Goal: Task Accomplishment & Management: Manage account settings

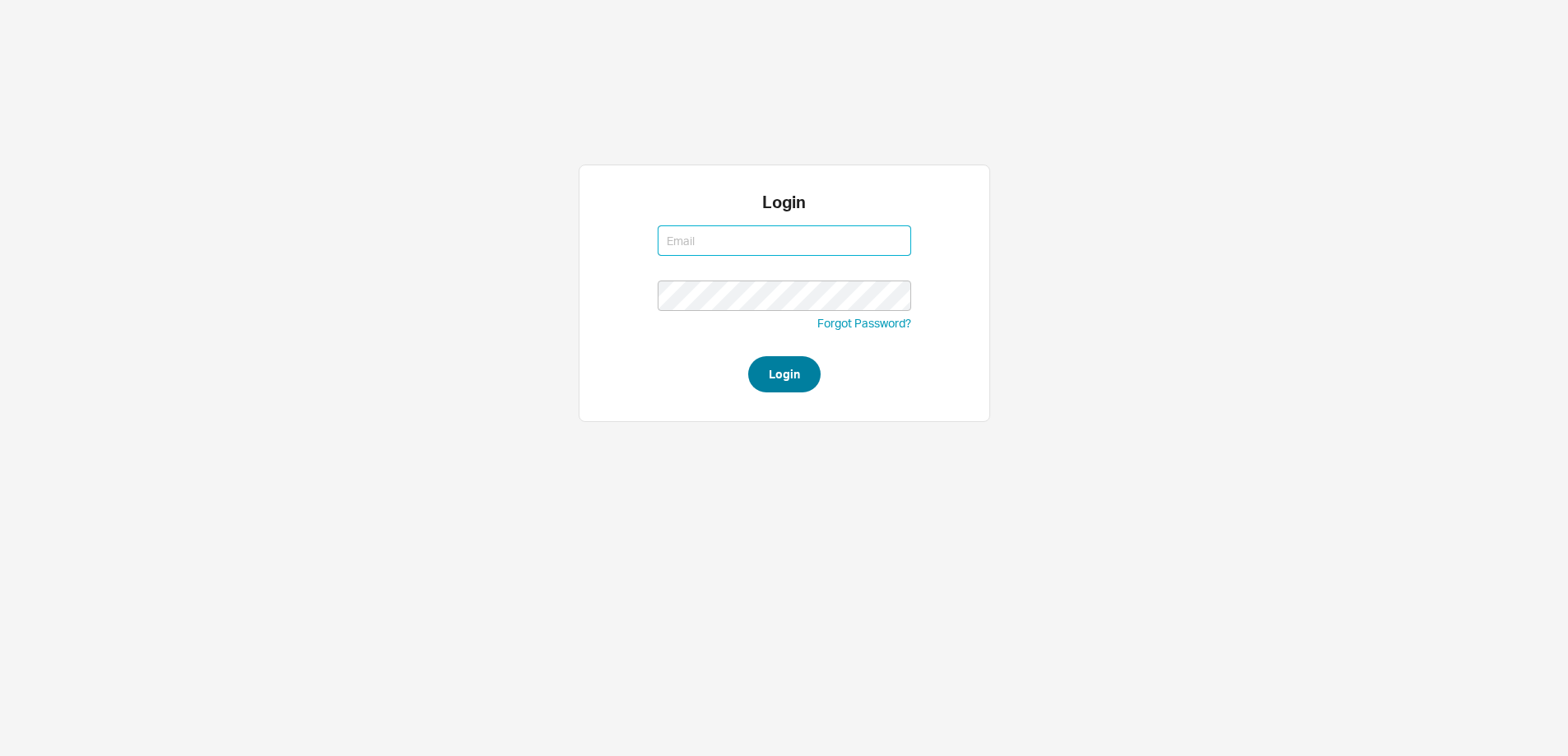
type input "mordy@qualitybath.com"
click at [782, 378] on button "Login" at bounding box center [784, 375] width 73 height 36
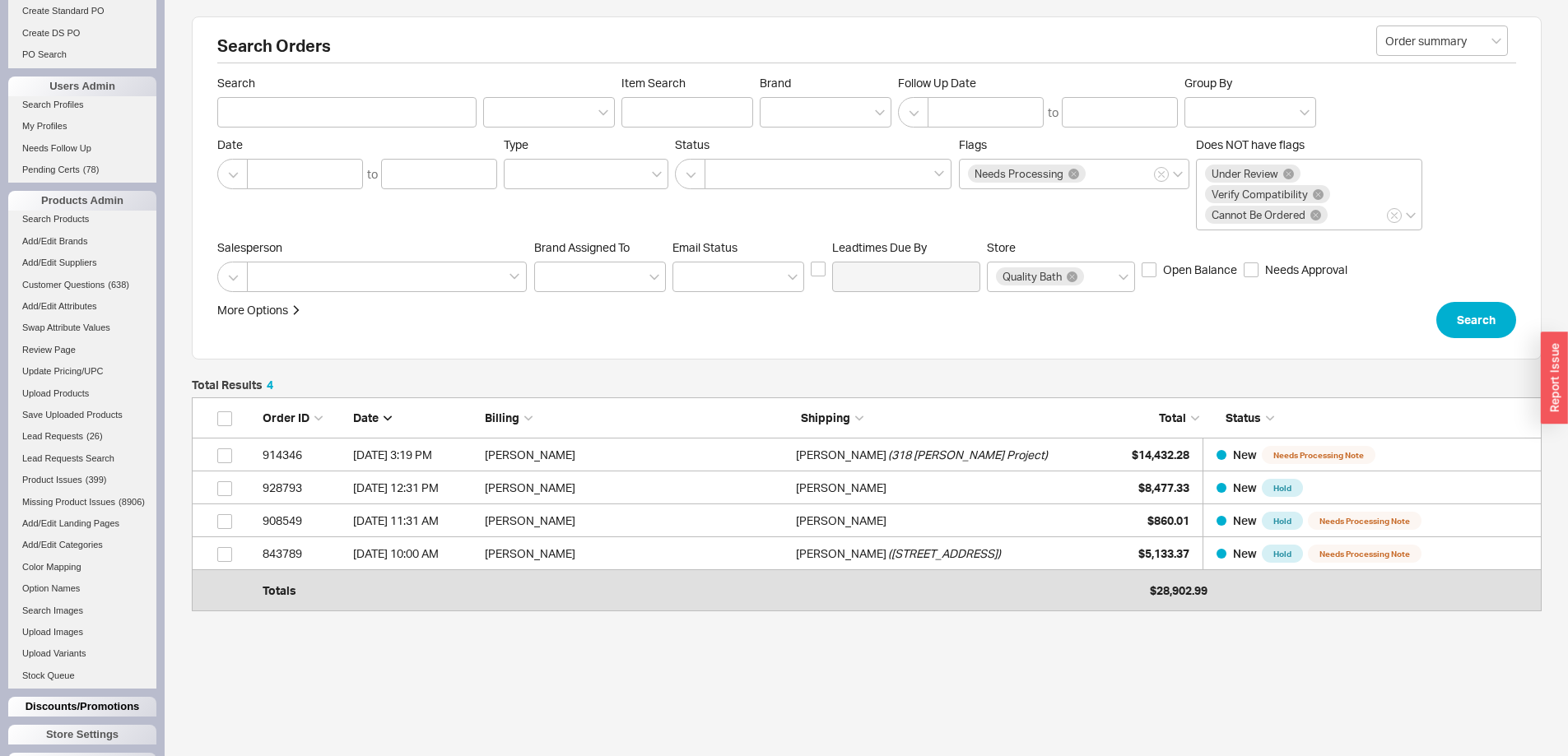
scroll to position [681, 0]
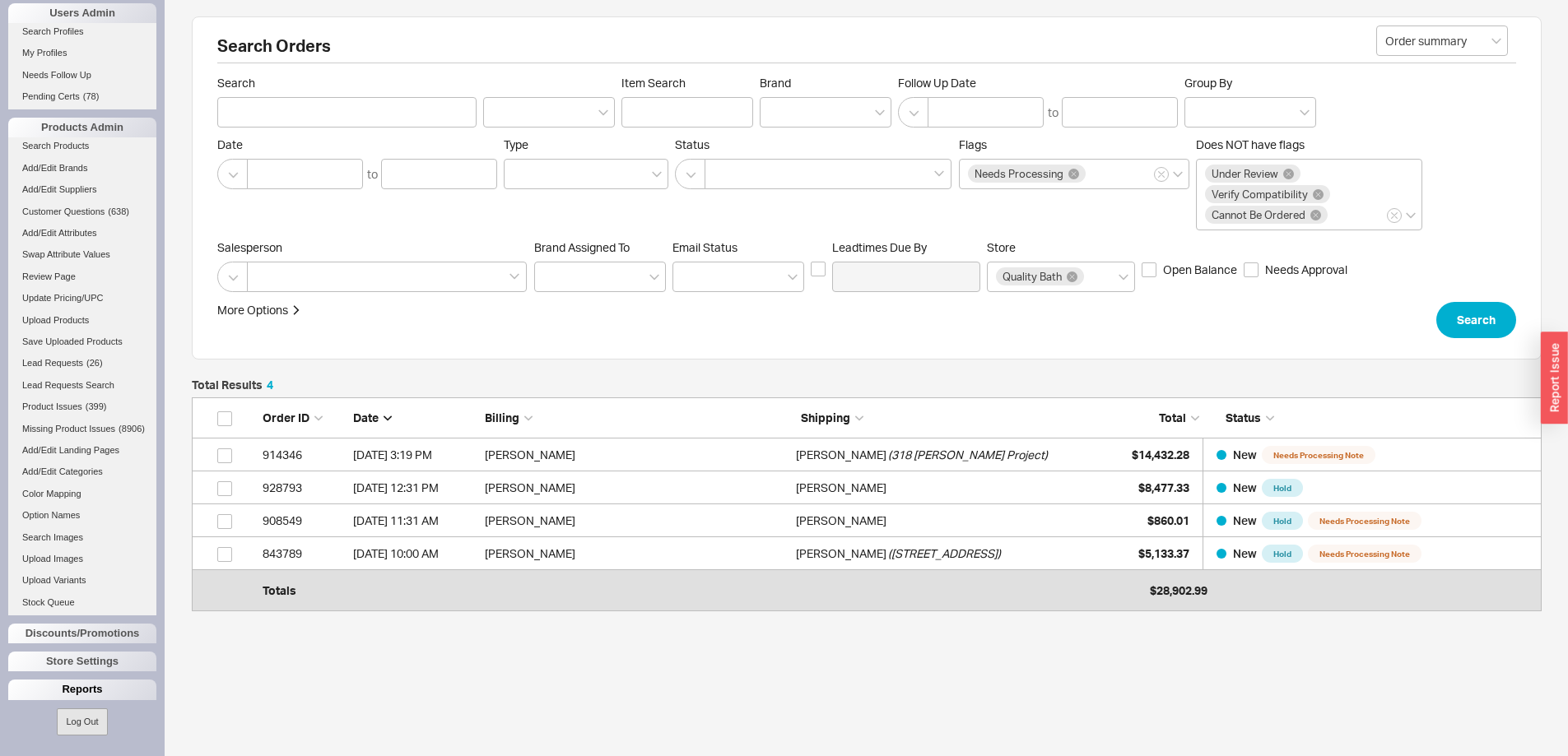
click at [75, 689] on div "Reports" at bounding box center [82, 690] width 148 height 20
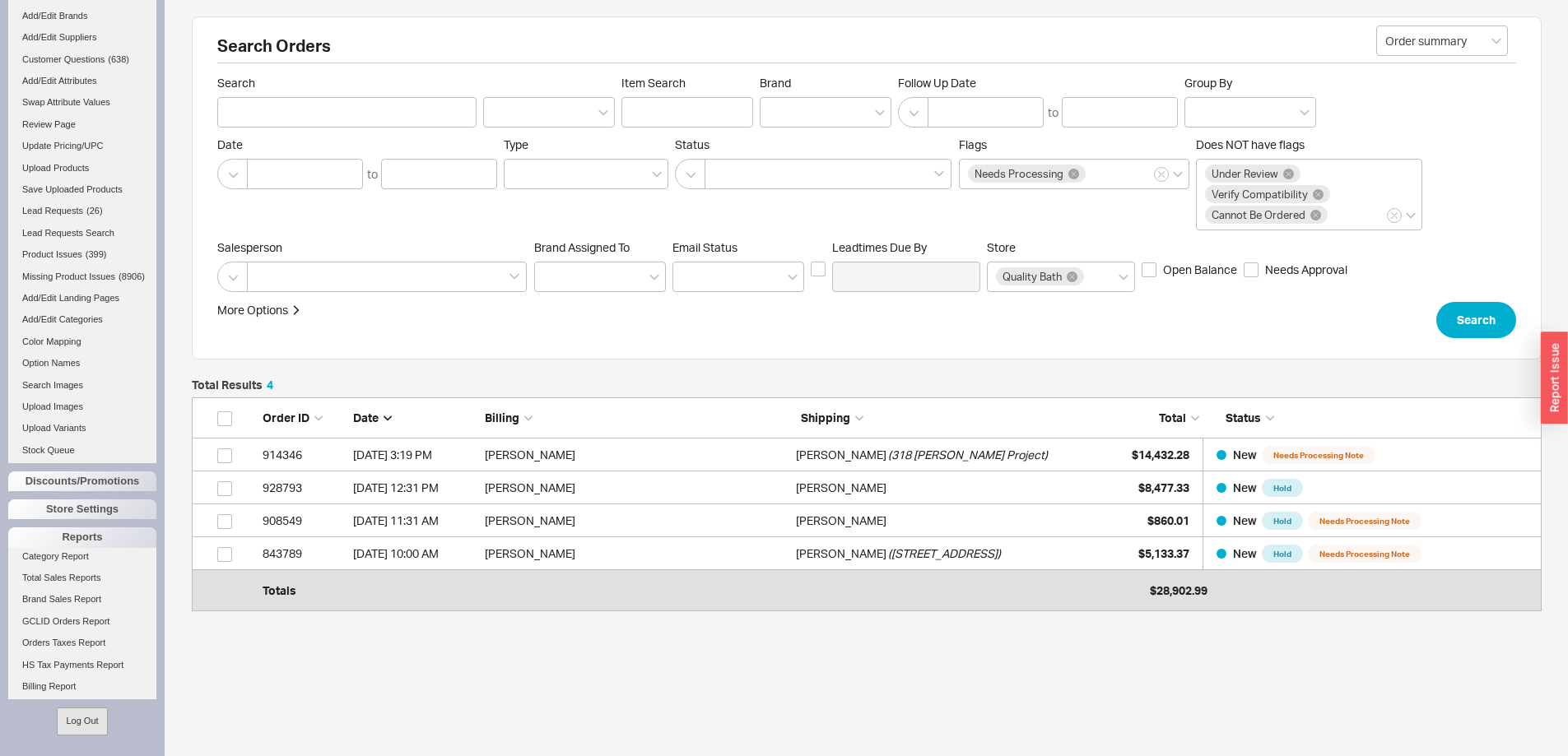
scroll to position [830, 0]
click at [64, 584] on link "Total Sales Reports" at bounding box center [82, 577] width 148 height 17
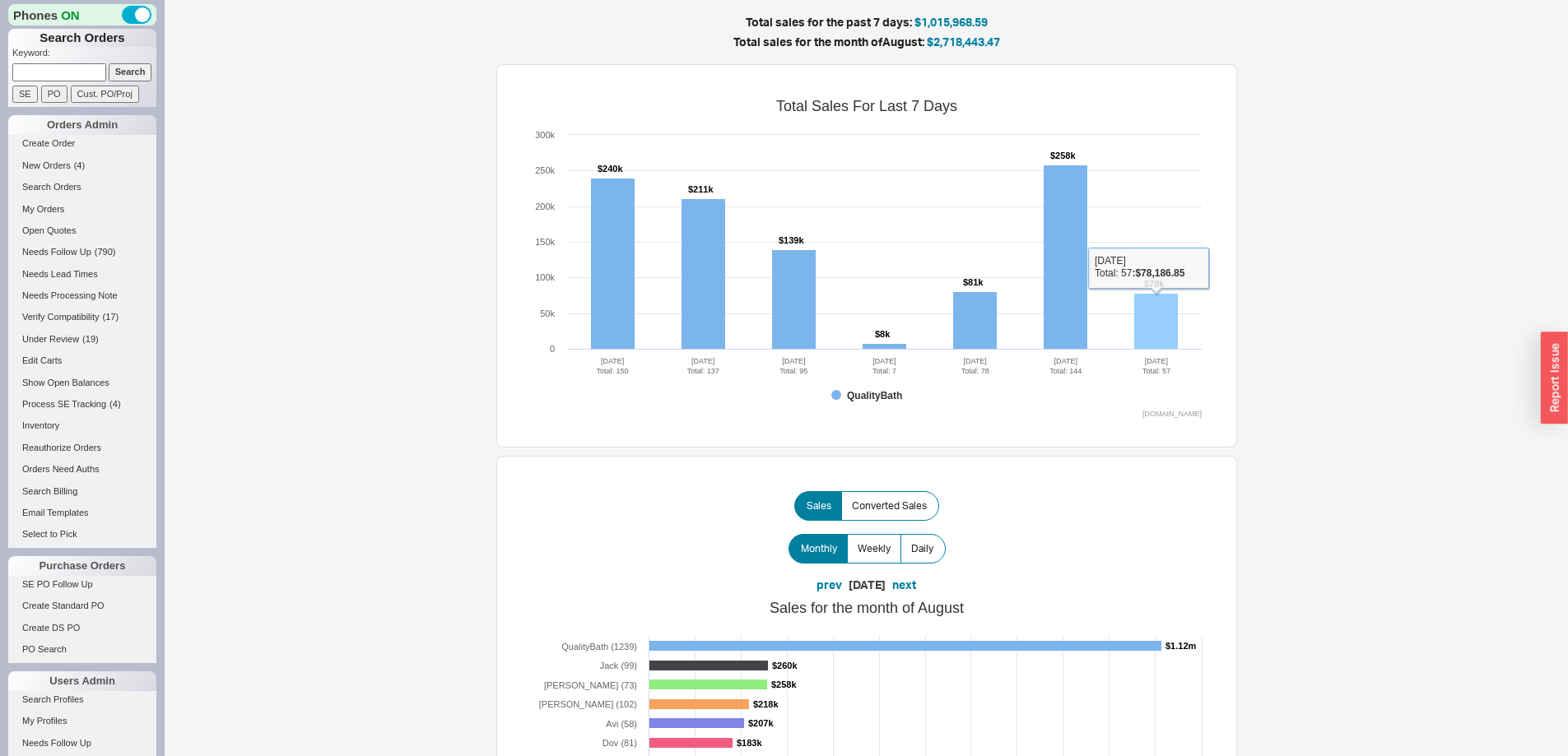
click at [1148, 319] on rect at bounding box center [1156, 322] width 44 height 56
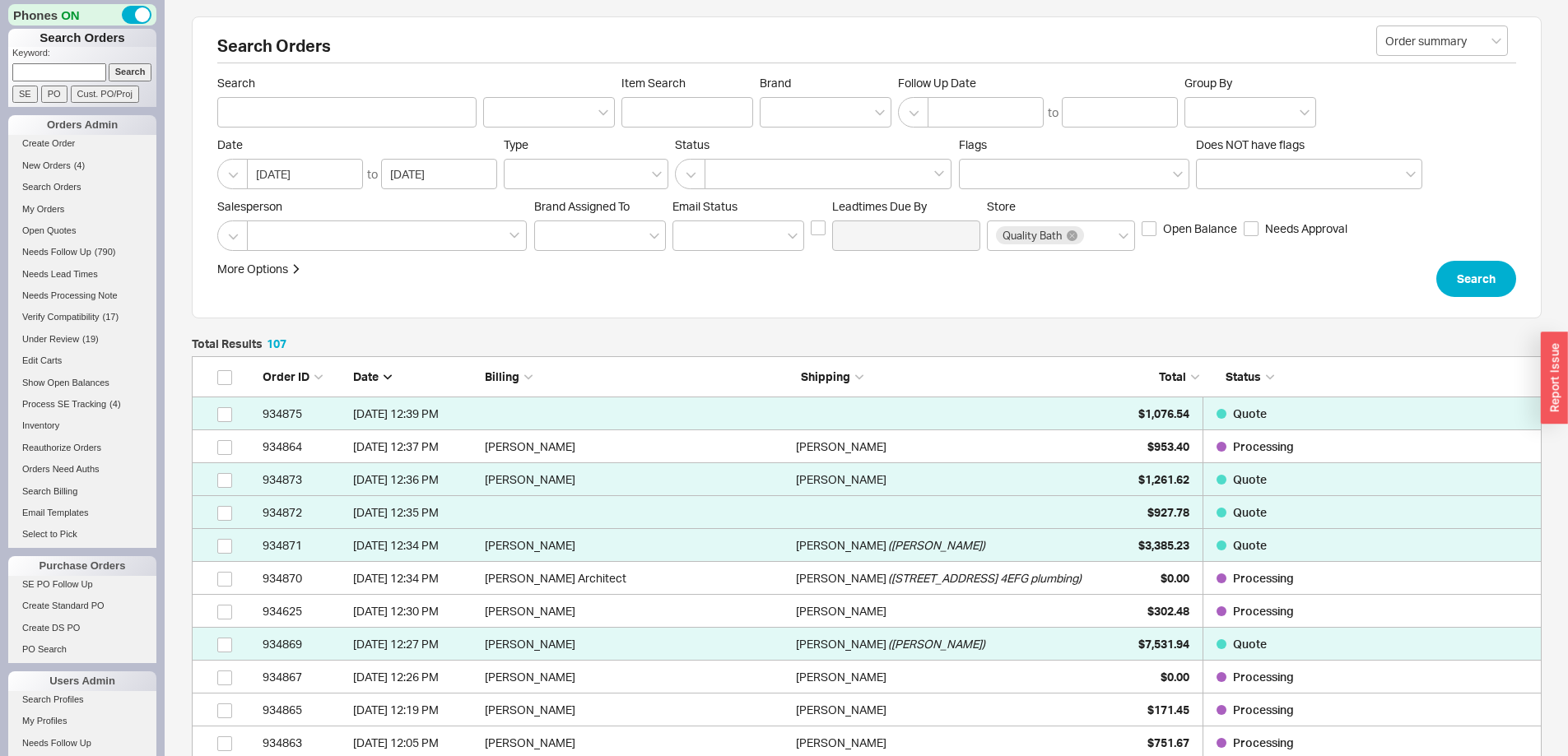
scroll to position [3583, 1337]
click at [44, 166] on span "New Orders" at bounding box center [45, 165] width 48 height 10
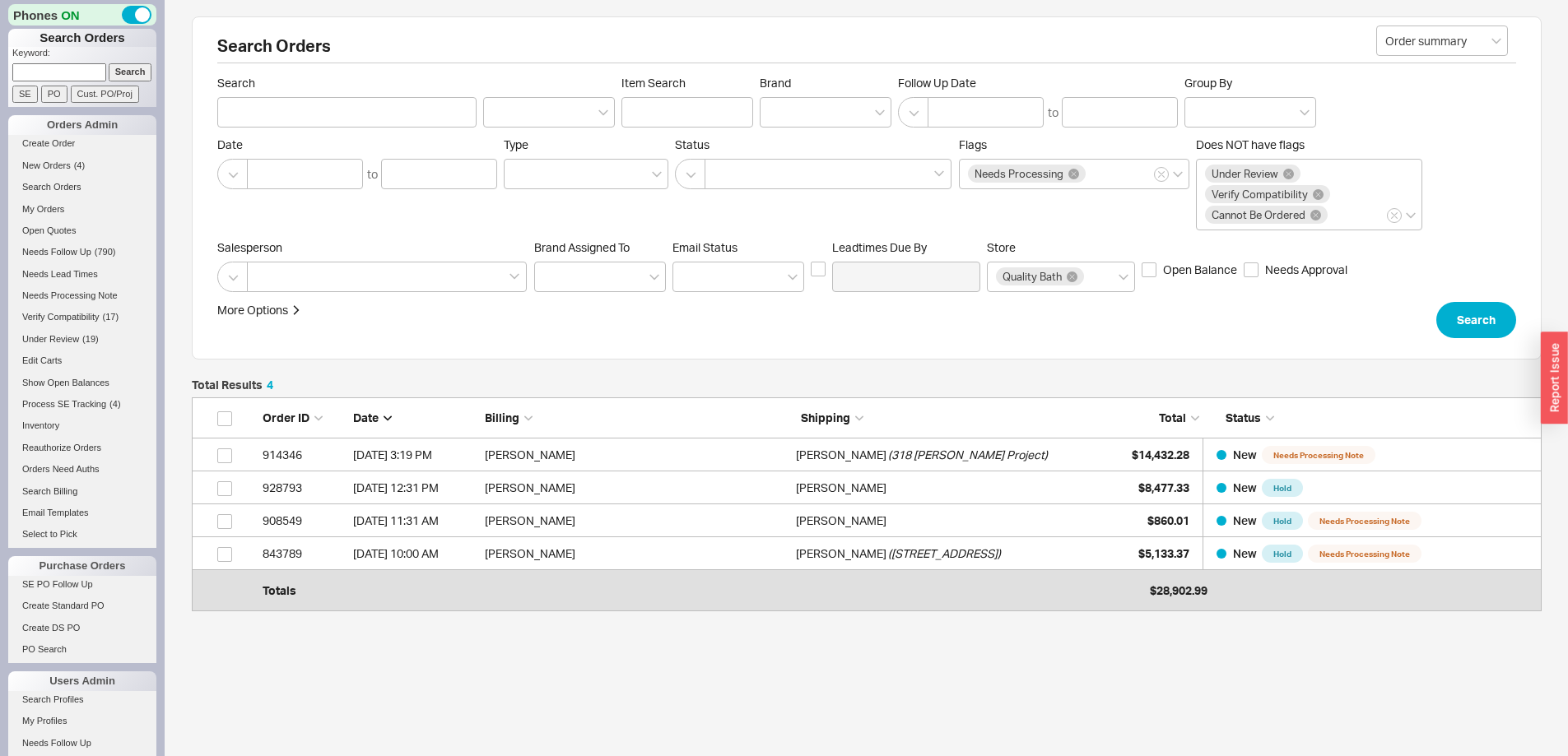
scroll to position [193, 1337]
click at [71, 75] on input at bounding box center [59, 72] width 94 height 17
type input "985635"
click at [109, 64] on input "Search" at bounding box center [131, 72] width 44 height 17
type input "985635"
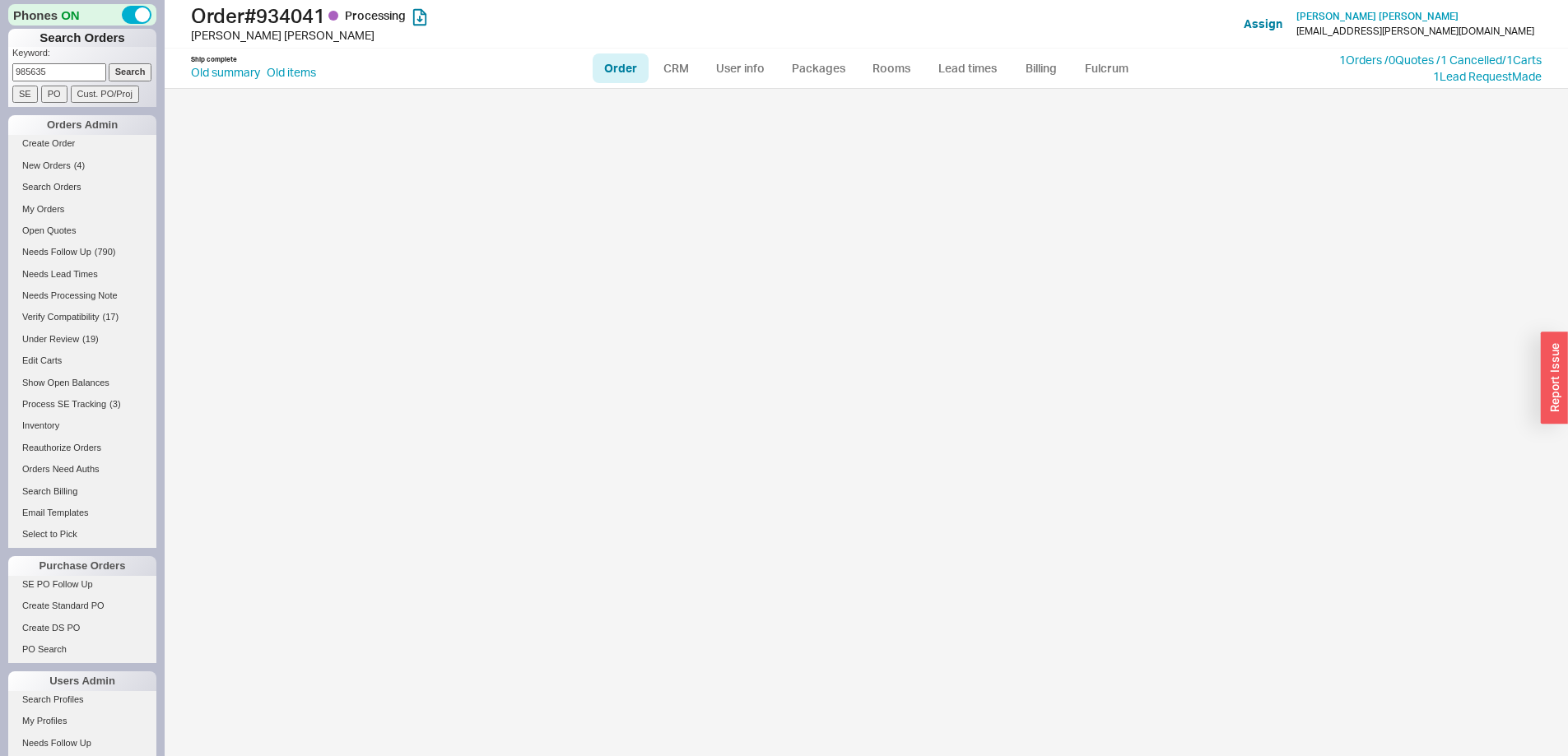
select select "LOW"
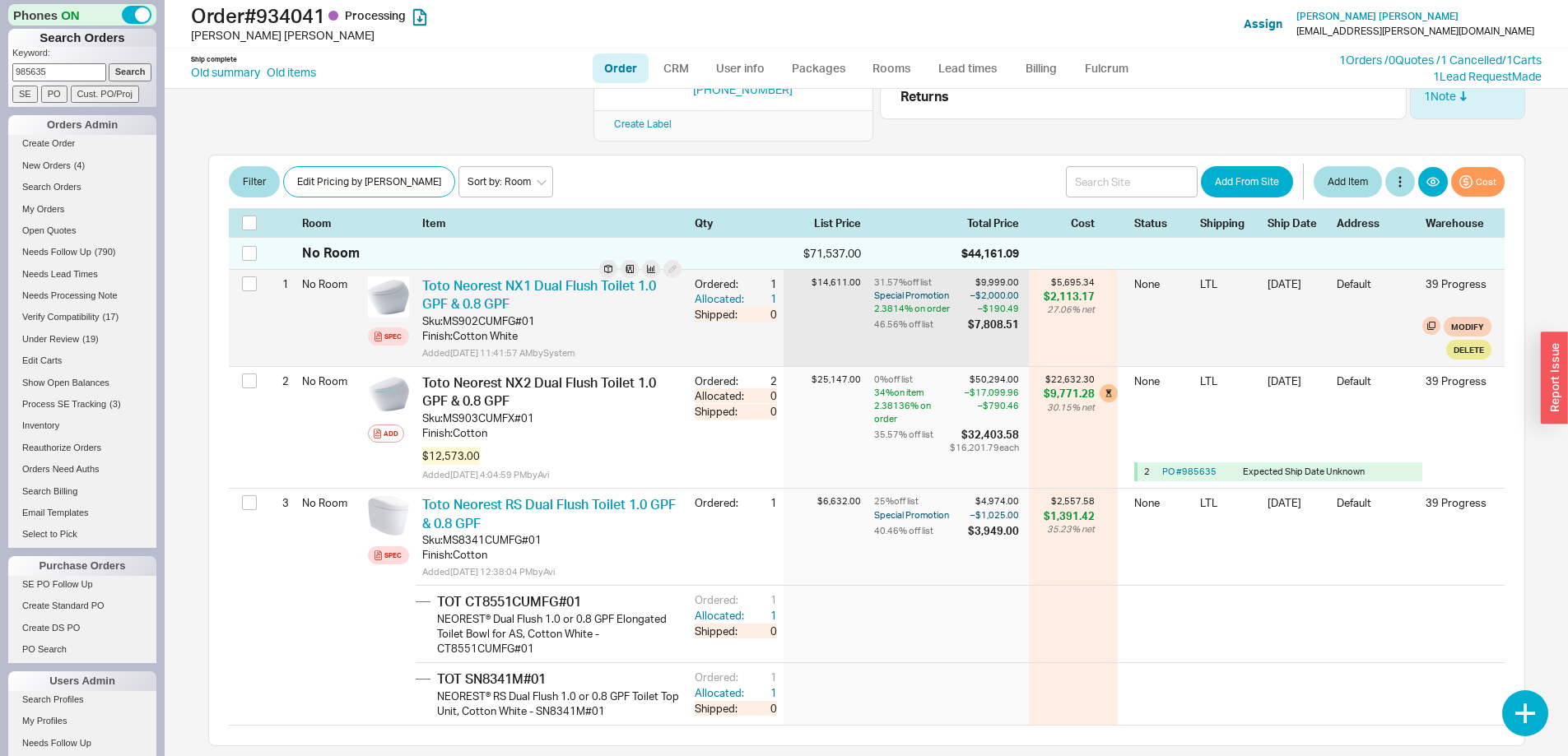
scroll to position [329, 0]
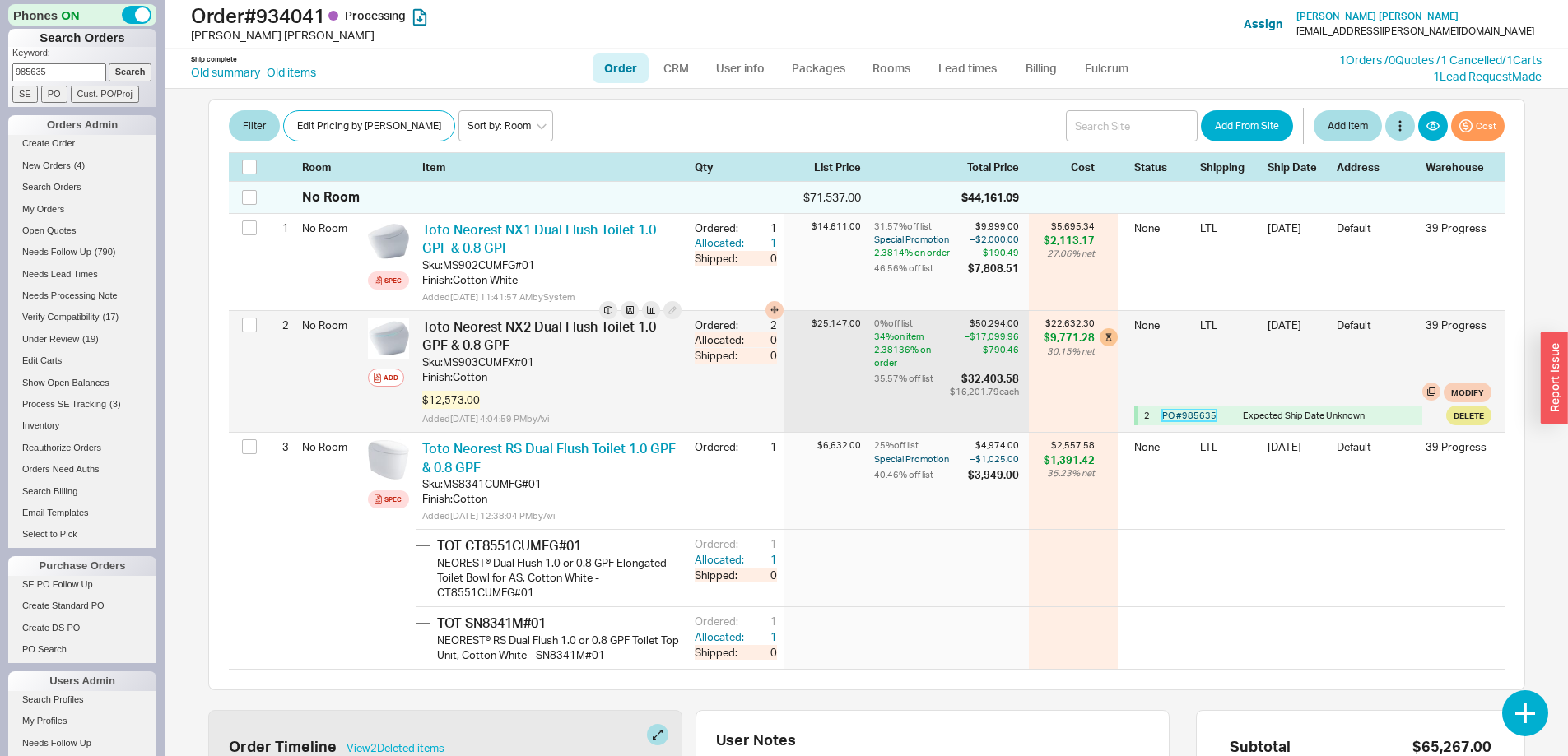
click at [1190, 409] on link "PO # 985635" at bounding box center [1189, 415] width 54 height 12
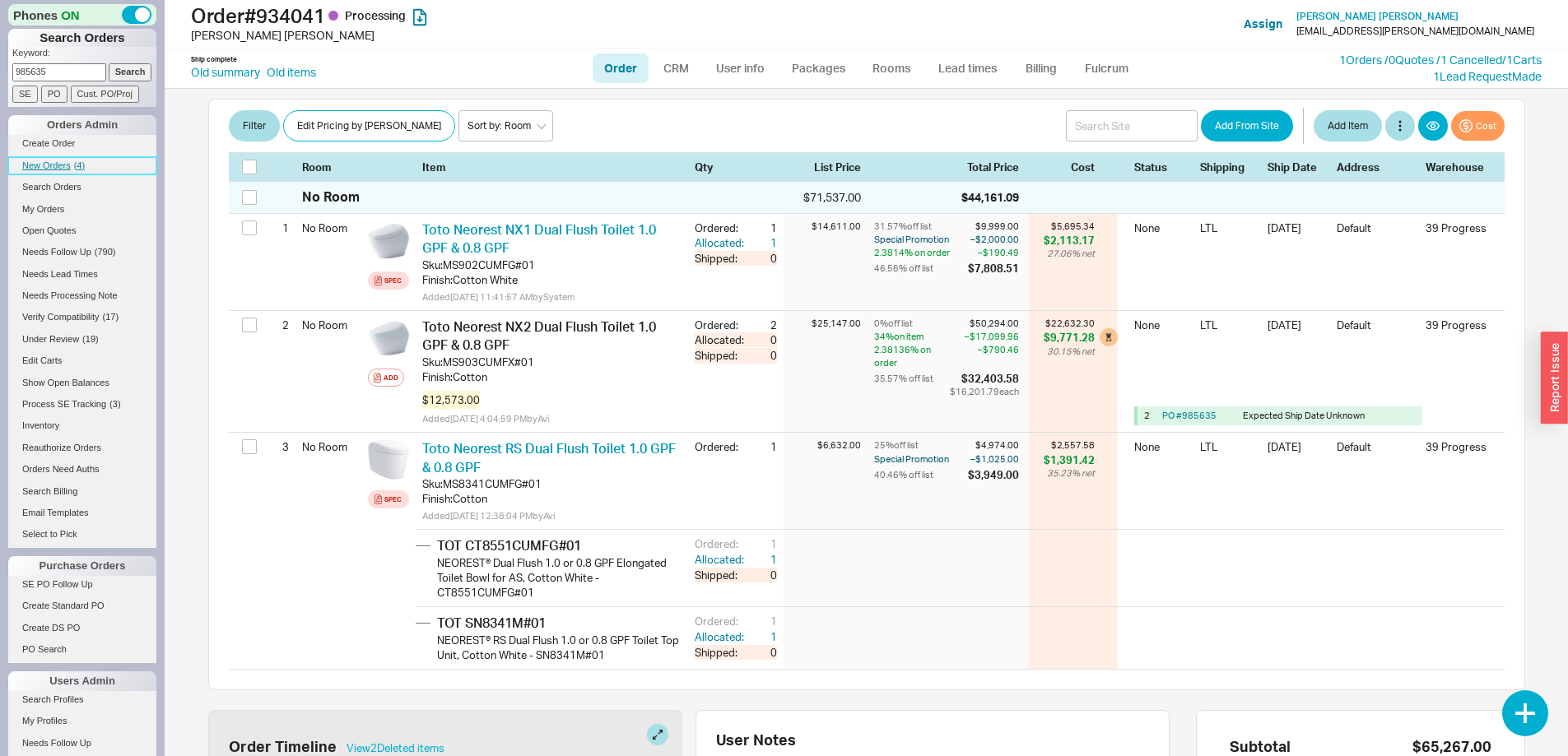
click at [49, 160] on link "New Orders ( 4 )" at bounding box center [82, 165] width 148 height 17
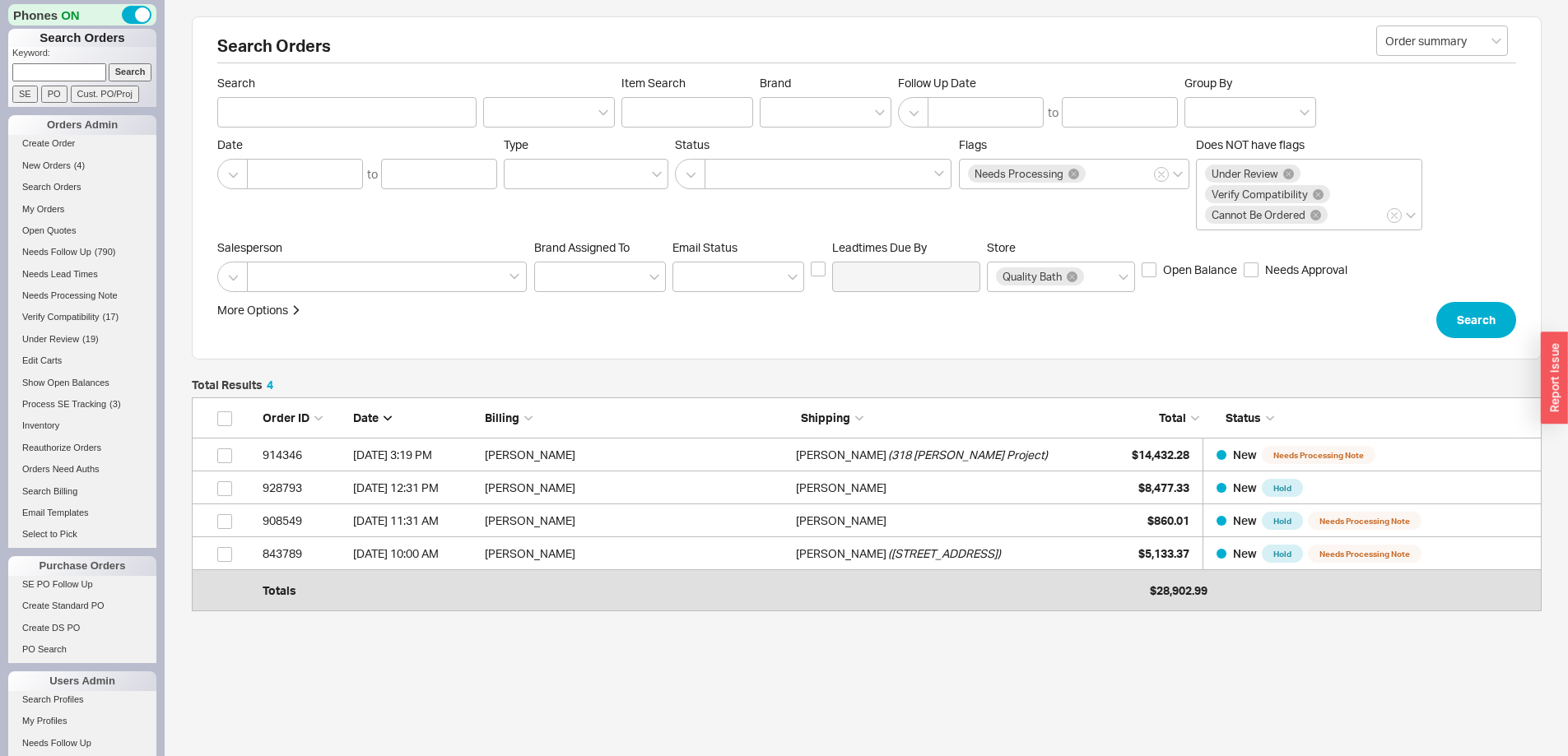
scroll to position [193, 1337]
click at [65, 336] on span "Under Review" at bounding box center [50, 339] width 57 height 10
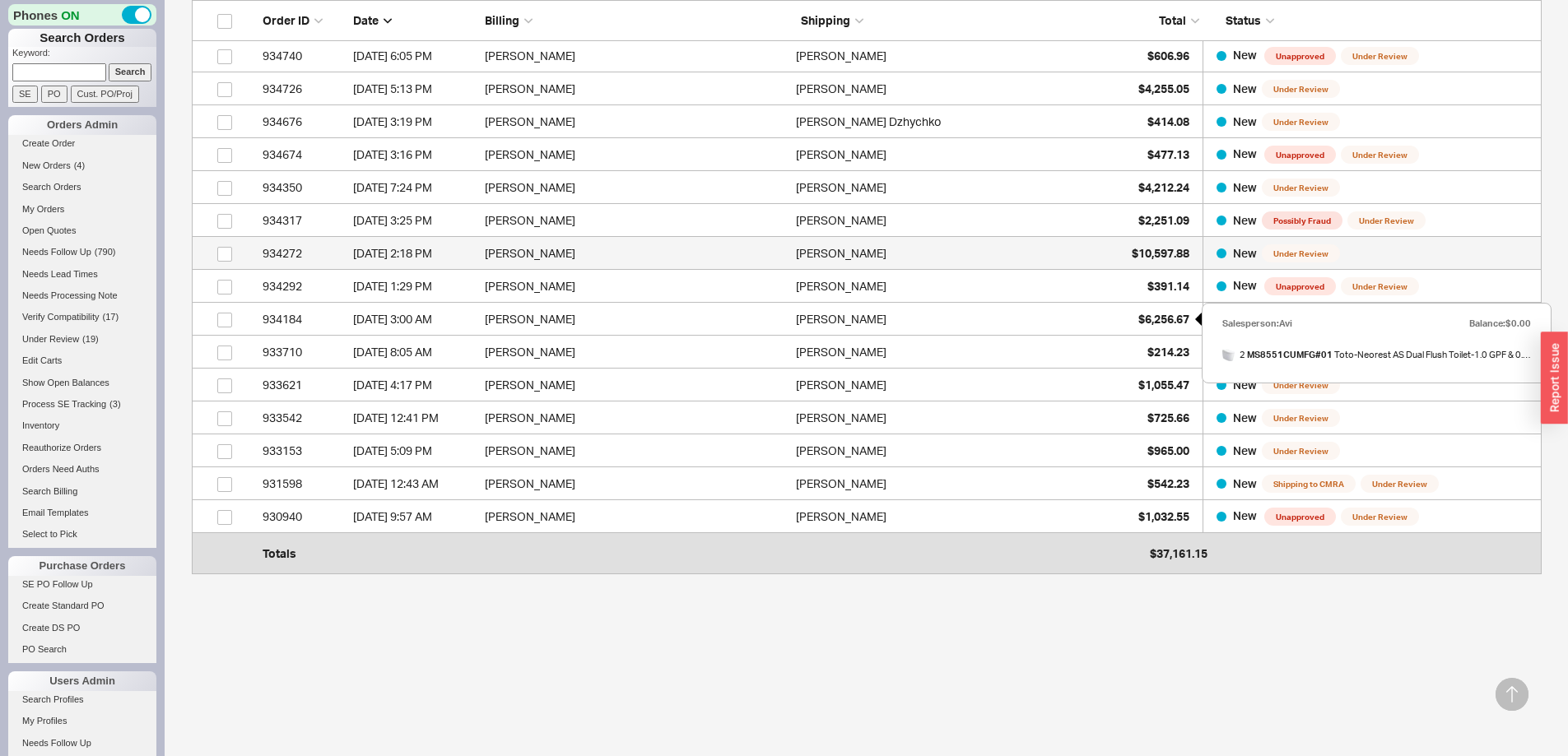
scroll to position [242, 0]
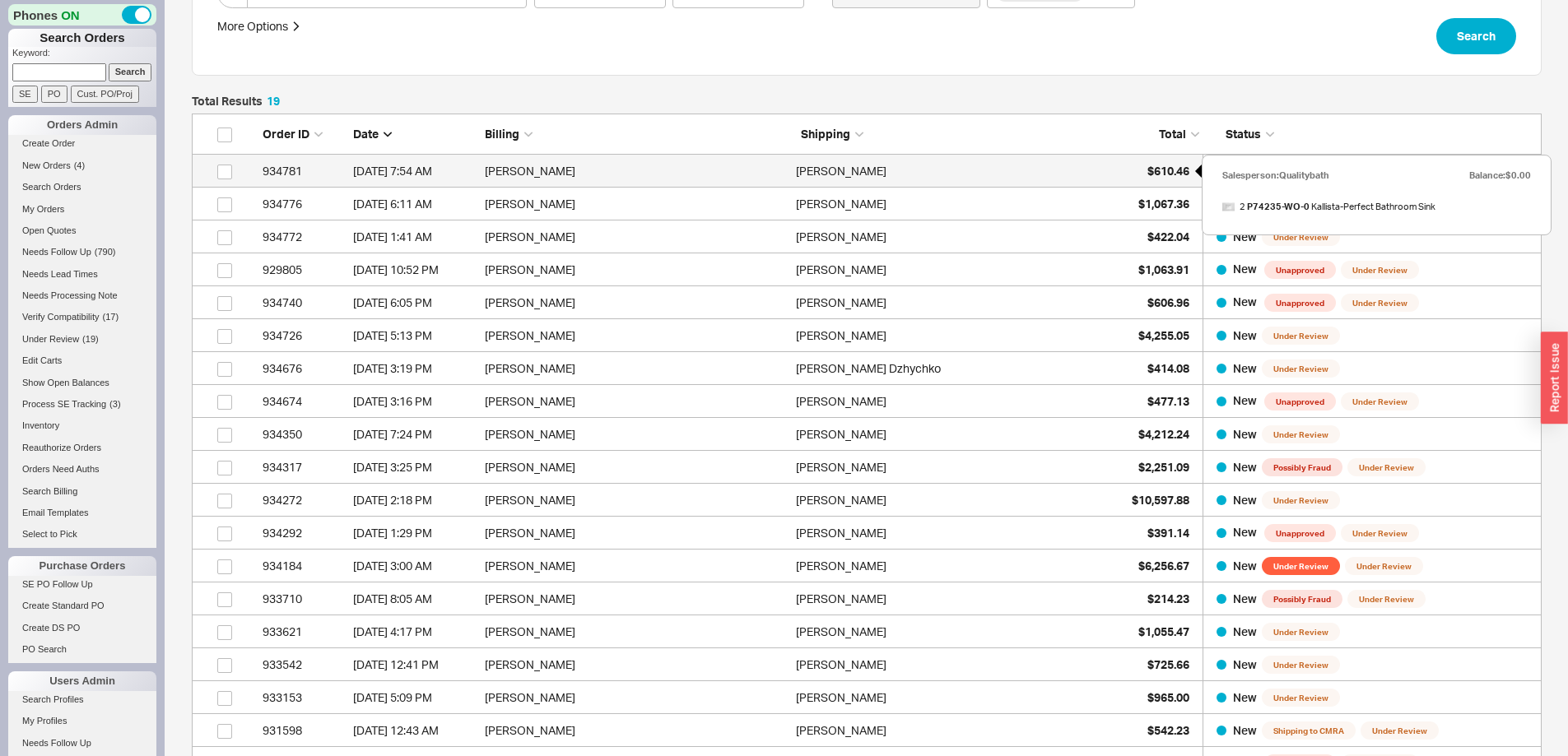
click at [1160, 167] on span "$610.46" at bounding box center [1169, 170] width 42 height 14
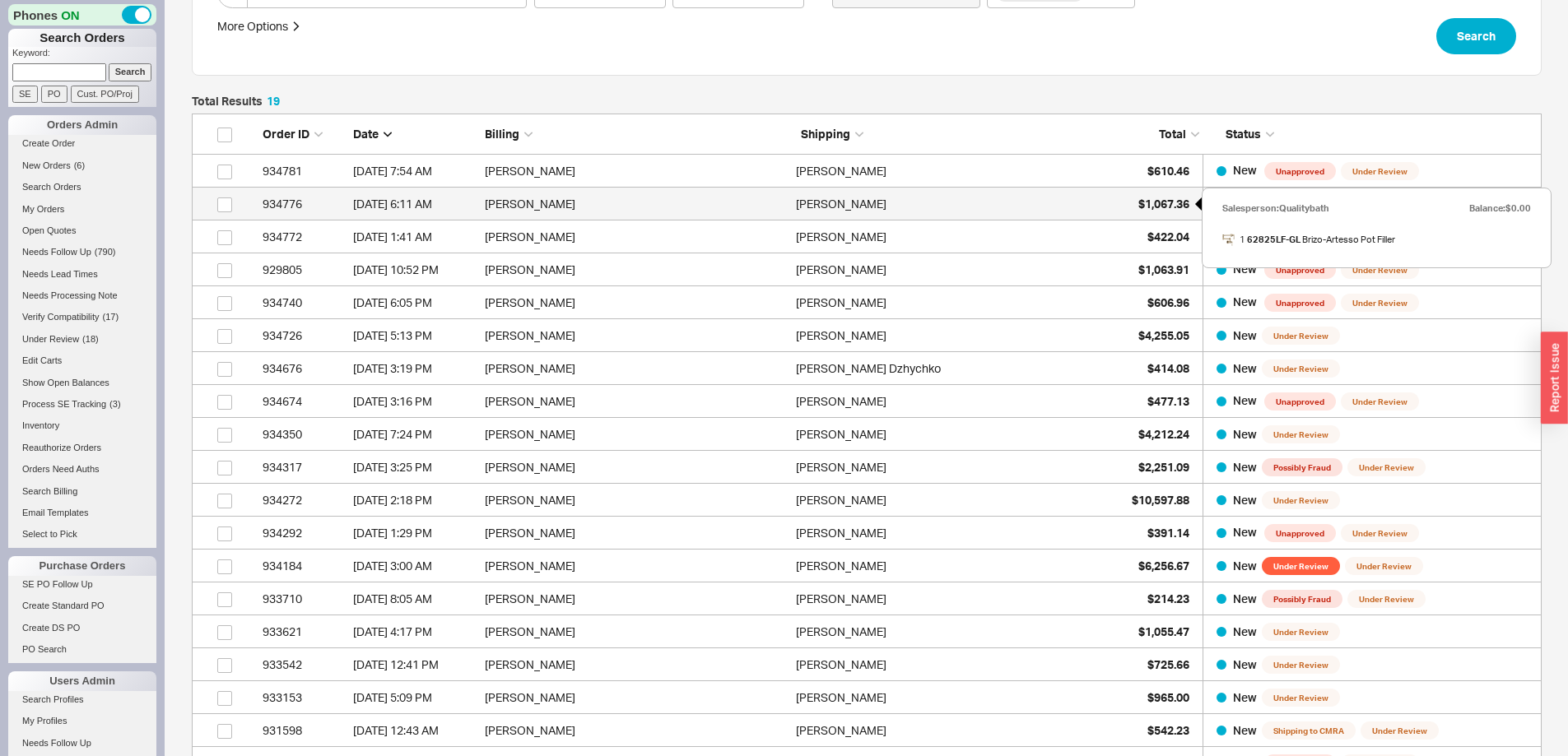
click at [1147, 195] on div "$1,067.36" at bounding box center [1148, 204] width 83 height 33
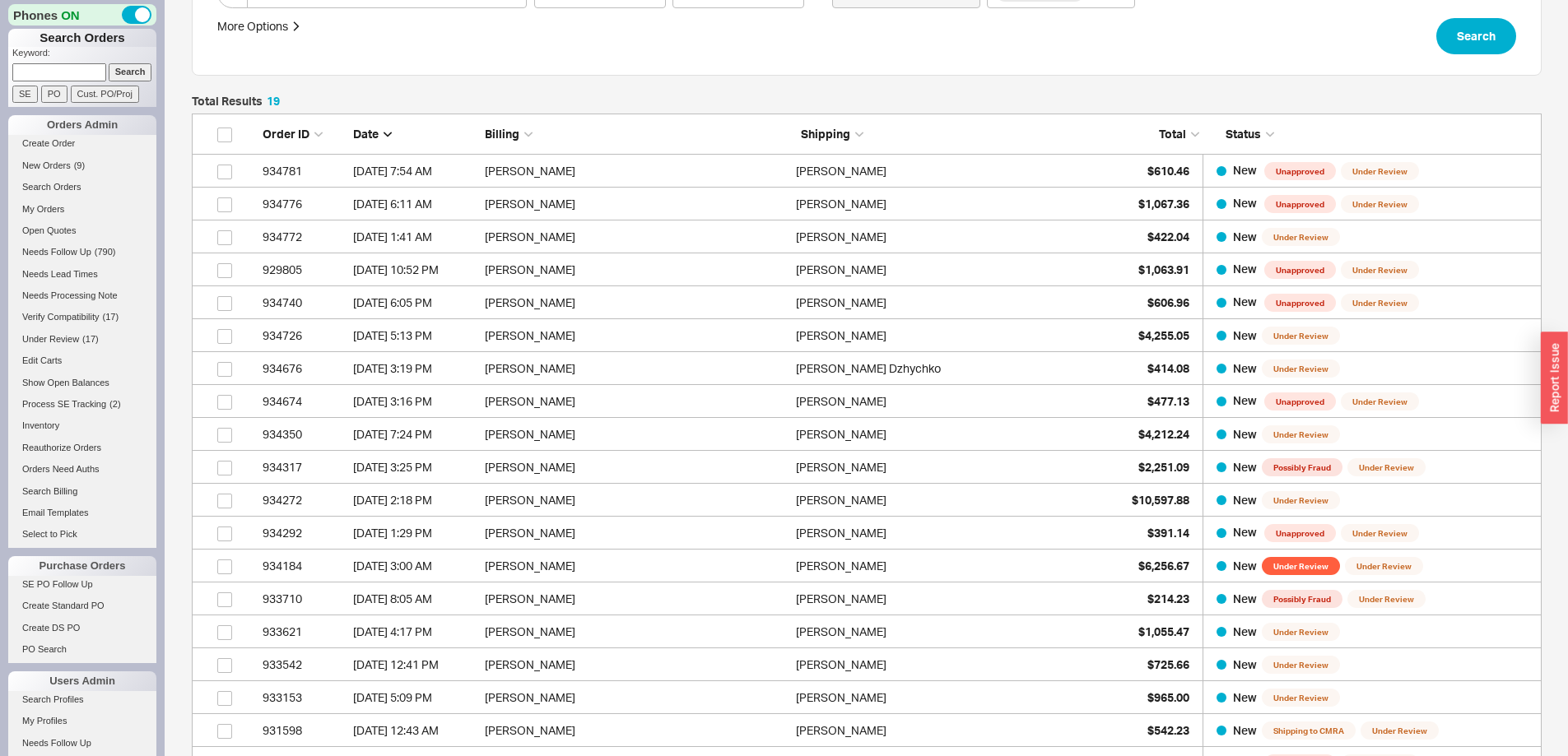
click at [77, 73] on input at bounding box center [59, 72] width 94 height 17
type input "929669"
click at [109, 64] on input "Search" at bounding box center [131, 72] width 44 height 17
type input "929669"
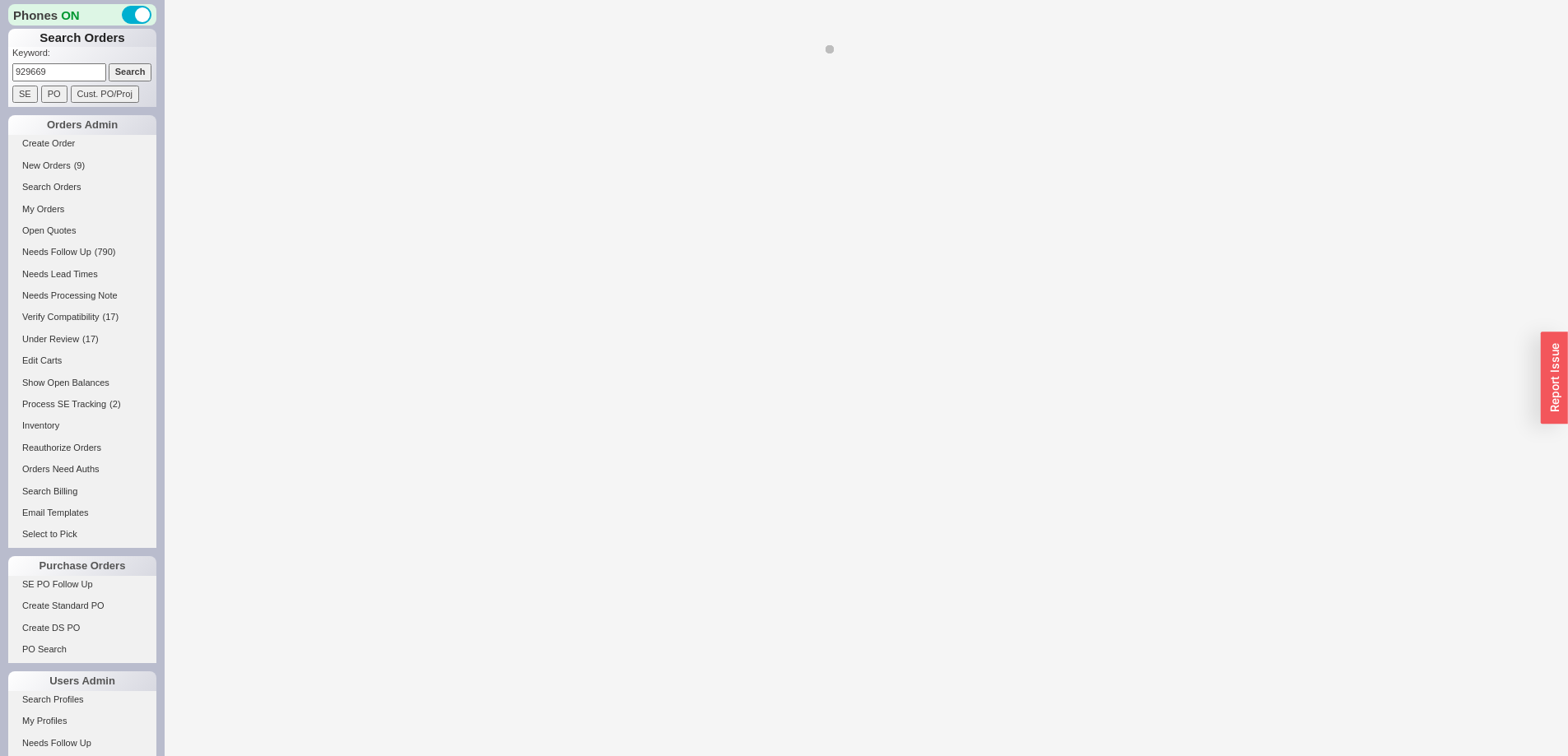
select select "LOW"
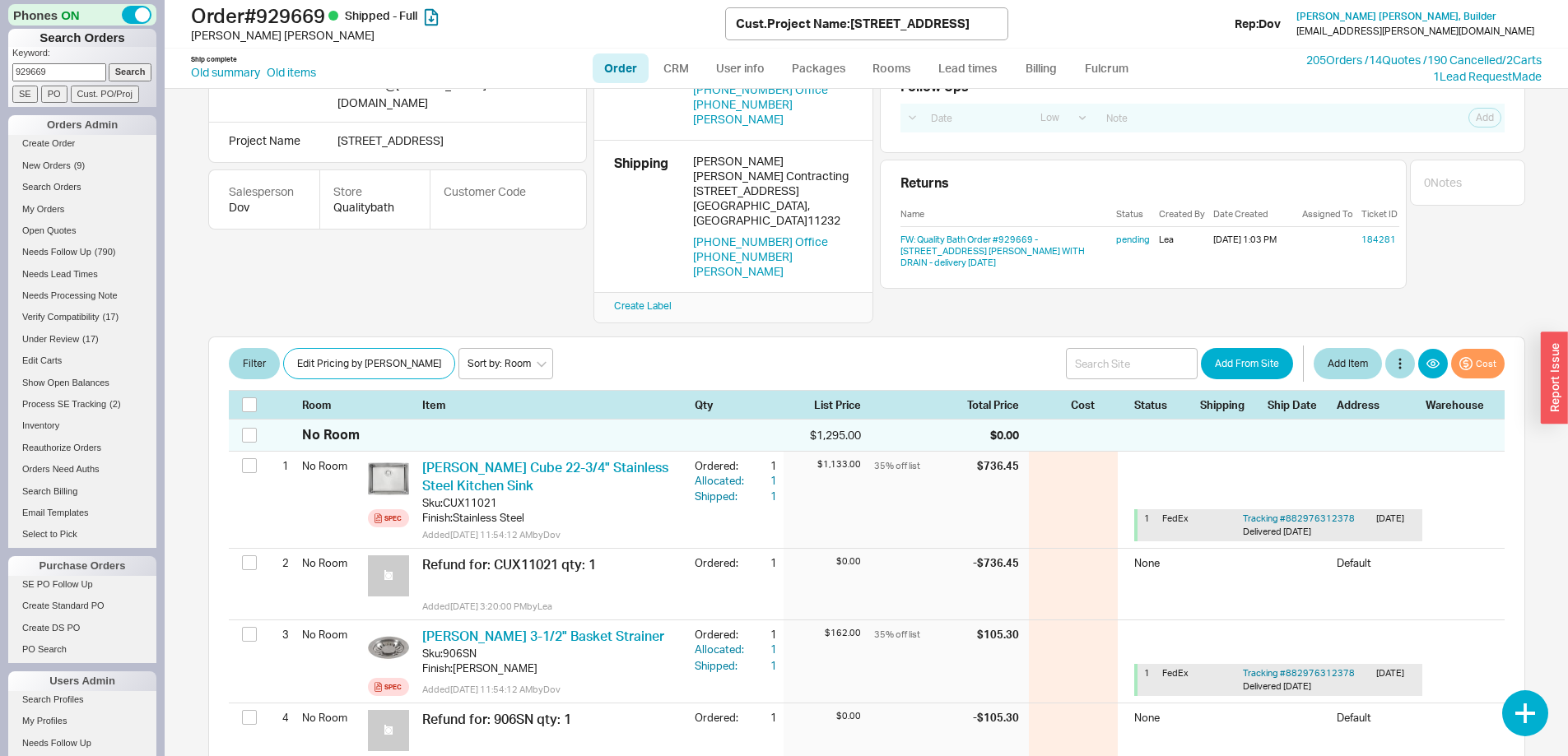
scroll to position [164, 0]
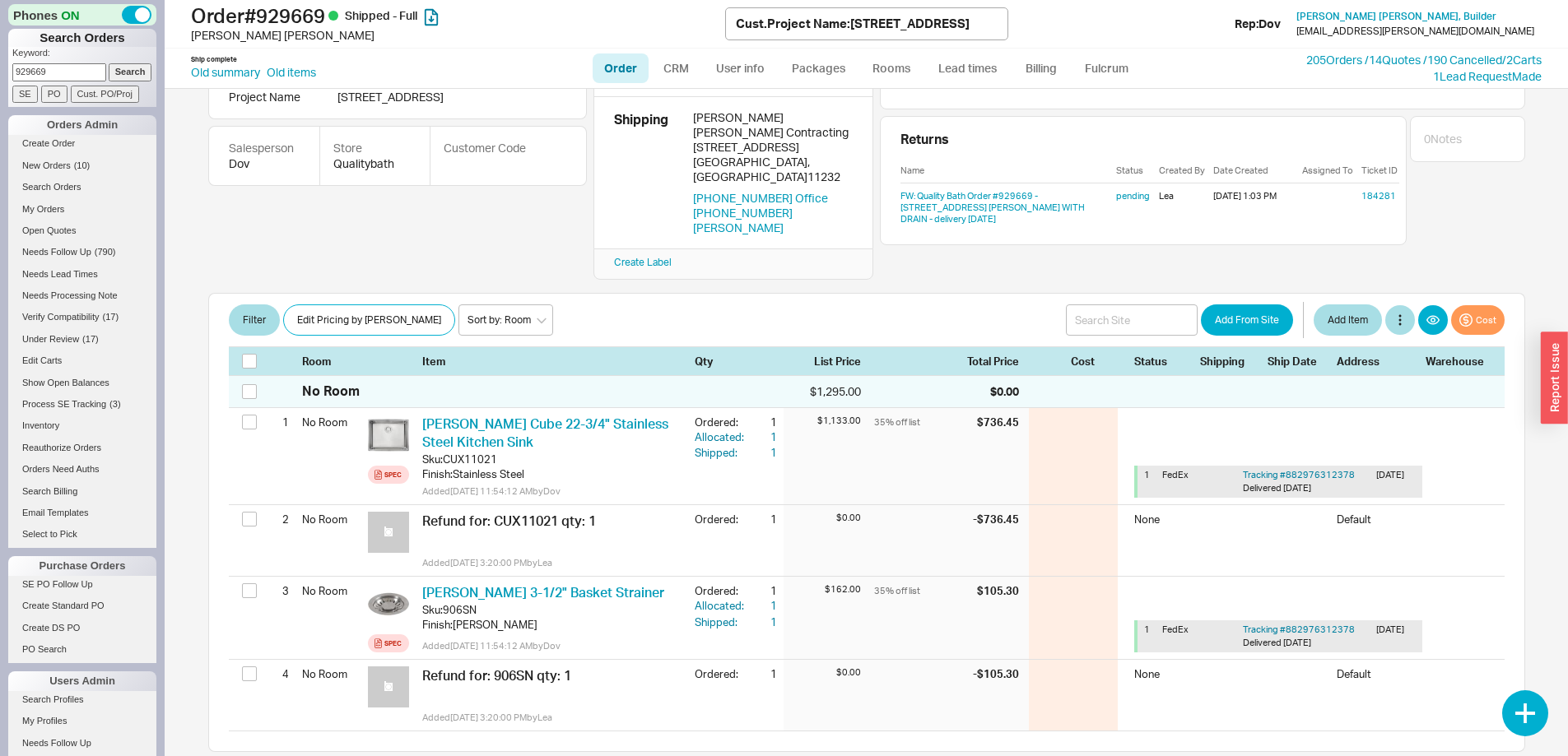
drag, startPoint x: 76, startPoint y: 76, endPoint x: 0, endPoint y: 91, distance: 77.5
click at [0, 91] on div "Phones ON Search Orders Keyword: 929669 Search SE PO Cust. PO/Proj Orders Admin…" at bounding box center [82, 378] width 164 height 756
type input "934740"
click at [109, 64] on input "Search" at bounding box center [131, 72] width 44 height 17
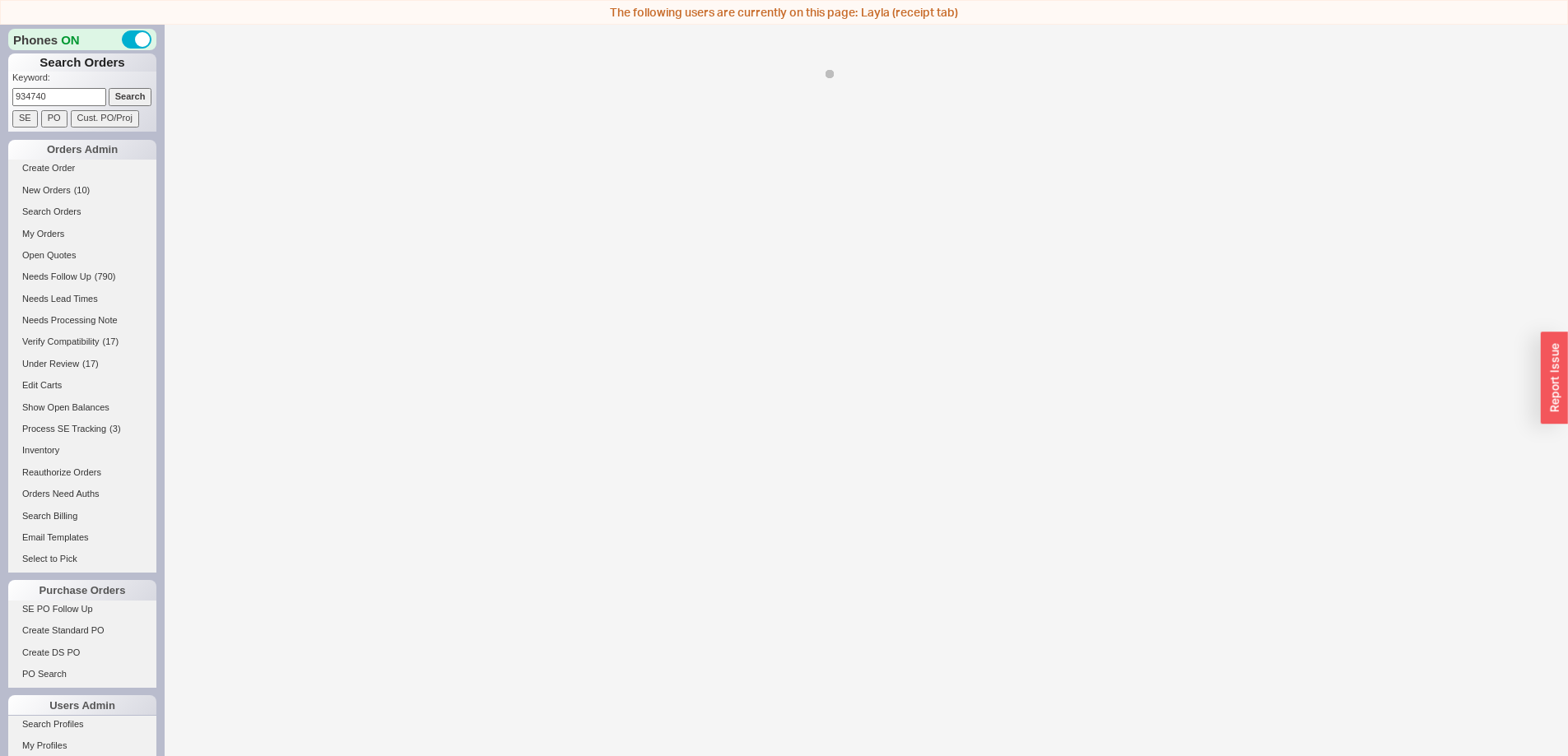
select select "LOW"
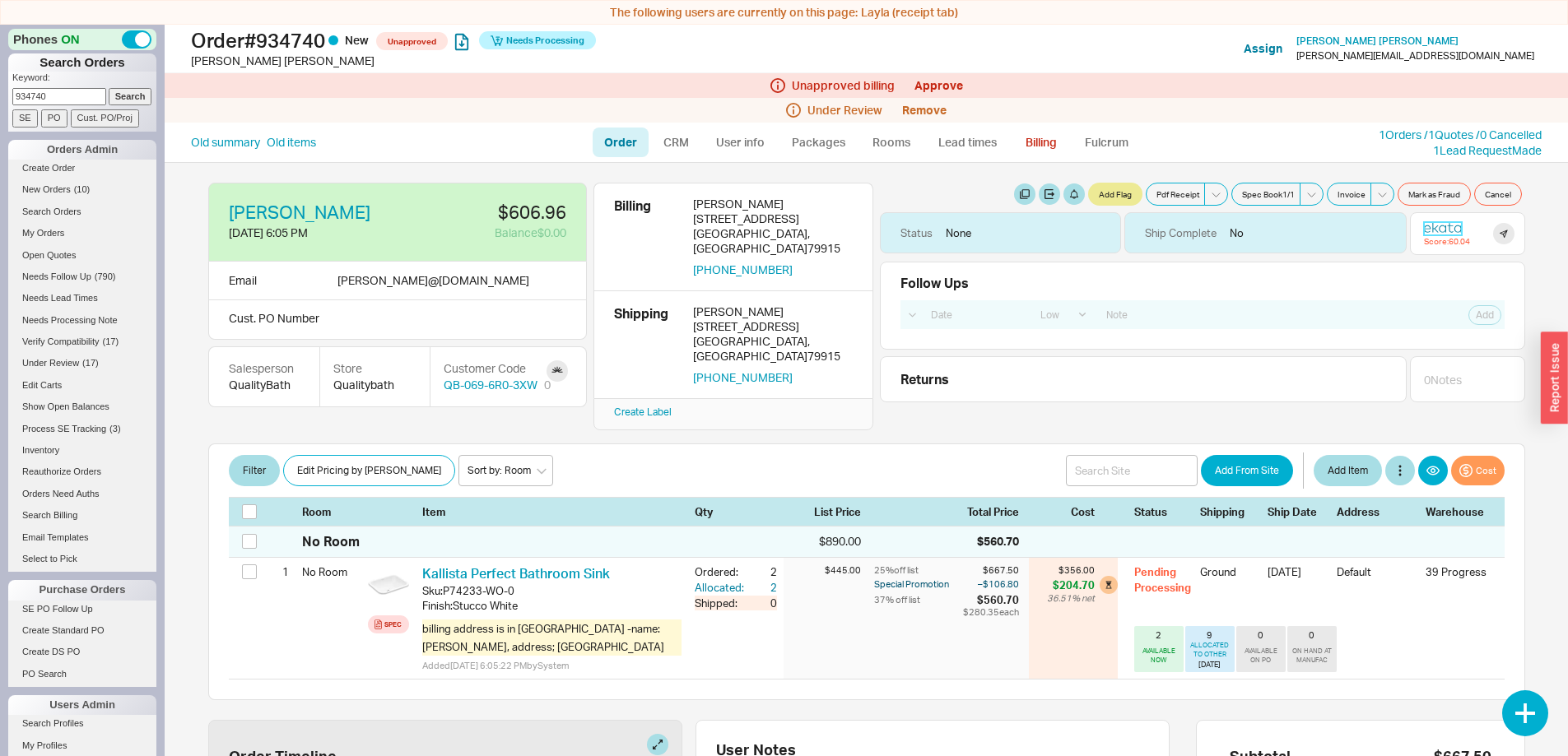
click at [1428, 224] on icon at bounding box center [1443, 227] width 38 height 12
click at [948, 82] on link "Approve" at bounding box center [938, 84] width 48 height 14
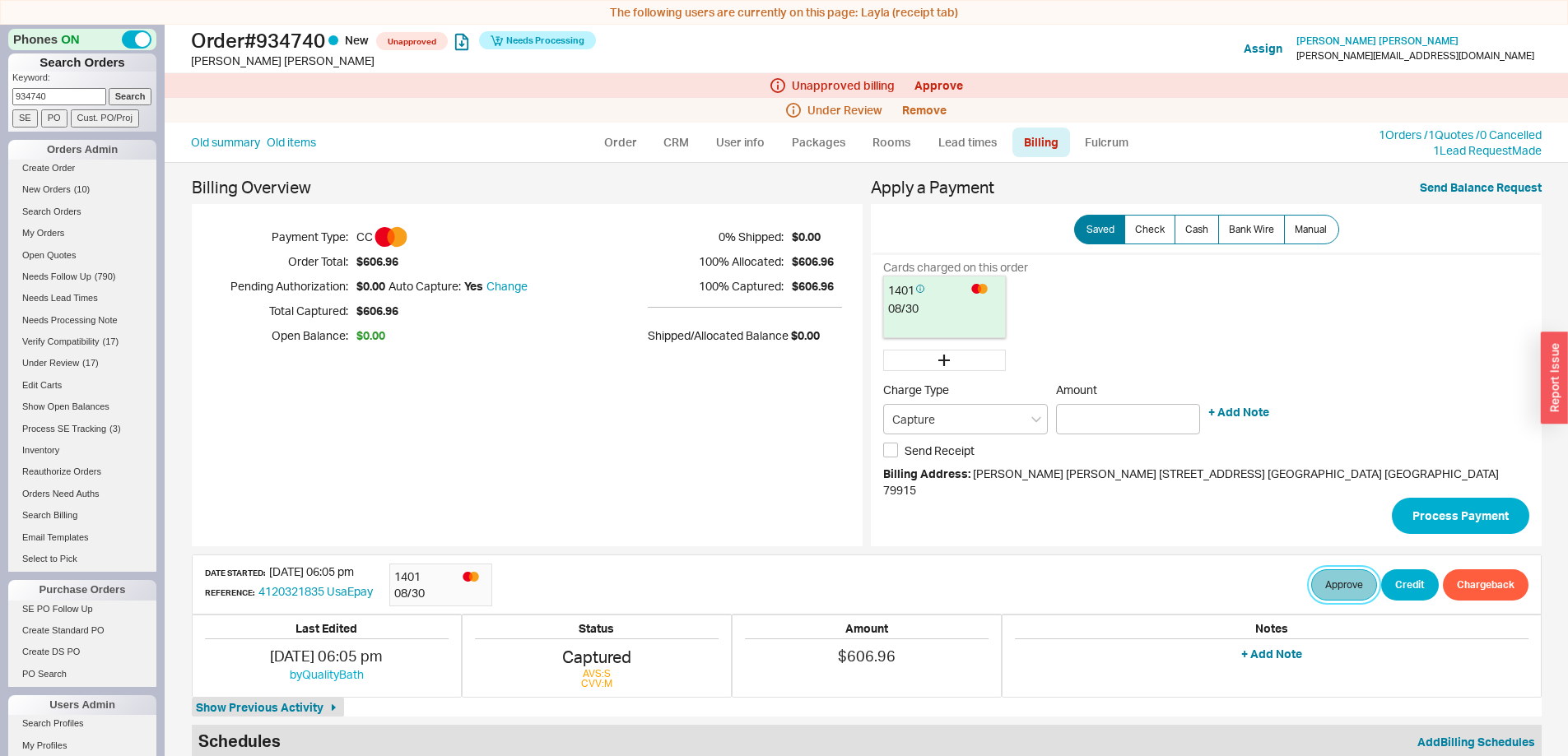
click at [1311, 569] on button "Approve" at bounding box center [1344, 584] width 66 height 31
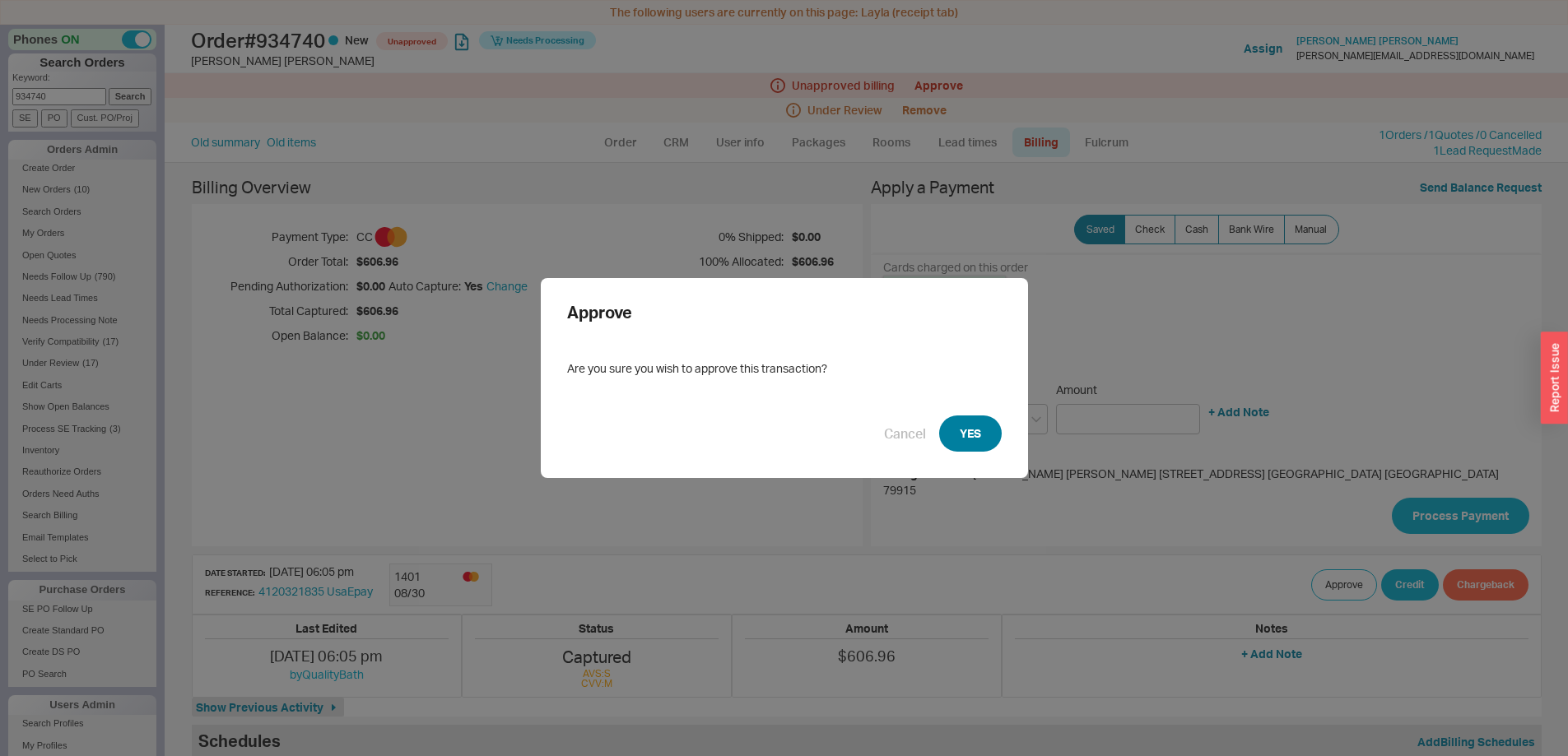
click at [967, 420] on button "YES" at bounding box center [970, 434] width 63 height 36
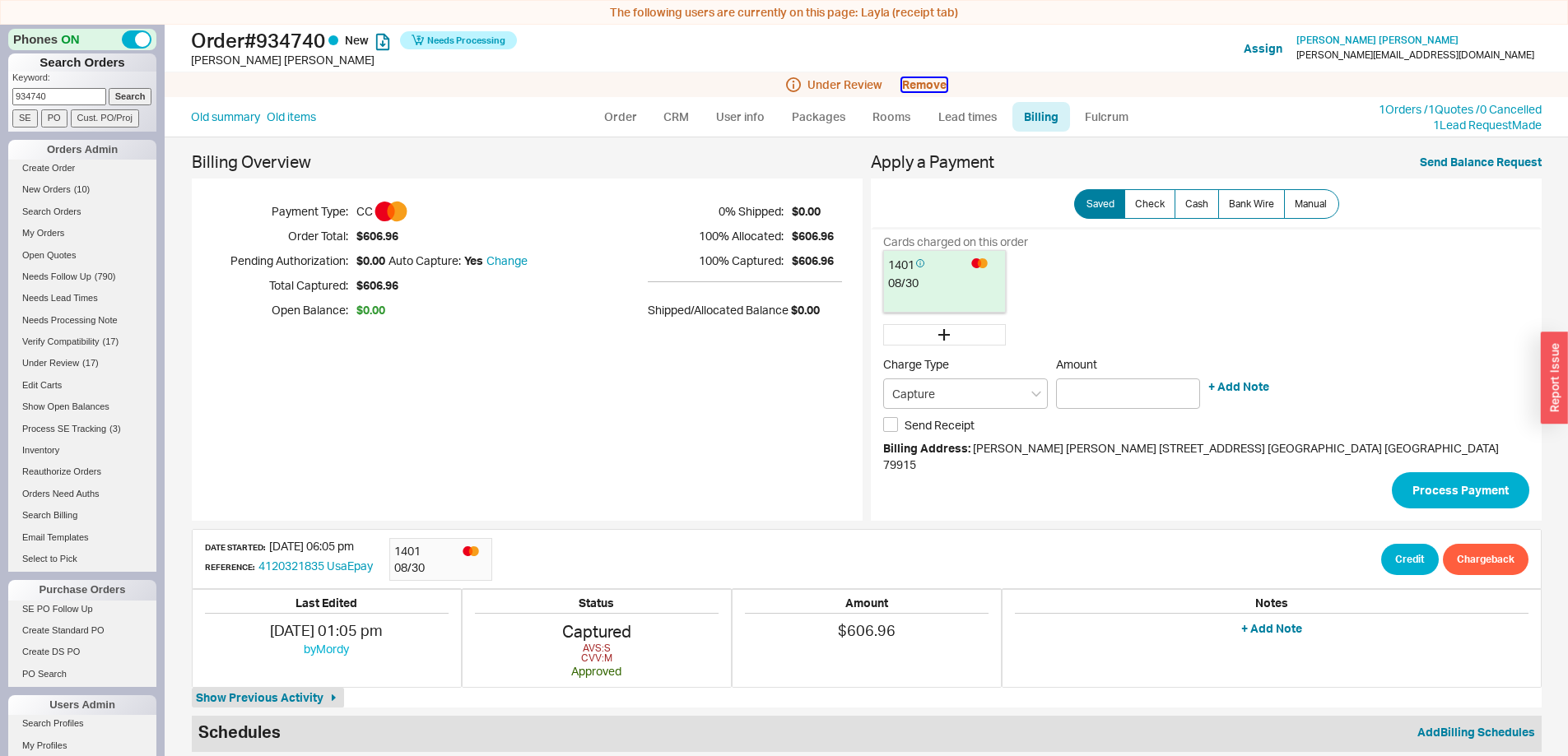
click at [926, 83] on button "Remove" at bounding box center [924, 84] width 44 height 14
click at [1160, 83] on button "Yes" at bounding box center [1158, 86] width 35 height 23
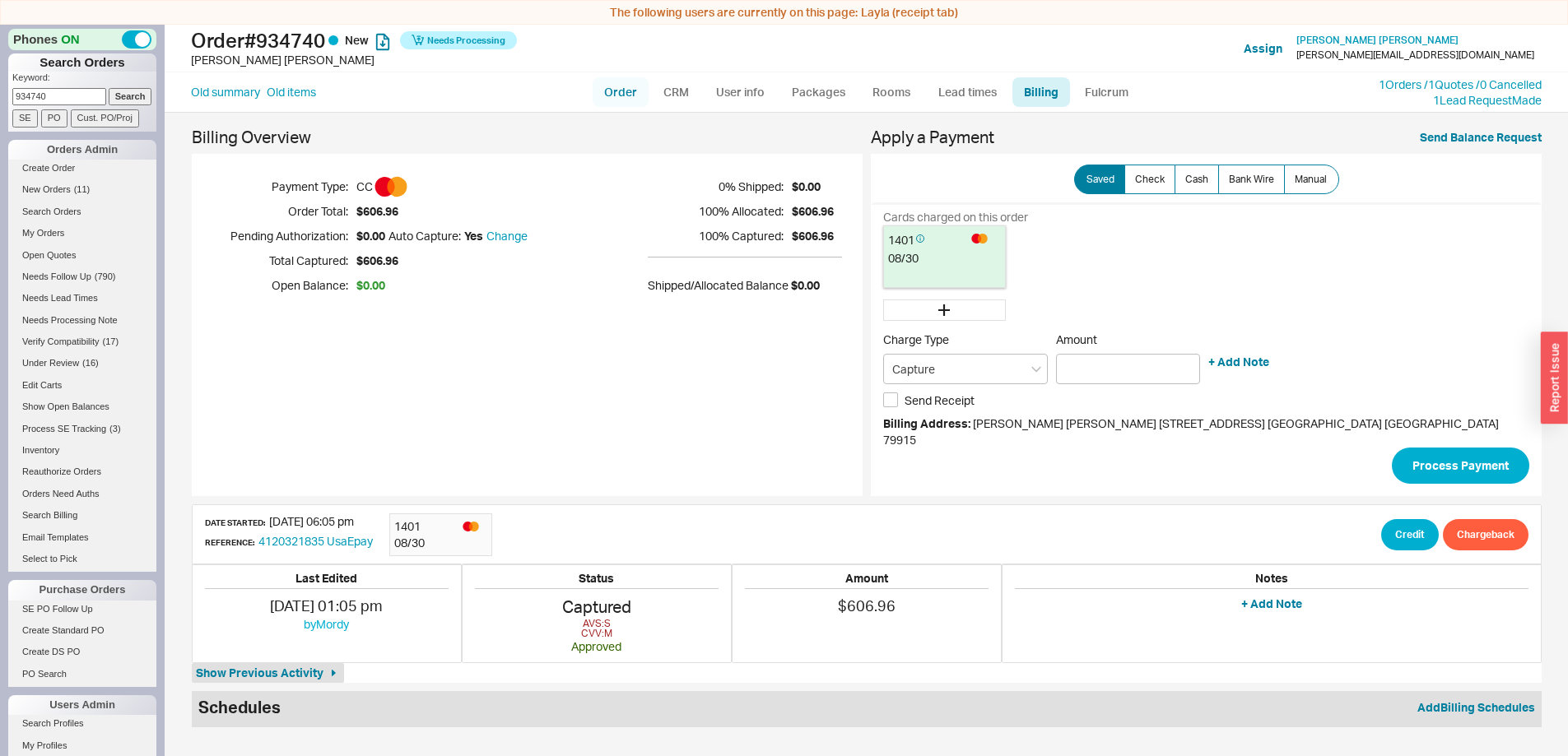
click at [623, 94] on link "Order" at bounding box center [621, 92] width 56 height 30
select select "LOW"
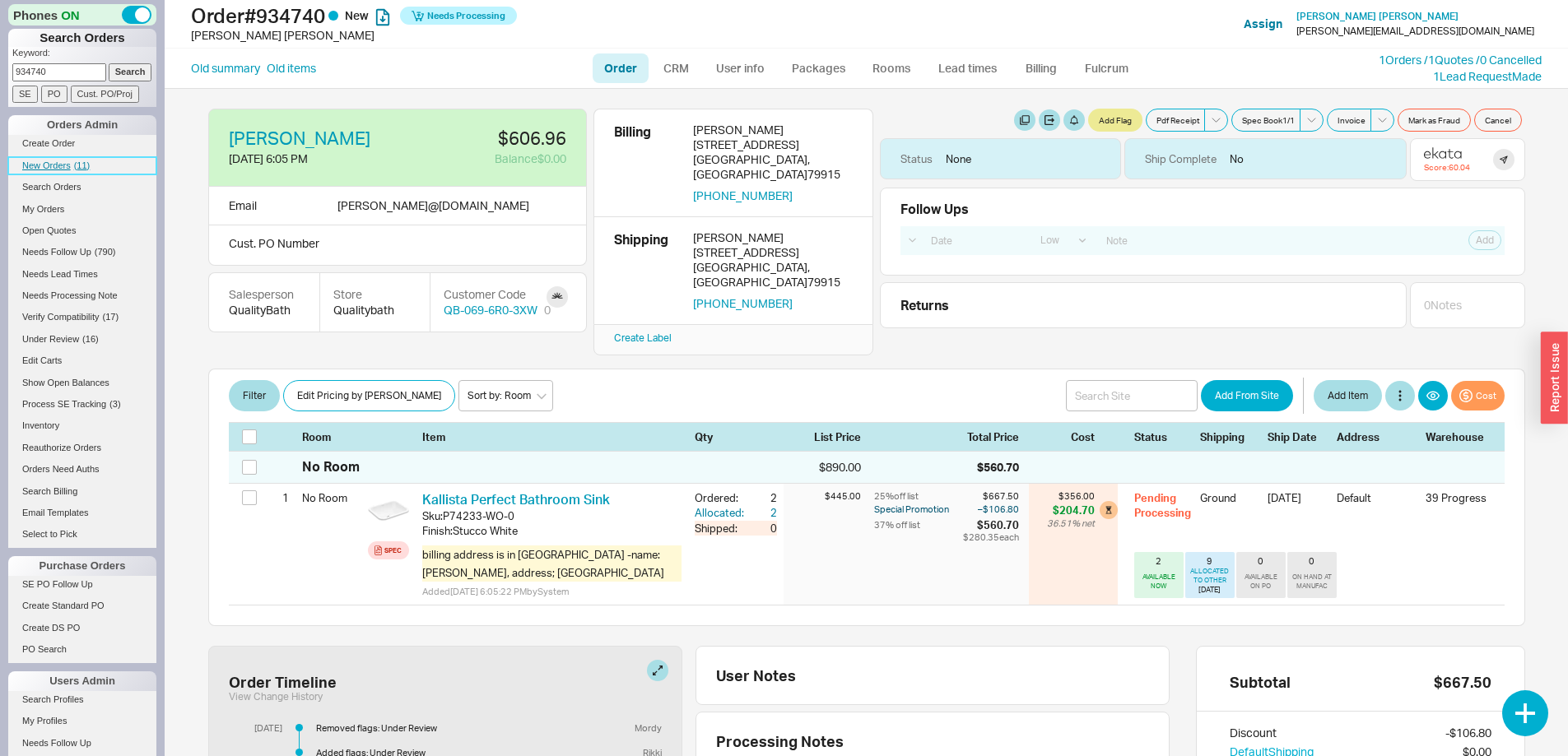
click at [62, 164] on span "New Orders" at bounding box center [45, 165] width 48 height 10
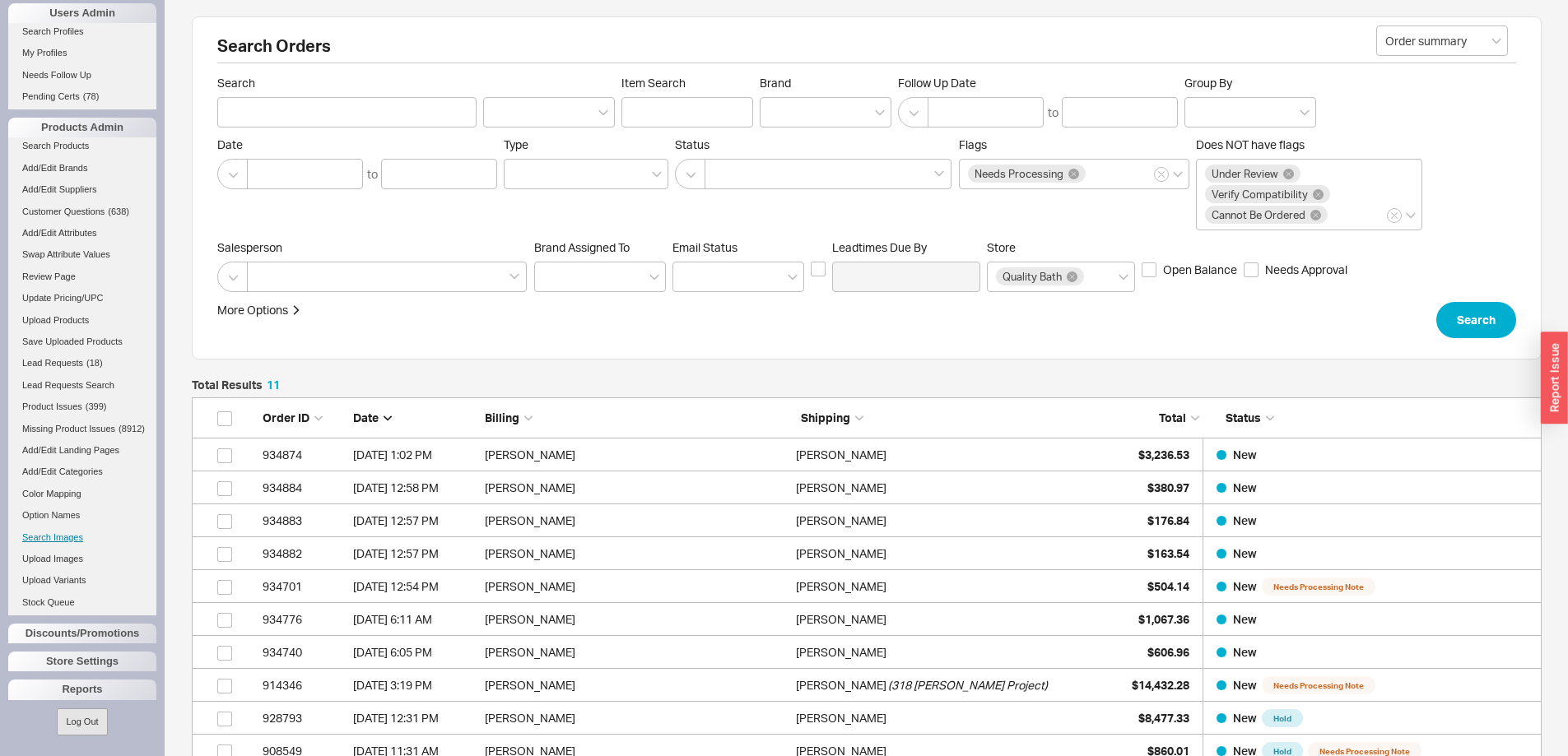
scroll to position [681, 0]
click at [97, 684] on div "Reports" at bounding box center [82, 690] width 148 height 20
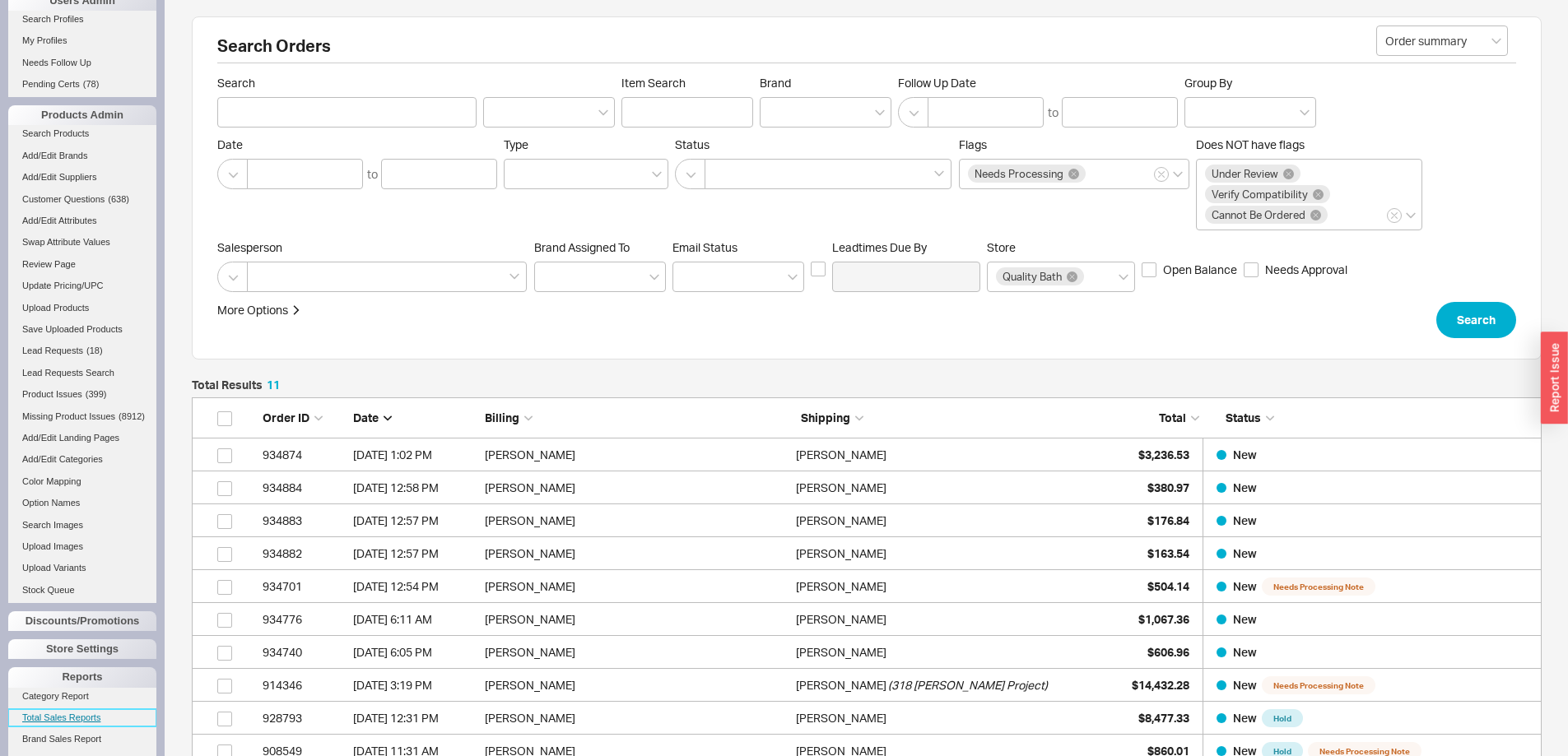
click at [86, 727] on link "Total Sales Reports" at bounding box center [82, 718] width 148 height 17
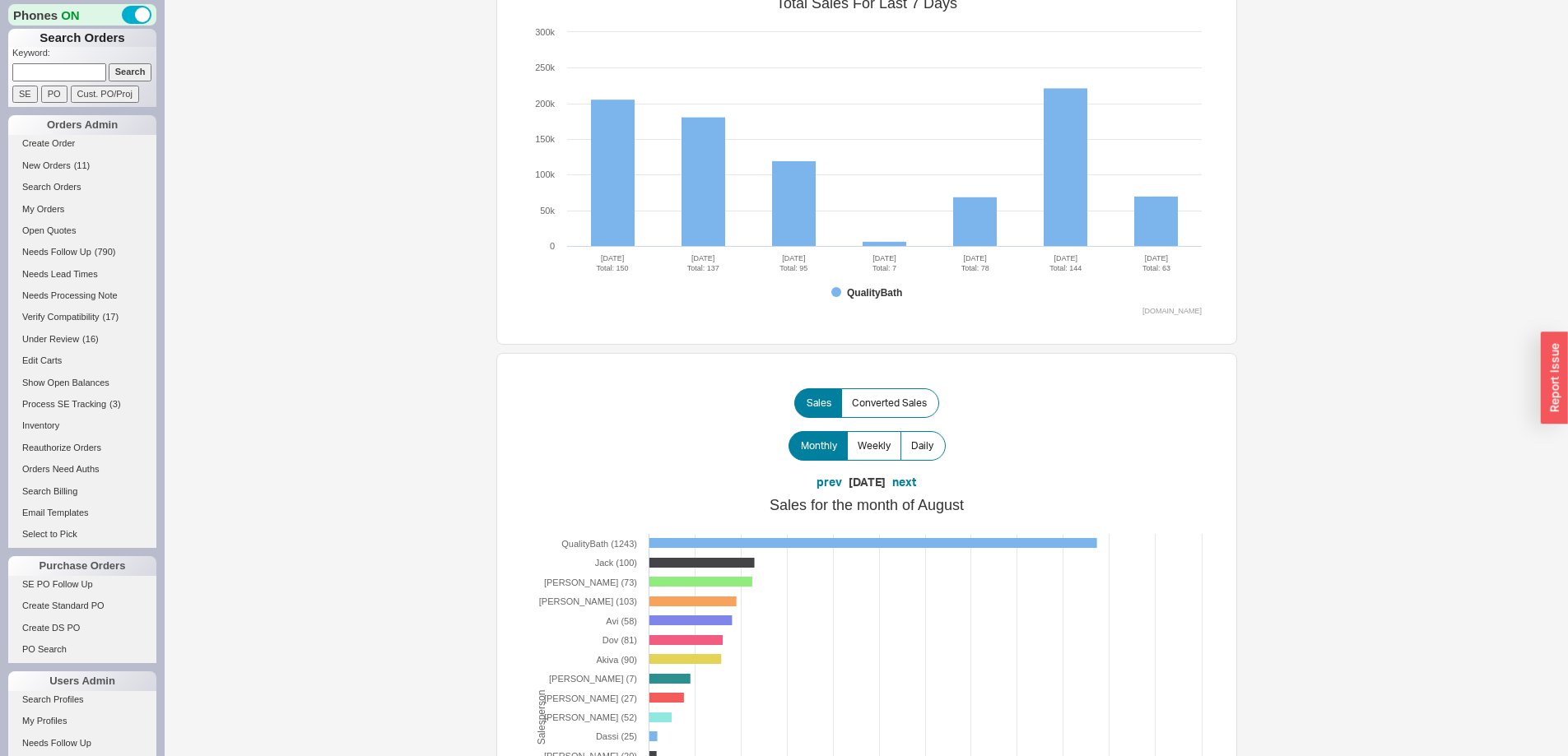
scroll to position [247, 0]
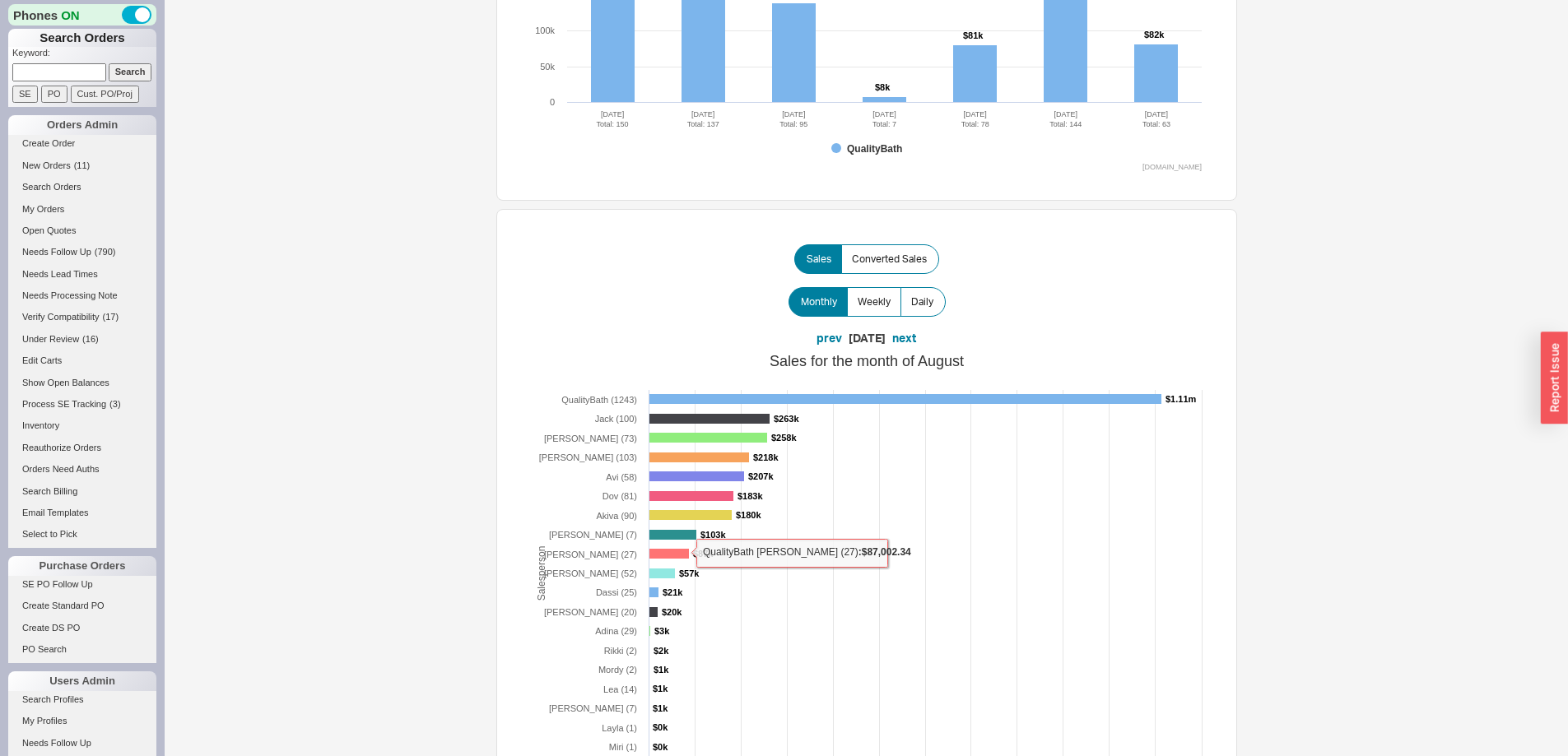
click at [669, 550] on rect at bounding box center [668, 554] width 40 height 10
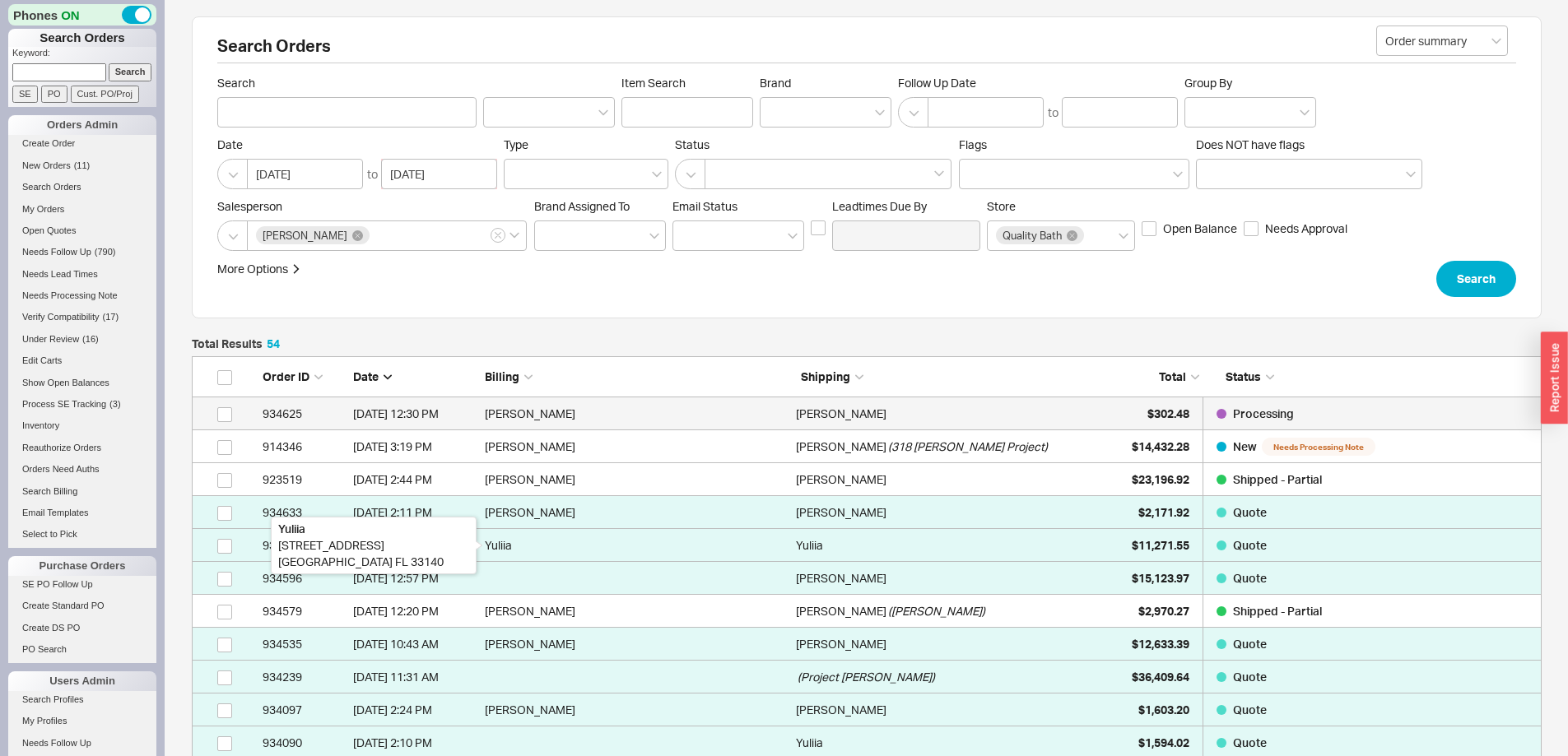
scroll to position [1839, 1337]
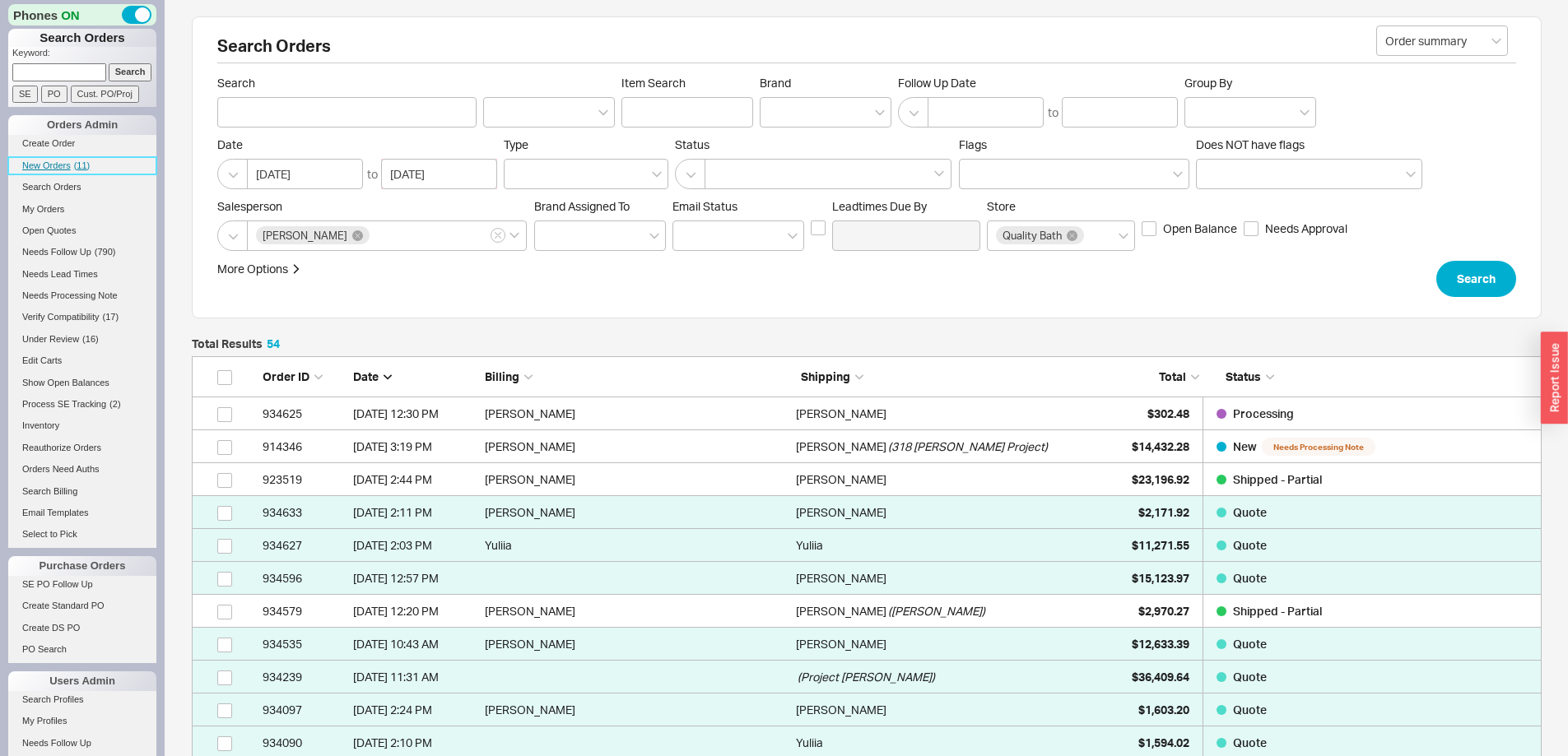
click at [47, 162] on span "New Orders" at bounding box center [45, 165] width 48 height 10
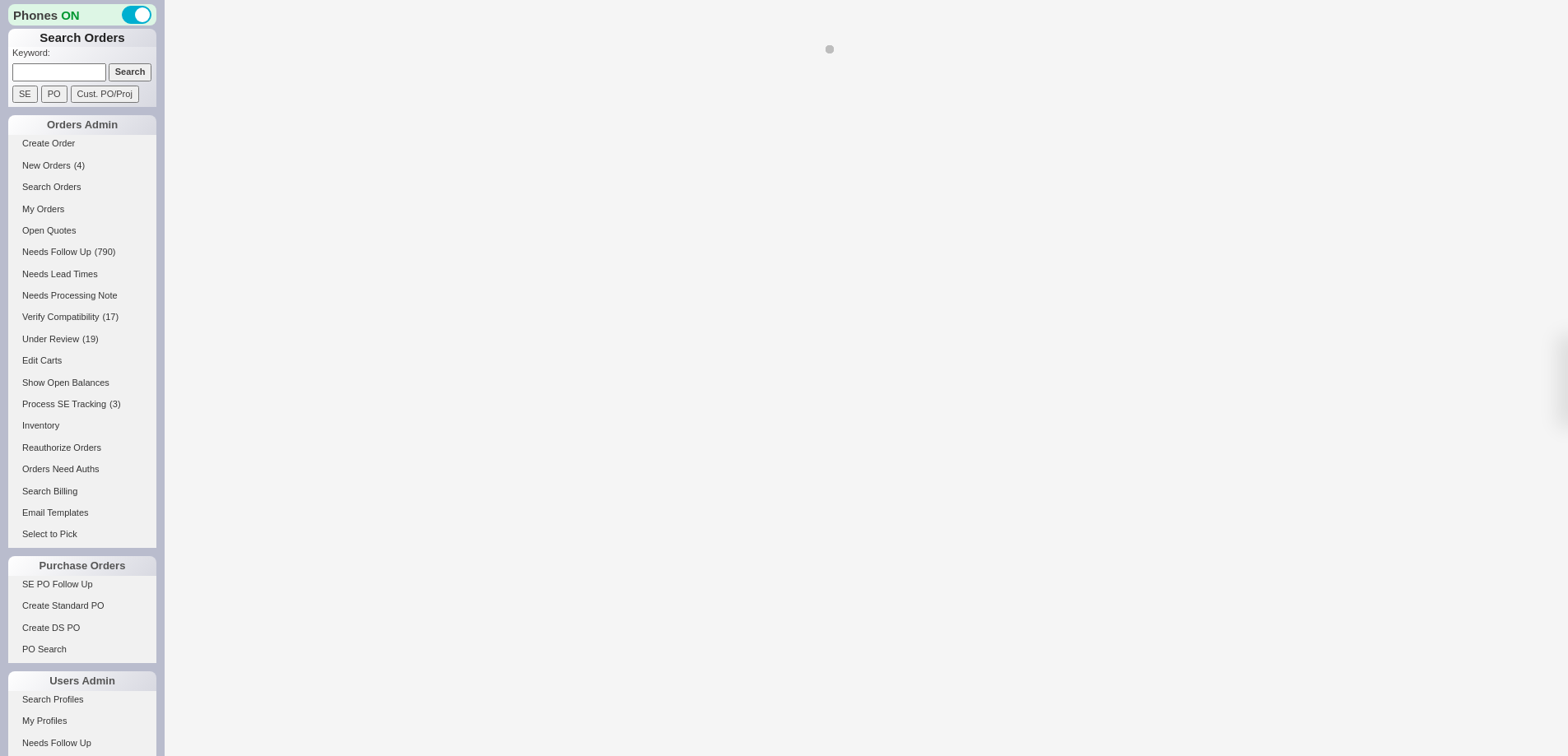
select select "LOW"
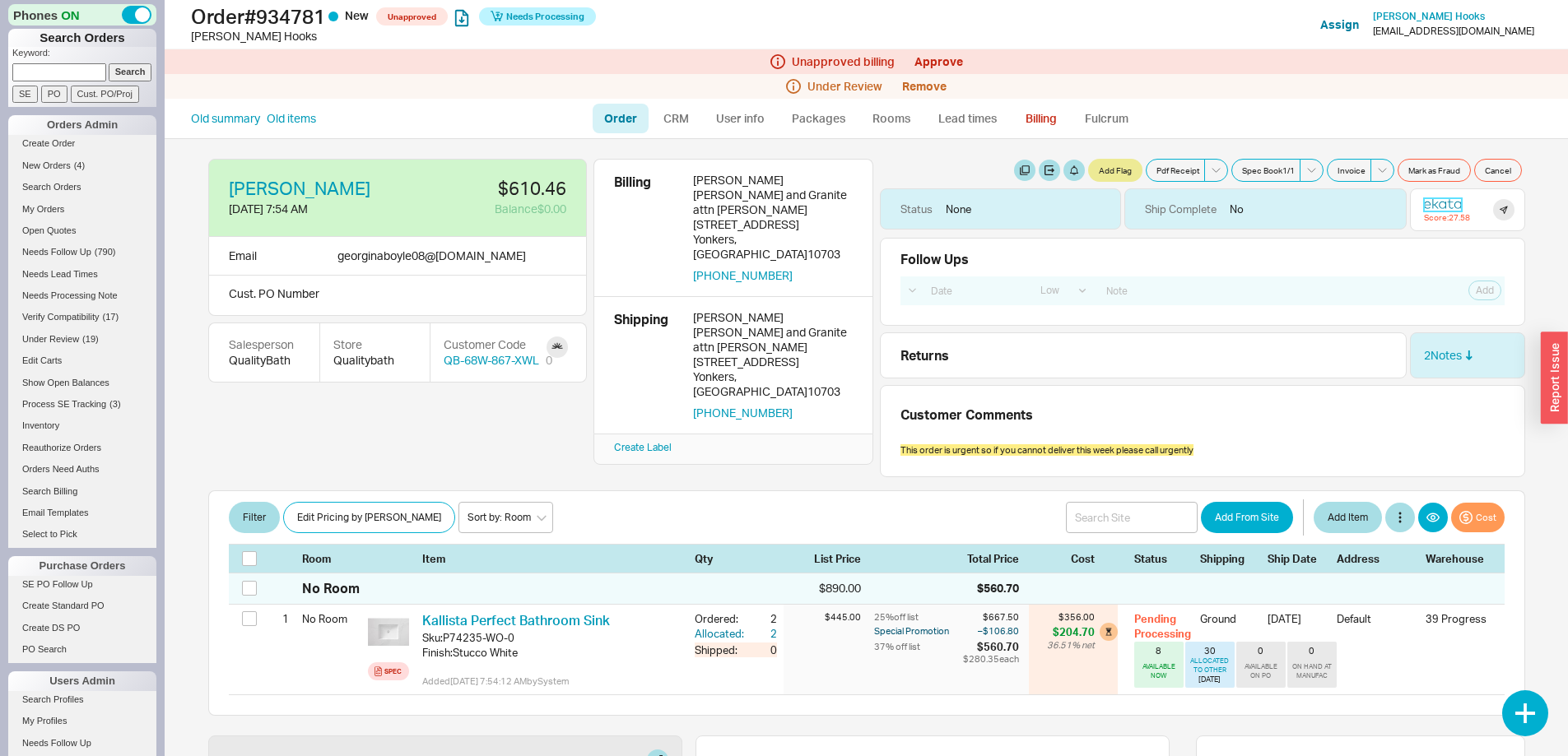
click at [1442, 201] on icon at bounding box center [1443, 203] width 38 height 12
click at [1426, 201] on icon at bounding box center [1443, 203] width 38 height 12
drag, startPoint x: 694, startPoint y: 193, endPoint x: 842, endPoint y: 207, distance: 148.7
click at [842, 207] on div "Adria Marble and Granite attn Irving" at bounding box center [773, 202] width 160 height 30
click at [948, 58] on link "Approve" at bounding box center [938, 61] width 48 height 14
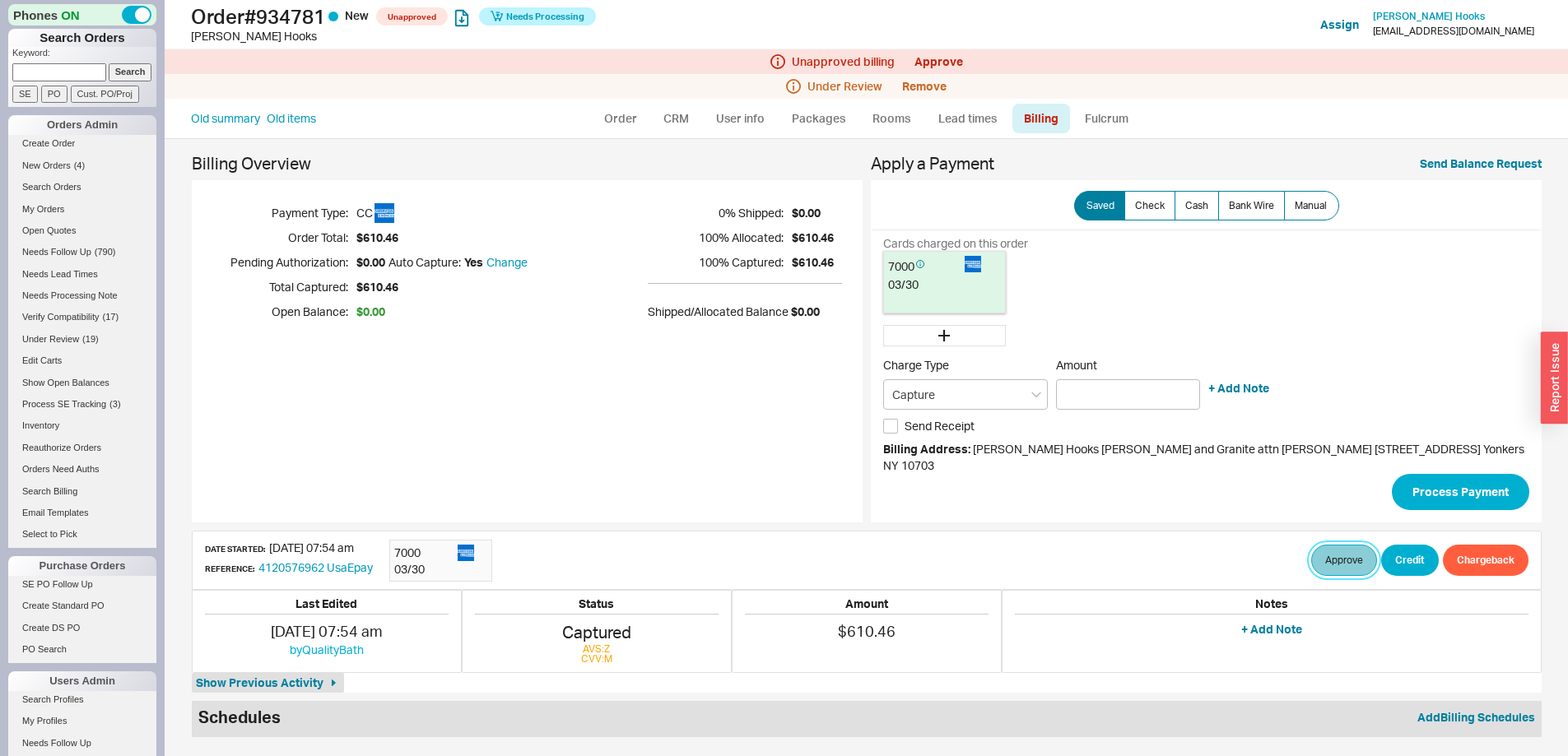
click at [1311, 545] on button "Approve" at bounding box center [1344, 560] width 66 height 31
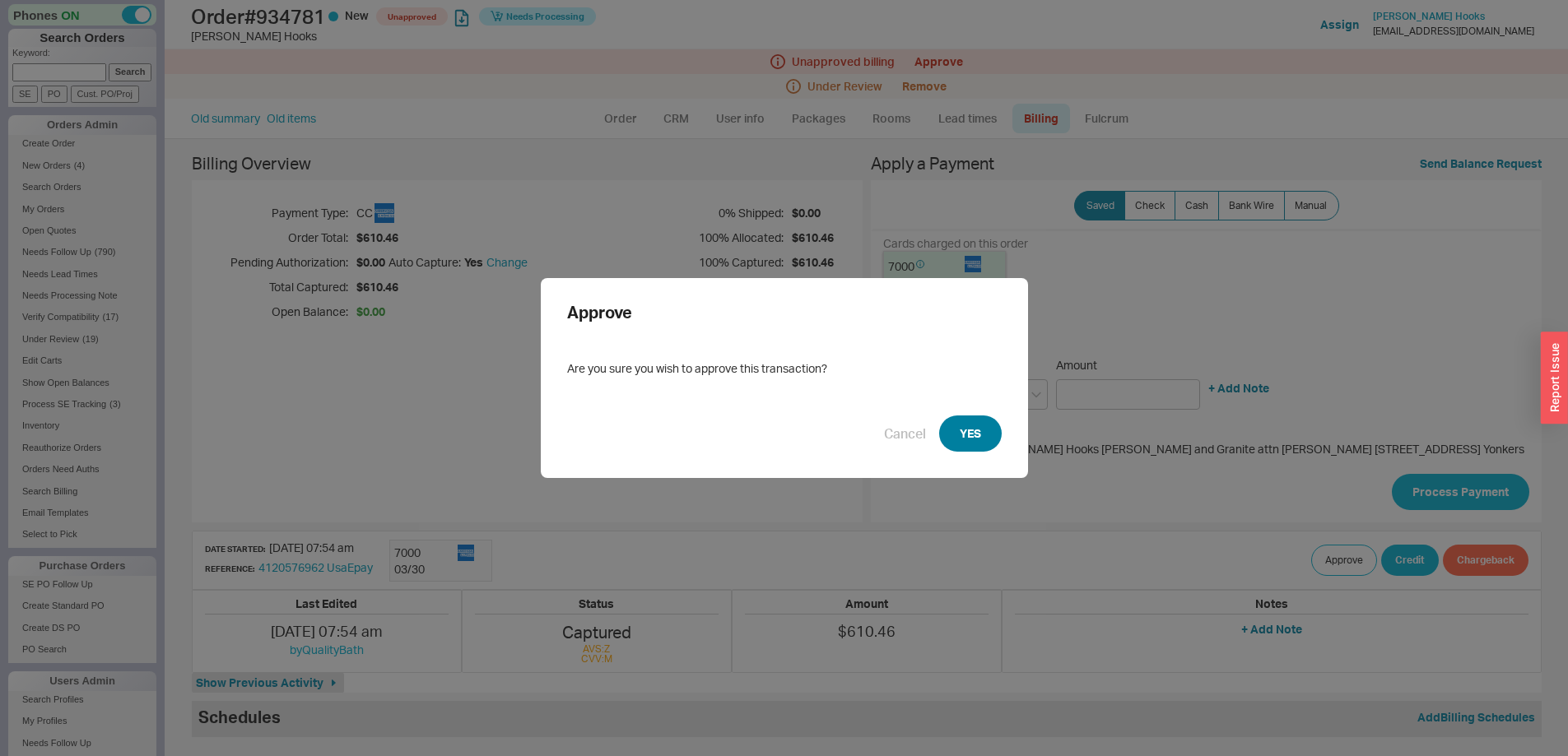
click at [945, 429] on button "YES" at bounding box center [970, 434] width 63 height 36
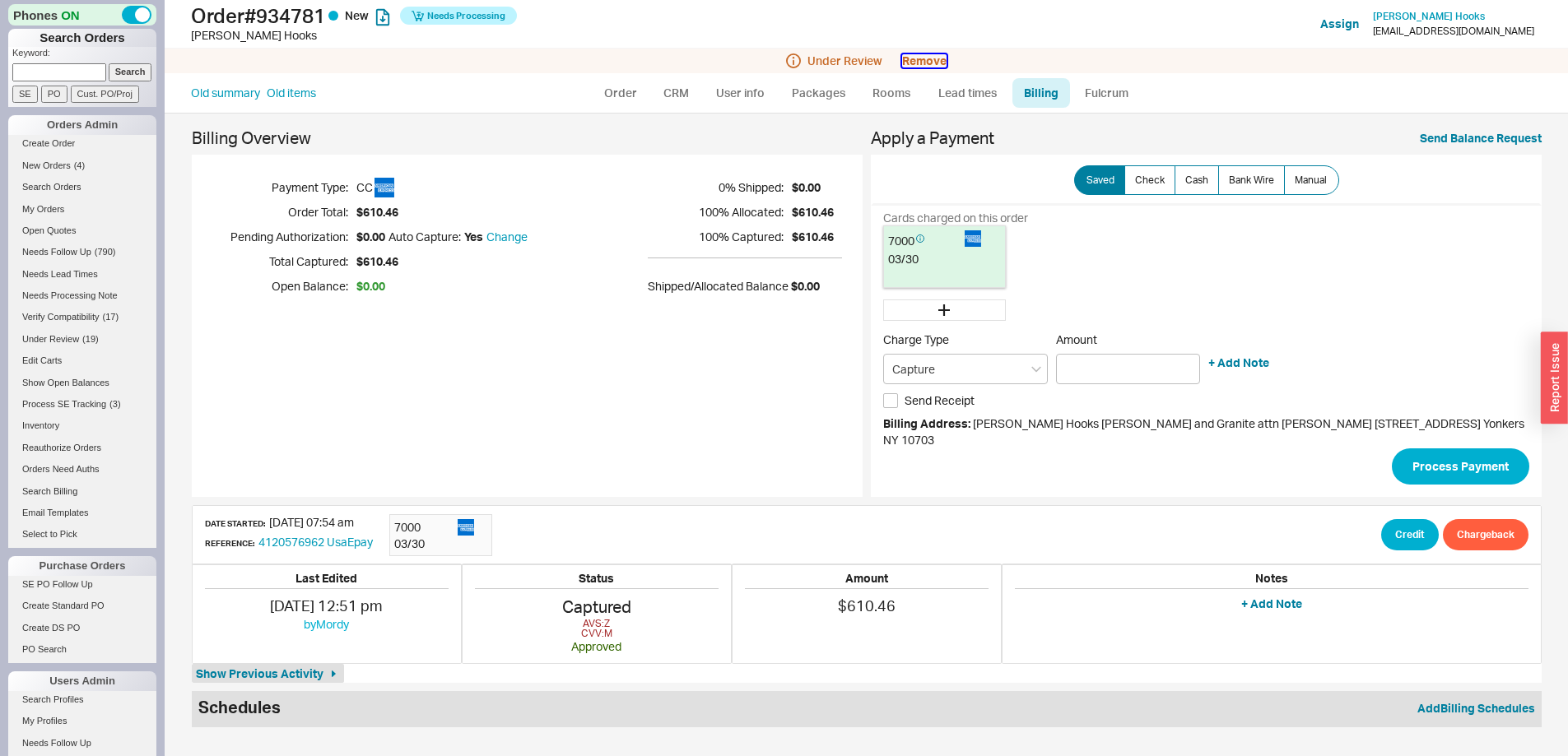
click at [927, 64] on button "Remove" at bounding box center [924, 61] width 44 height 14
click at [1165, 72] on button "Yes" at bounding box center [1158, 74] width 35 height 23
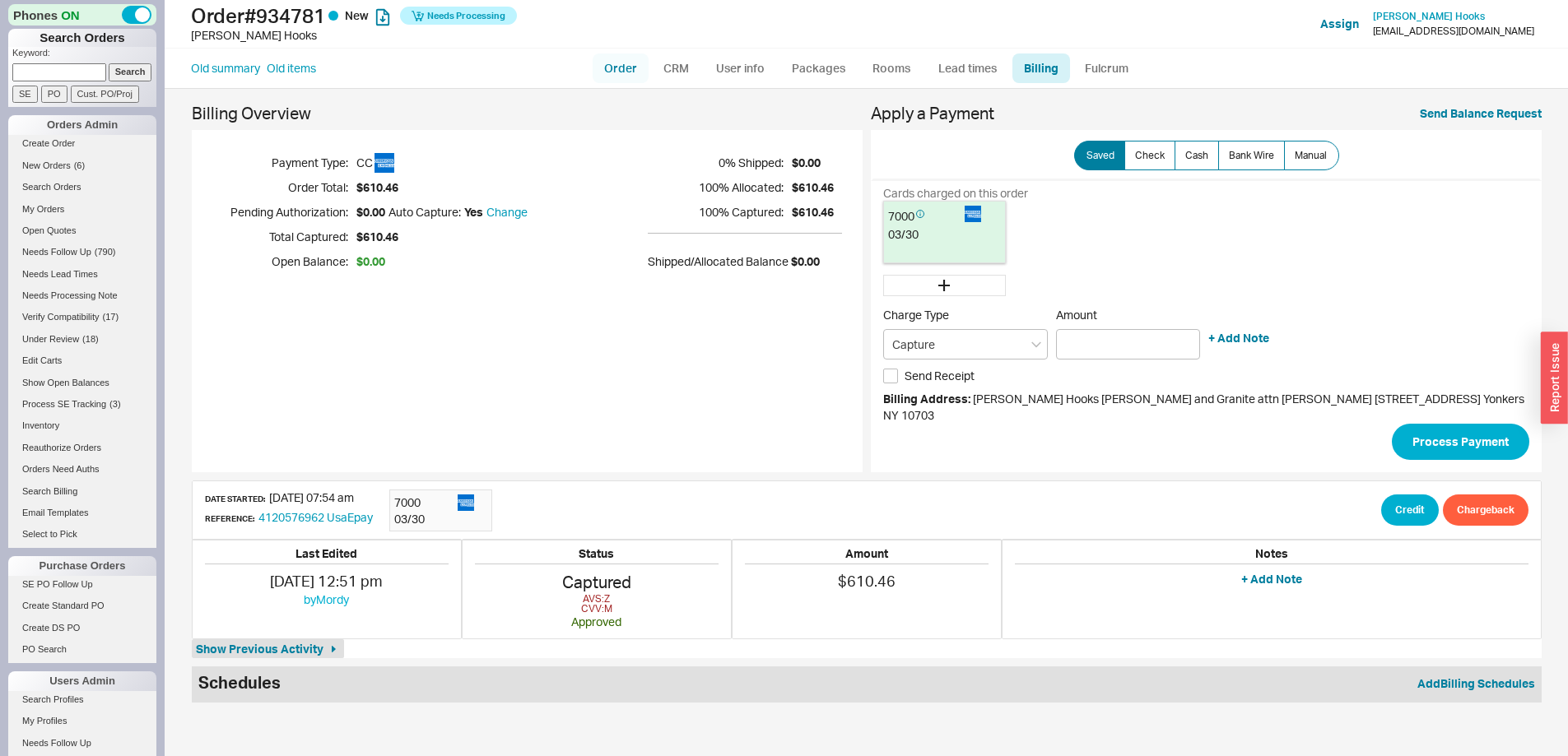
click at [622, 65] on link "Order" at bounding box center [621, 68] width 56 height 30
select select "LOW"
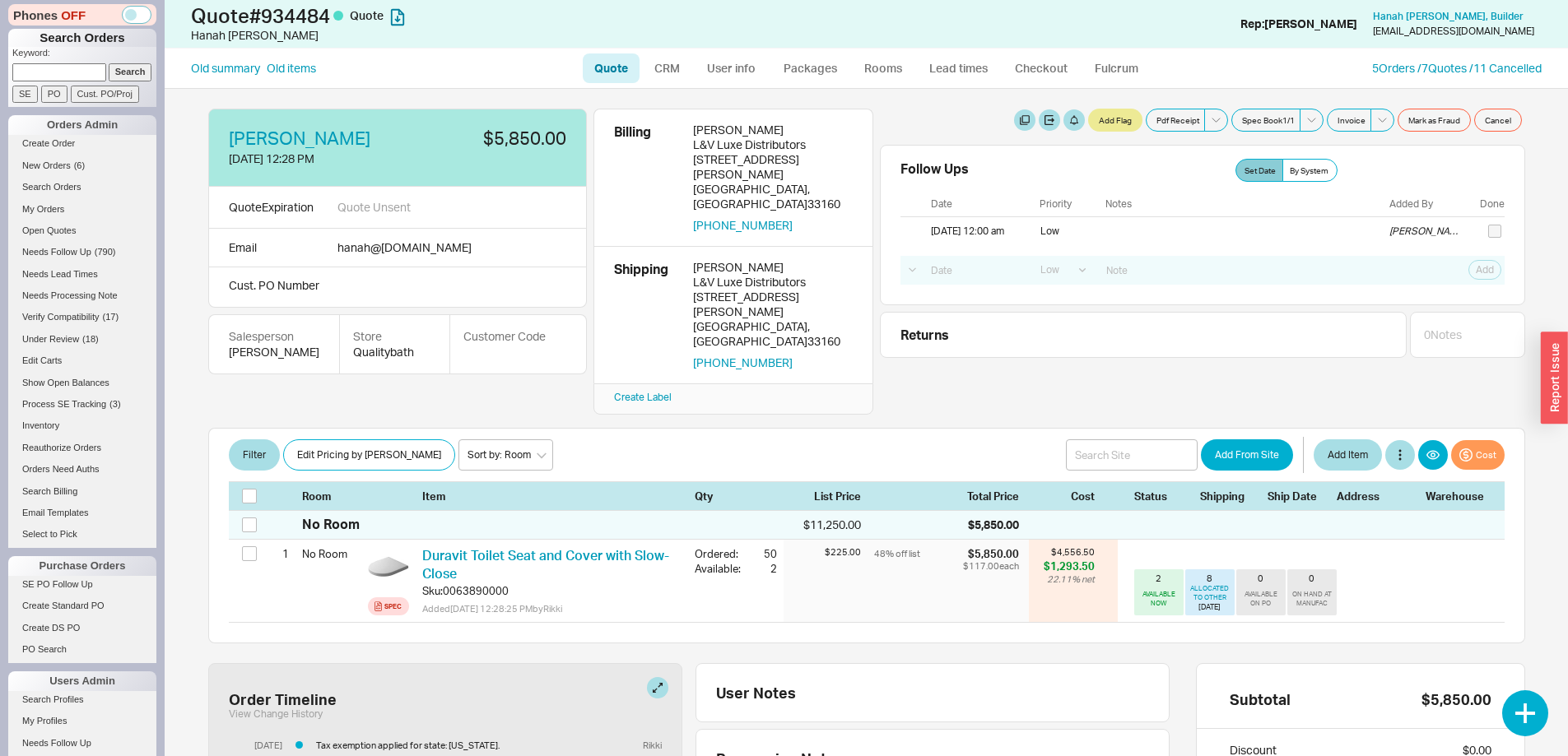
select select "LOW"
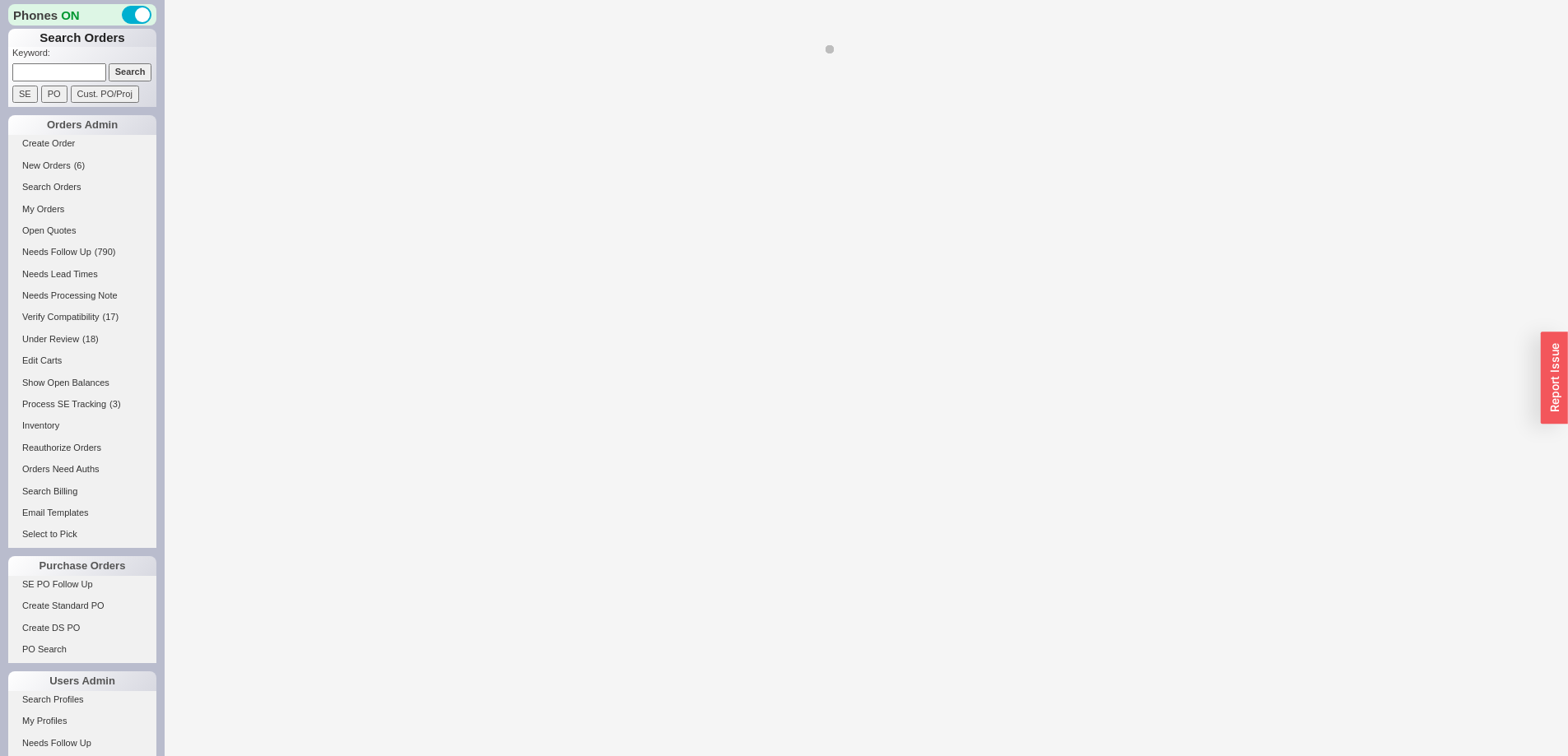
select select "LOW"
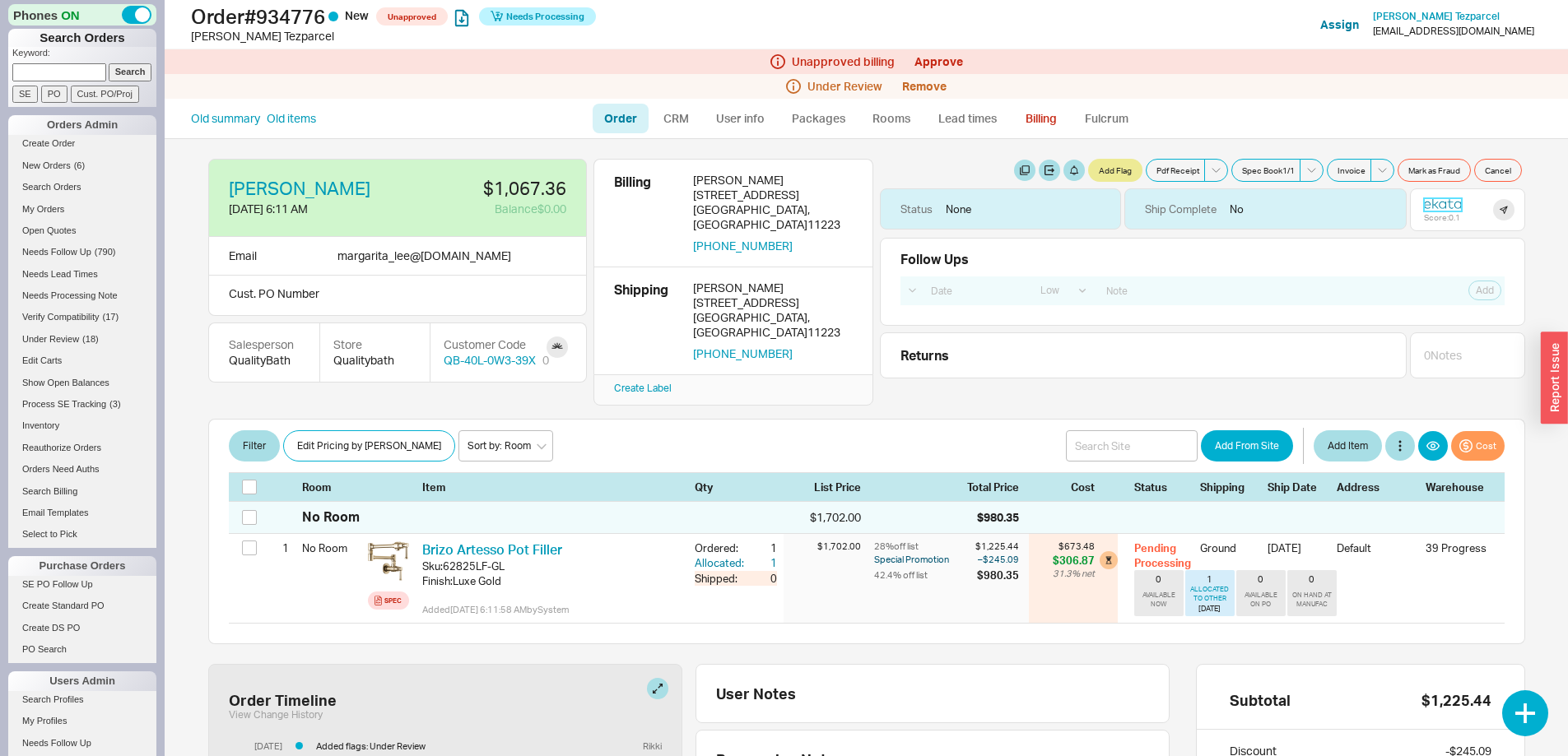
click at [1427, 201] on icon at bounding box center [1443, 203] width 38 height 12
drag, startPoint x: 694, startPoint y: 195, endPoint x: 851, endPoint y: 196, distance: 157.0
click at [851, 202] on div "[STREET_ADDRESS]" at bounding box center [773, 217] width 160 height 30
click at [1447, 206] on icon at bounding box center [1450, 203] width 5 height 9
click at [951, 62] on link "Approve" at bounding box center [938, 61] width 48 height 14
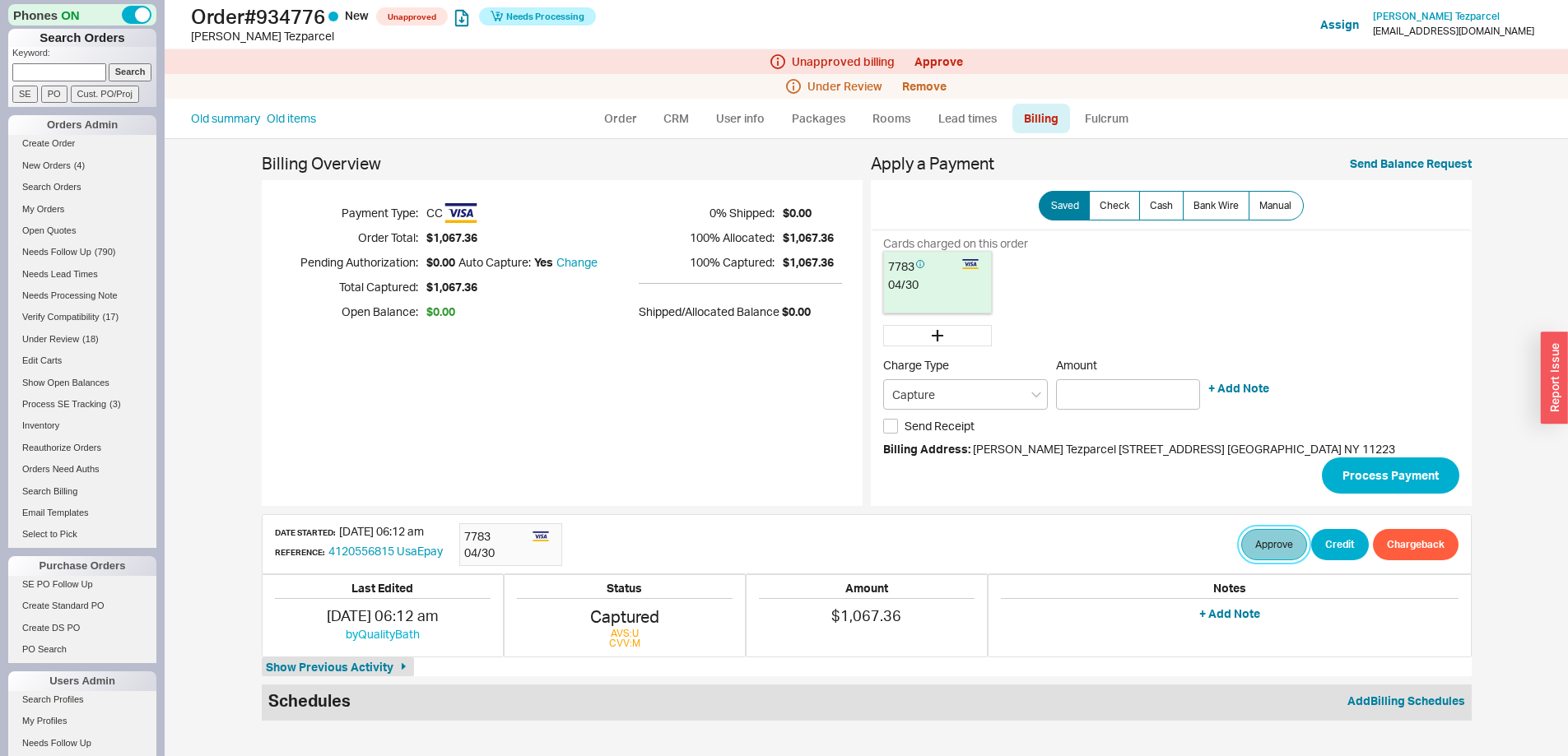
click at [1276, 537] on button "Approve" at bounding box center [1274, 545] width 66 height 31
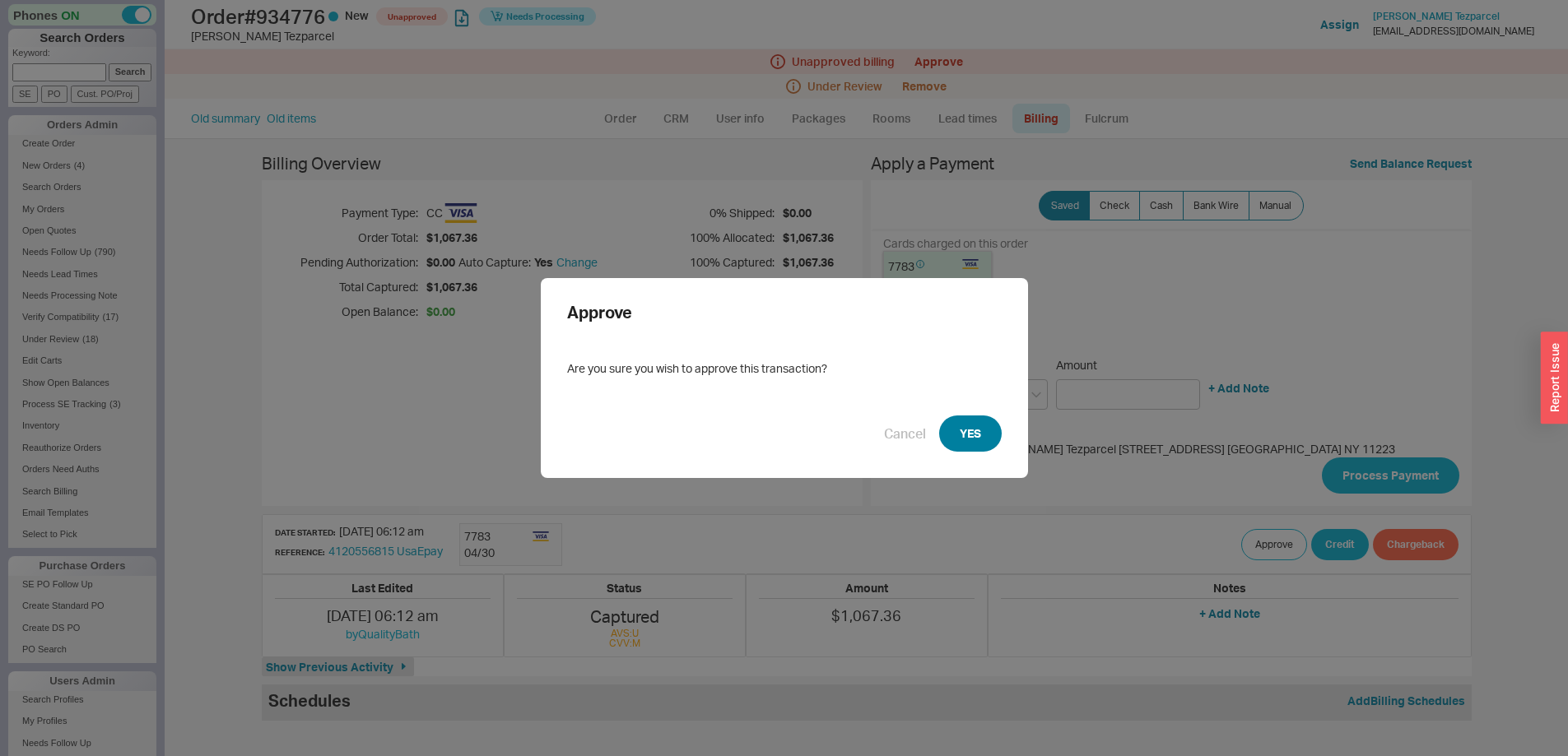
click at [960, 427] on button "YES" at bounding box center [970, 434] width 63 height 36
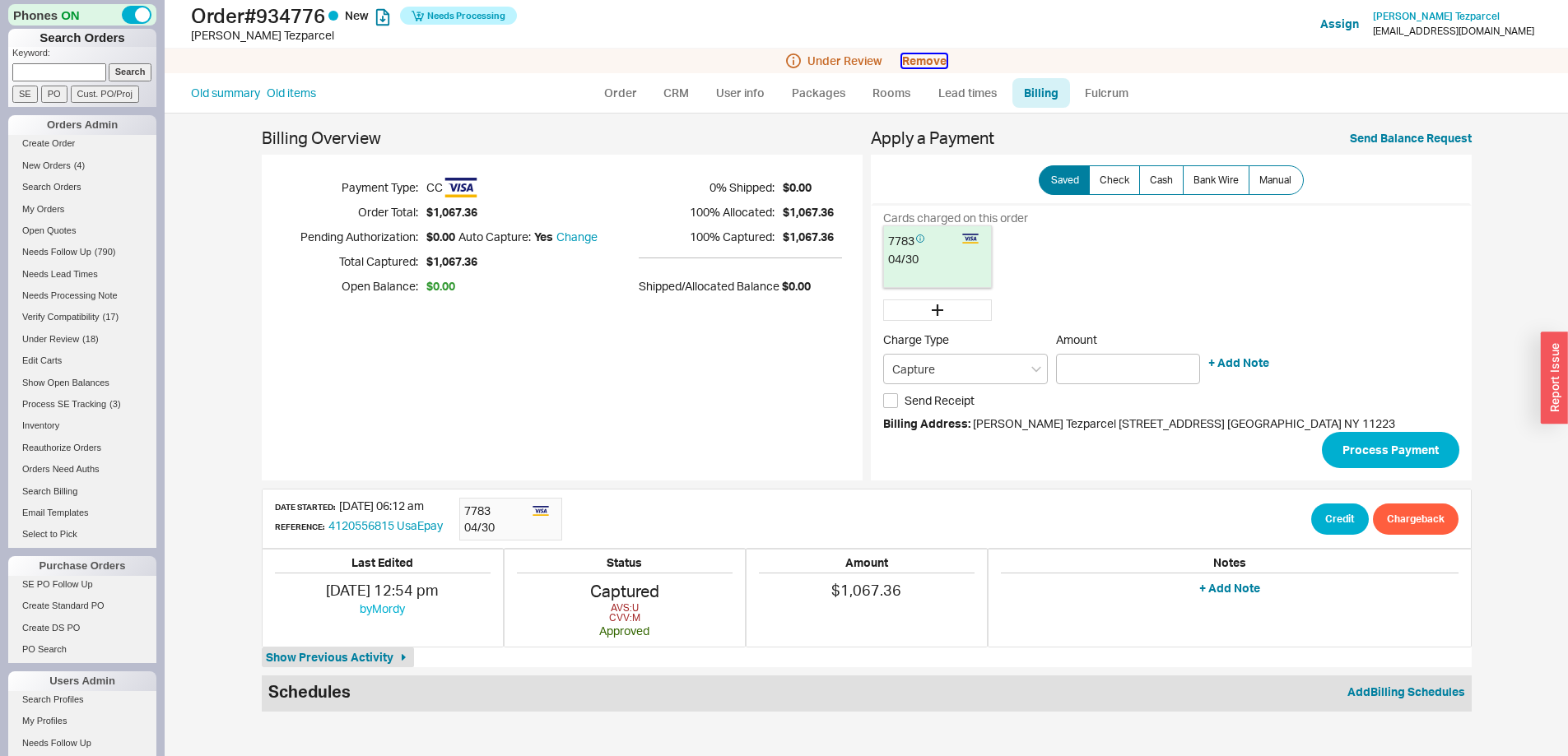
click at [918, 57] on button "Remove" at bounding box center [924, 61] width 44 height 14
click at [1161, 73] on button "Yes" at bounding box center [1158, 74] width 35 height 23
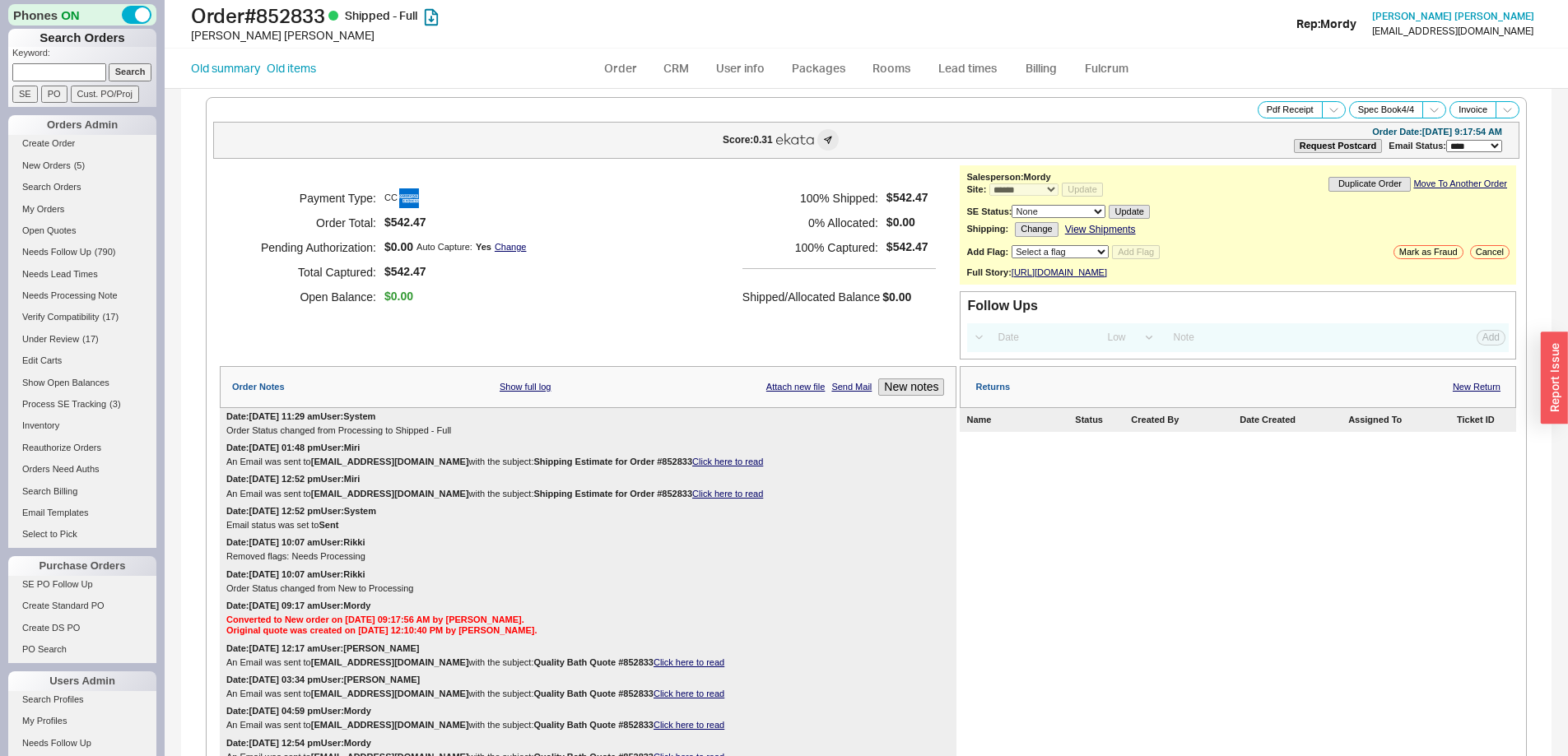
select select "*"
select select "LOW"
select select "3"
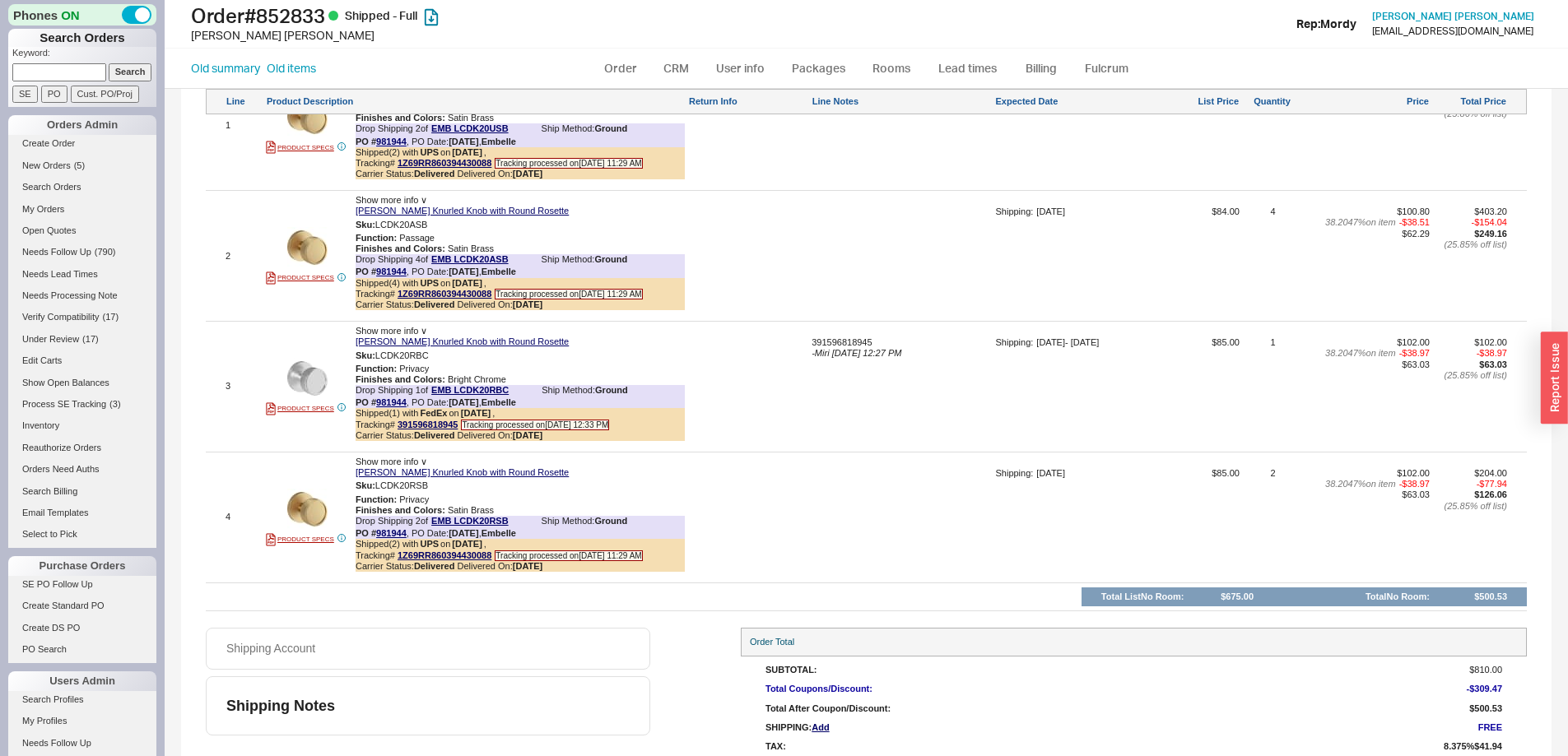
scroll to position [1152, 0]
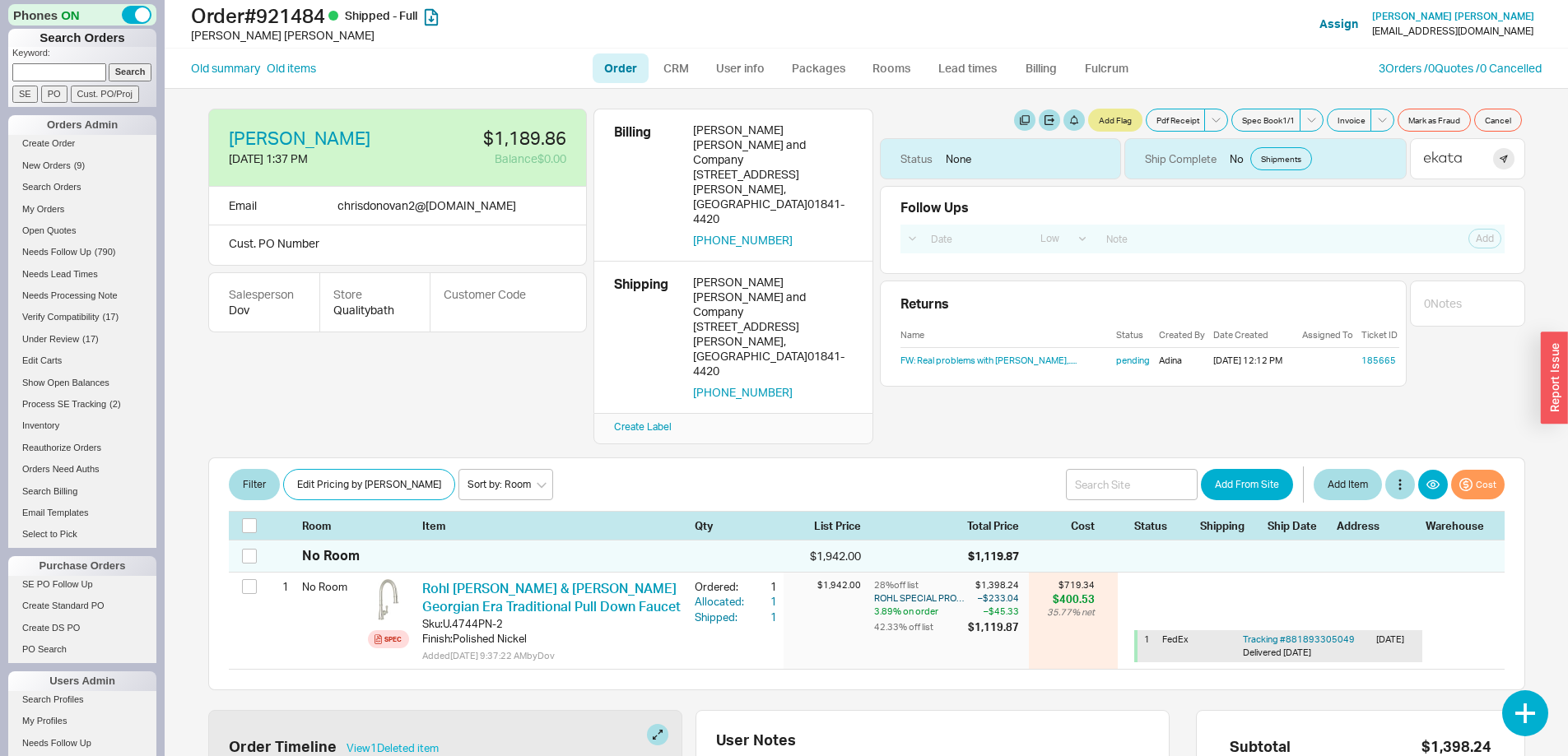
select select "LOW"
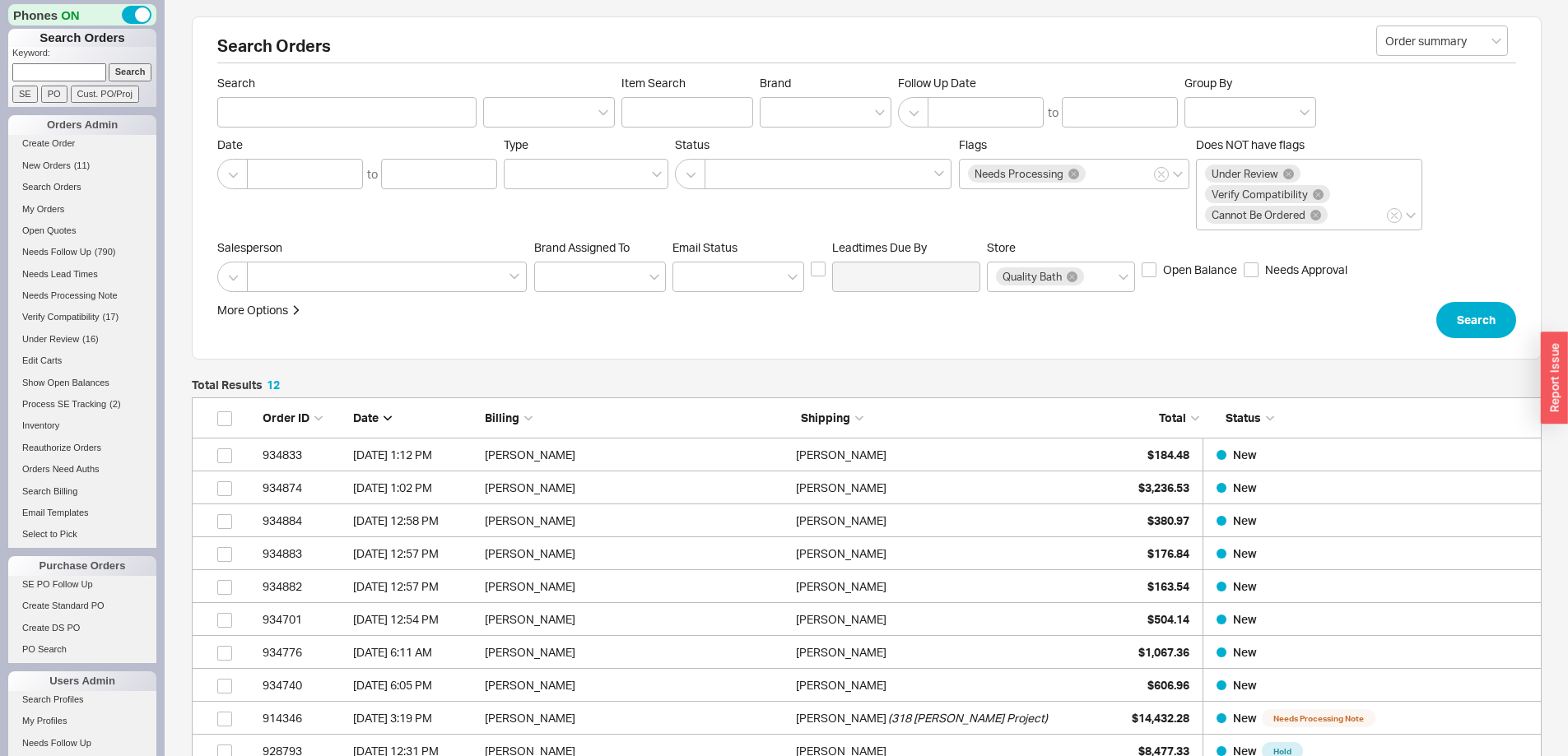
scroll to position [457, 1337]
click at [58, 208] on link "My Orders" at bounding box center [82, 209] width 148 height 17
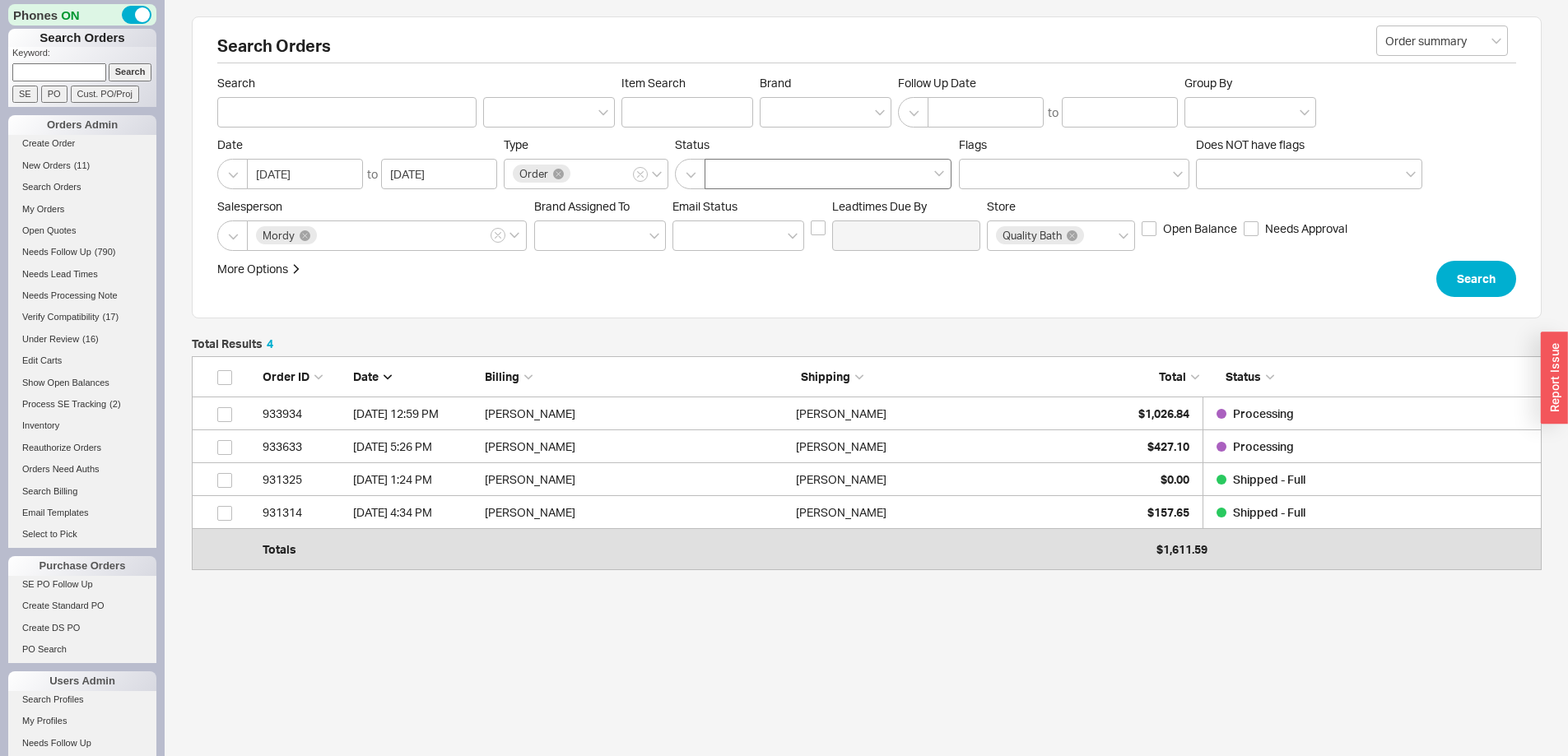
scroll to position [193, 1337]
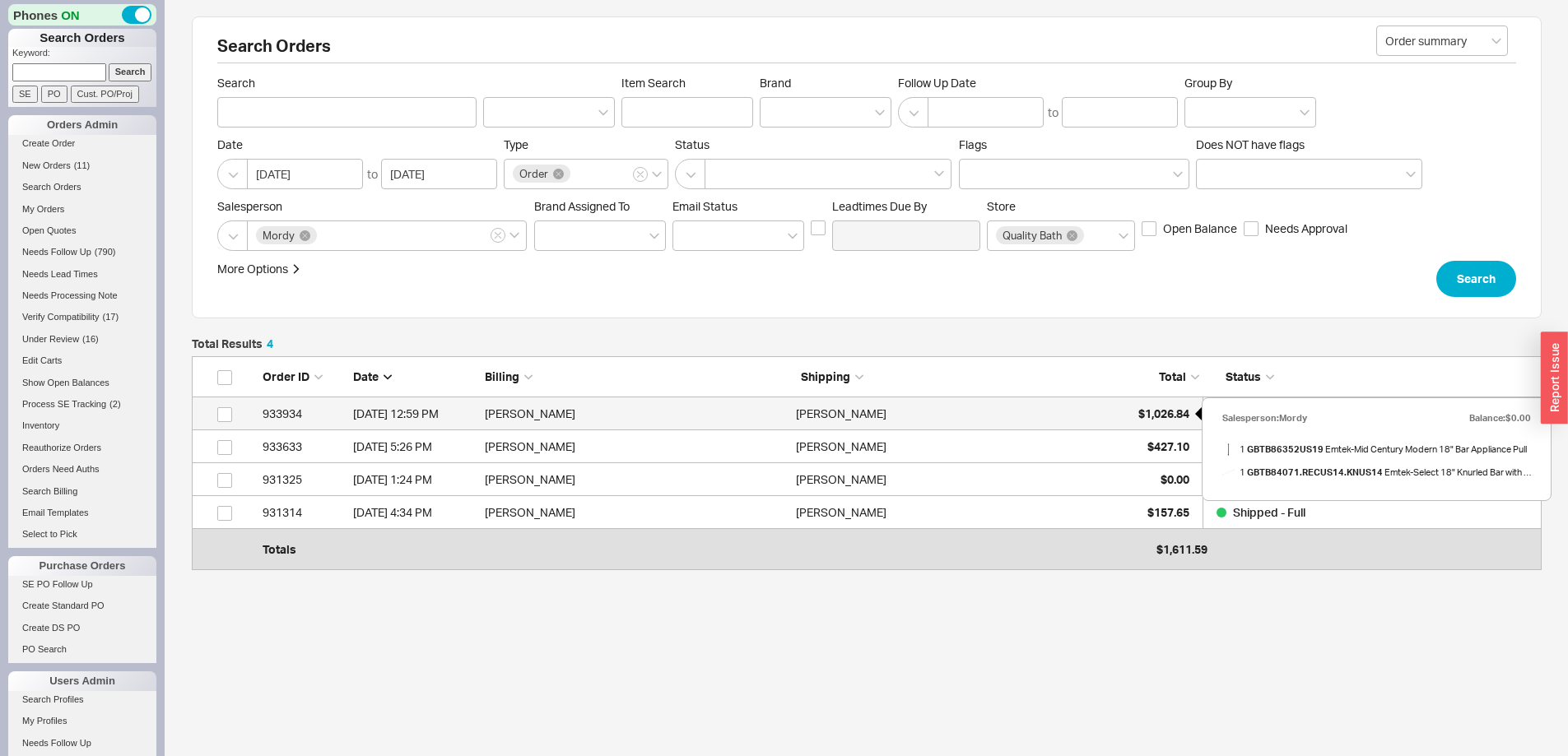
click at [1144, 413] on span "$1,026.84" at bounding box center [1164, 413] width 51 height 14
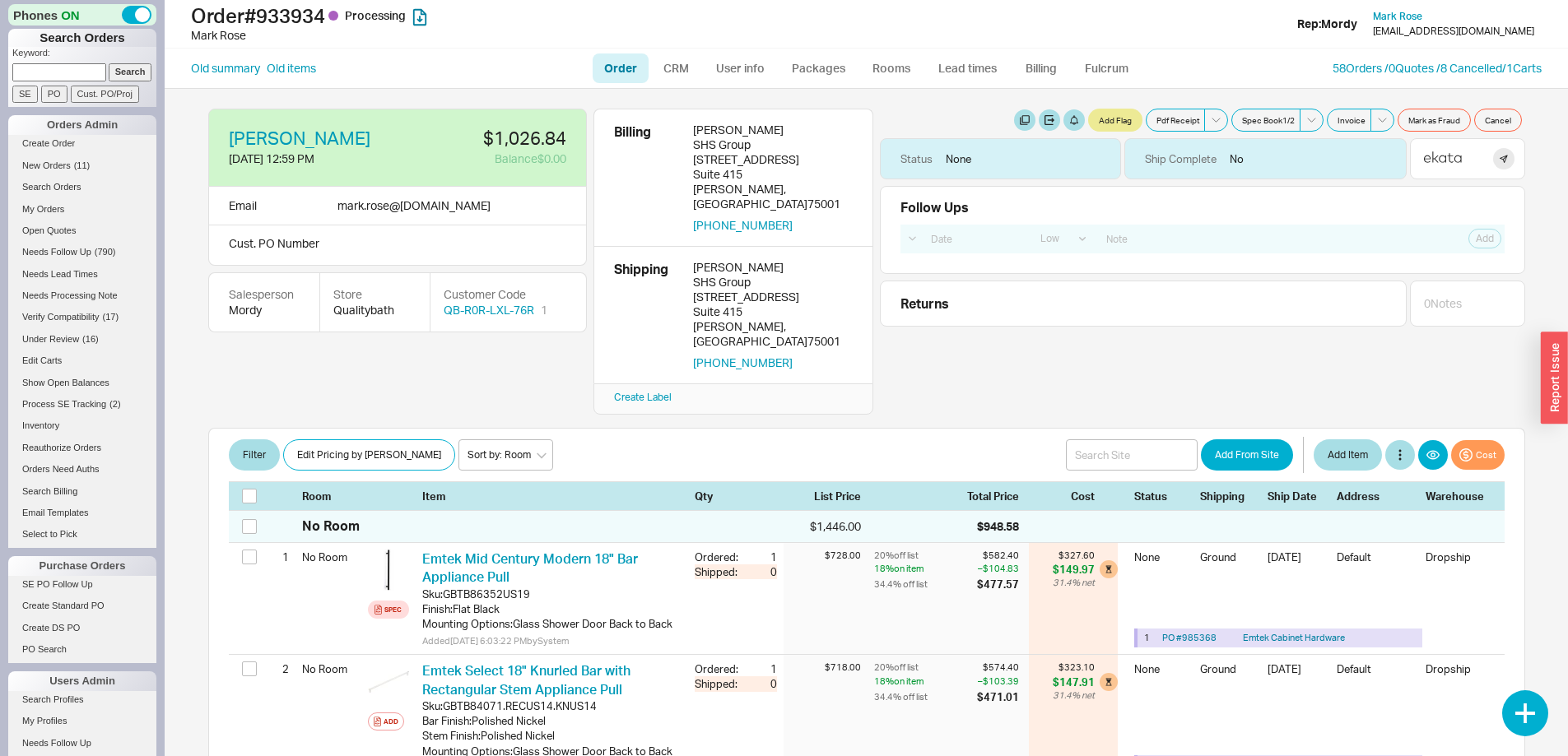
select select "LOW"
click at [1362, 65] on link "58 Orders / 0 Quotes / 8 Cancelled" at bounding box center [1417, 67] width 170 height 14
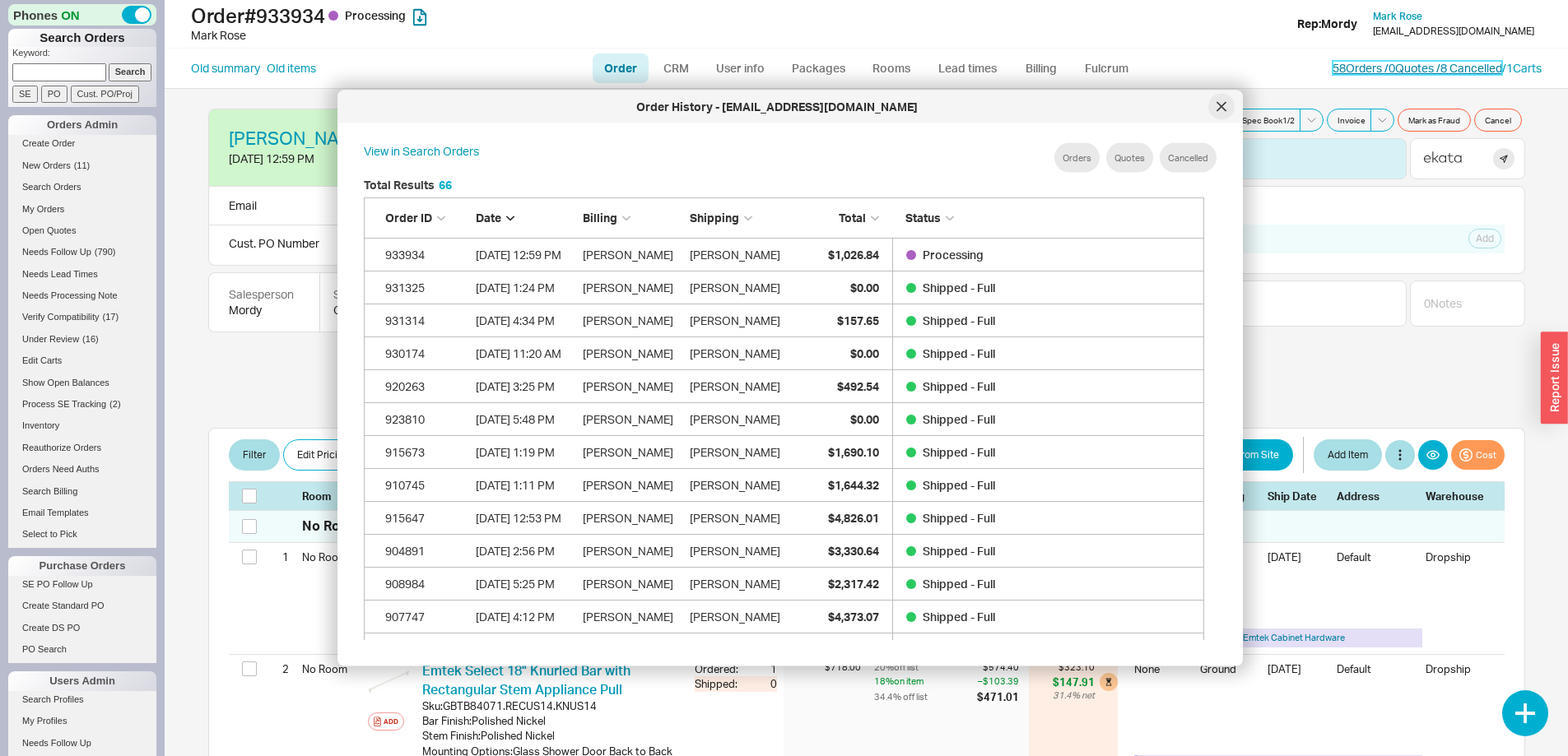
scroll to position [491, 854]
click at [437, 146] on link "View in Search Orders" at bounding box center [421, 158] width 115 height 30
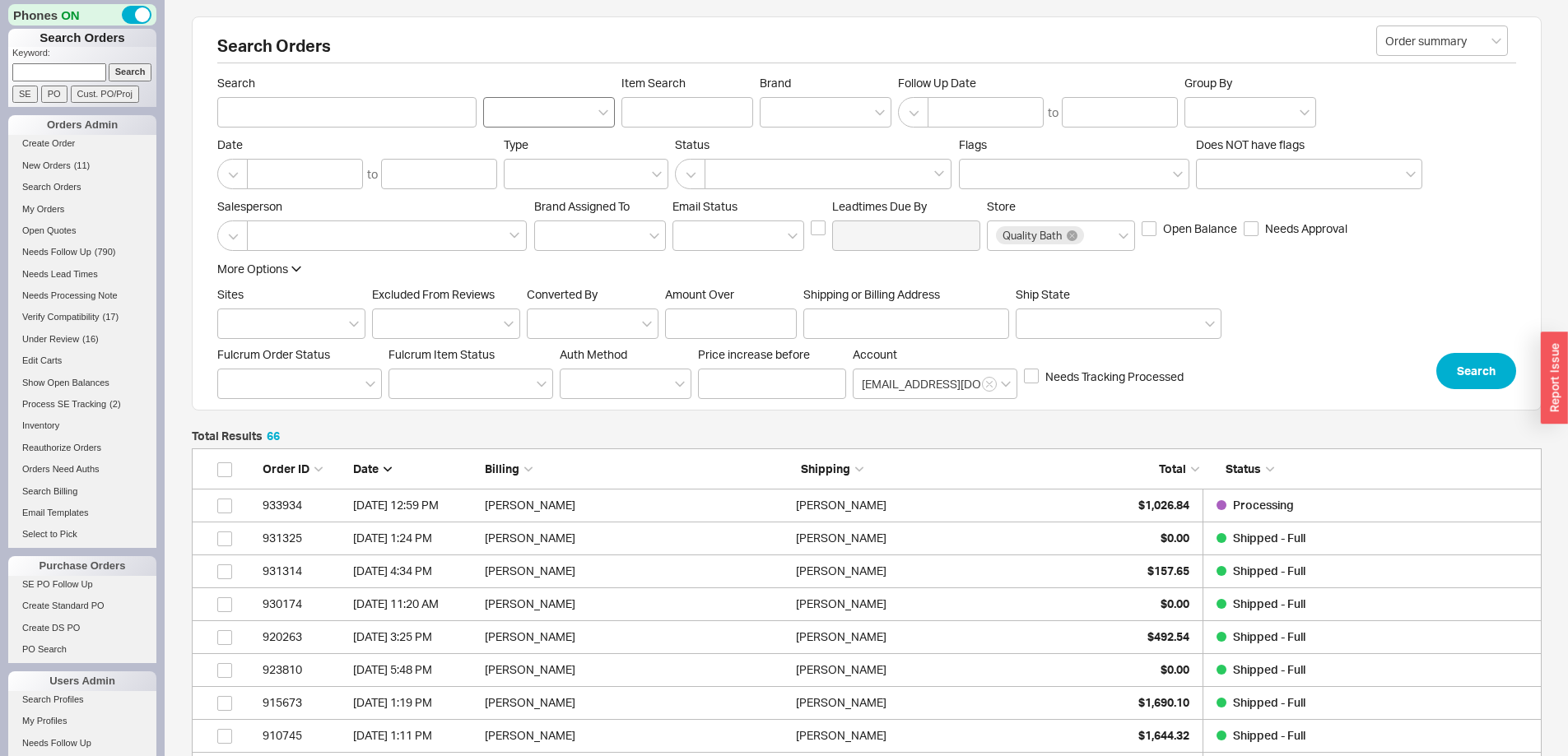
scroll to position [2234, 1337]
click at [780, 112] on input "Brand" at bounding box center [774, 112] width 12 height 19
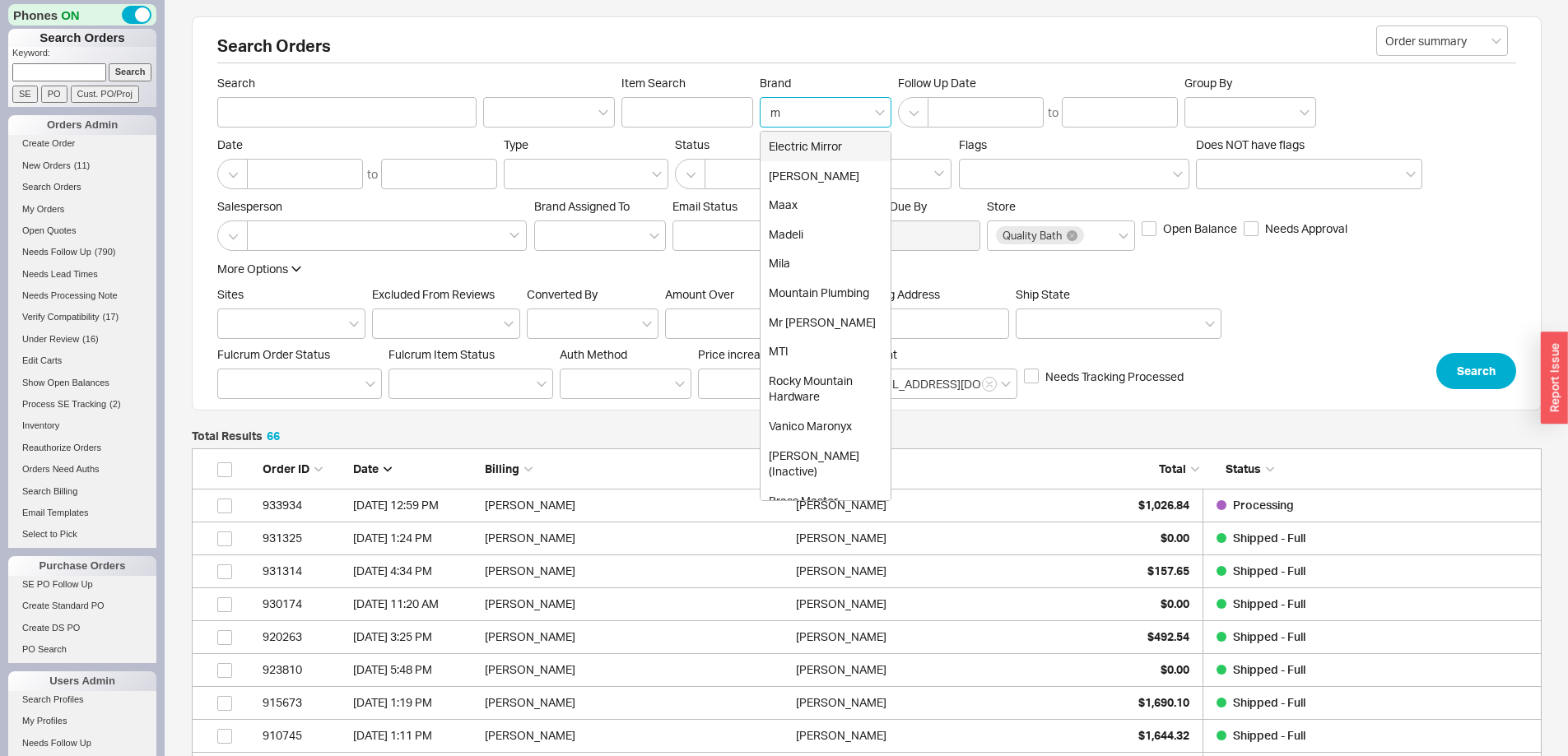
type input "mr"
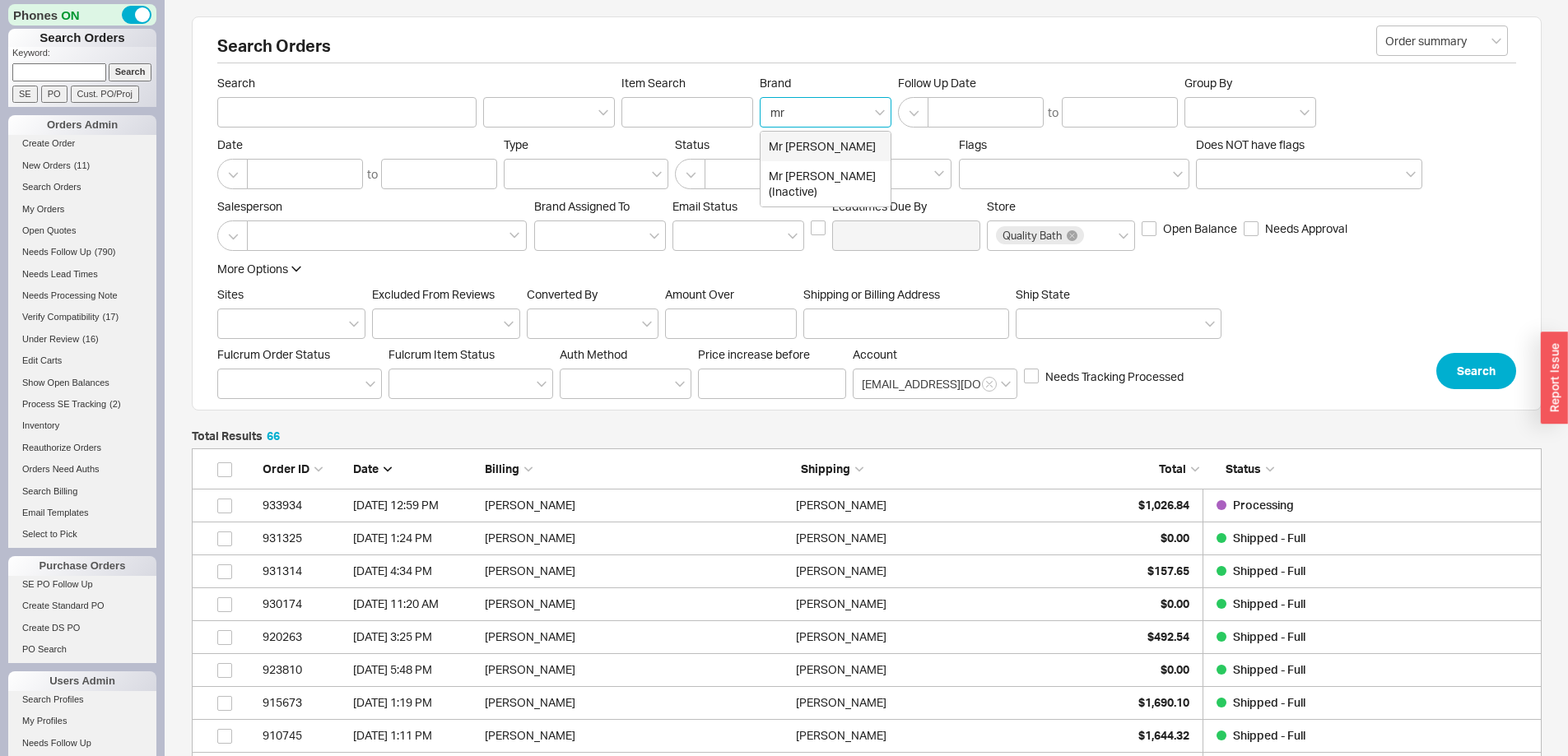
click at [796, 149] on div "Mr [PERSON_NAME]" at bounding box center [825, 146] width 130 height 30
type input "Brand"
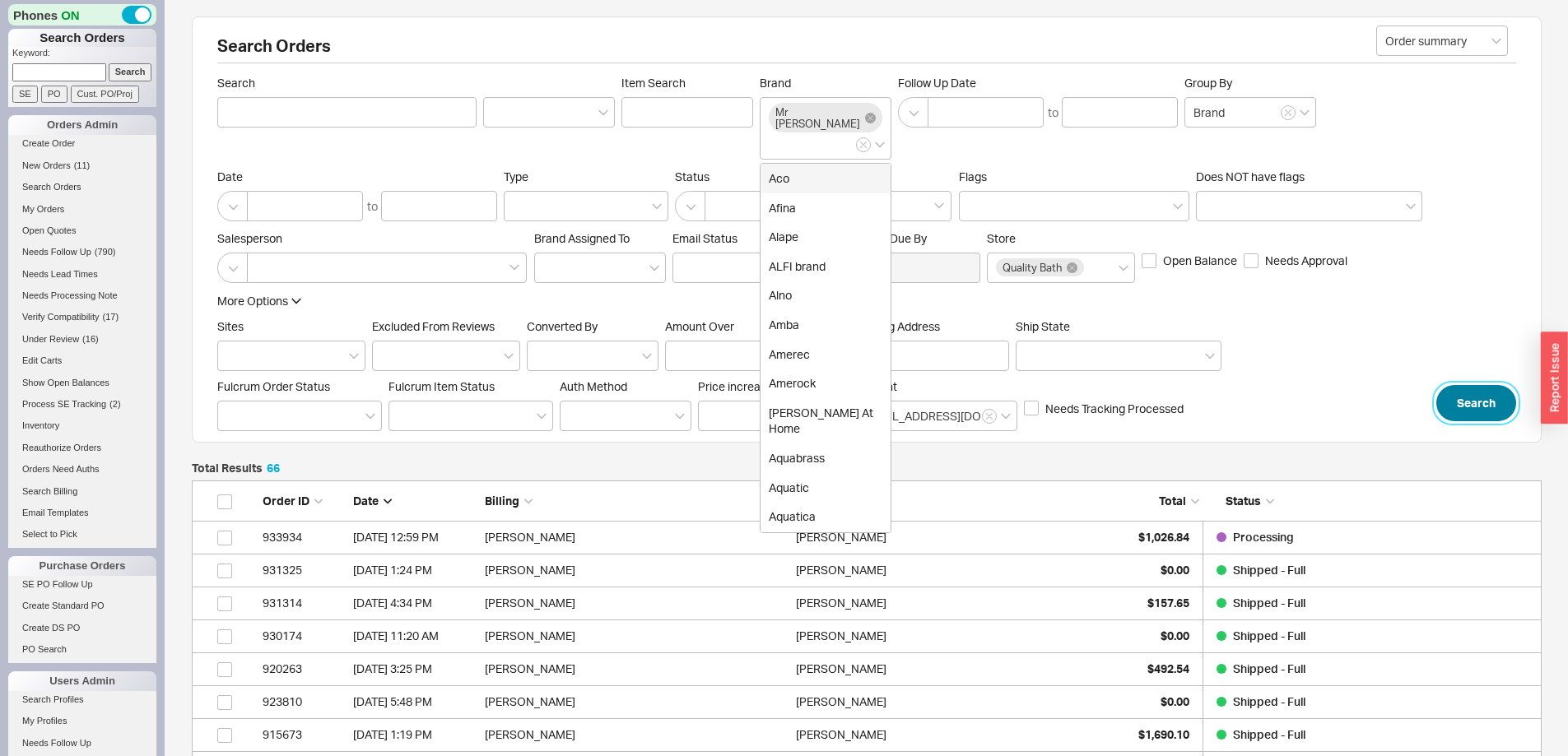
click at [1484, 385] on button "Search" at bounding box center [1476, 403] width 80 height 36
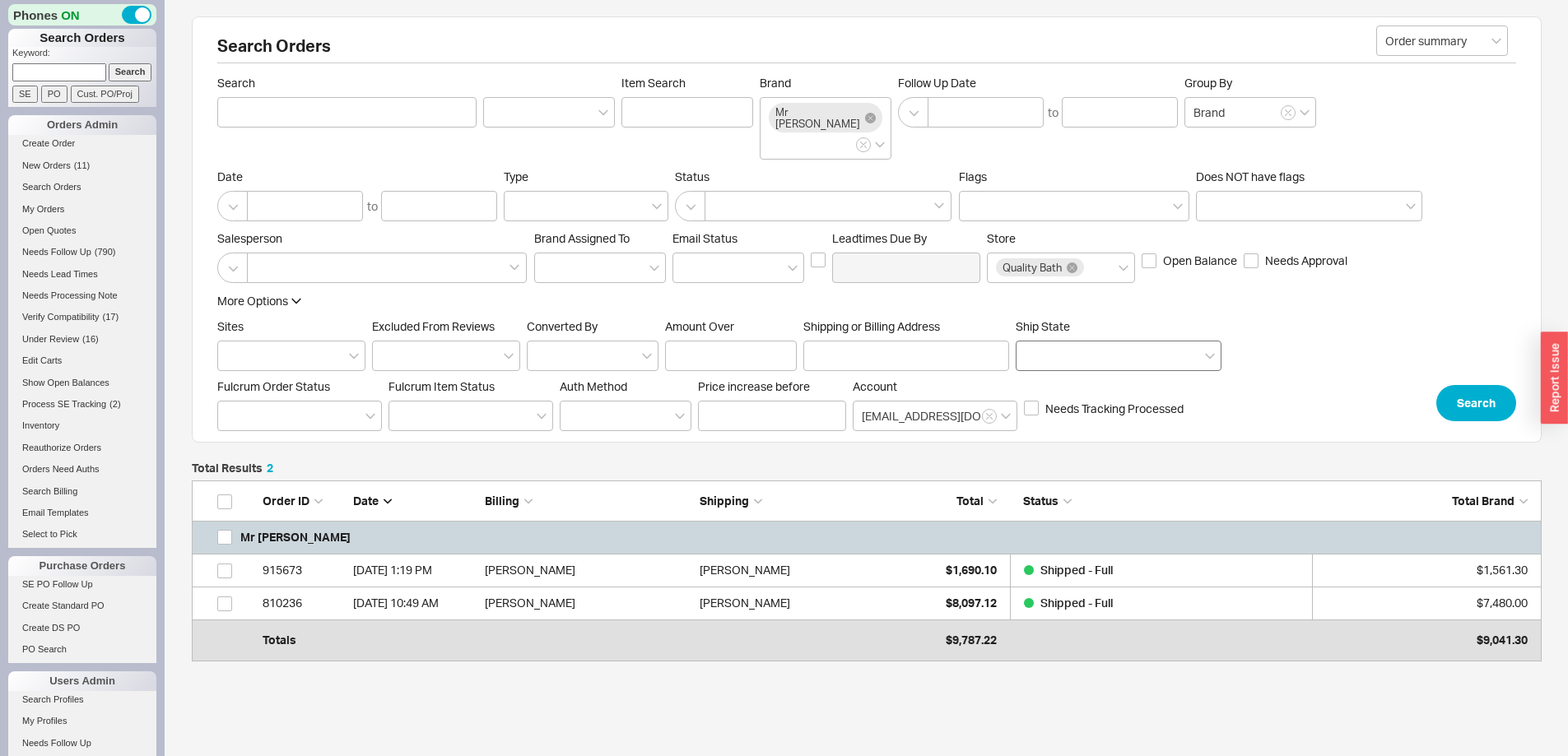
scroll to position [161, 1337]
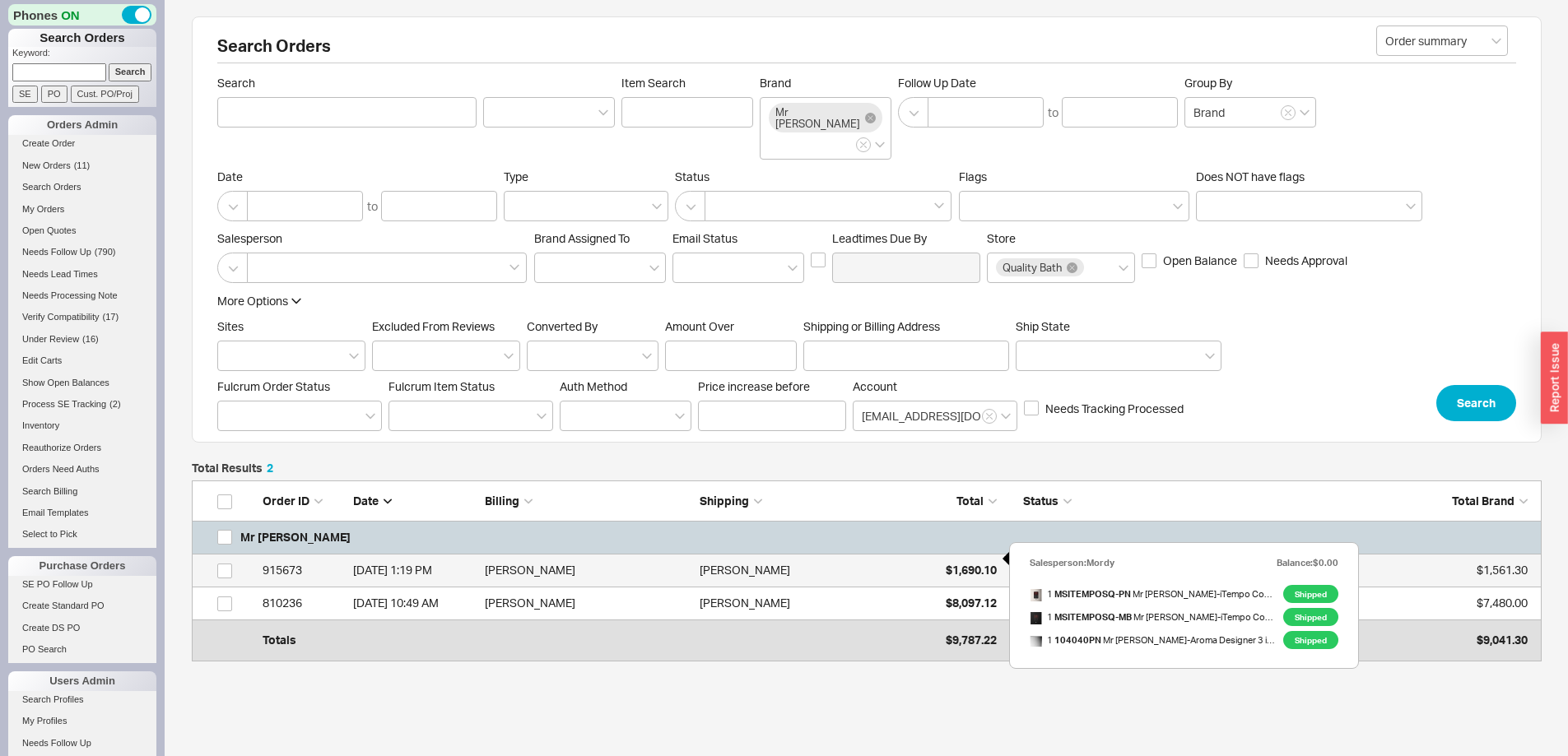
click at [953, 563] on span "$1,690.10" at bounding box center [971, 569] width 51 height 14
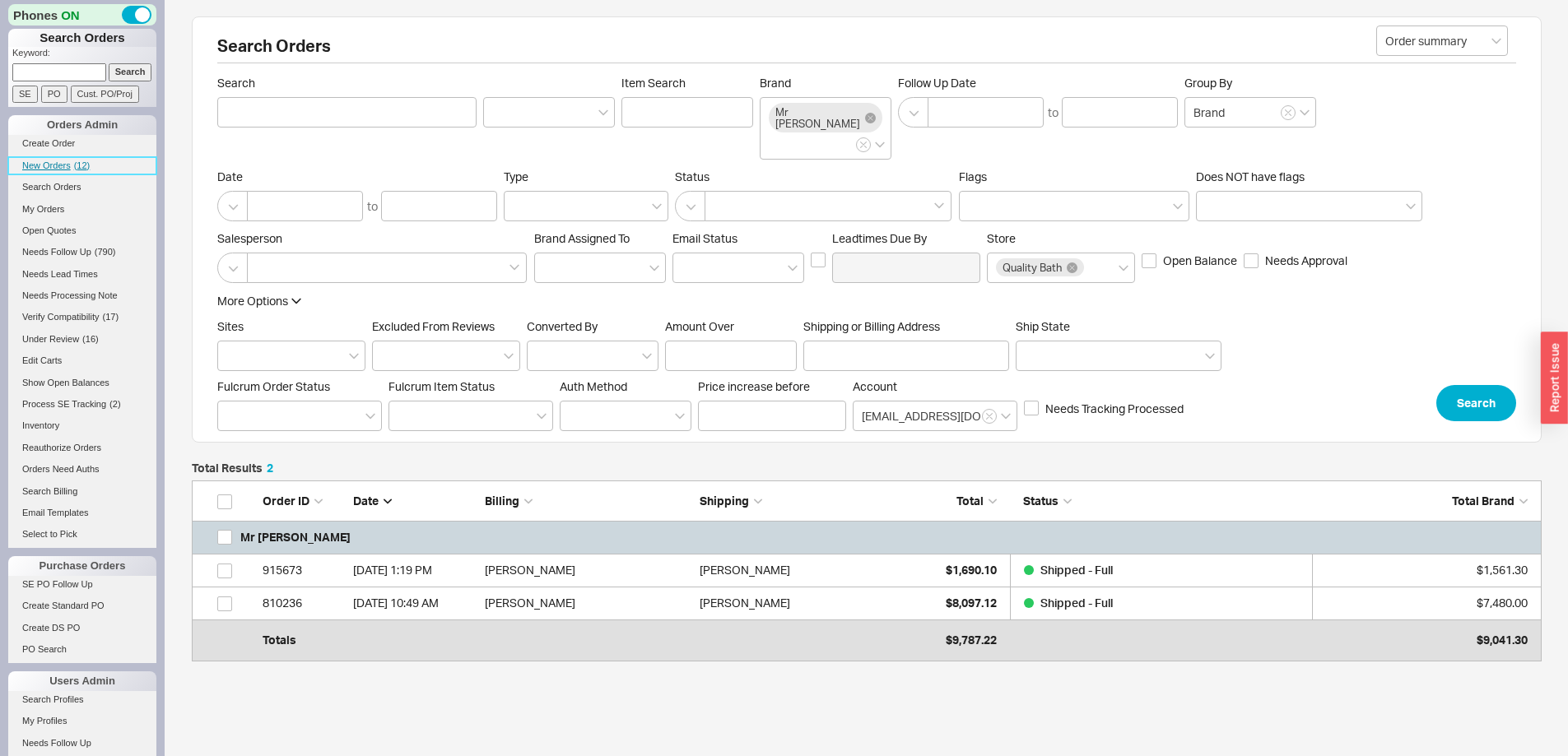
click at [46, 167] on span "New Orders" at bounding box center [45, 165] width 48 height 10
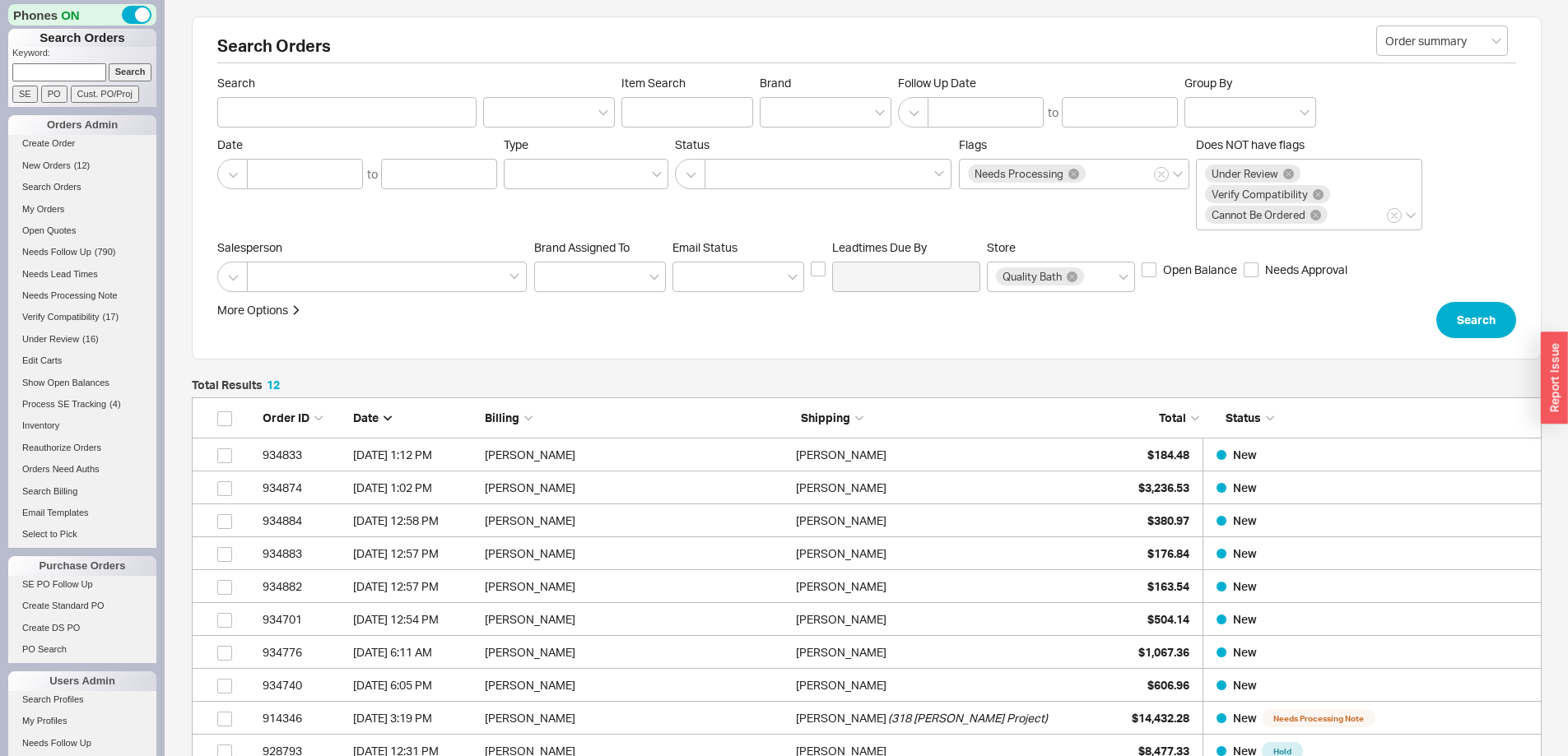
scroll to position [457, 1337]
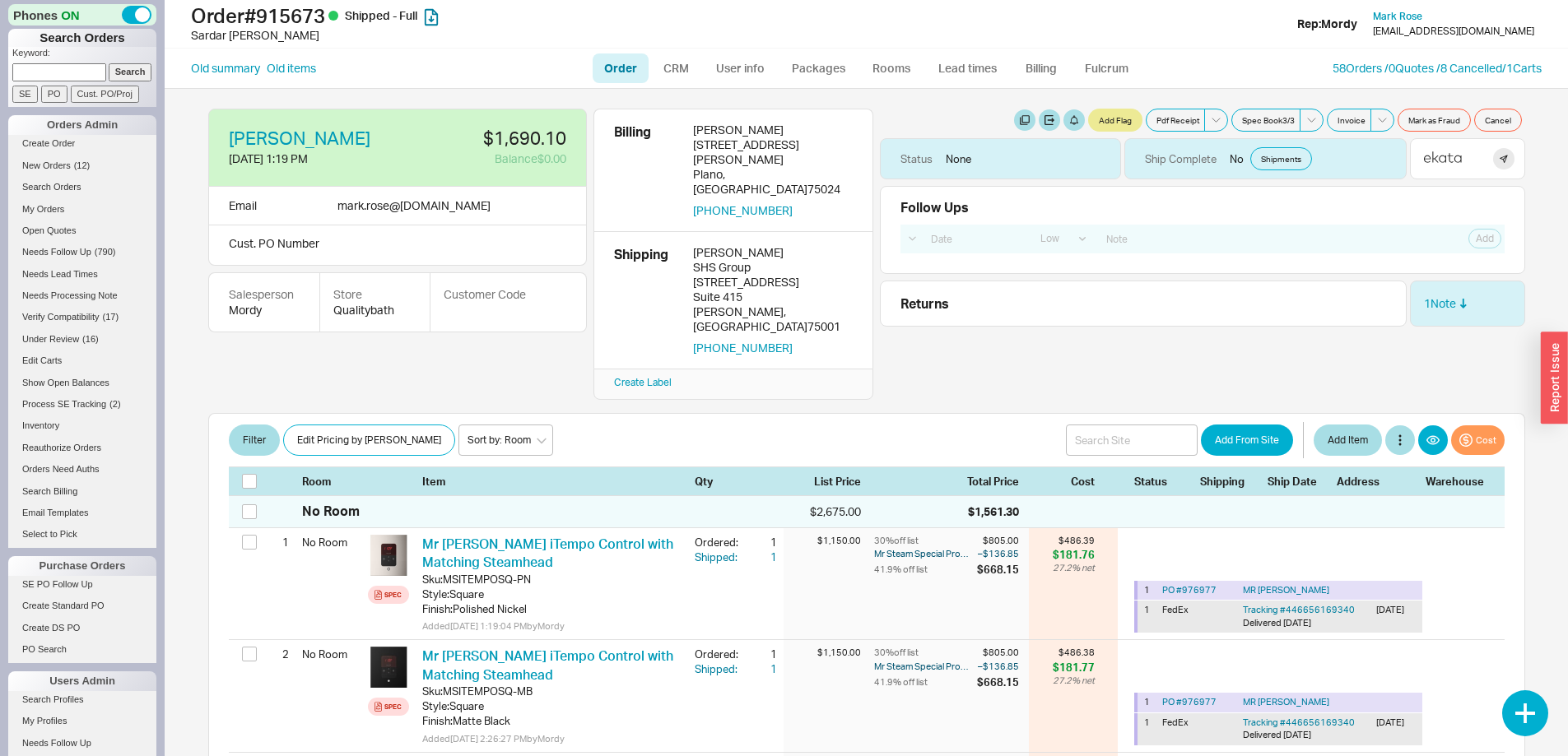
select select "LOW"
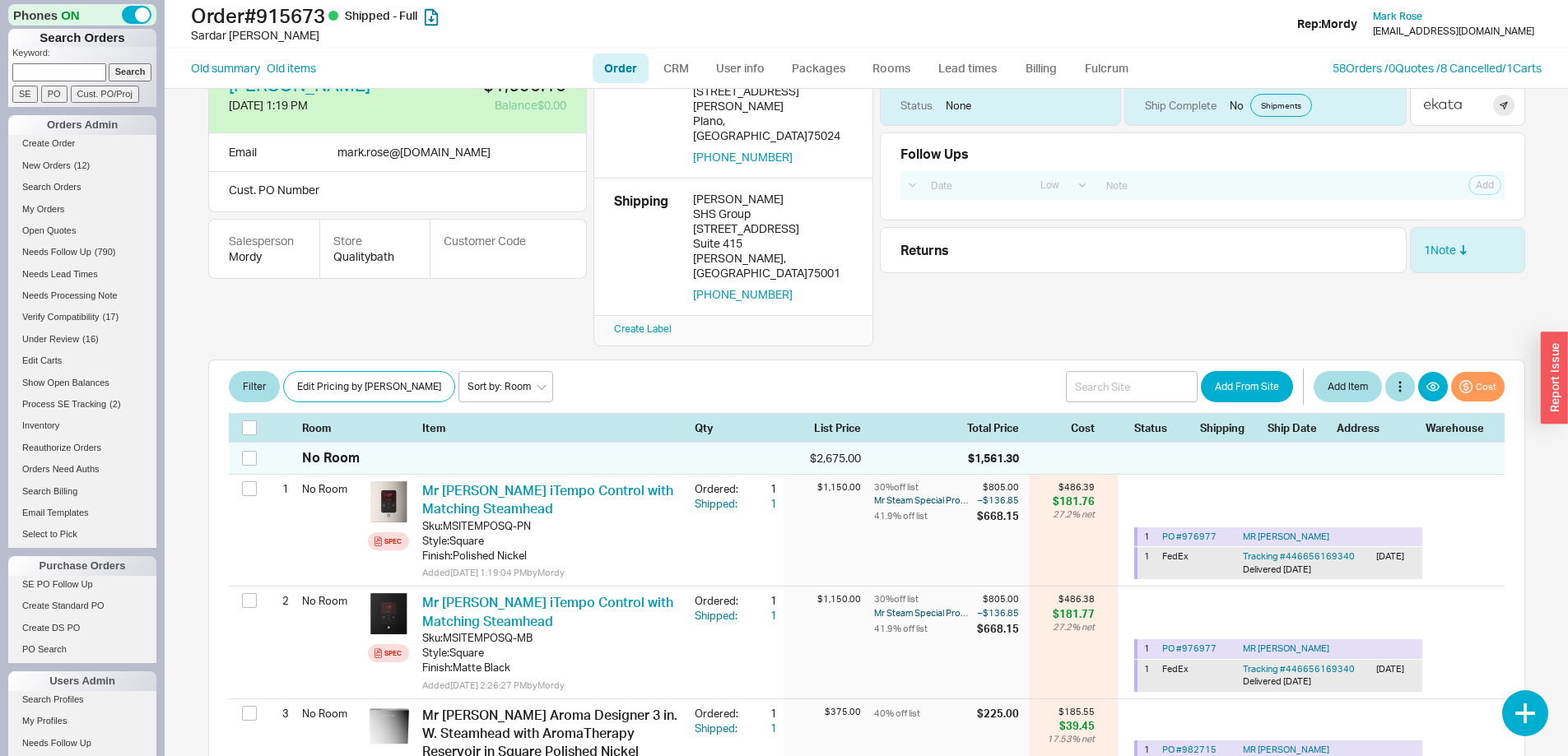
scroll to position [83, 0]
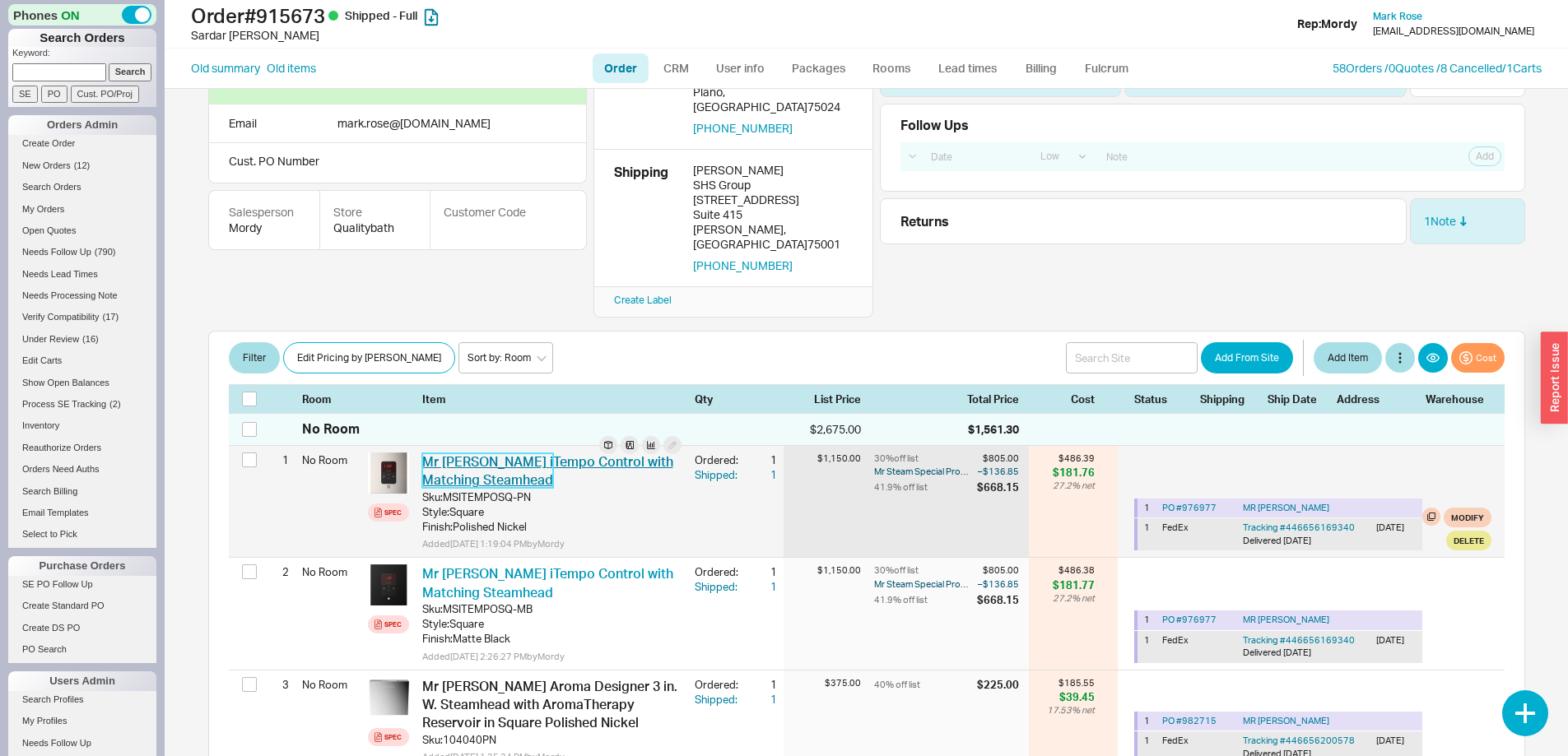
click at [558, 454] on link "Mr [PERSON_NAME] iTempo Control with Matching Steamhead" at bounding box center [547, 471] width 251 height 34
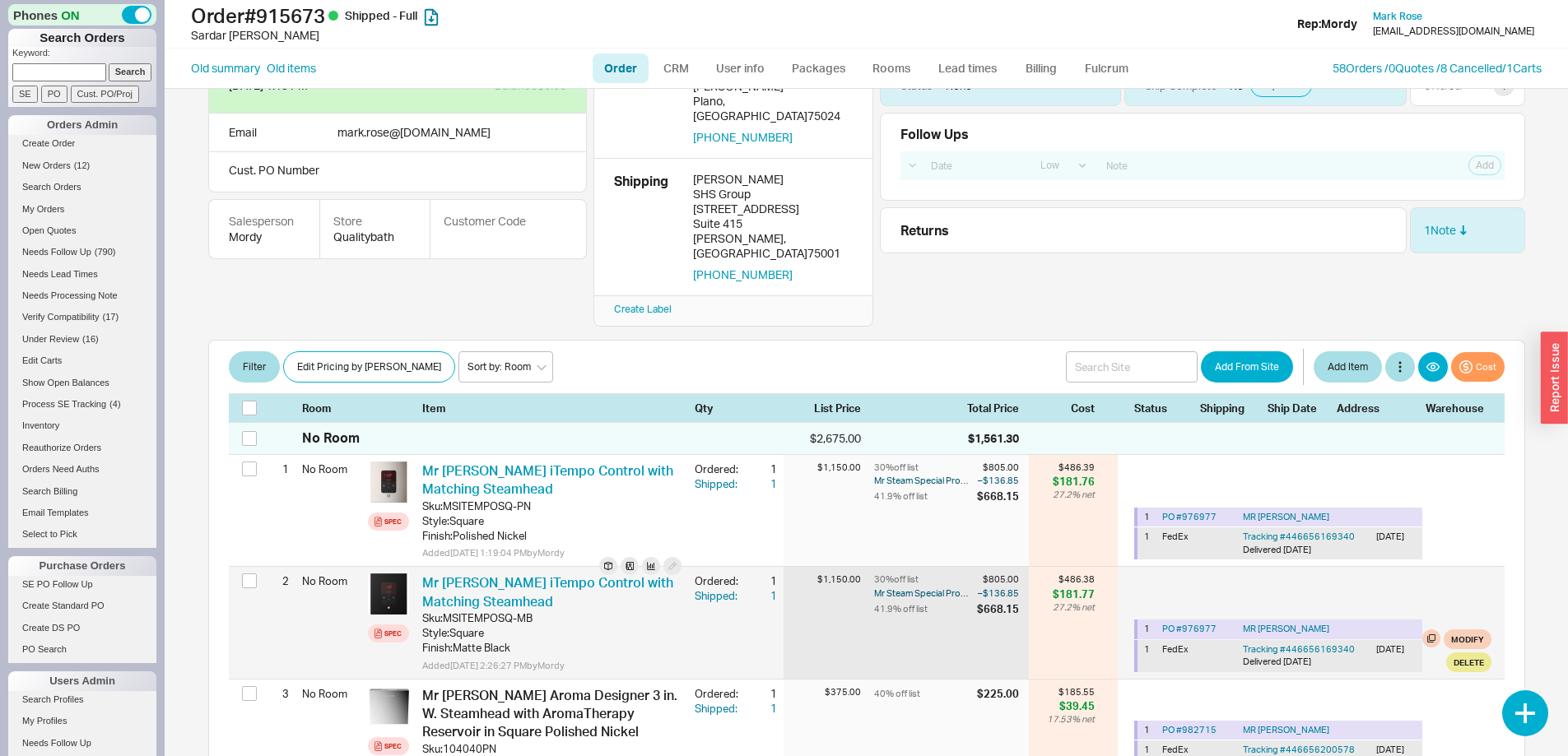
scroll to position [0, 0]
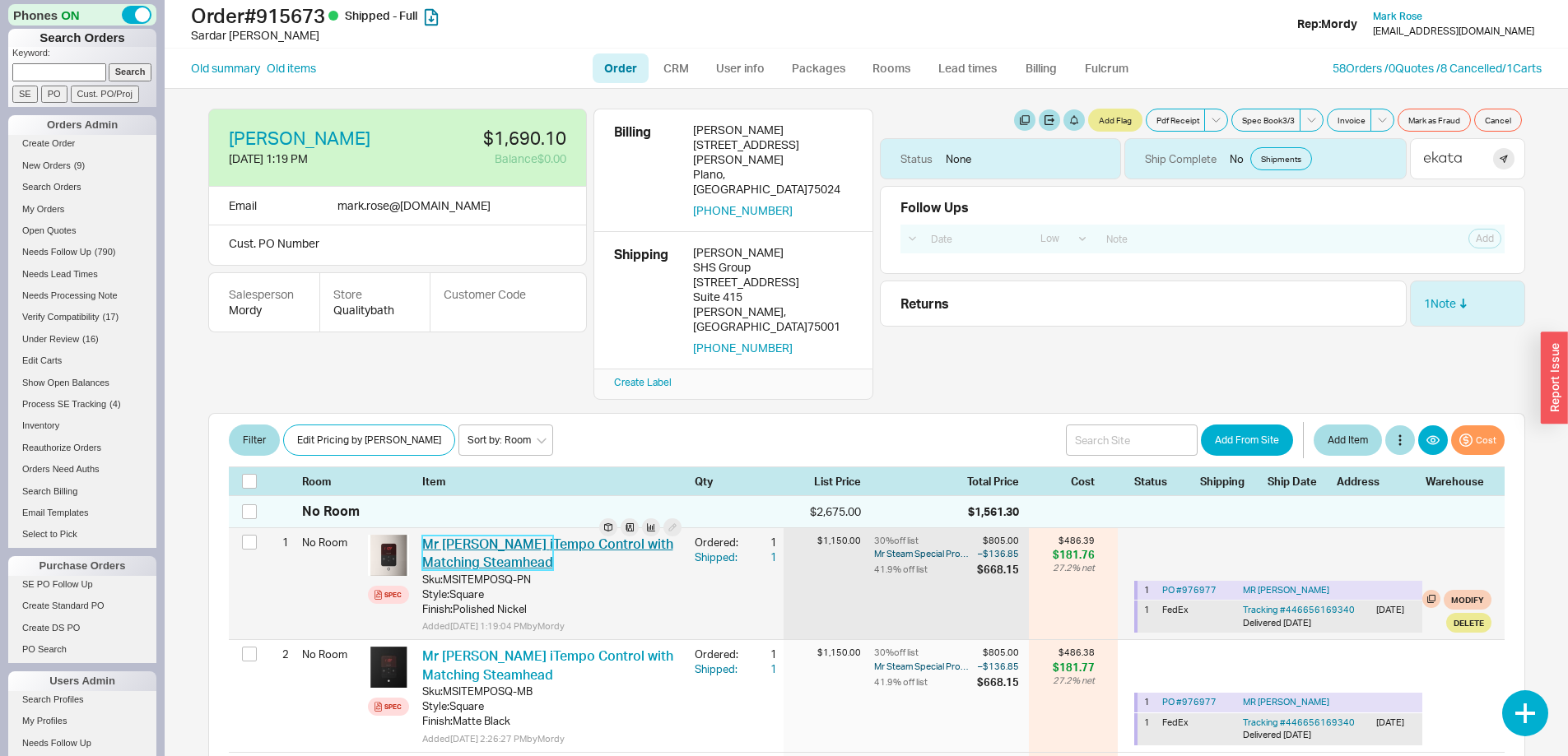
click at [542, 535] on link "Mr [PERSON_NAME] iTempo Control with Matching Steamhead" at bounding box center [547, 553] width 251 height 34
drag, startPoint x: 446, startPoint y: 534, endPoint x: 533, endPoint y: 535, distance: 87.0
click at [531, 572] on div "MSITEMPOSQ-PN" at bounding box center [487, 579] width 88 height 15
copy div "MSITEMPOSQ-PN"
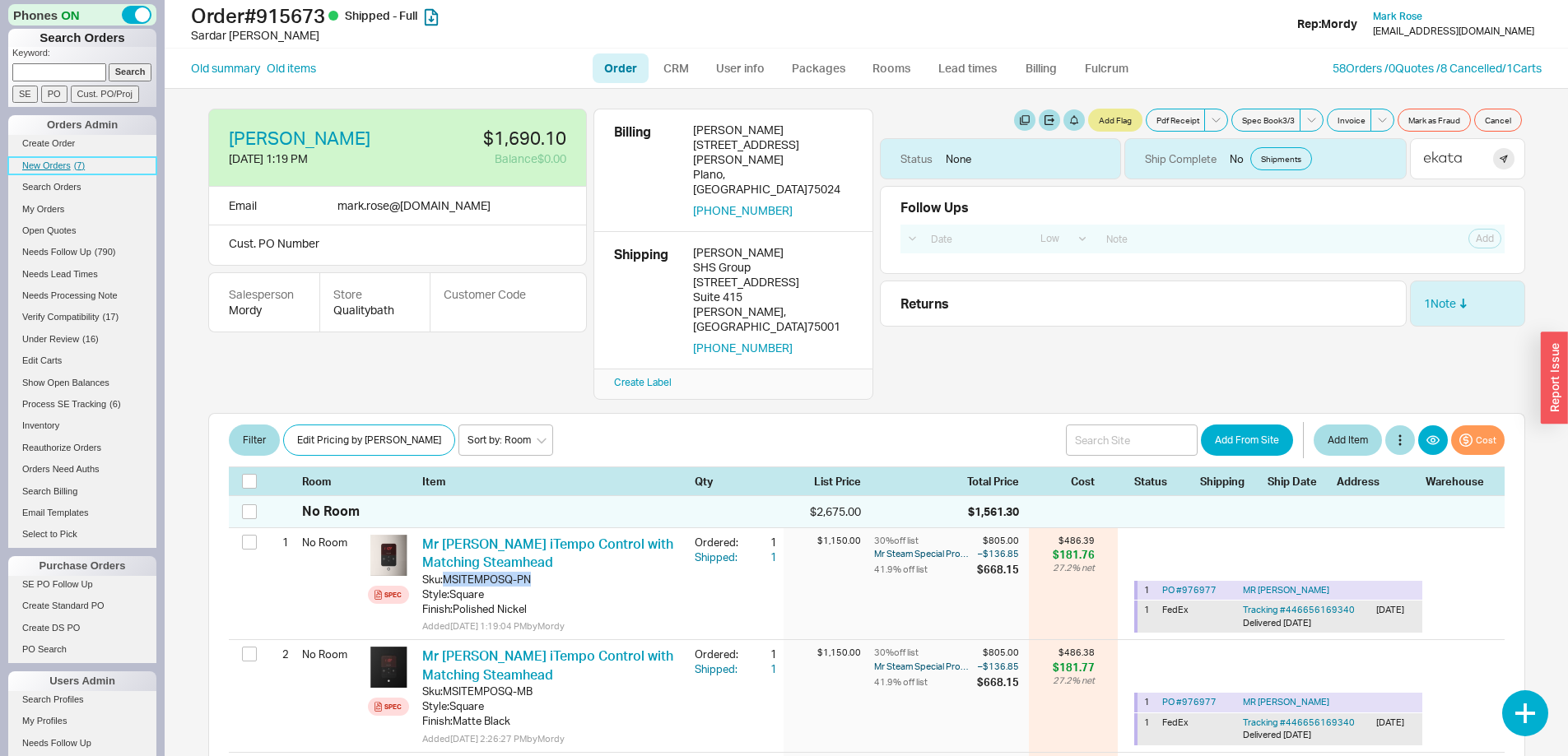
click at [47, 162] on span "New Orders" at bounding box center [45, 165] width 48 height 10
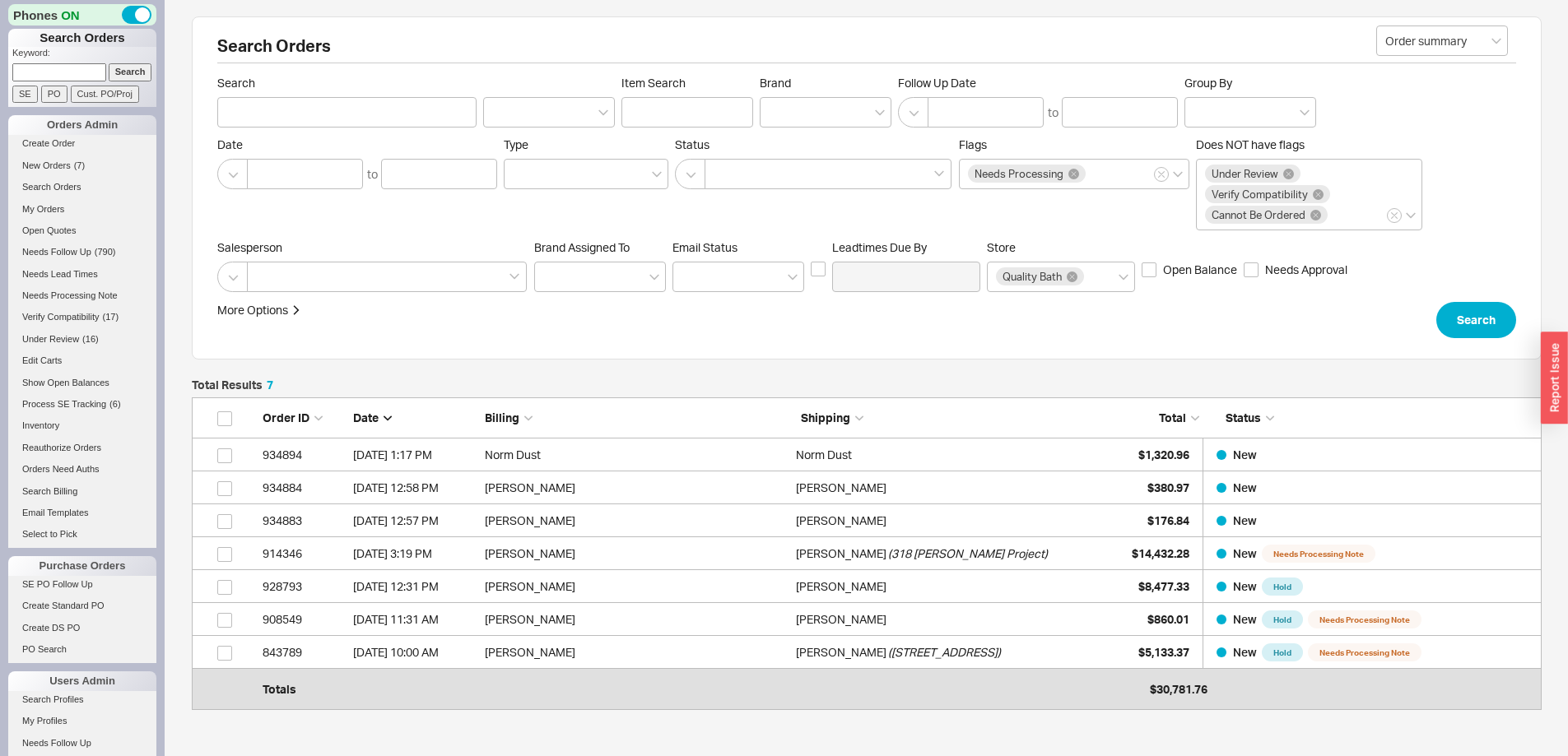
scroll to position [292, 1337]
click at [40, 163] on span "New Orders" at bounding box center [45, 165] width 48 height 10
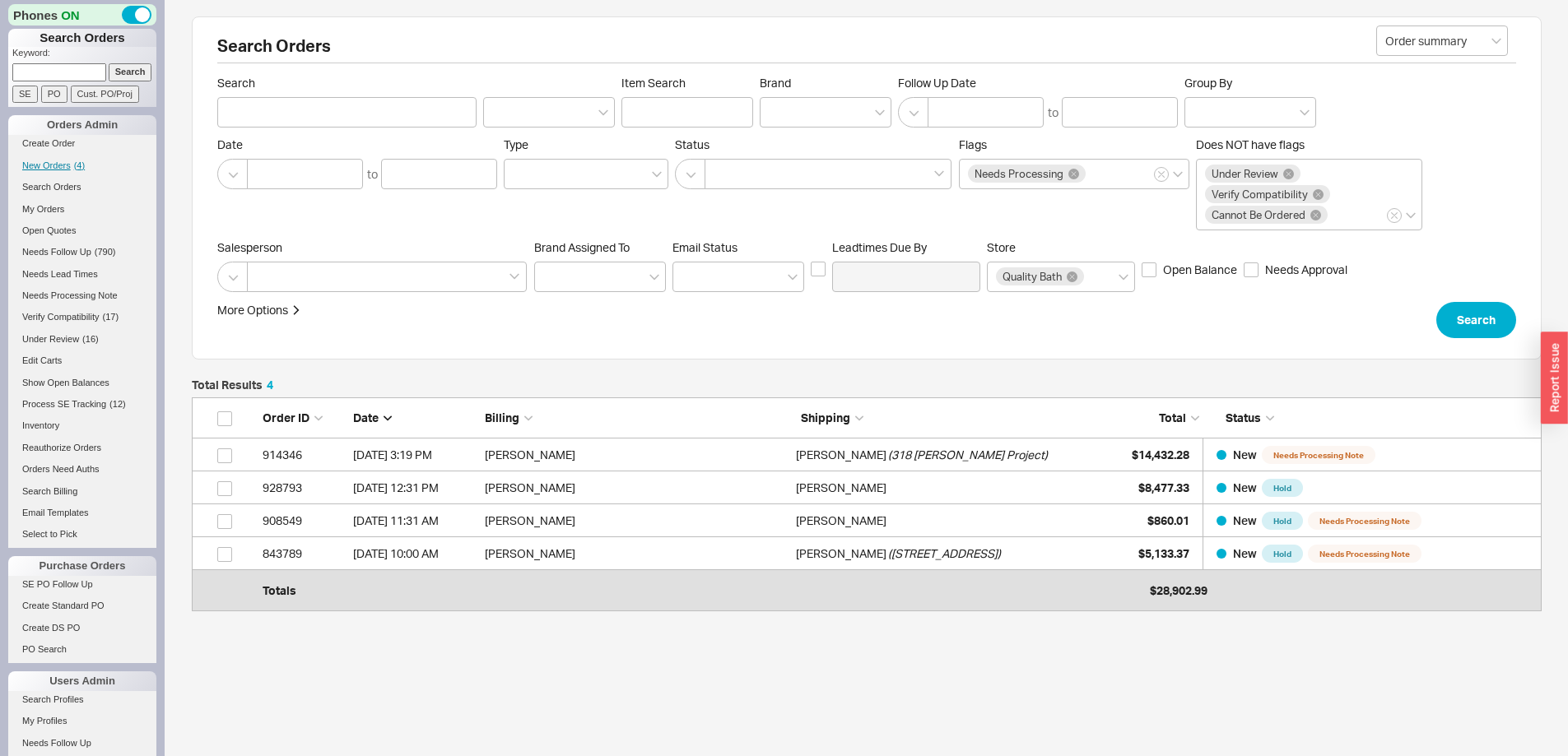
scroll to position [193, 1337]
click at [74, 71] on input at bounding box center [59, 72] width 94 height 17
type input "927456"
click at [109, 64] on input "Search" at bounding box center [131, 72] width 44 height 17
type input "927456"
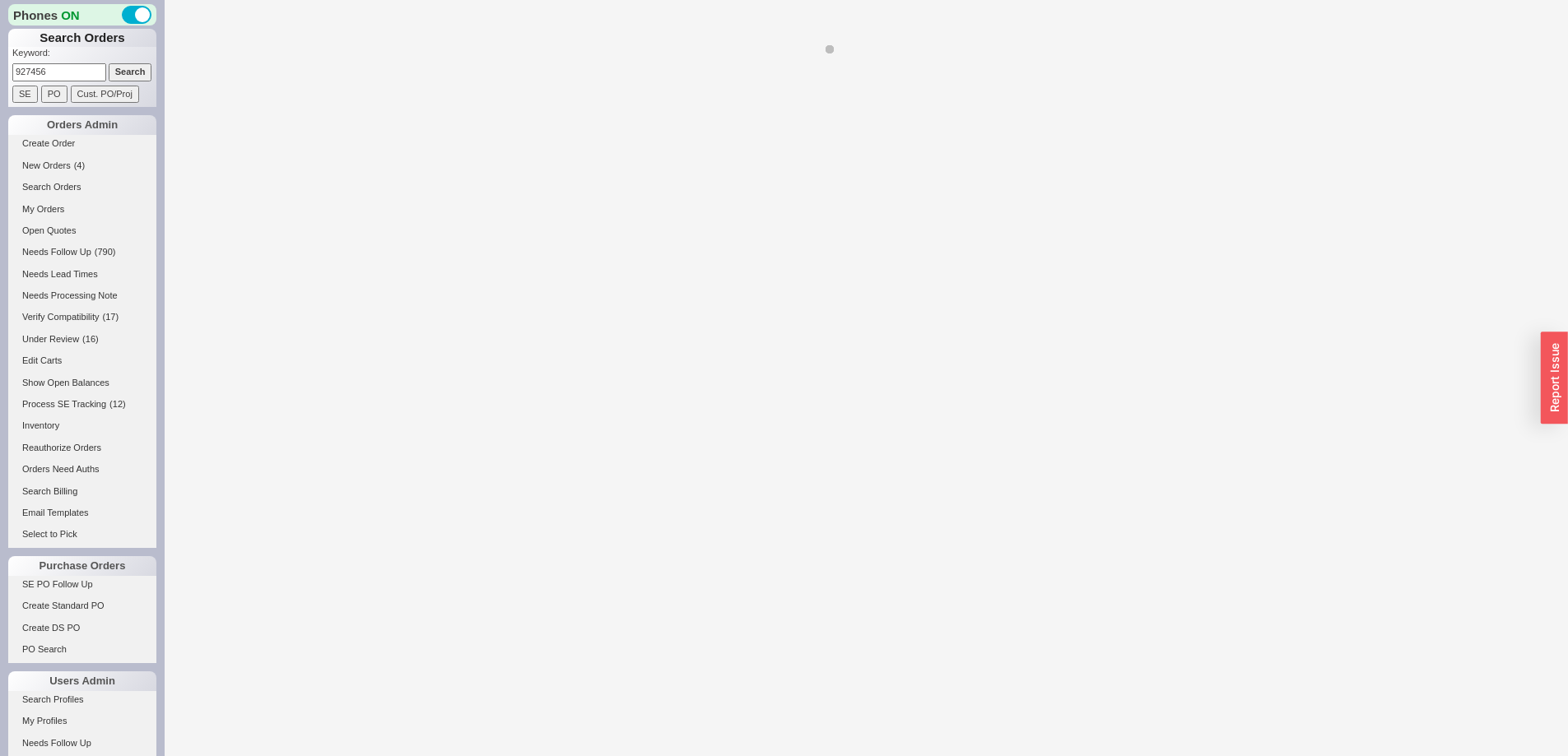
select select "LOW"
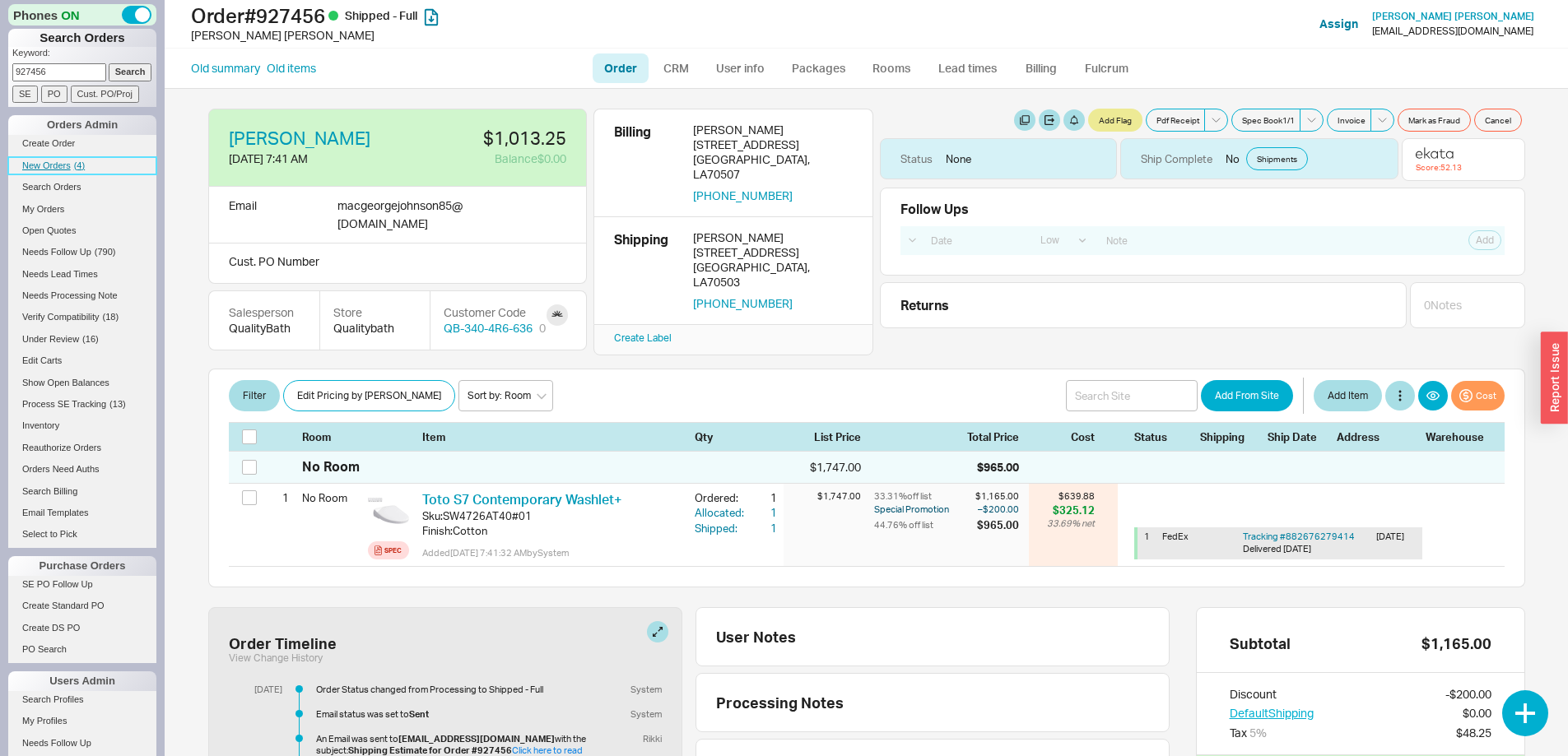
click at [50, 162] on span "New Orders" at bounding box center [45, 165] width 48 height 10
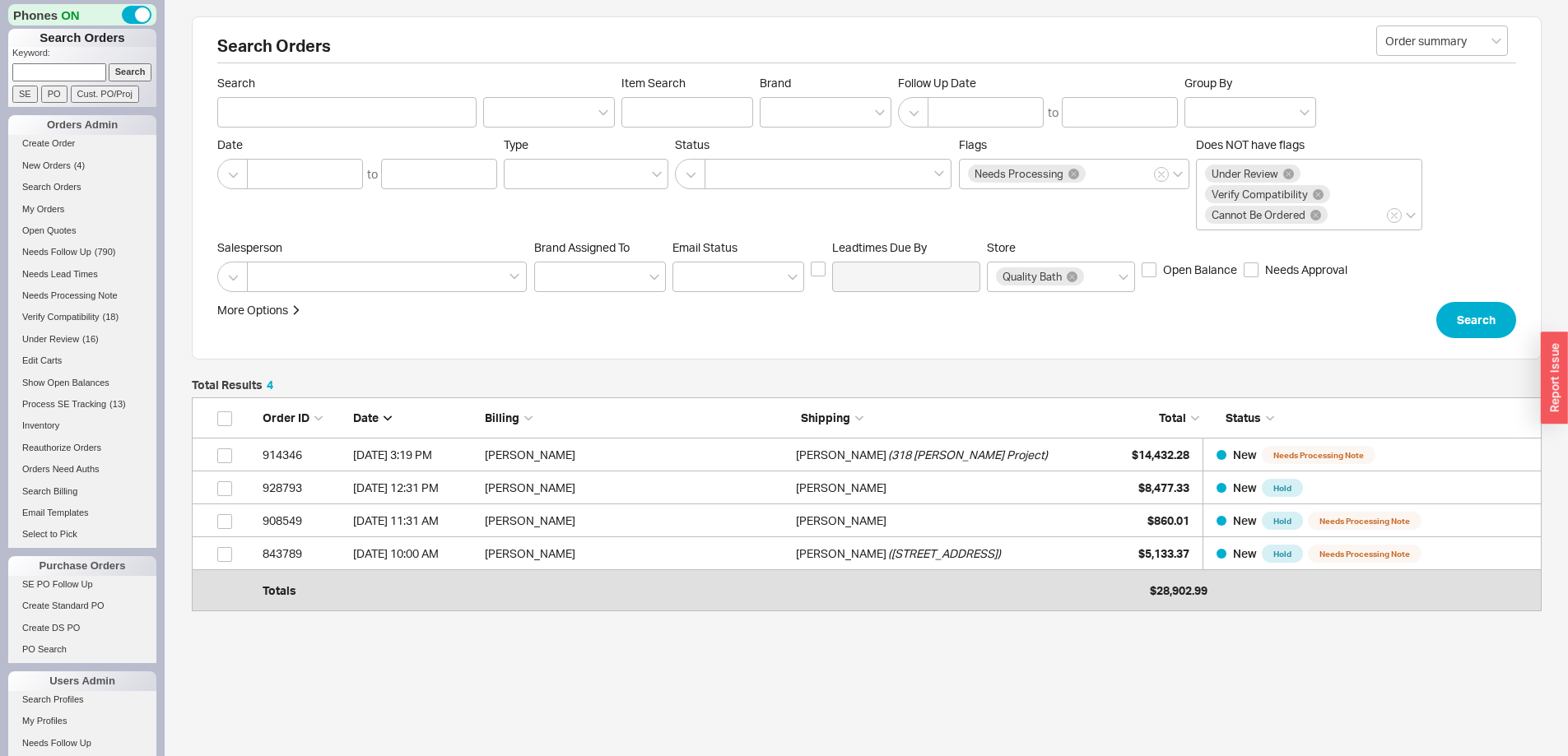
scroll to position [193, 1337]
click at [65, 339] on span "Under Review" at bounding box center [50, 339] width 57 height 10
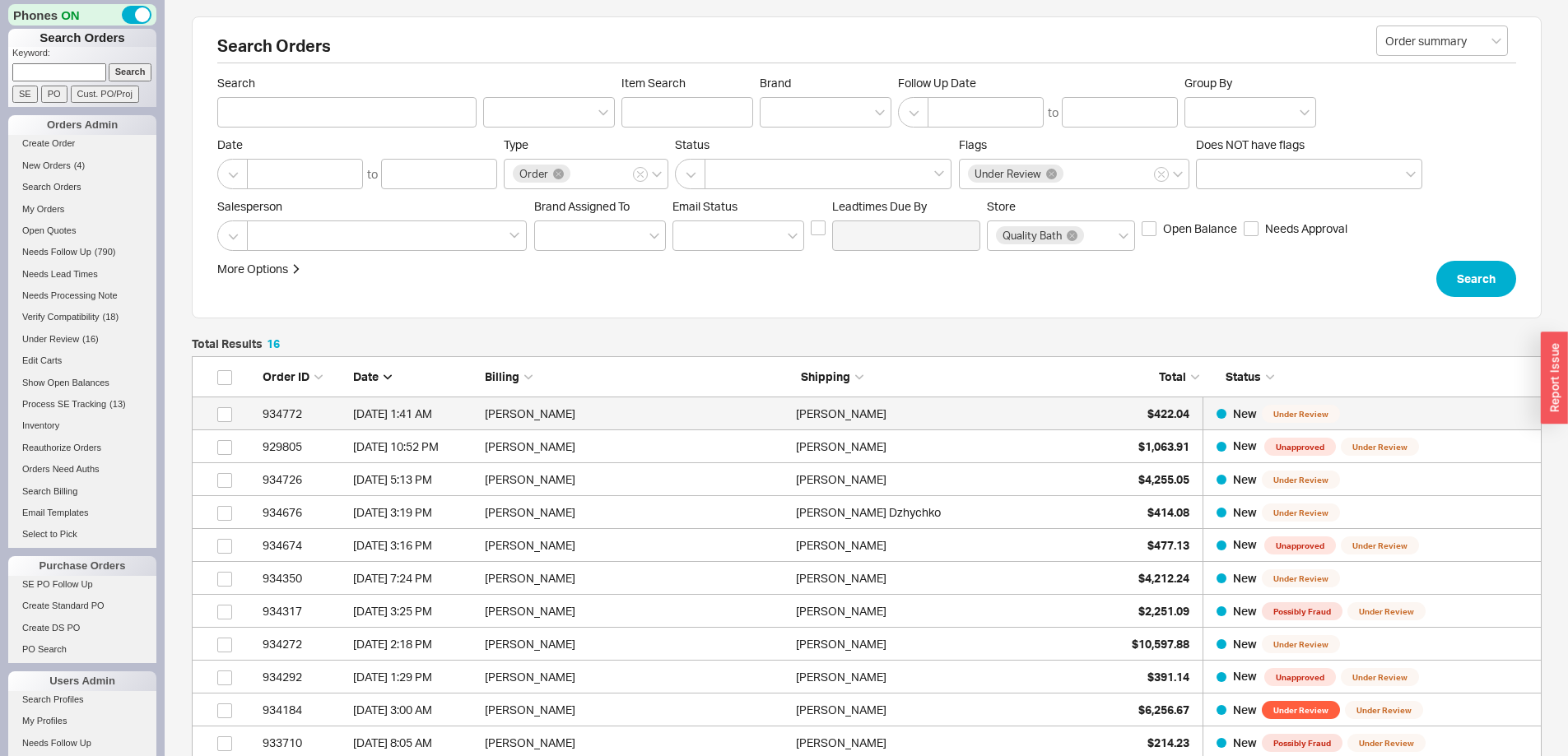
scroll to position [588, 1337]
click at [1170, 410] on span "$422.04" at bounding box center [1169, 413] width 42 height 14
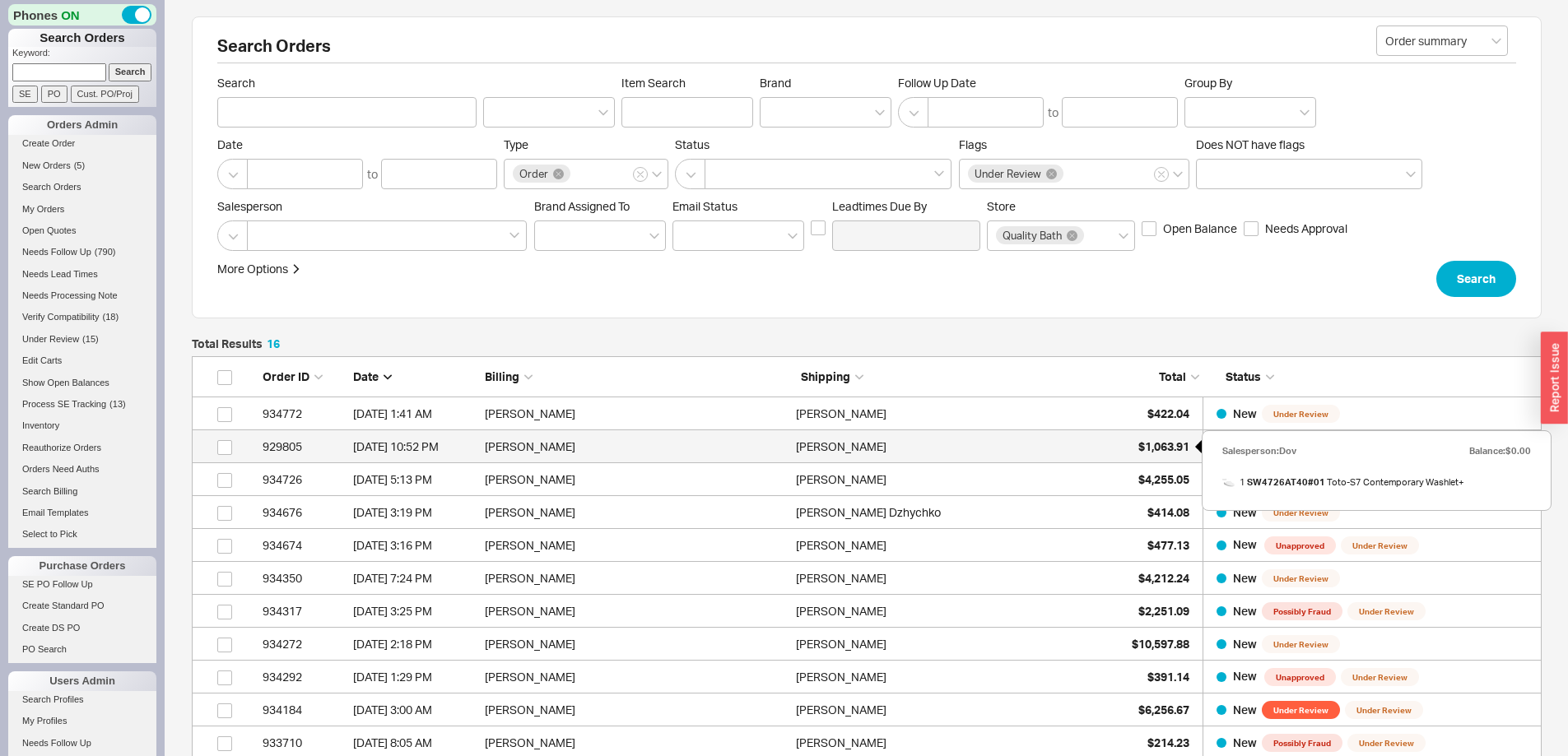
click at [1159, 446] on span "$1,063.91" at bounding box center [1164, 446] width 51 height 14
click at [1160, 440] on span "$1,063.91" at bounding box center [1164, 446] width 51 height 14
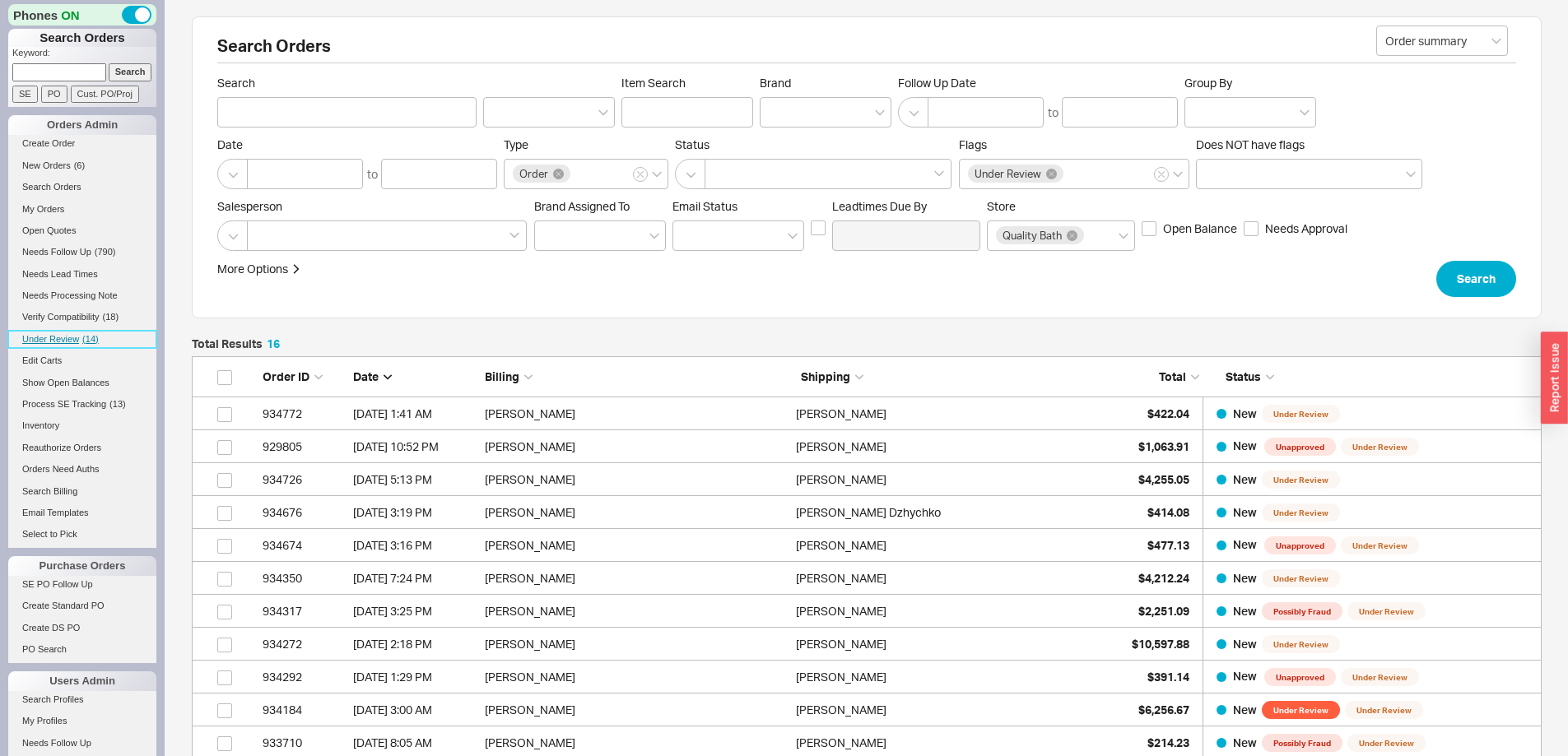
click at [61, 335] on span "Under Review" at bounding box center [50, 339] width 57 height 10
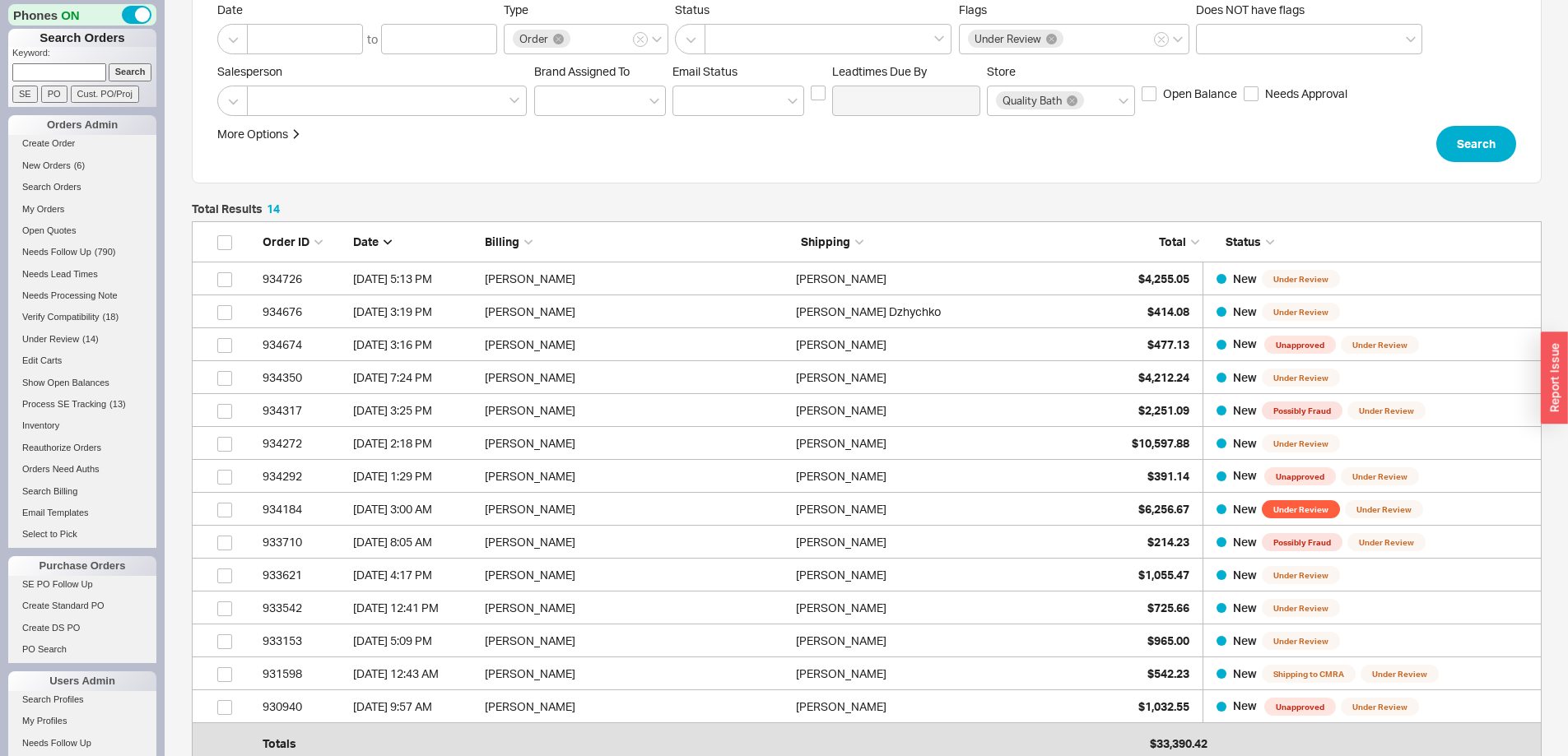
scroll to position [164, 0]
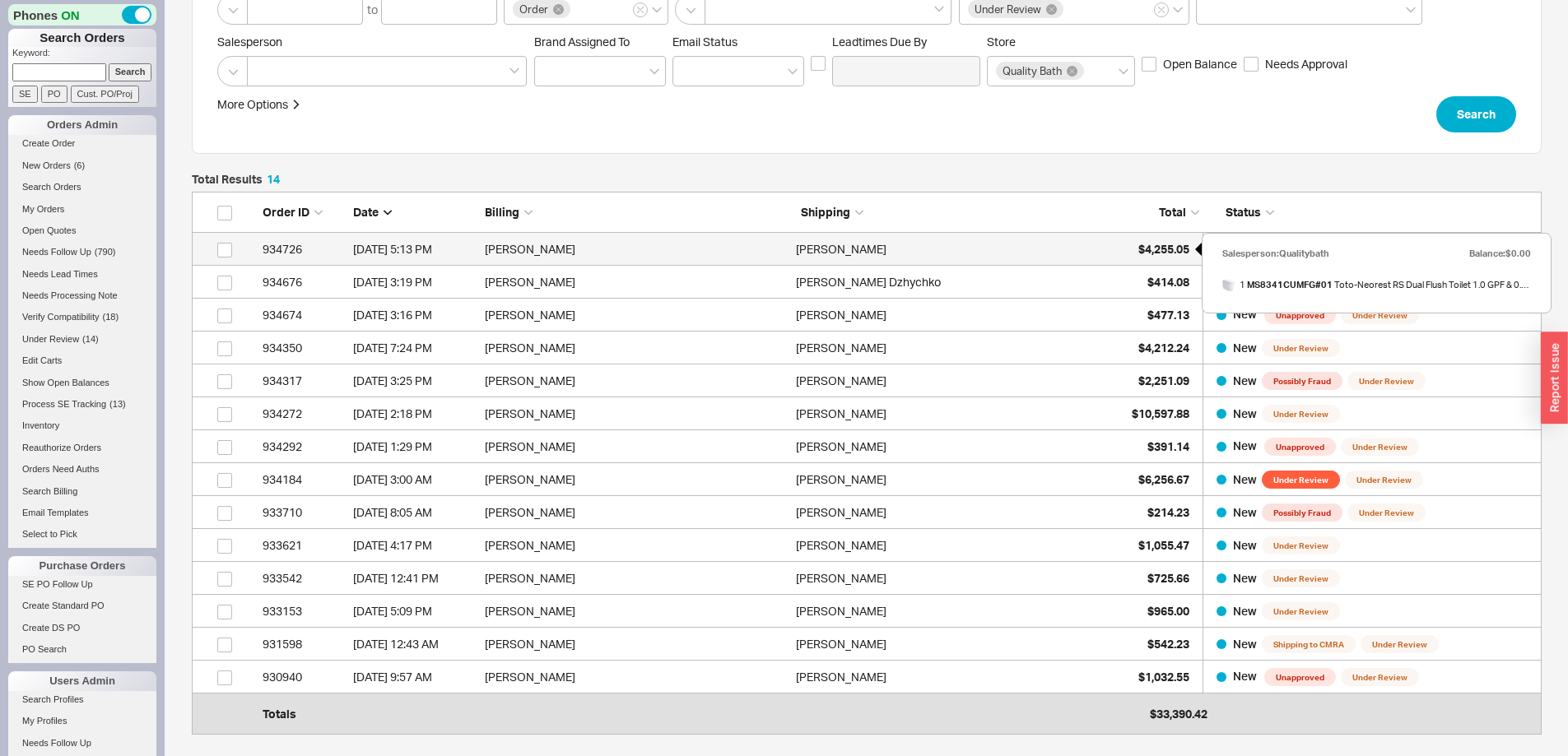
click at [1167, 243] on span "$4,255.05" at bounding box center [1164, 249] width 51 height 14
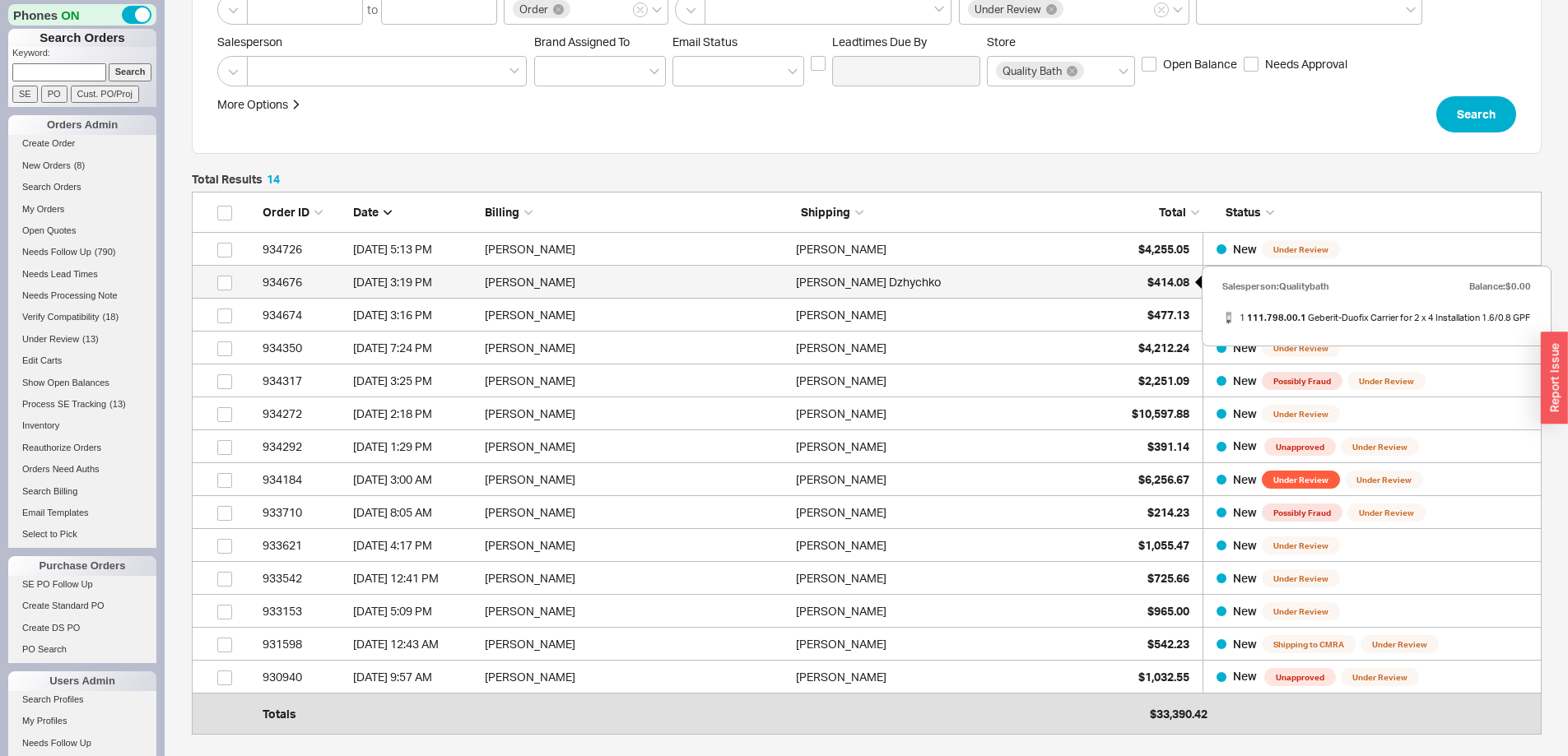
click at [1168, 282] on span "$414.08" at bounding box center [1169, 281] width 42 height 14
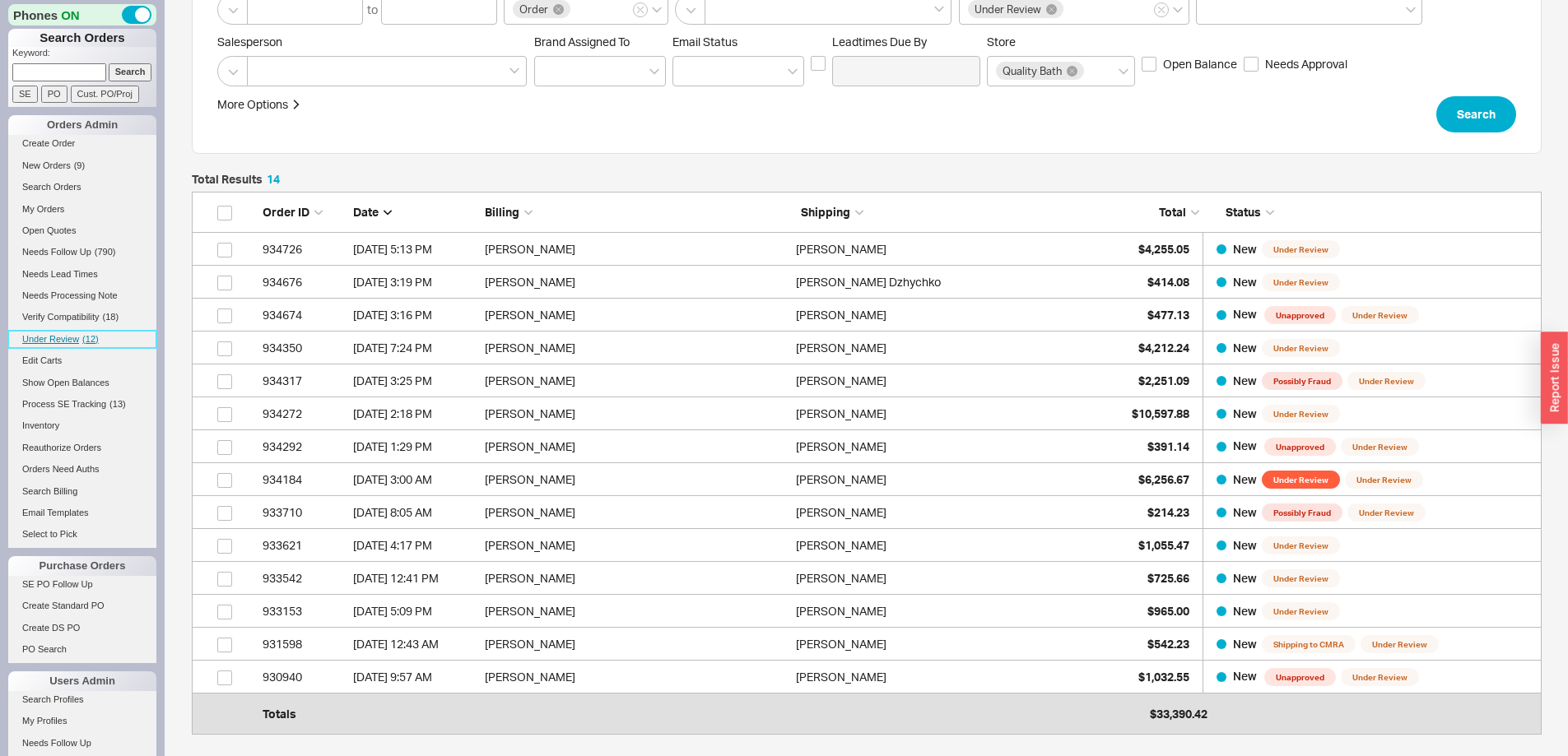
click at [69, 334] on span "Under Review" at bounding box center [50, 339] width 57 height 10
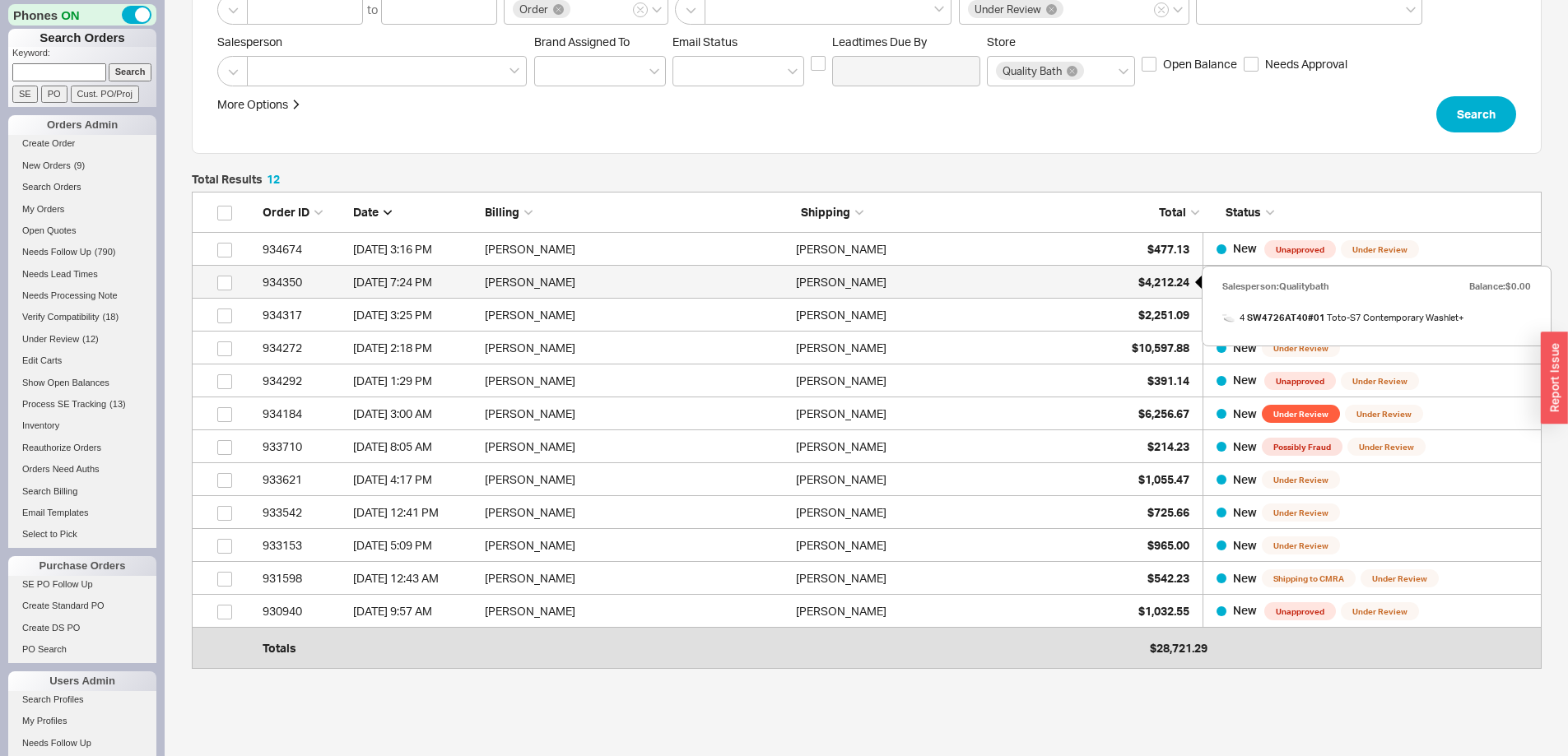
click at [1151, 278] on span "$4,212.24" at bounding box center [1164, 281] width 51 height 14
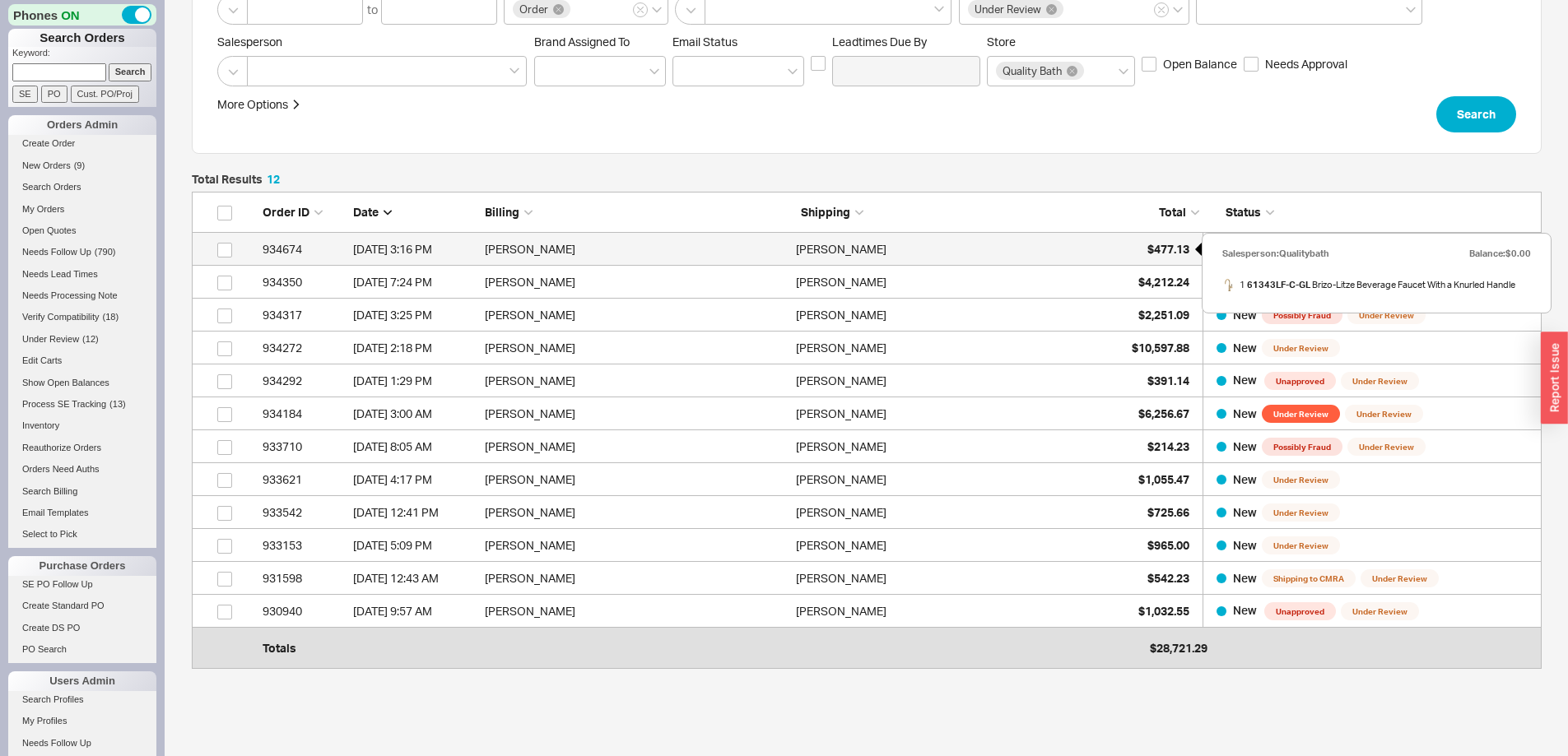
click at [1150, 246] on span "$477.13" at bounding box center [1169, 249] width 42 height 14
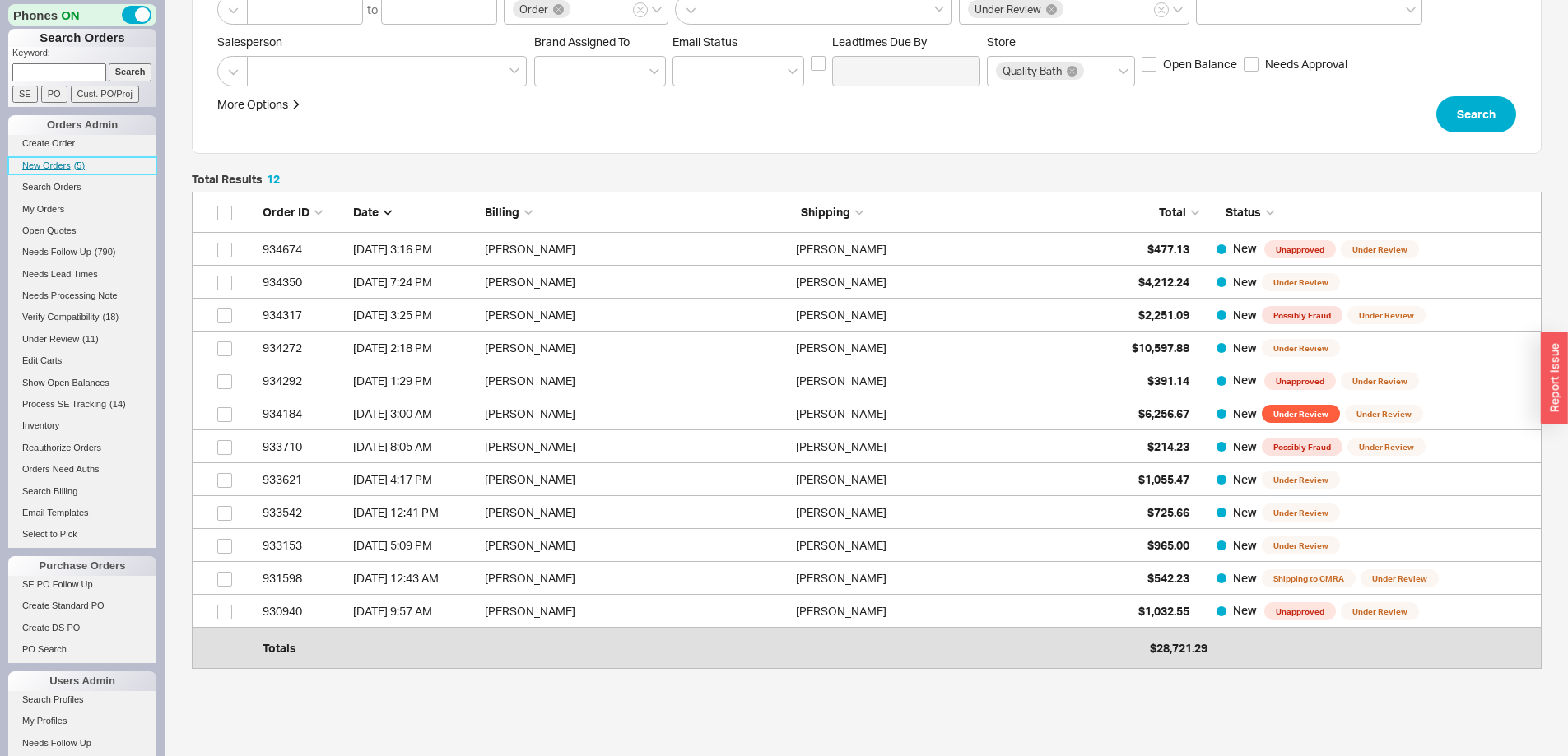
click at [34, 163] on span "New Orders" at bounding box center [45, 165] width 48 height 10
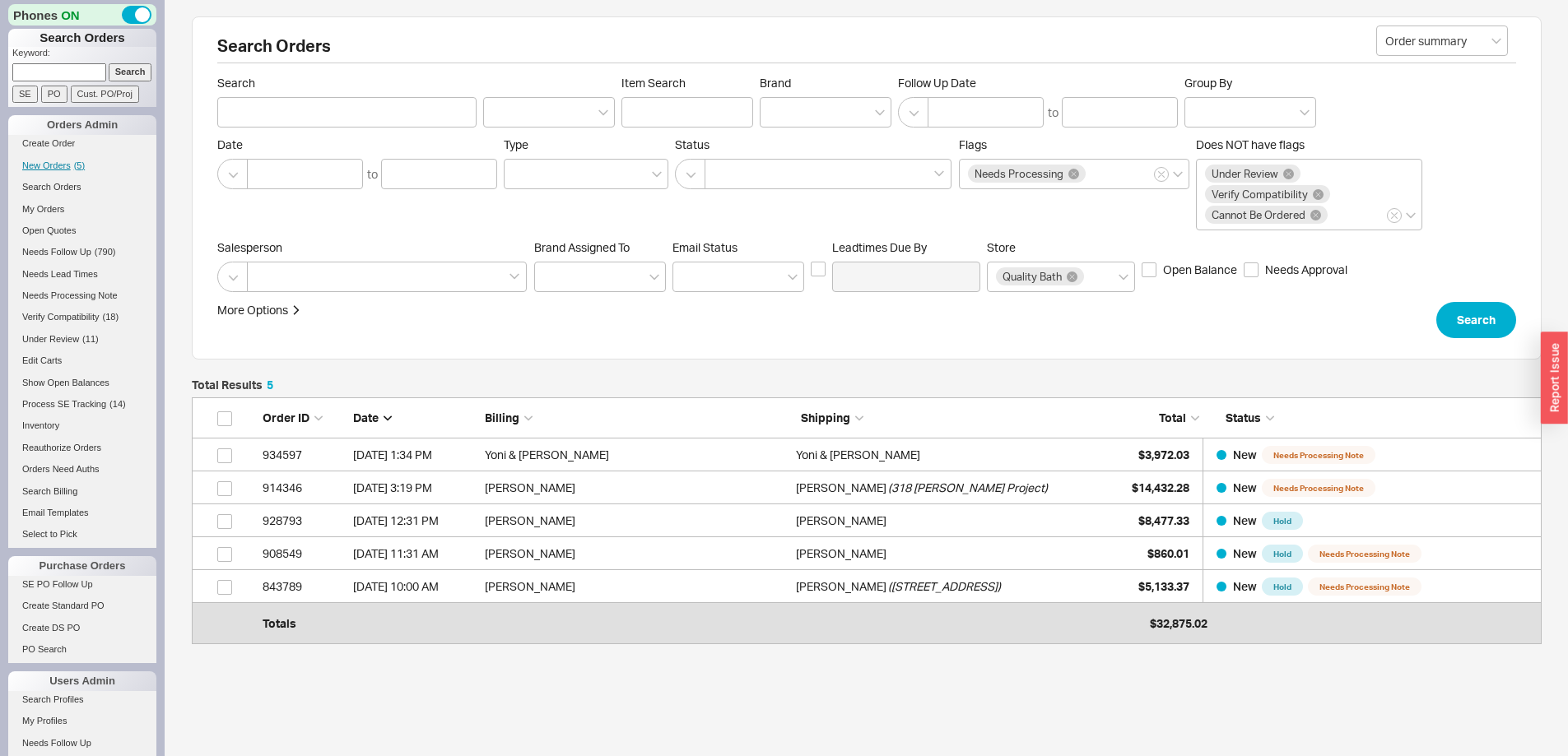
scroll to position [226, 1337]
click at [48, 162] on span "New Orders" at bounding box center [45, 165] width 48 height 10
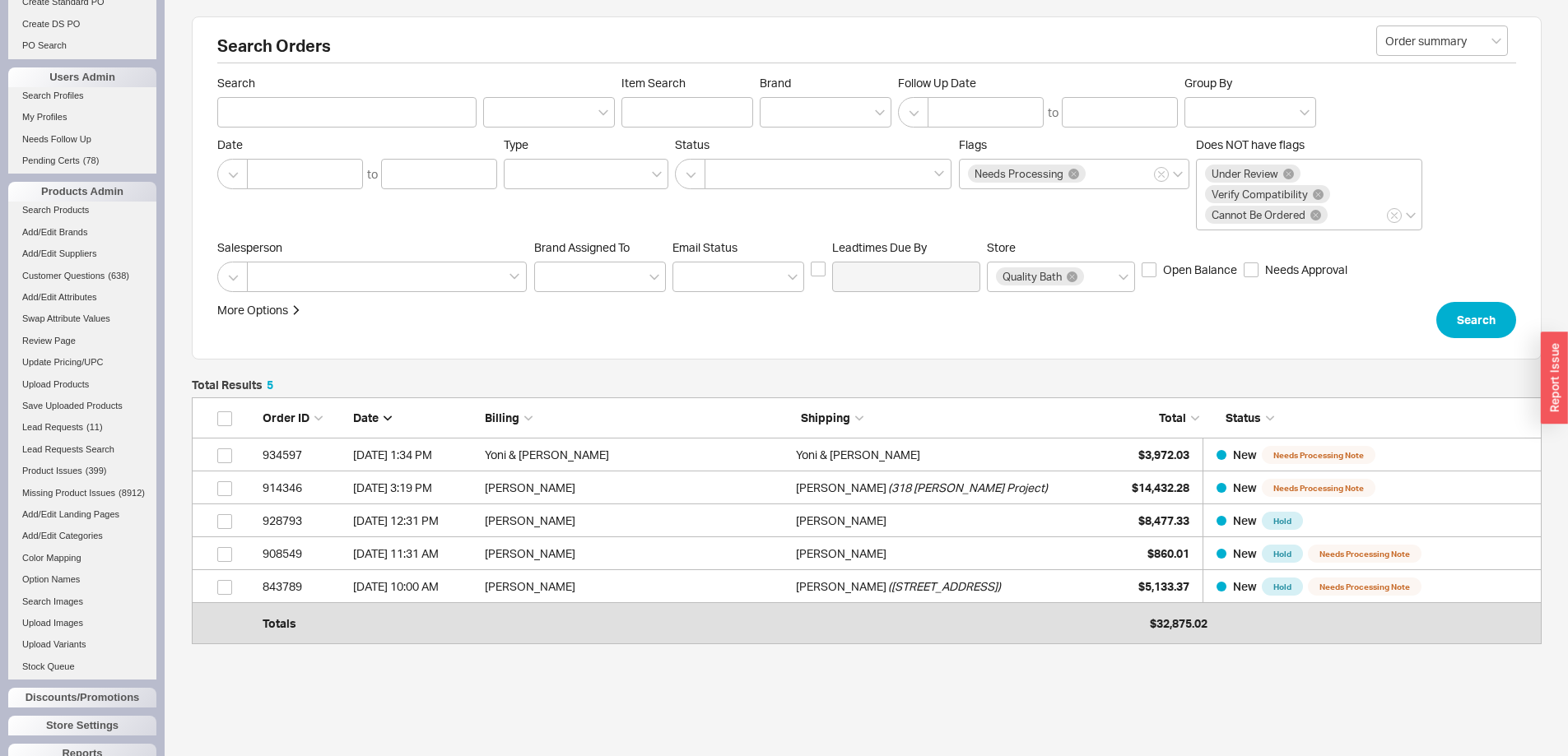
scroll to position [681, 0]
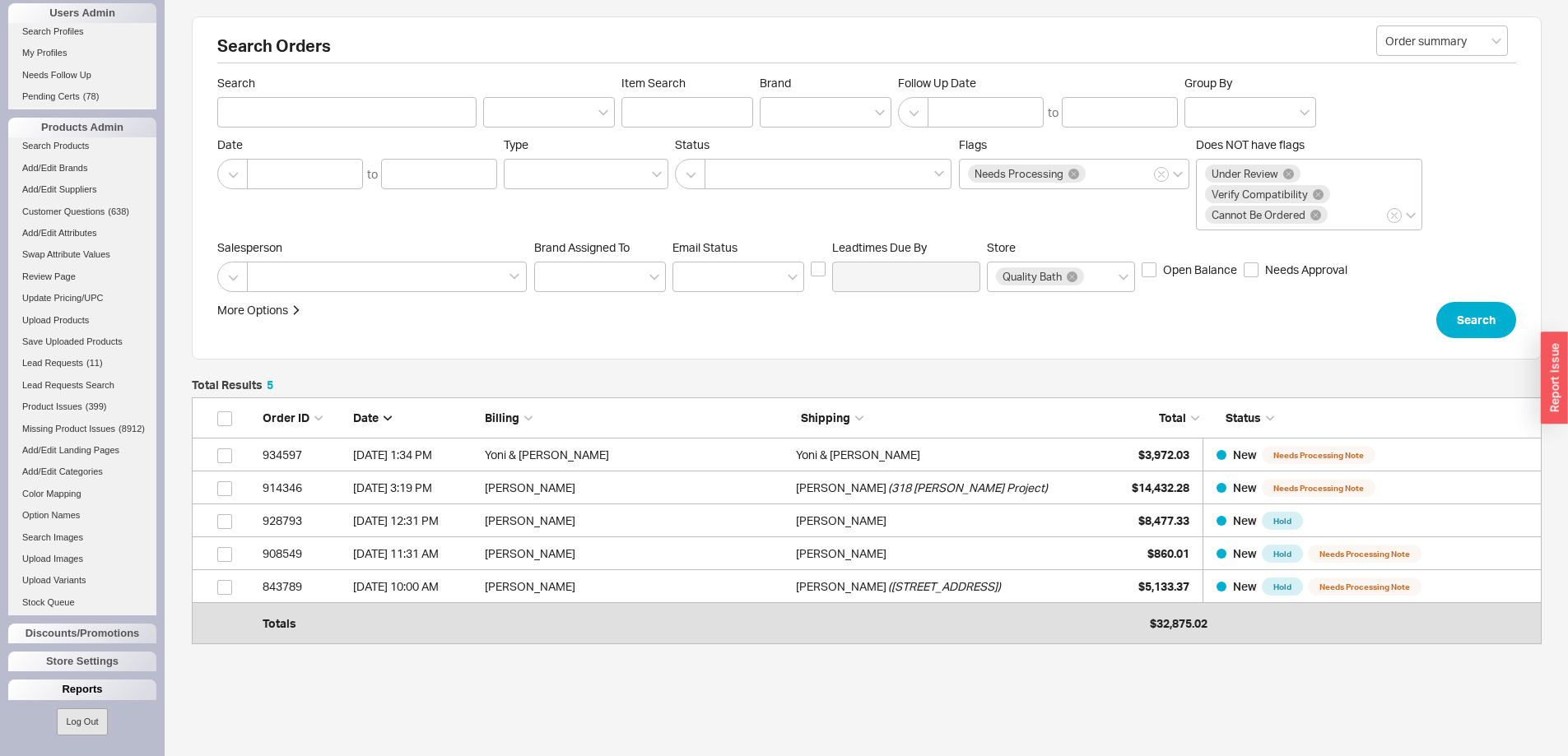
click at [80, 685] on div "Reports" at bounding box center [82, 690] width 148 height 20
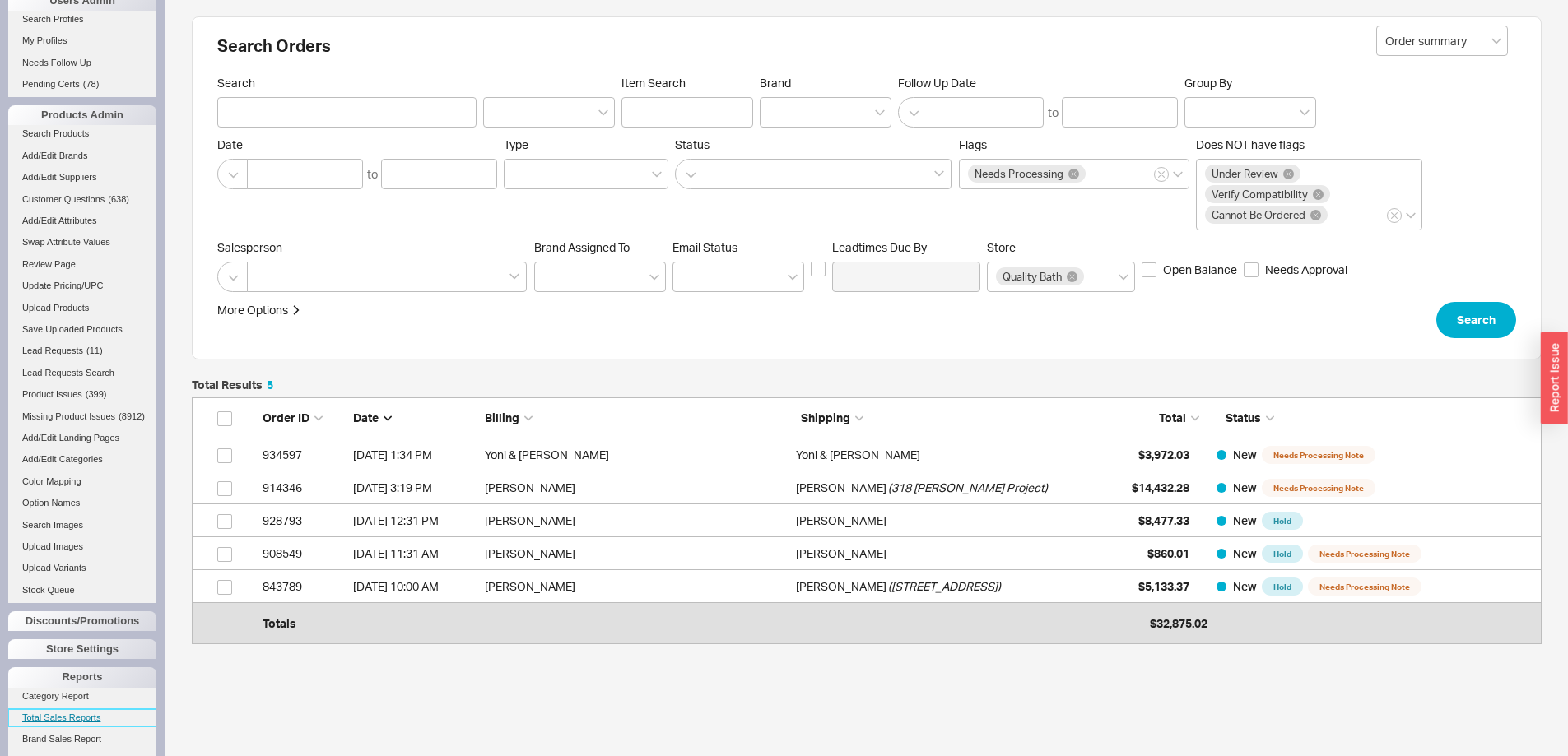
click at [74, 725] on link "Total Sales Reports" at bounding box center [82, 718] width 148 height 17
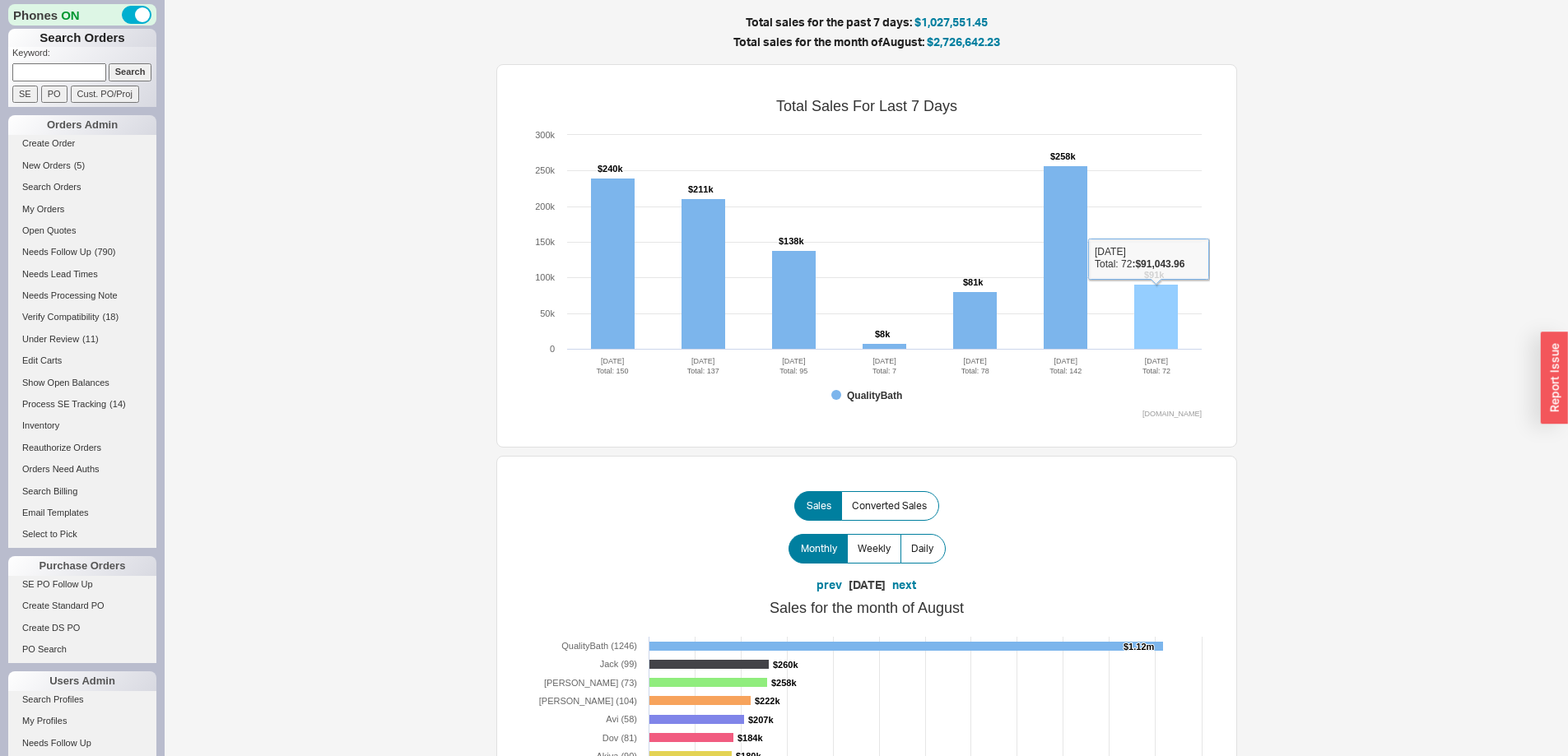
click at [1159, 313] on rect at bounding box center [1156, 318] width 44 height 65
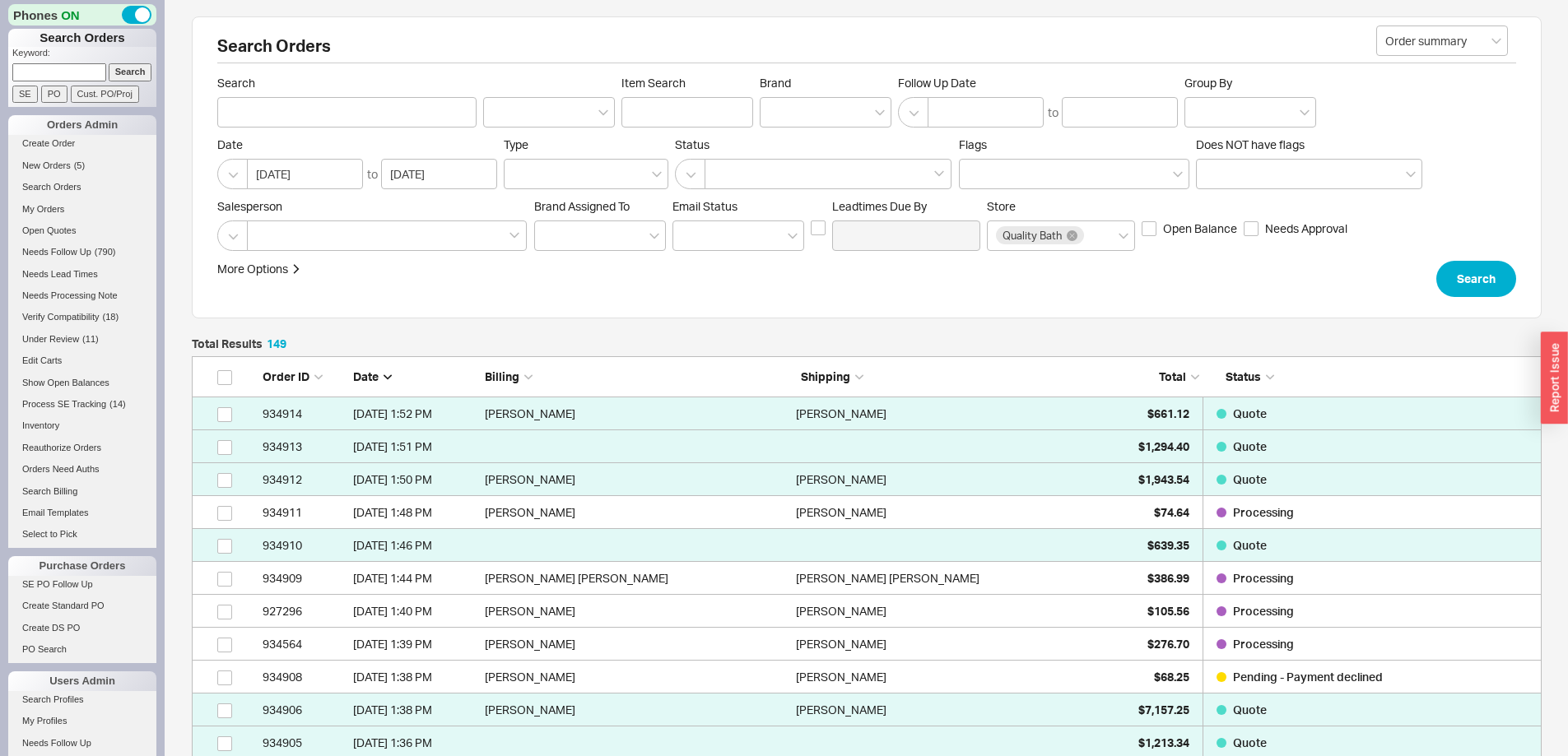
scroll to position [4965, 1337]
click at [1168, 371] on span "Total" at bounding box center [1173, 376] width 27 height 14
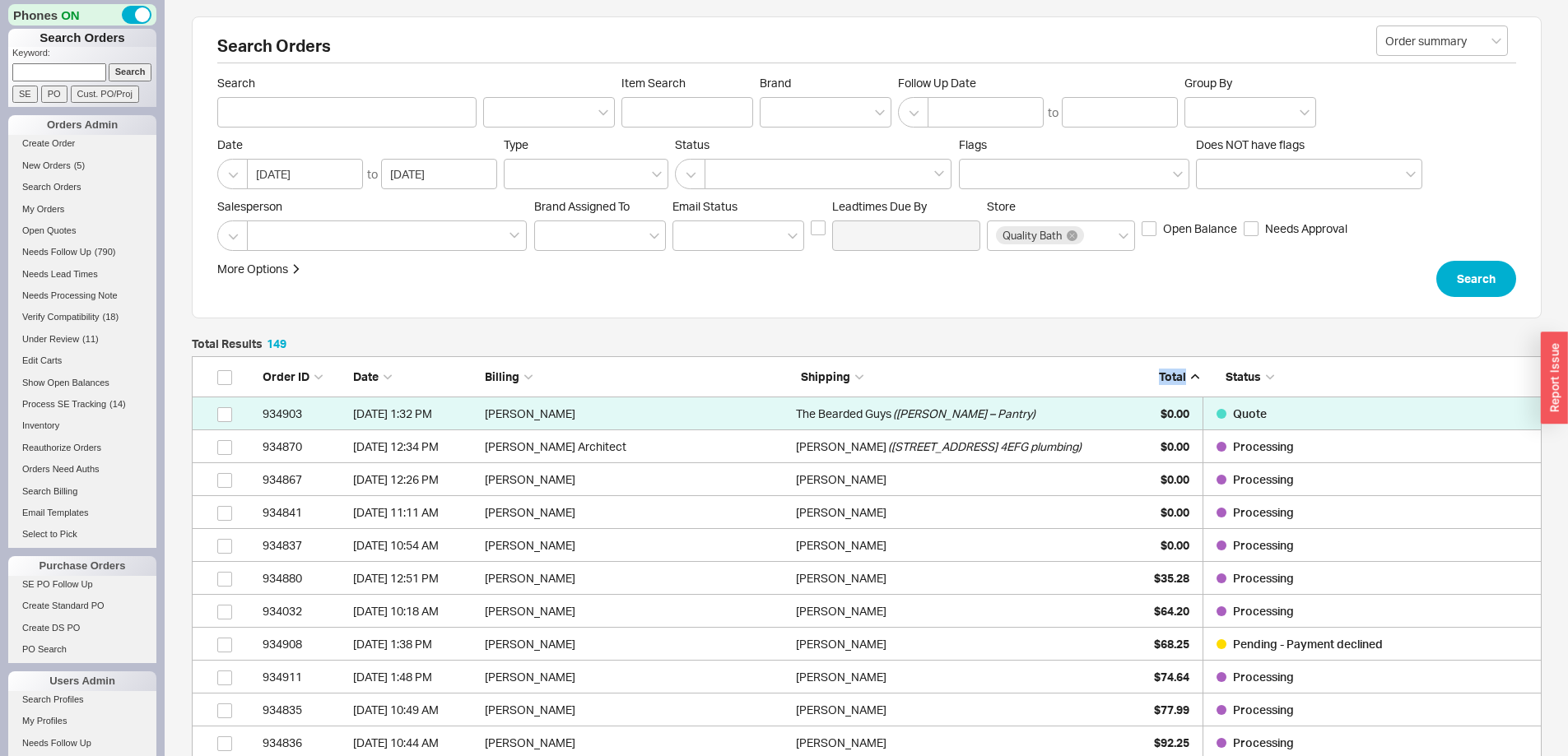
click at [1168, 371] on span "Total" at bounding box center [1173, 376] width 27 height 14
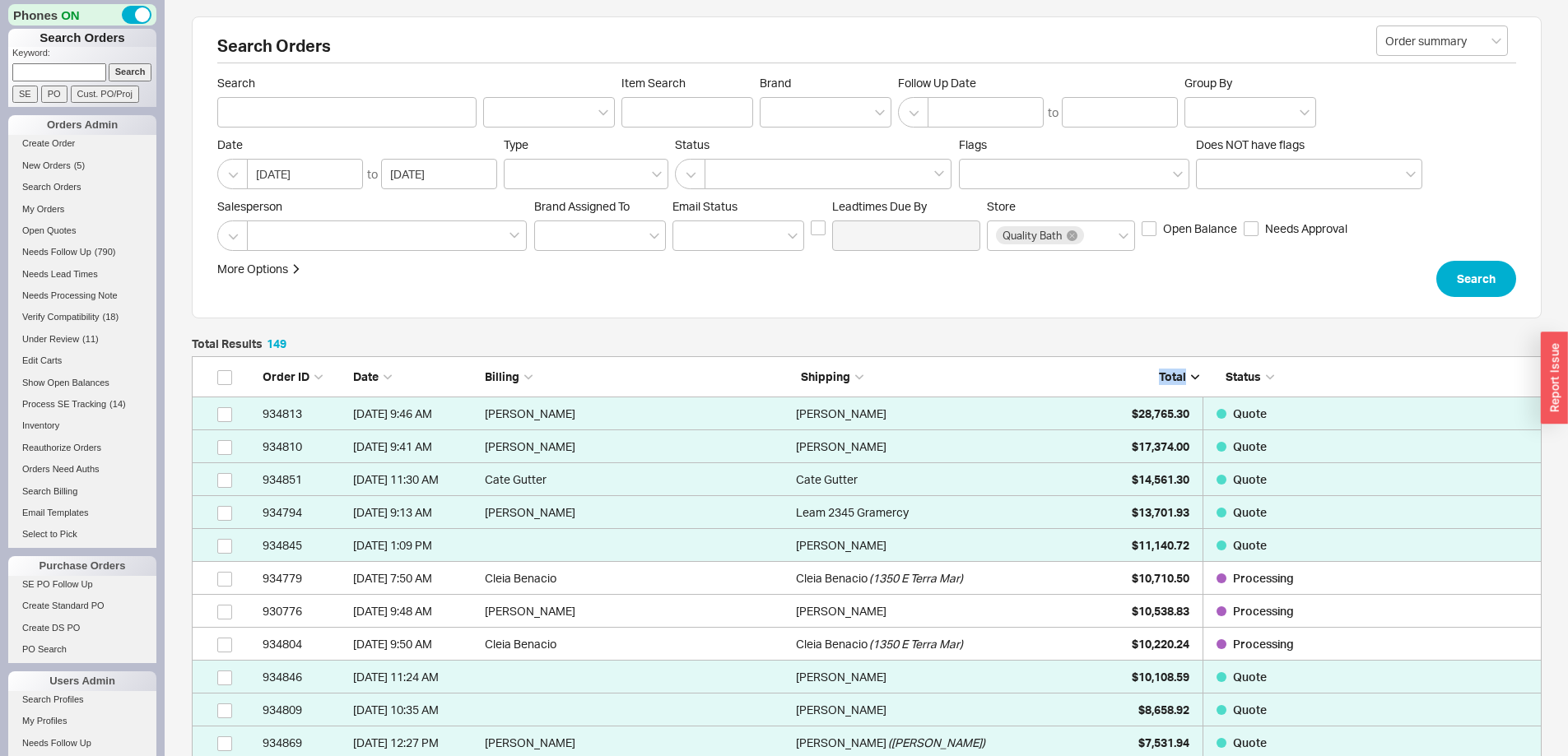
scroll to position [329, 0]
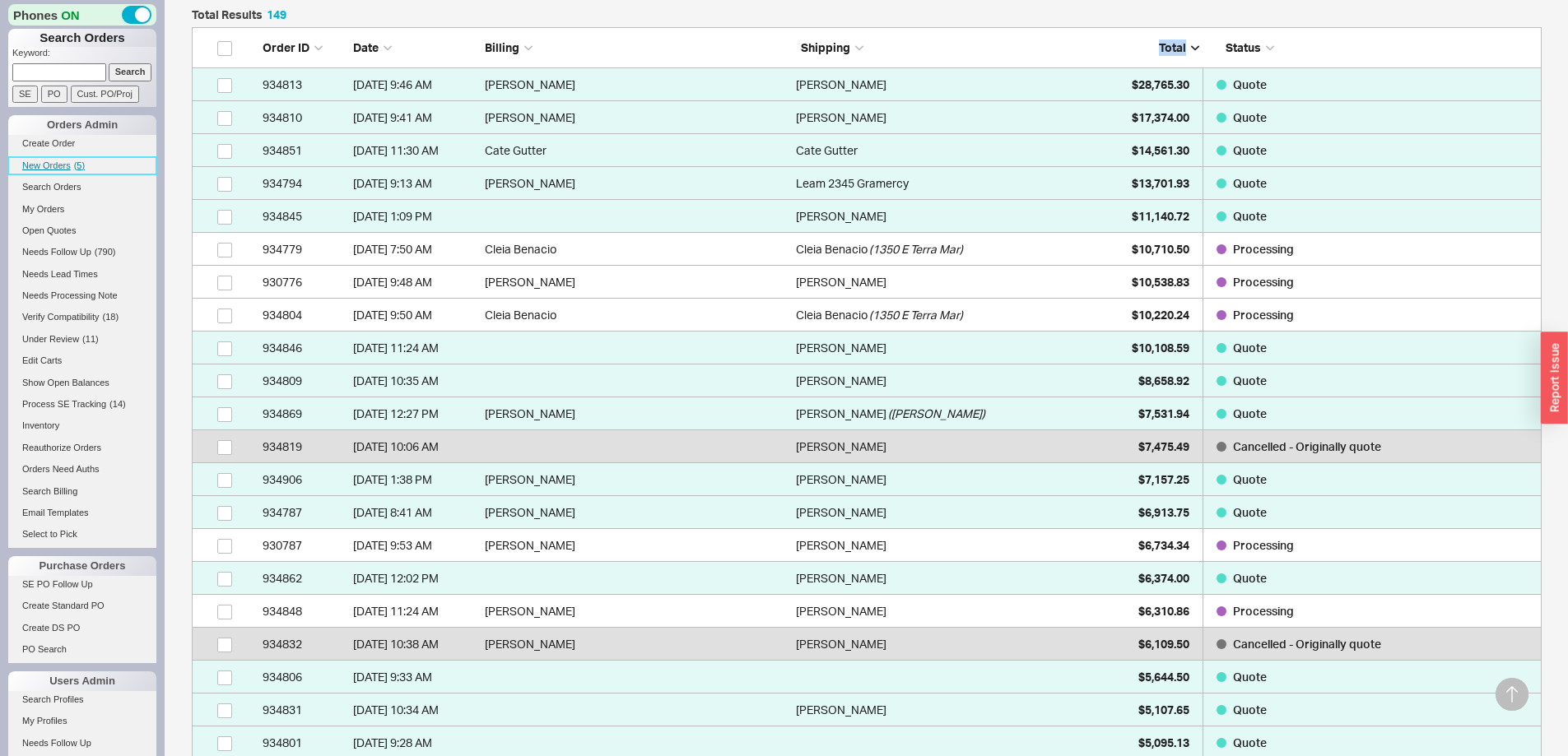
click at [57, 162] on span "New Orders" at bounding box center [45, 165] width 48 height 10
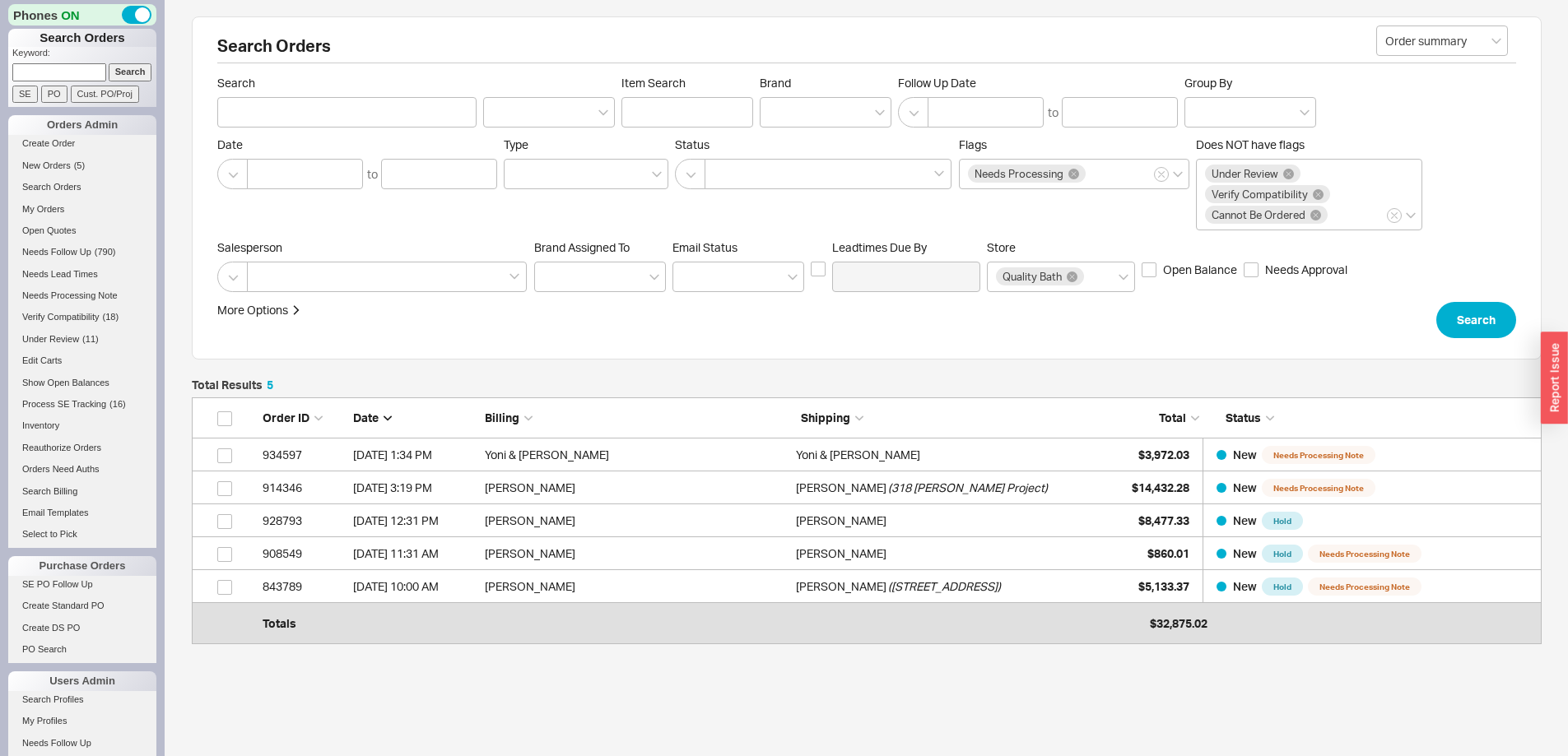
scroll to position [226, 1337]
drag, startPoint x: 1519, startPoint y: 205, endPoint x: 57, endPoint y: 168, distance: 1462.5
click at [57, 168] on span "New Orders" at bounding box center [45, 165] width 48 height 10
click at [69, 69] on input at bounding box center [59, 72] width 94 height 17
type input "934799"
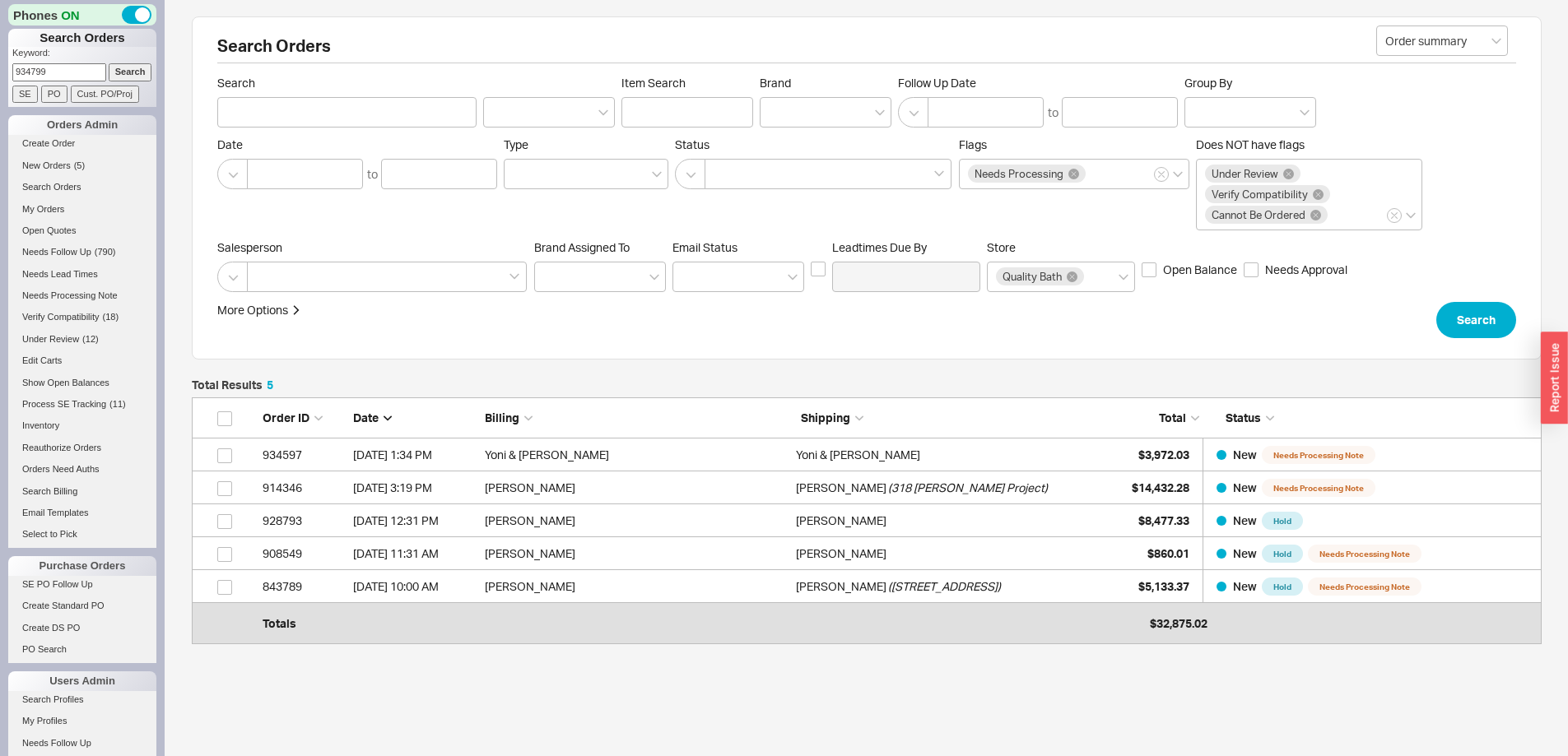
click at [109, 64] on input "Search" at bounding box center [131, 72] width 44 height 17
type input "934799"
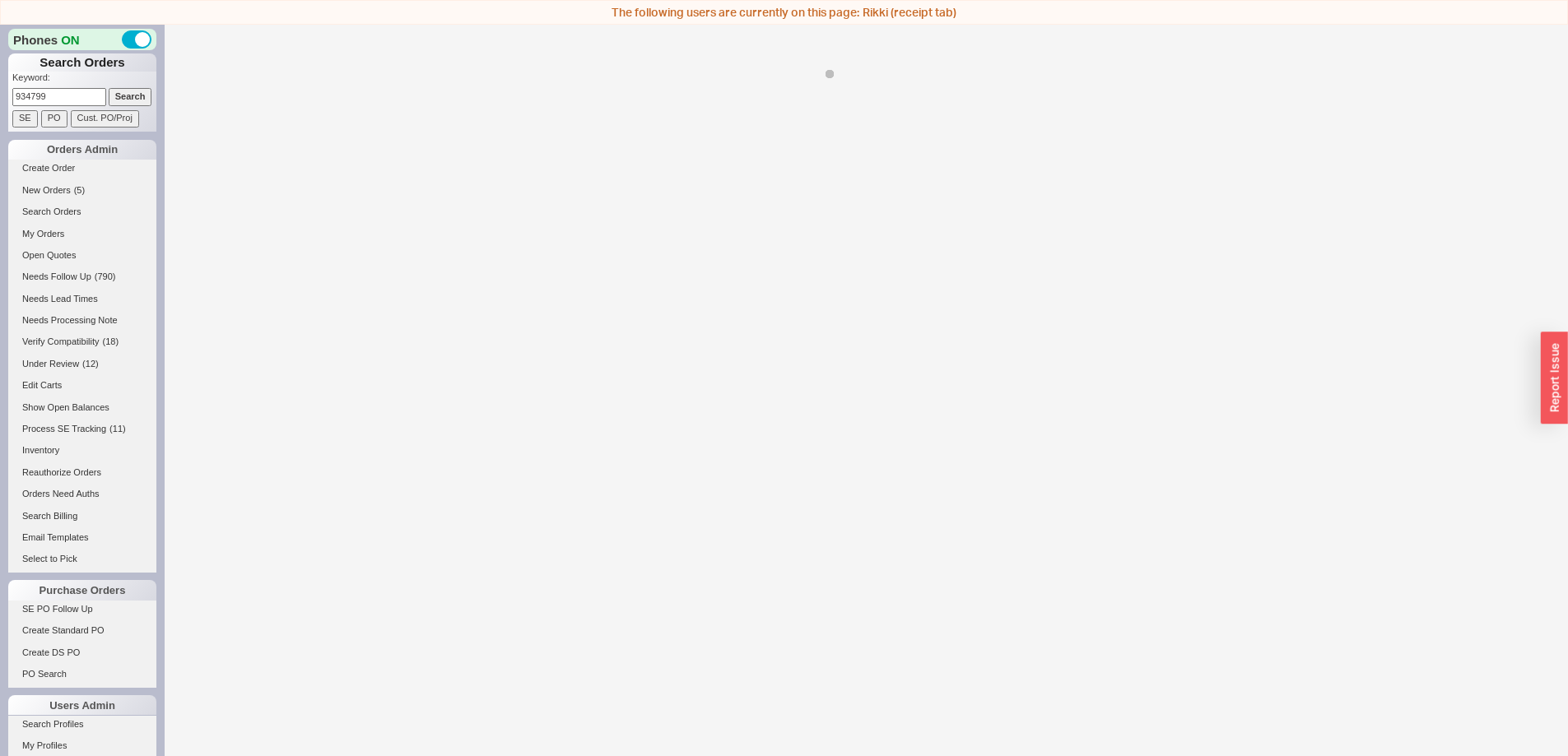
select select "LOW"
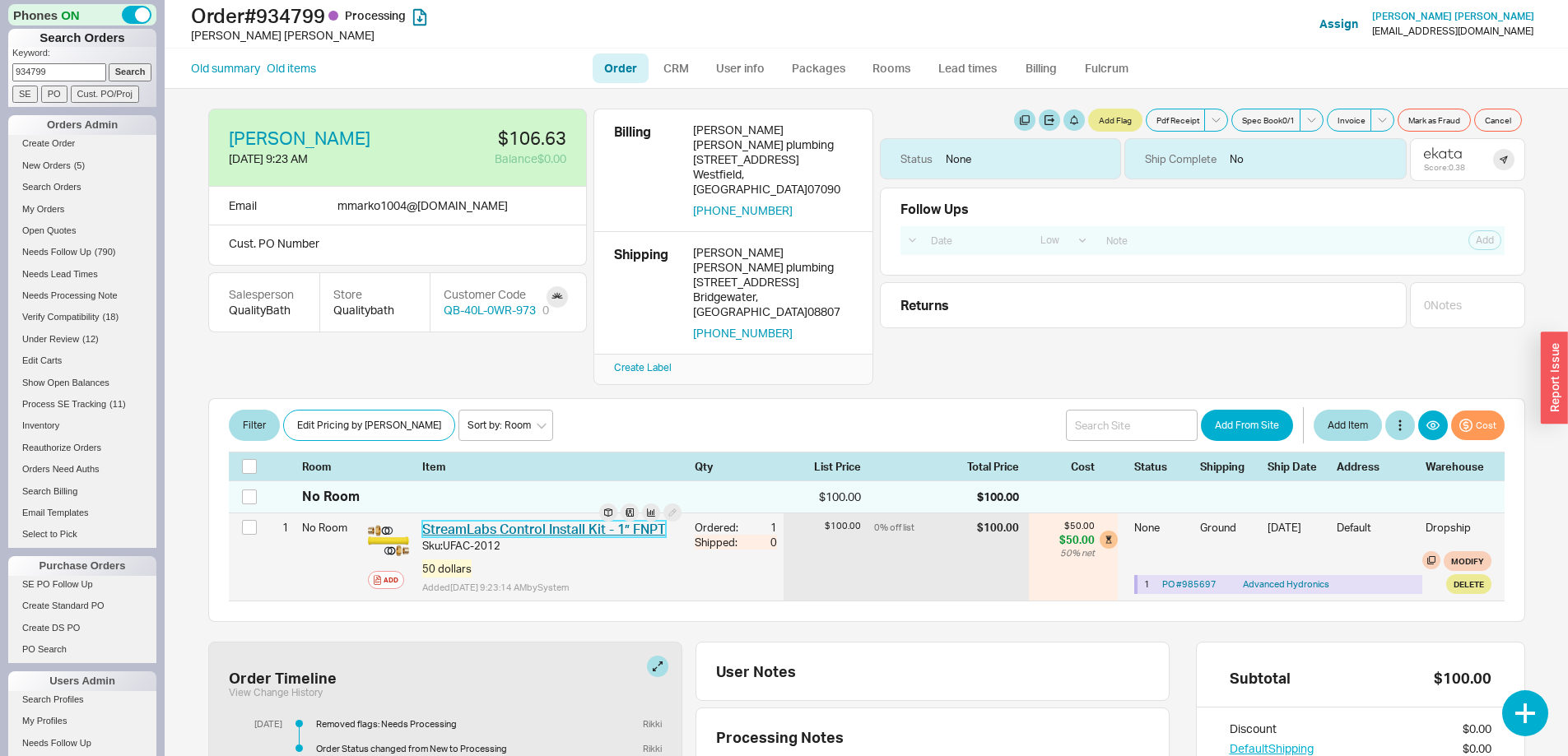
click at [527, 521] on link "StreamLabs Control Install Kit - 1” FNPT" at bounding box center [544, 529] width 243 height 16
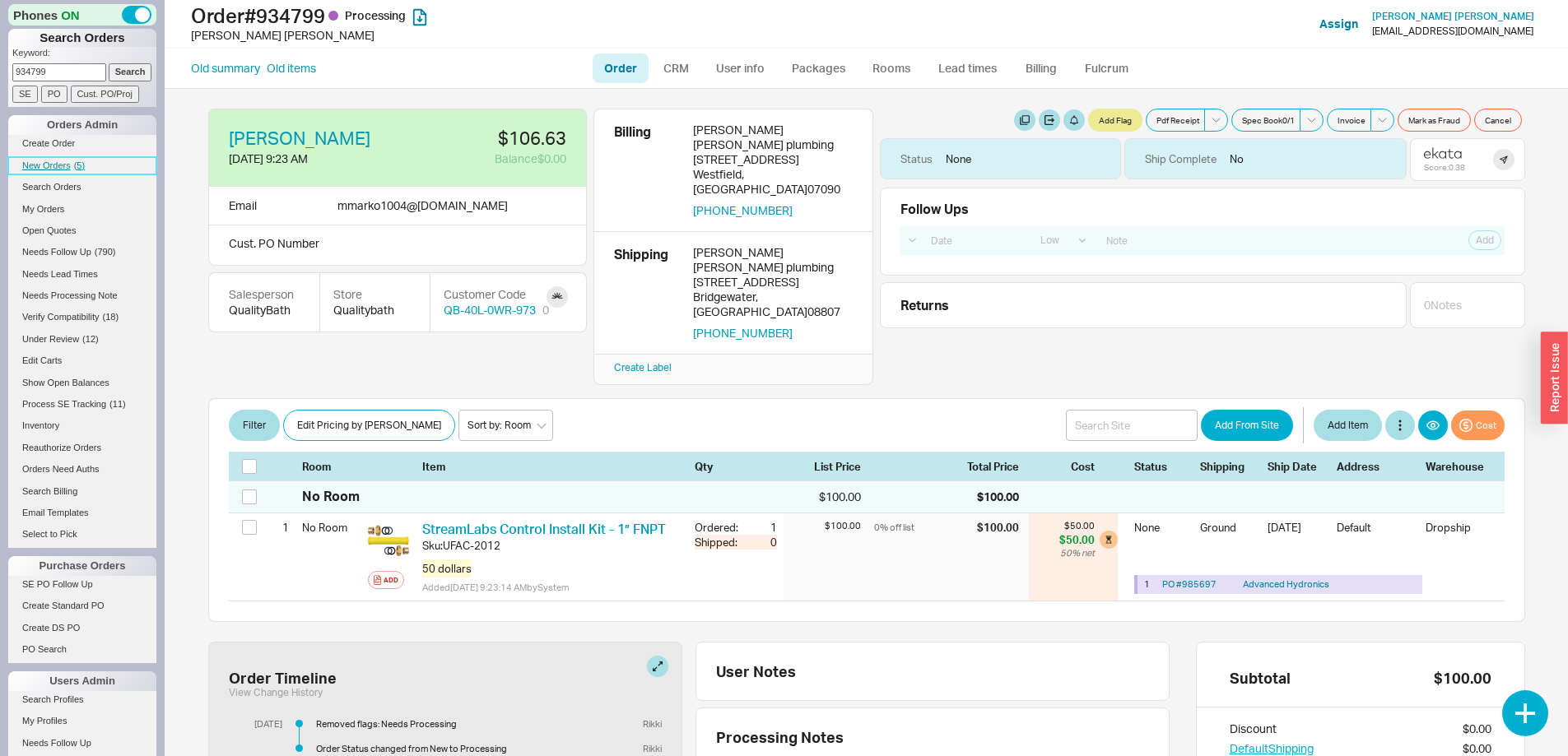
click at [53, 163] on span "New Orders" at bounding box center [45, 165] width 48 height 10
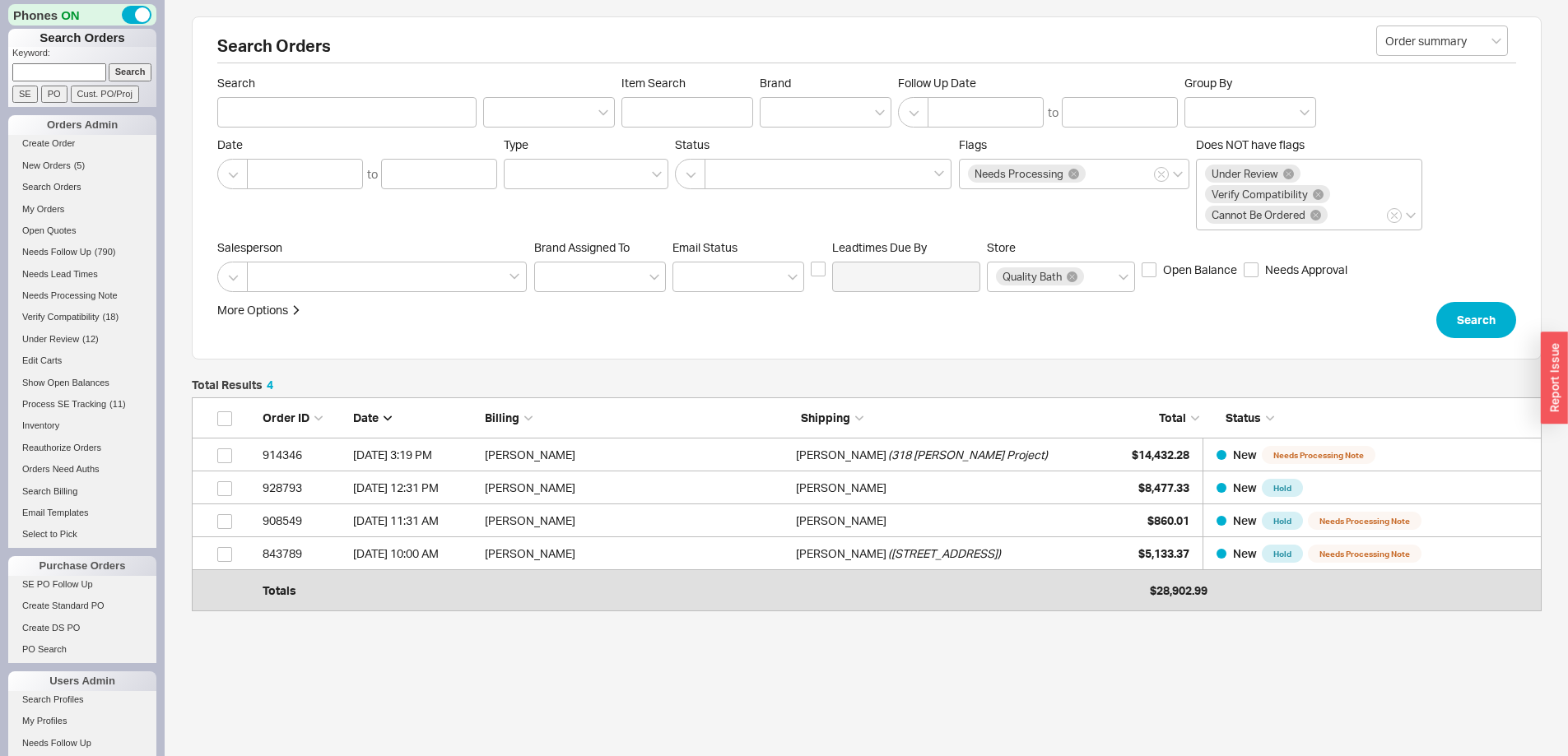
scroll to position [193, 1337]
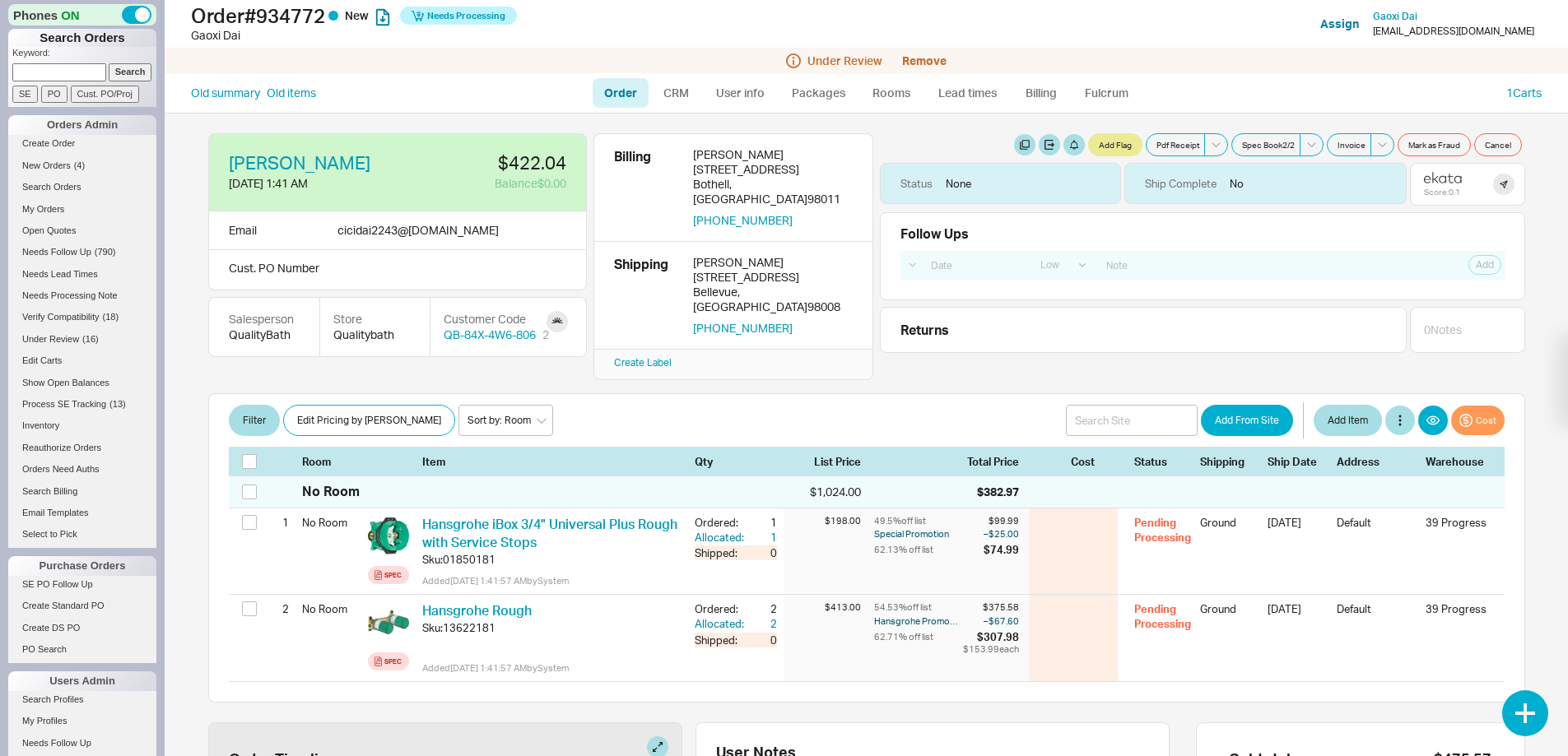
select select "LOW"
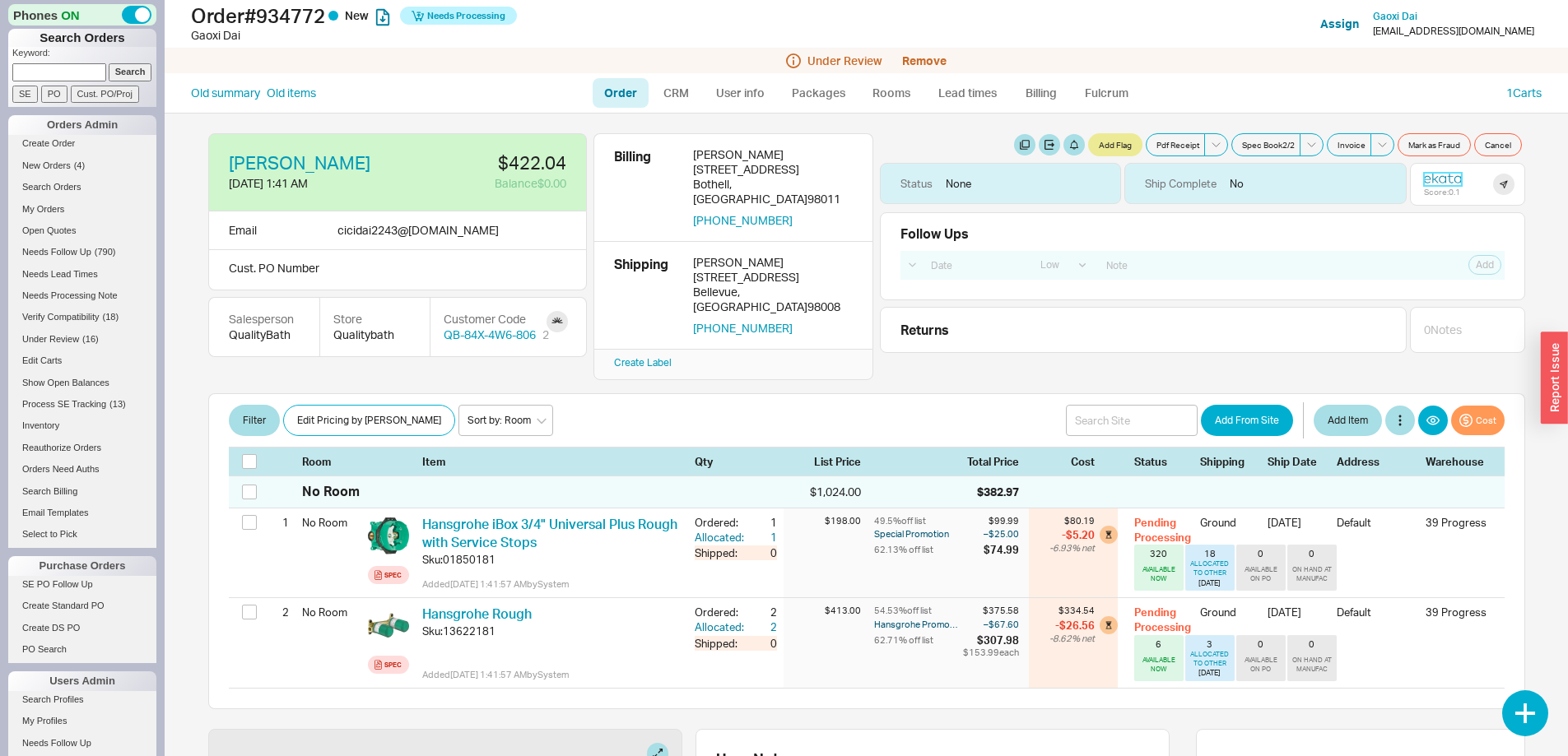
click at [1427, 173] on icon at bounding box center [1443, 177] width 38 height 12
click at [928, 53] on div "Under Review Remove" at bounding box center [866, 60] width 1404 height 25
click at [927, 57] on button "Remove" at bounding box center [924, 61] width 44 height 14
click at [1159, 70] on button "Yes" at bounding box center [1158, 74] width 35 height 23
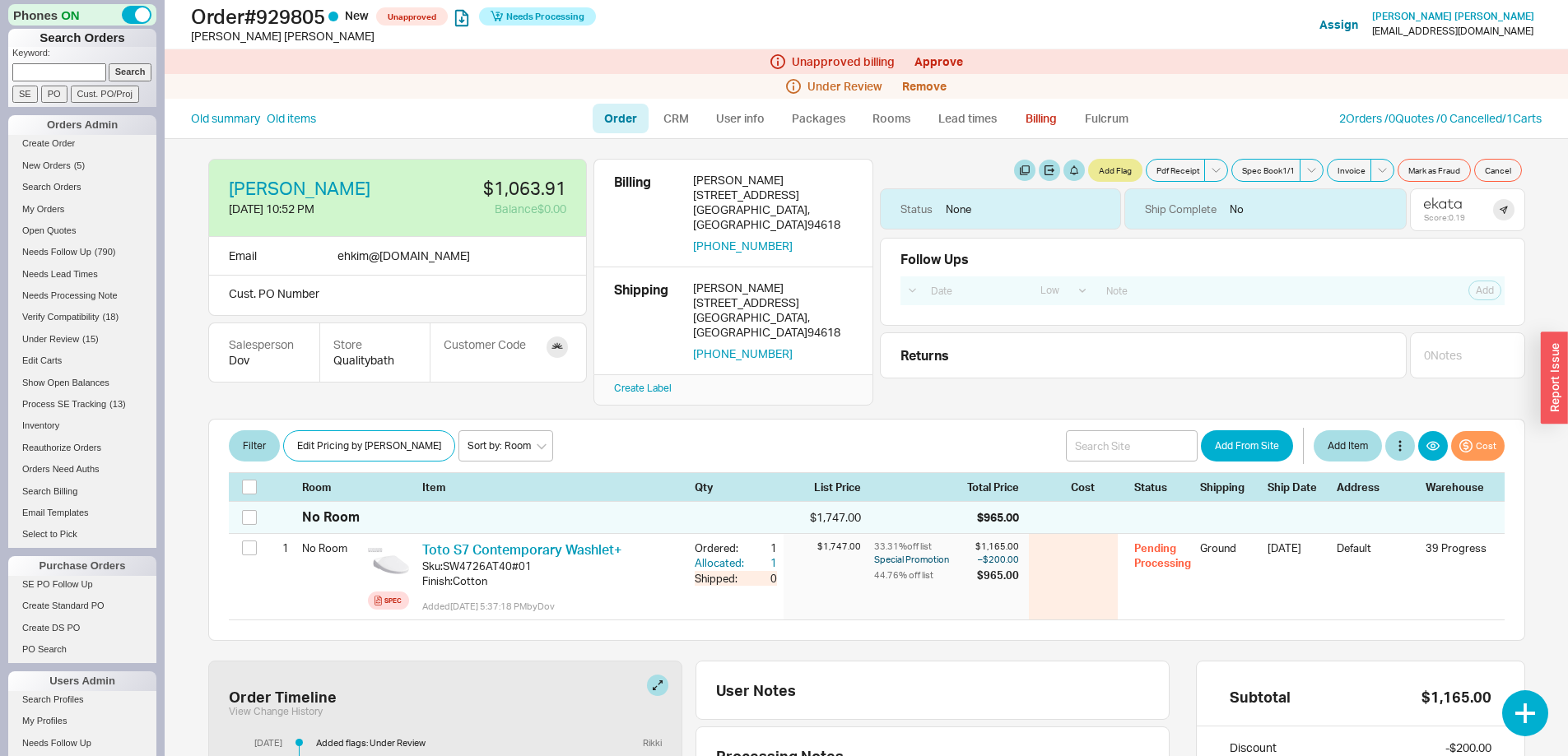
select select "LOW"
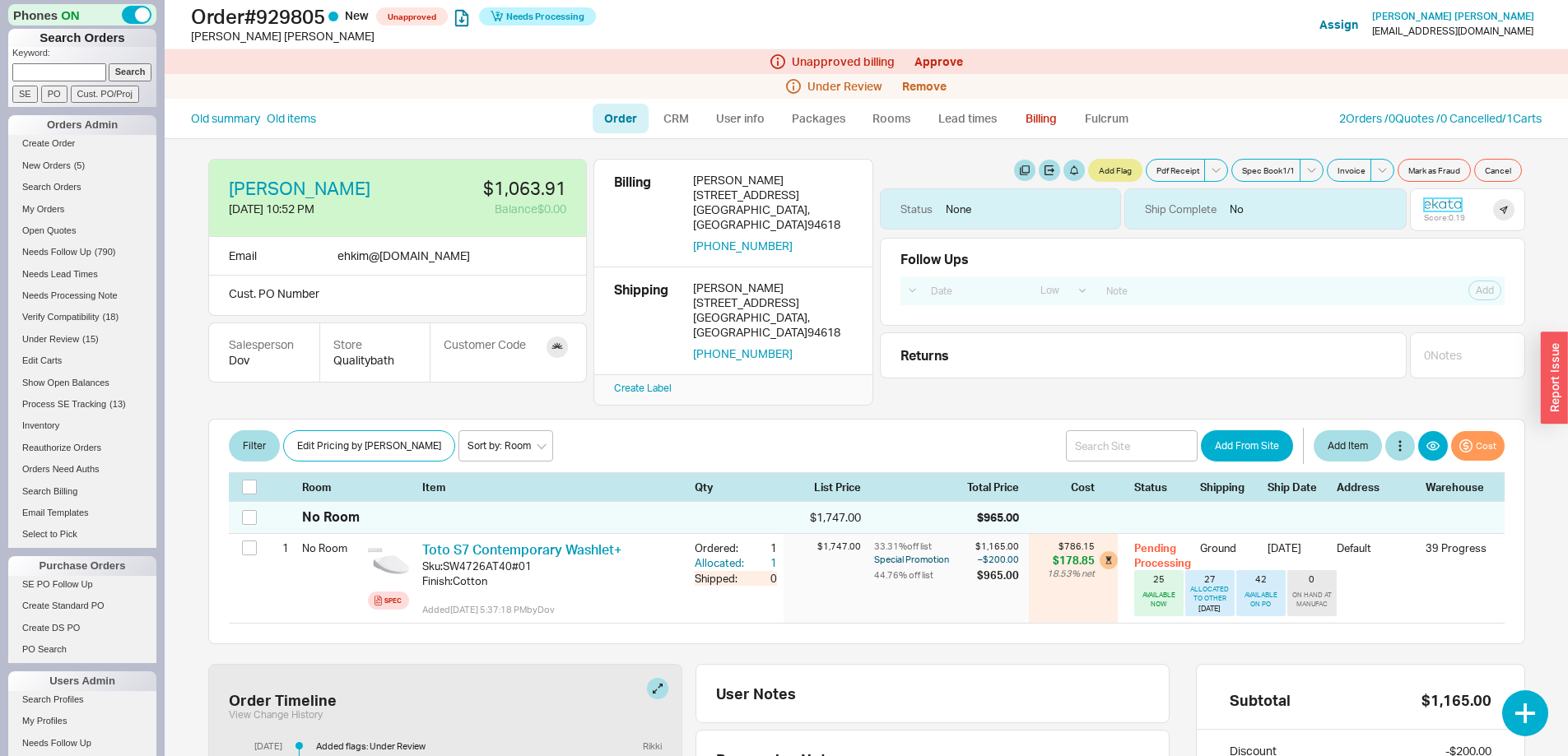
click at [1439, 201] on icon at bounding box center [1443, 204] width 7 height 7
click at [681, 116] on link "CRM" at bounding box center [676, 118] width 48 height 30
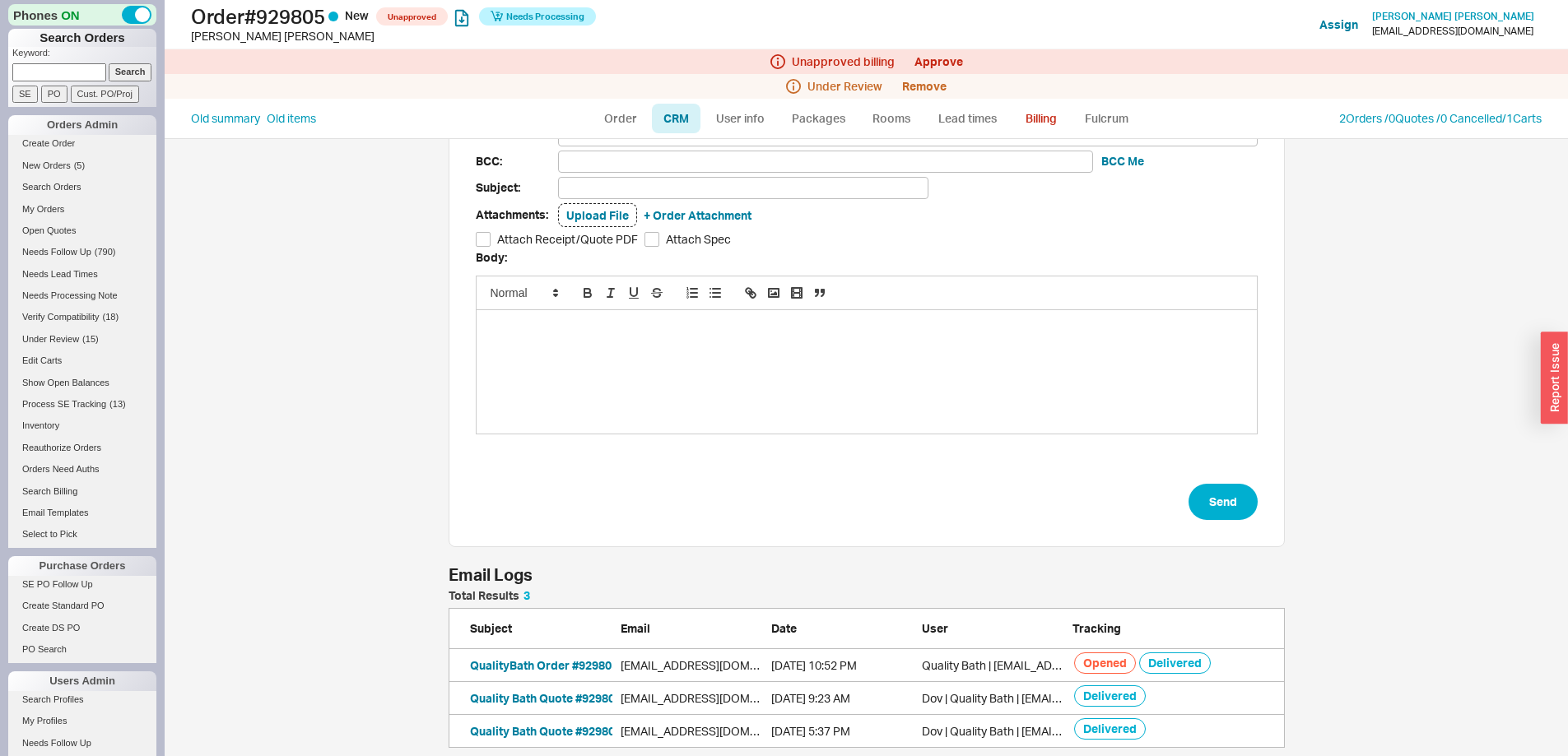
scroll to position [132, 0]
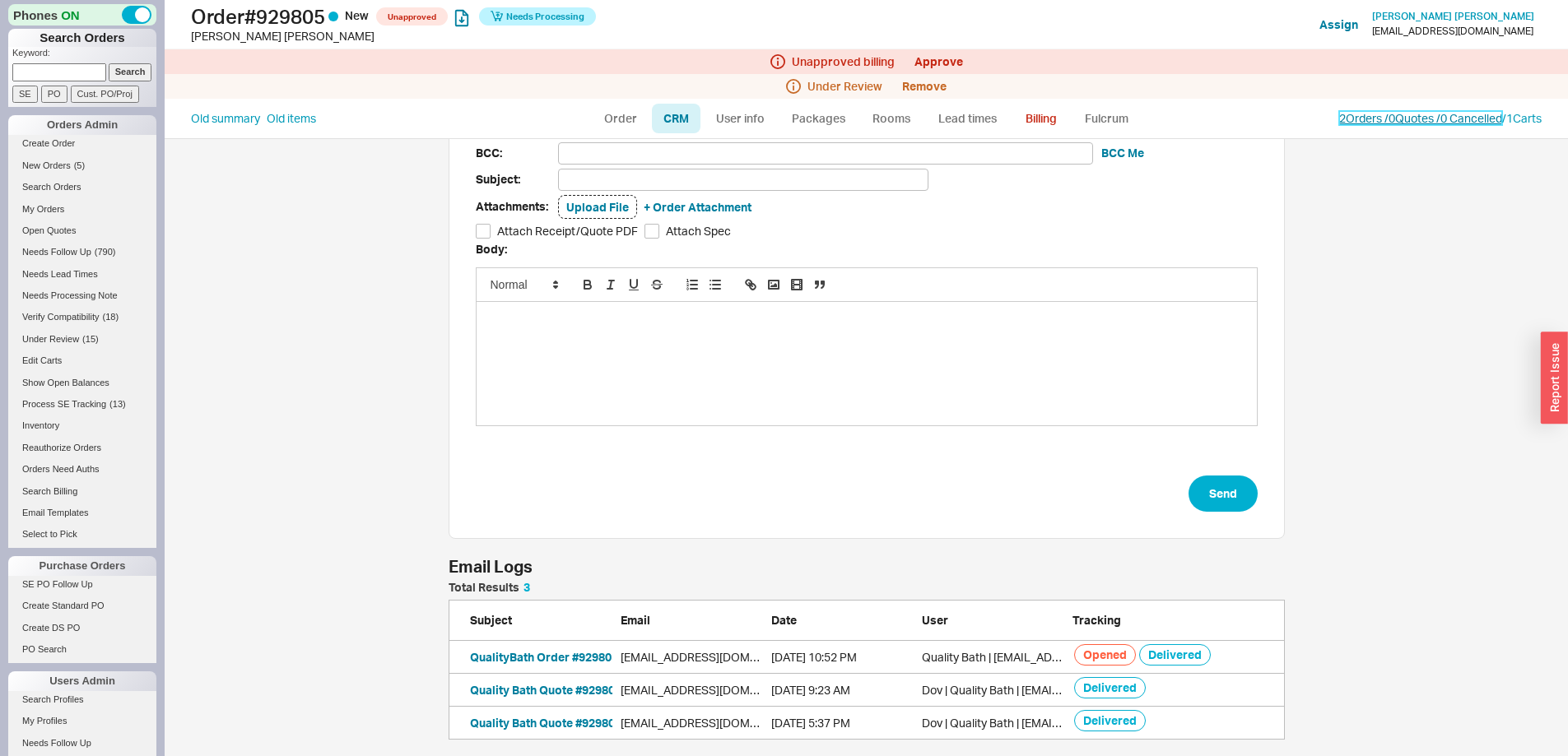
click at [1371, 120] on link "2 Orders / 0 Quotes / 0 Cancelled" at bounding box center [1421, 117] width 163 height 14
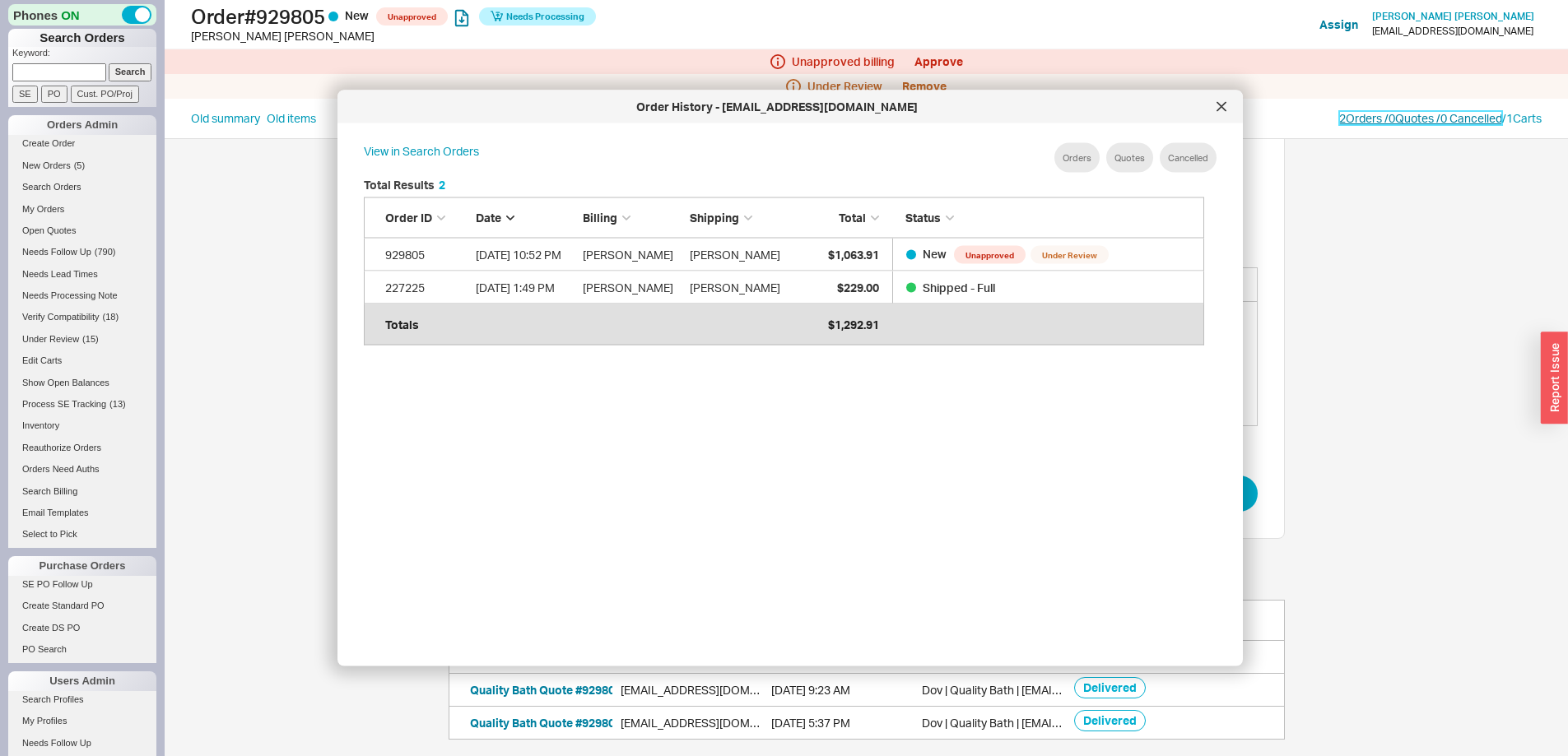
scroll to position [491, 854]
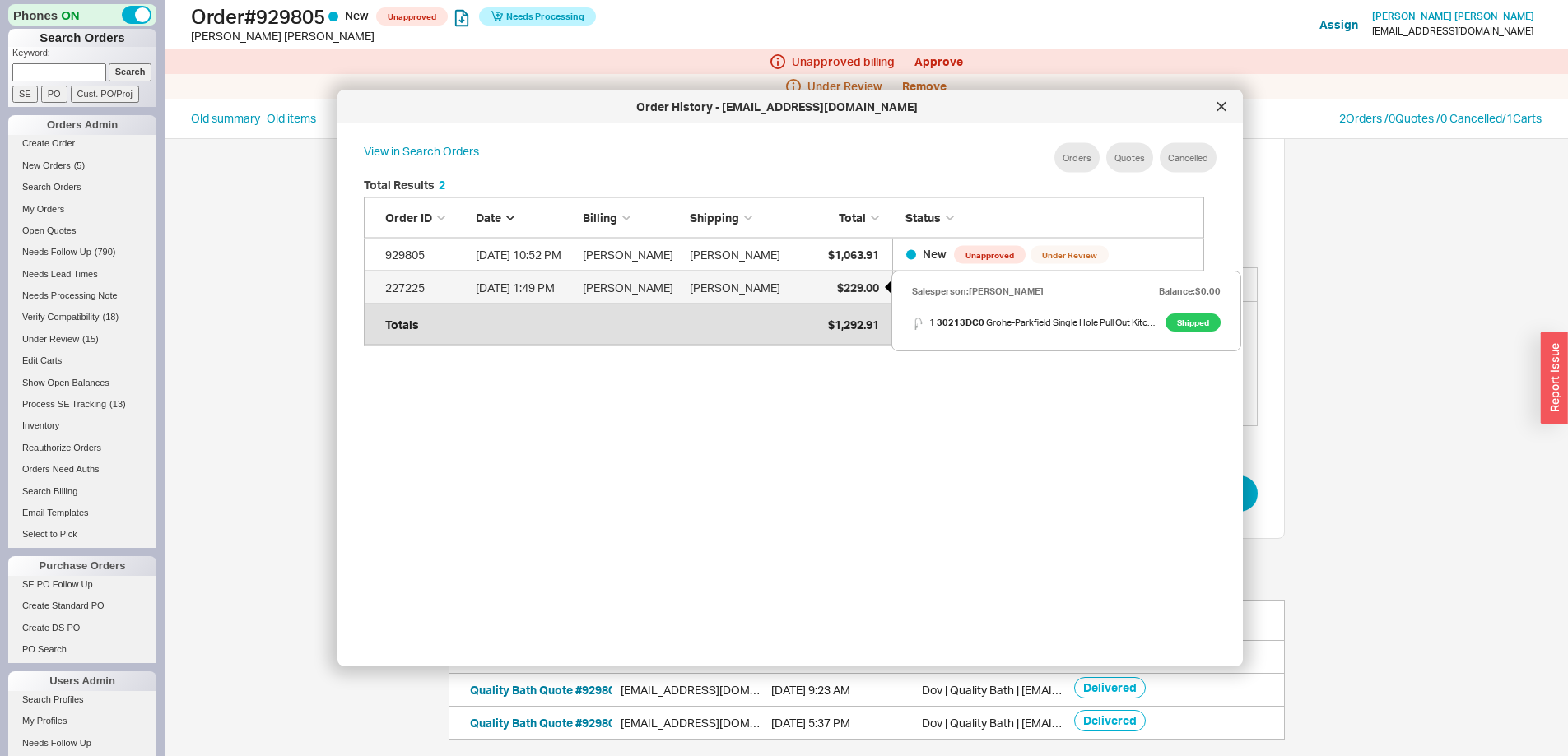
click at [858, 281] on span "$229.00" at bounding box center [858, 286] width 42 height 14
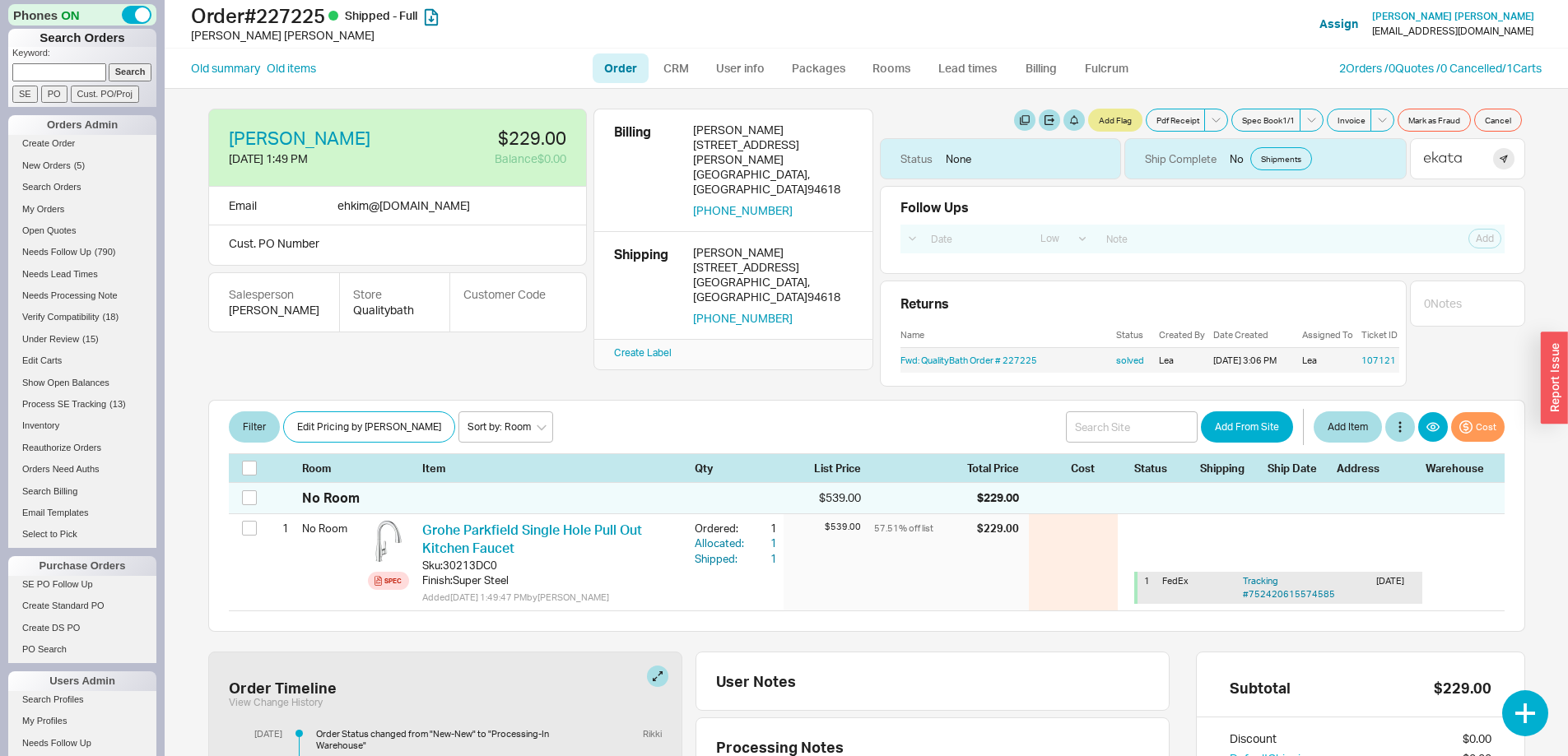
select select "LOW"
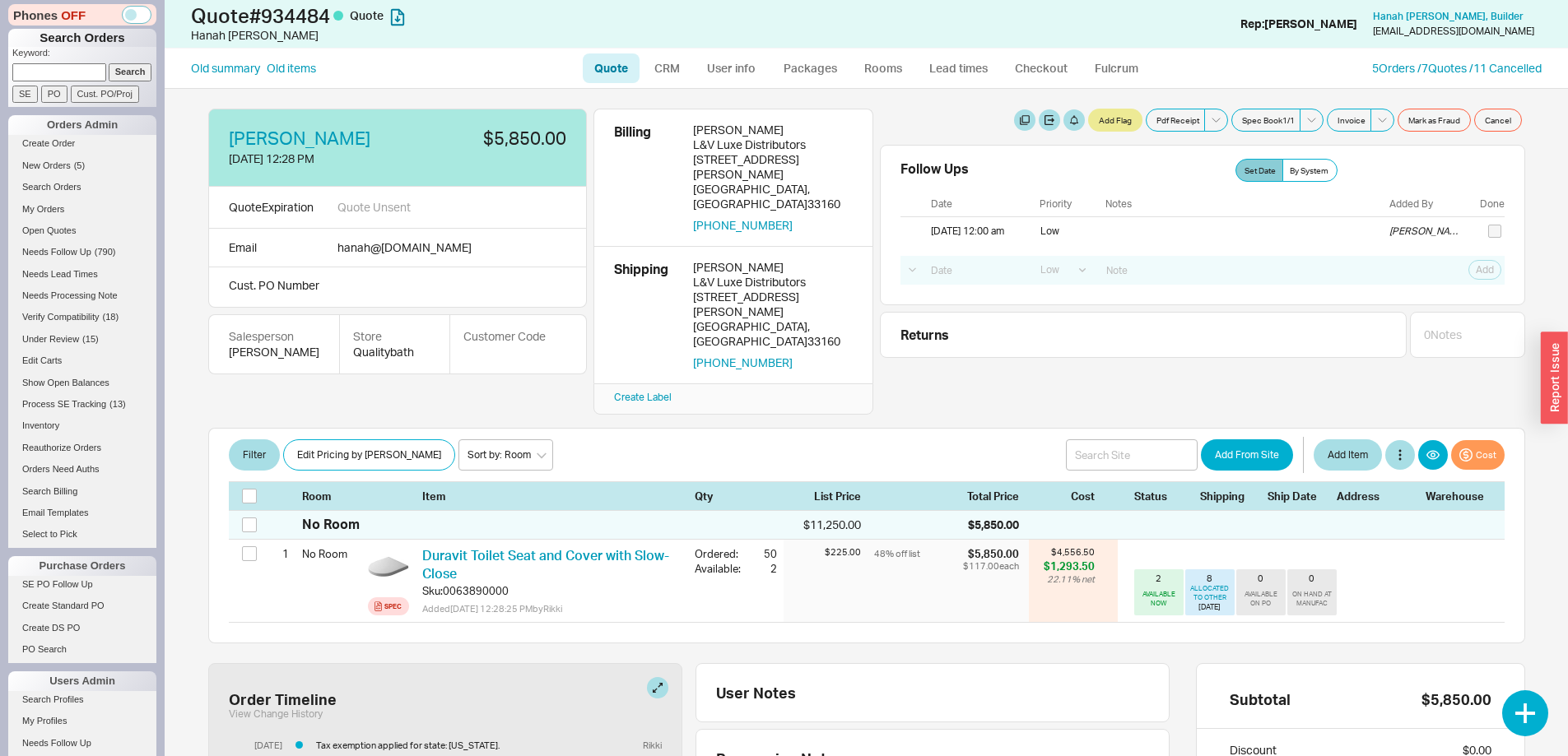
select select "LOW"
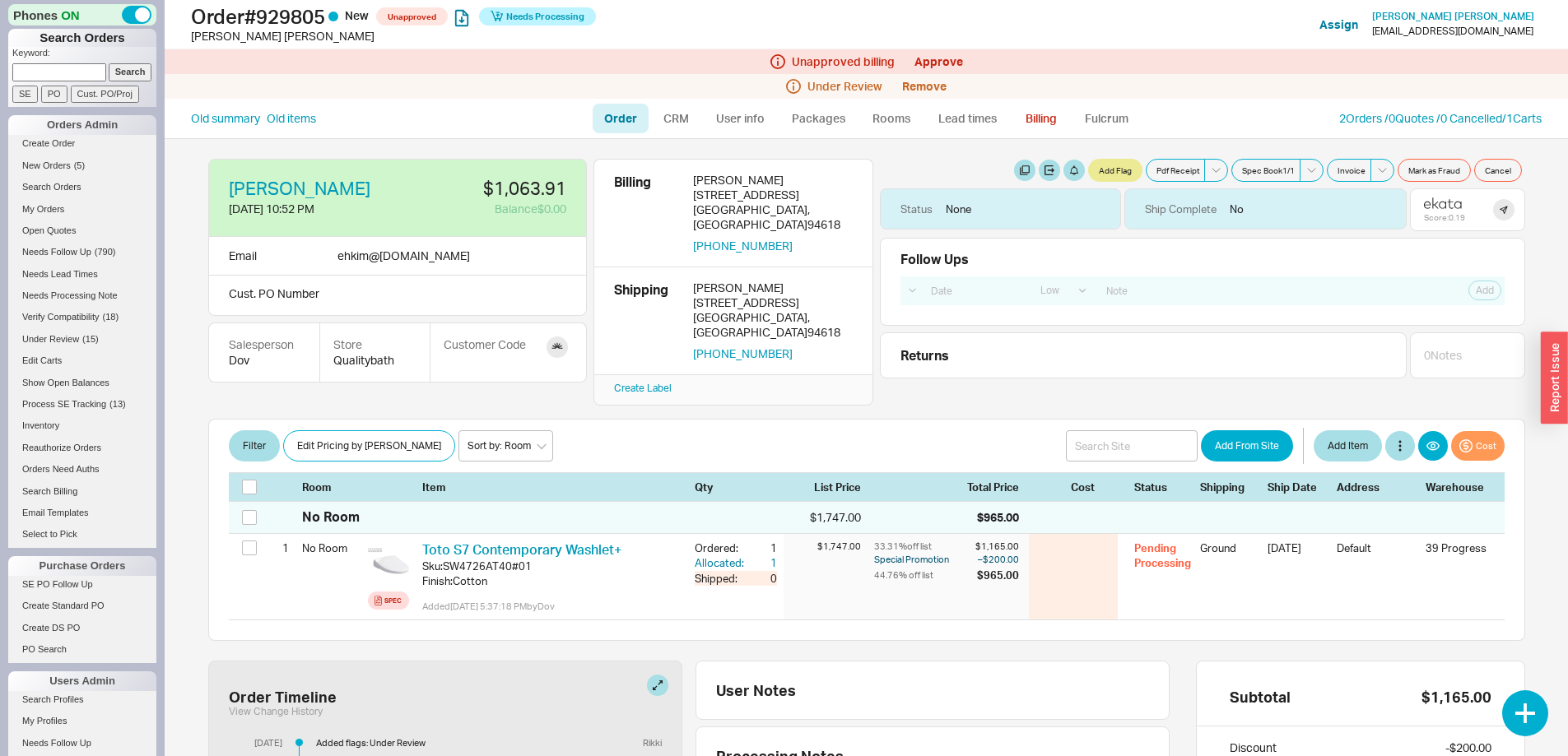
select select "LOW"
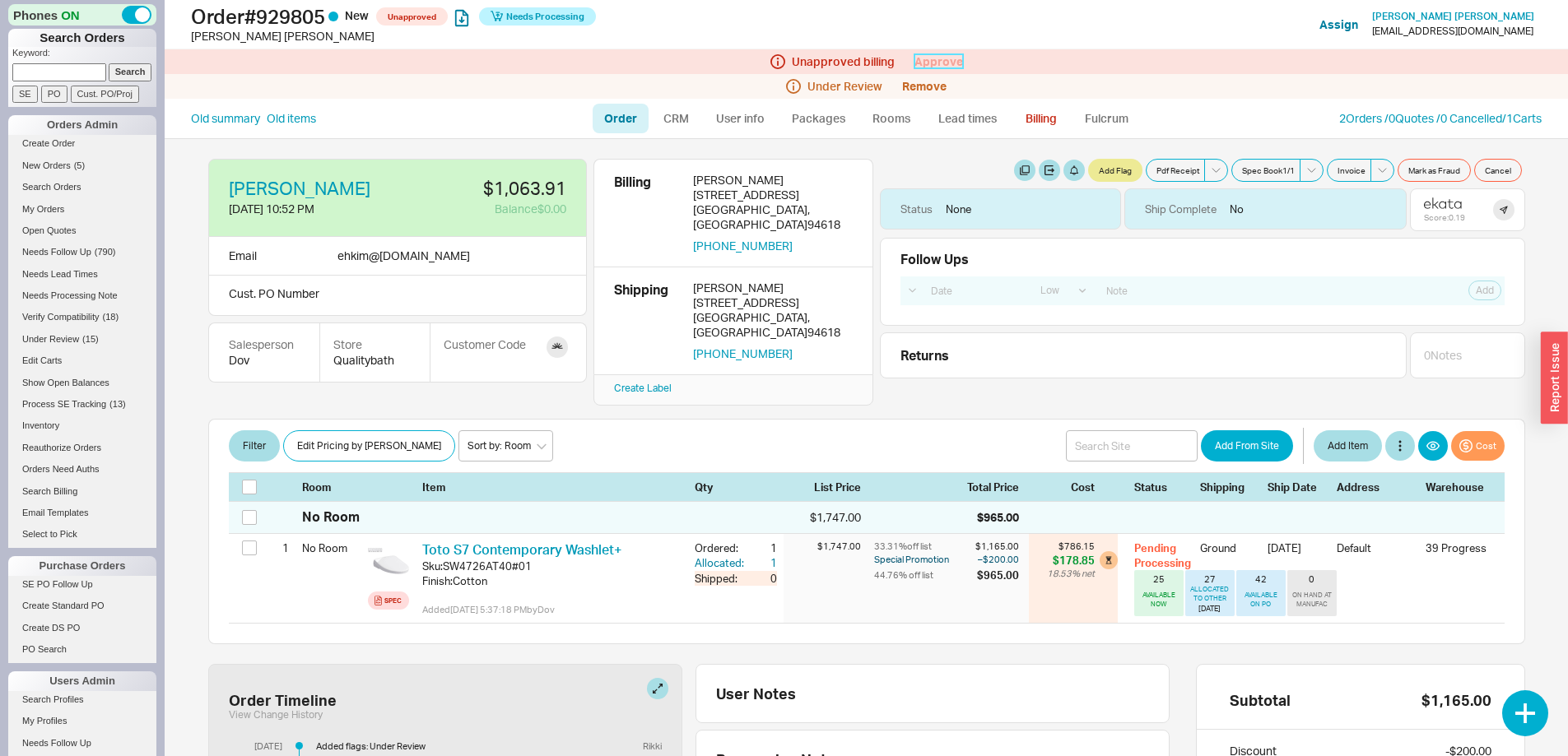
click at [938, 62] on link "Approve" at bounding box center [938, 61] width 48 height 14
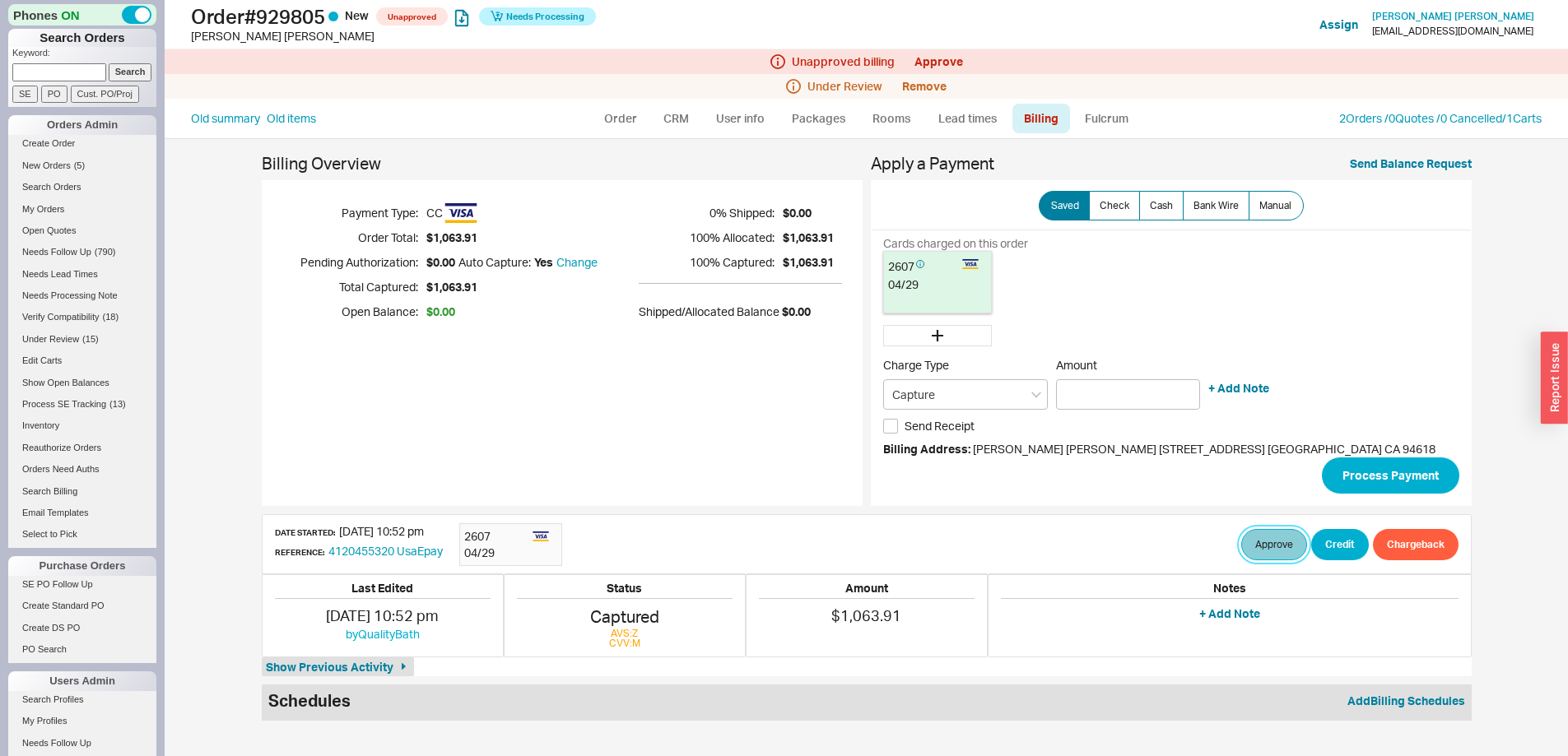
click at [1256, 546] on button "Approve" at bounding box center [1274, 545] width 66 height 31
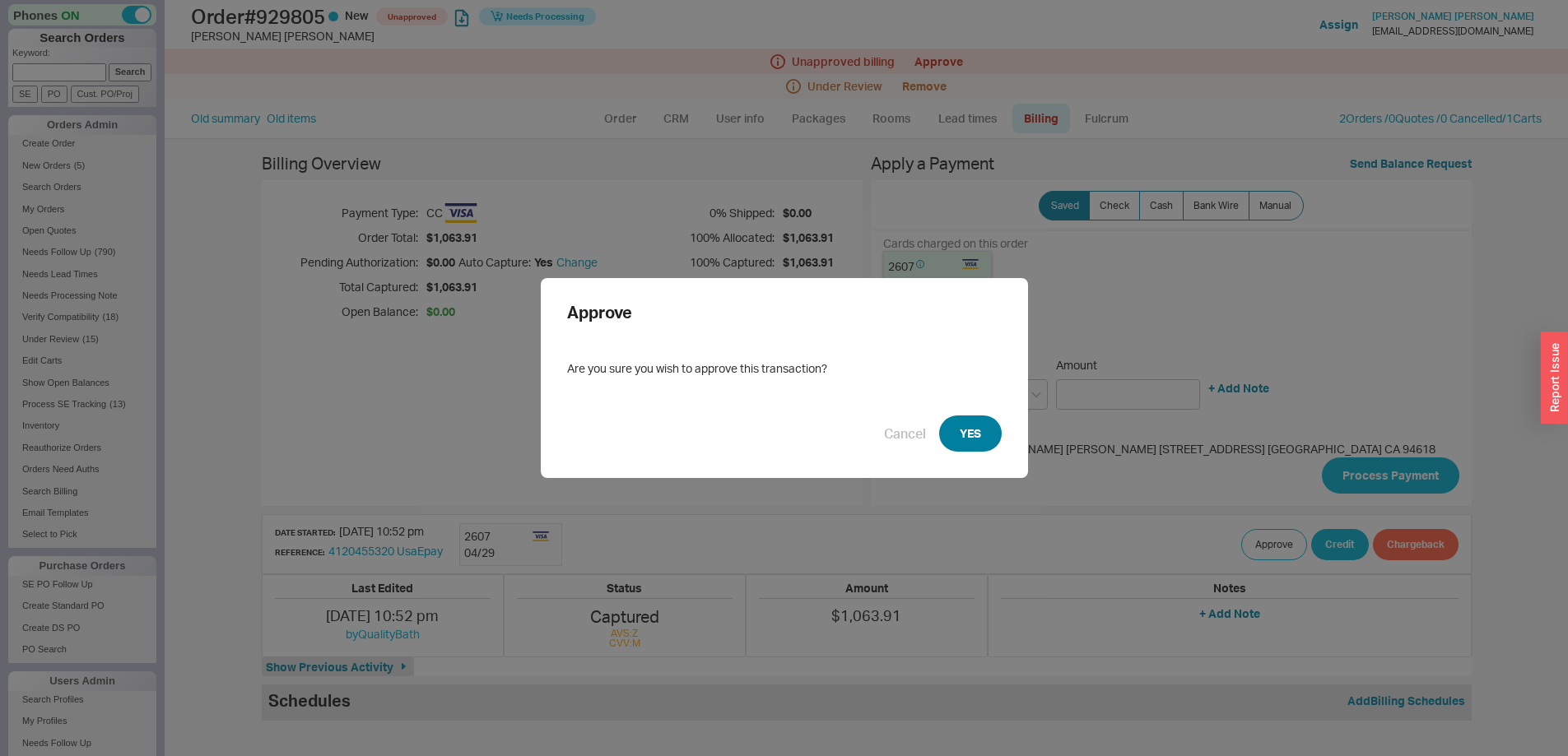
click at [974, 436] on button "YES" at bounding box center [970, 434] width 63 height 36
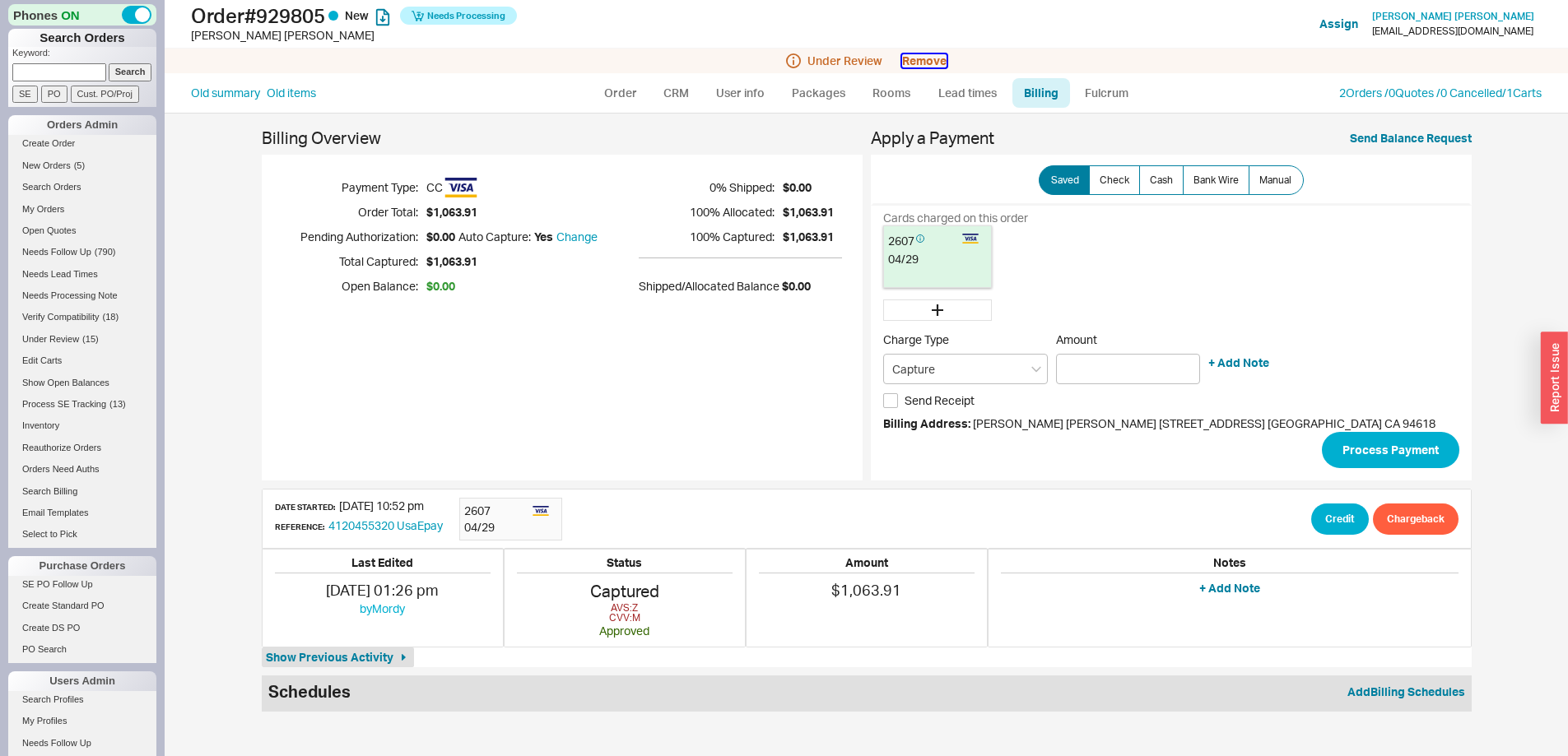
click at [931, 54] on button "Remove" at bounding box center [924, 61] width 44 height 14
click at [1161, 72] on button "Yes" at bounding box center [1158, 74] width 35 height 23
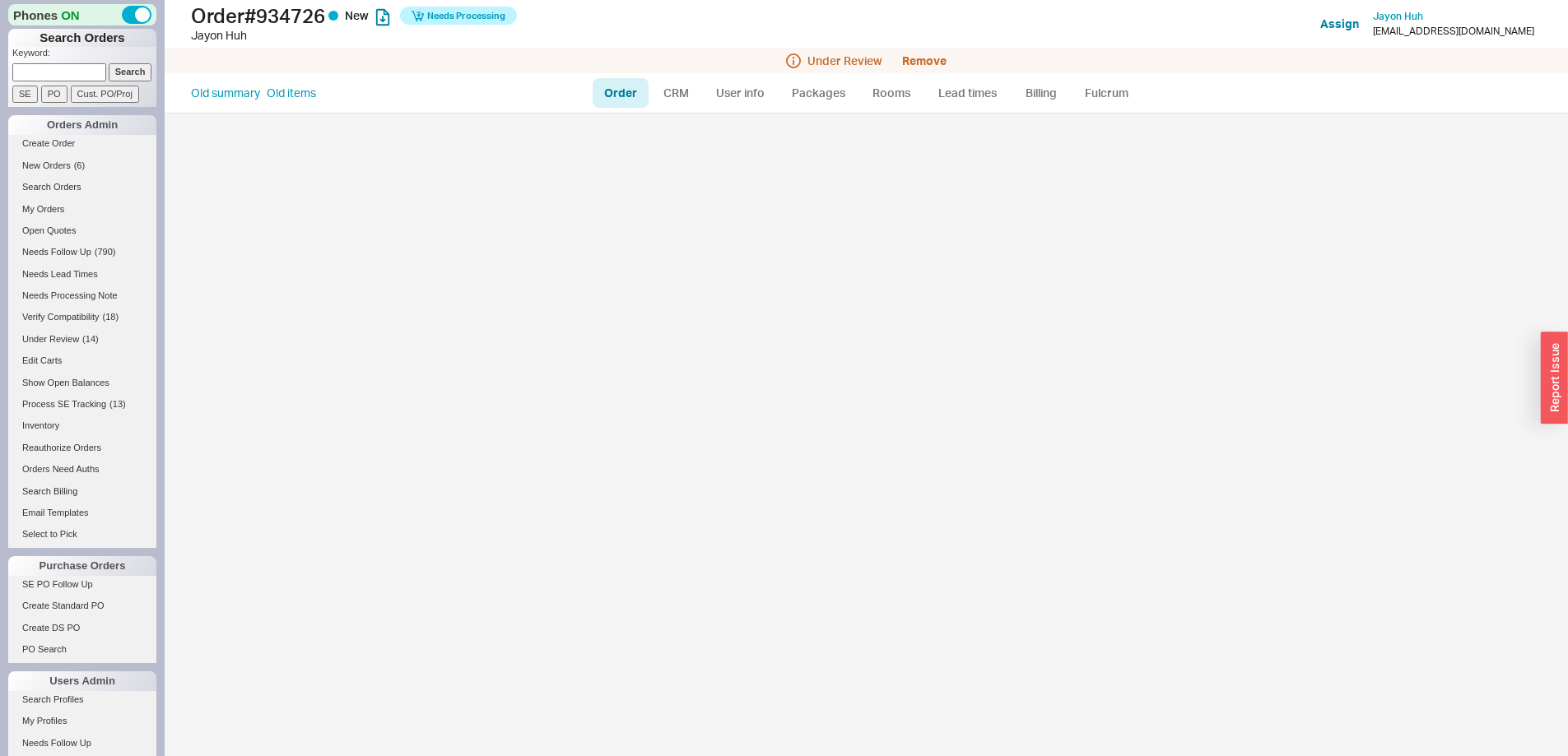
select select "LOW"
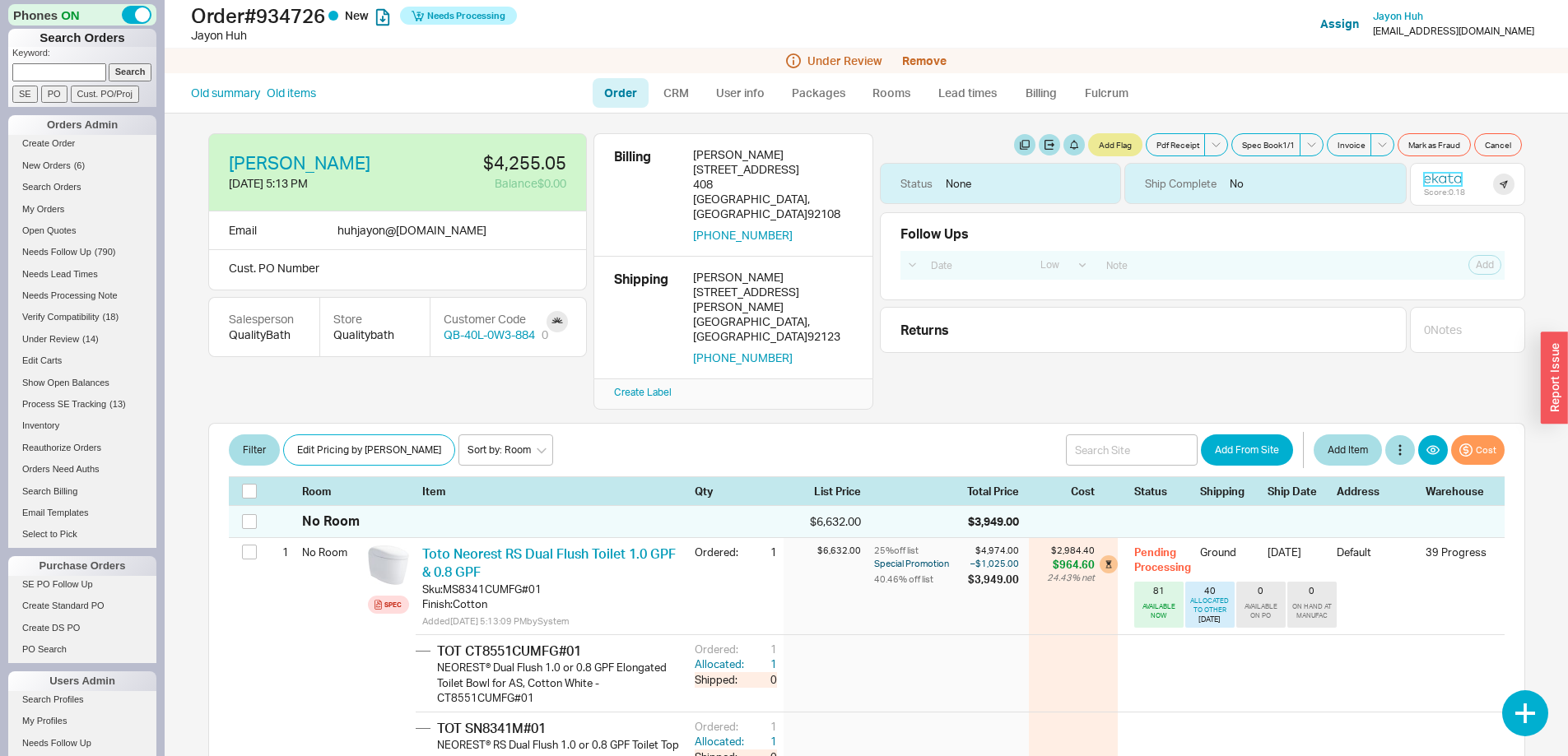
click at [1433, 181] on icon at bounding box center [1443, 177] width 38 height 12
click at [921, 59] on button "Remove" at bounding box center [924, 61] width 44 height 14
click at [1156, 70] on button "Yes" at bounding box center [1158, 74] width 35 height 23
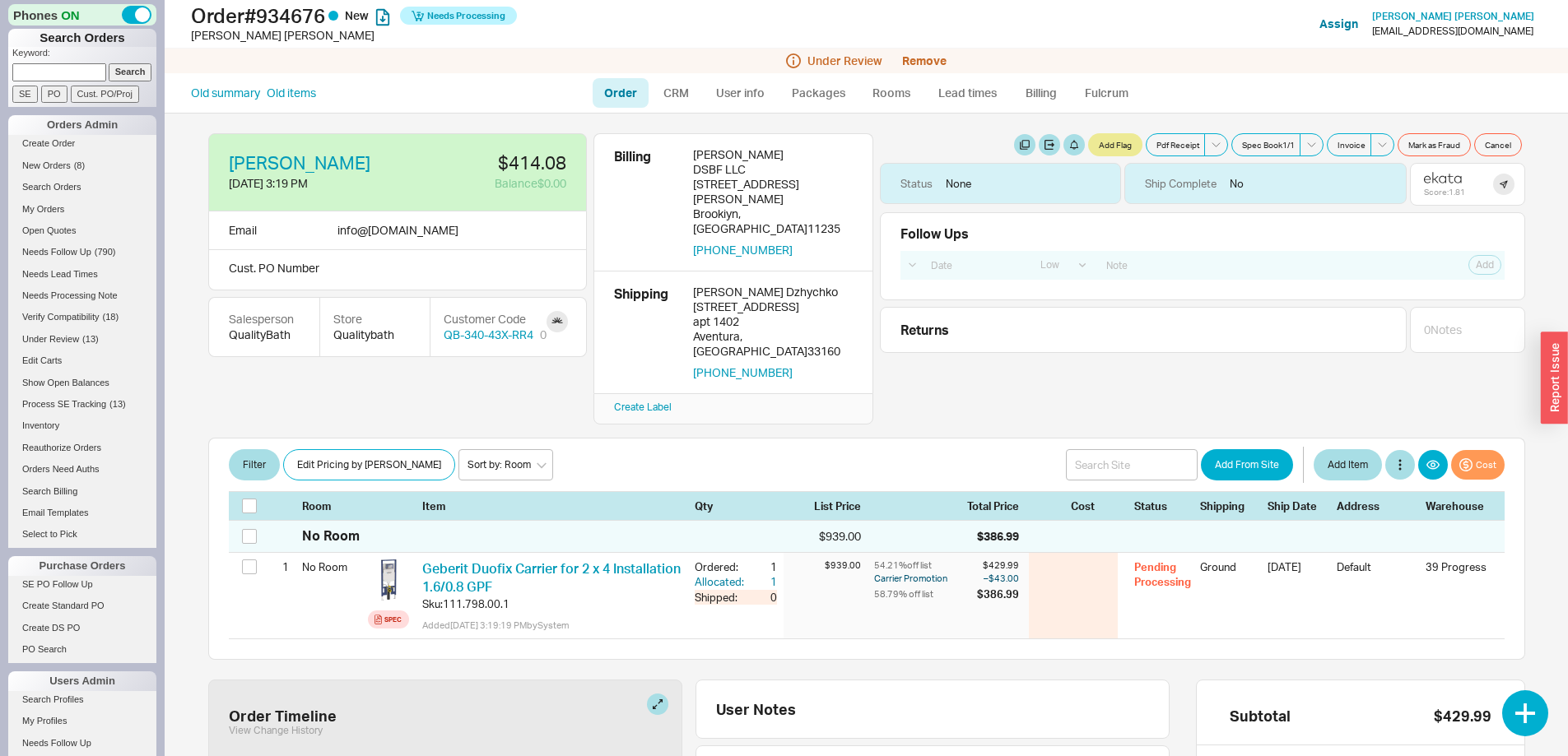
select select "LOW"
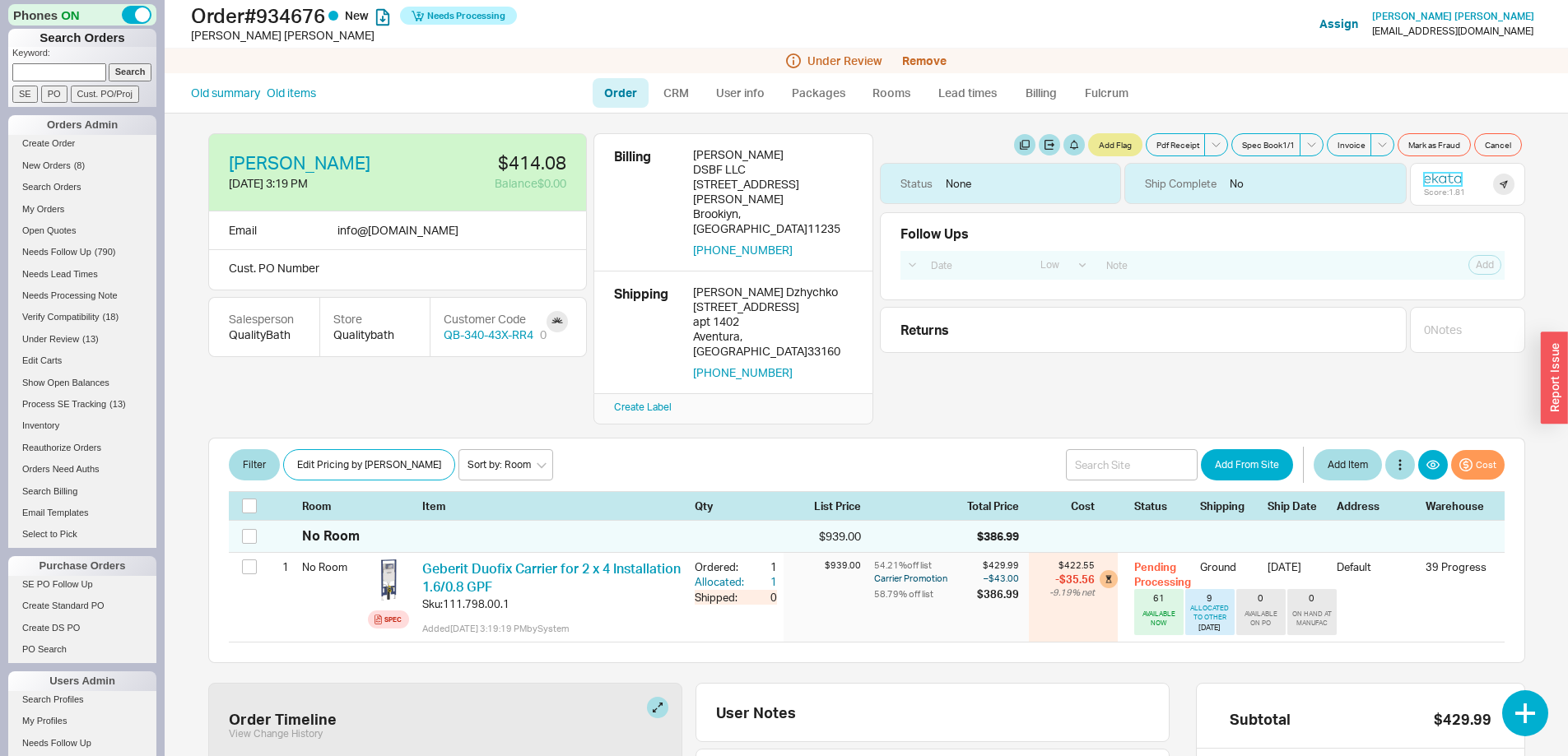
click at [1431, 173] on icon at bounding box center [1443, 177] width 38 height 12
click at [930, 59] on button "Remove" at bounding box center [924, 61] width 44 height 14
click at [1152, 72] on button "Yes" at bounding box center [1158, 74] width 35 height 23
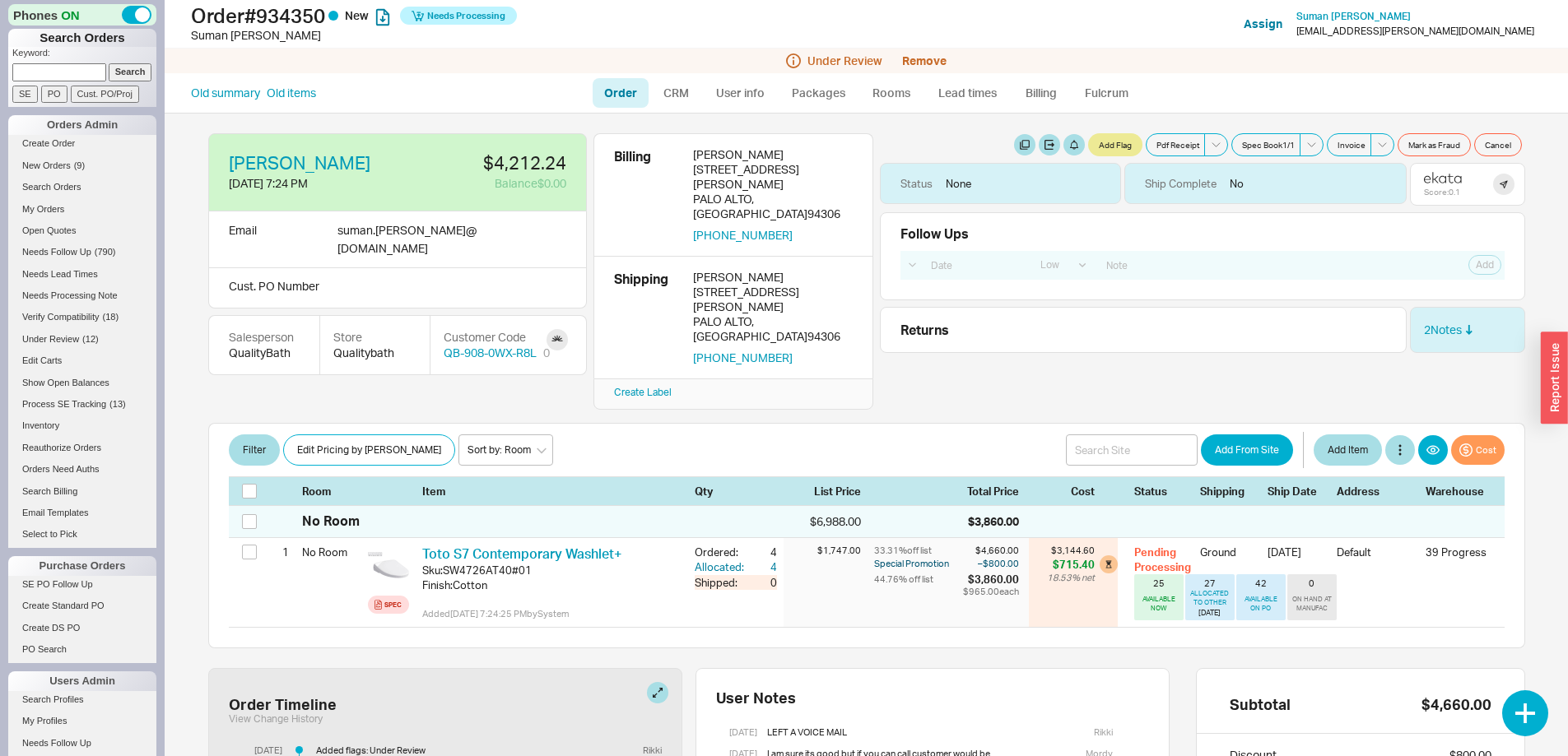
select select "LOW"
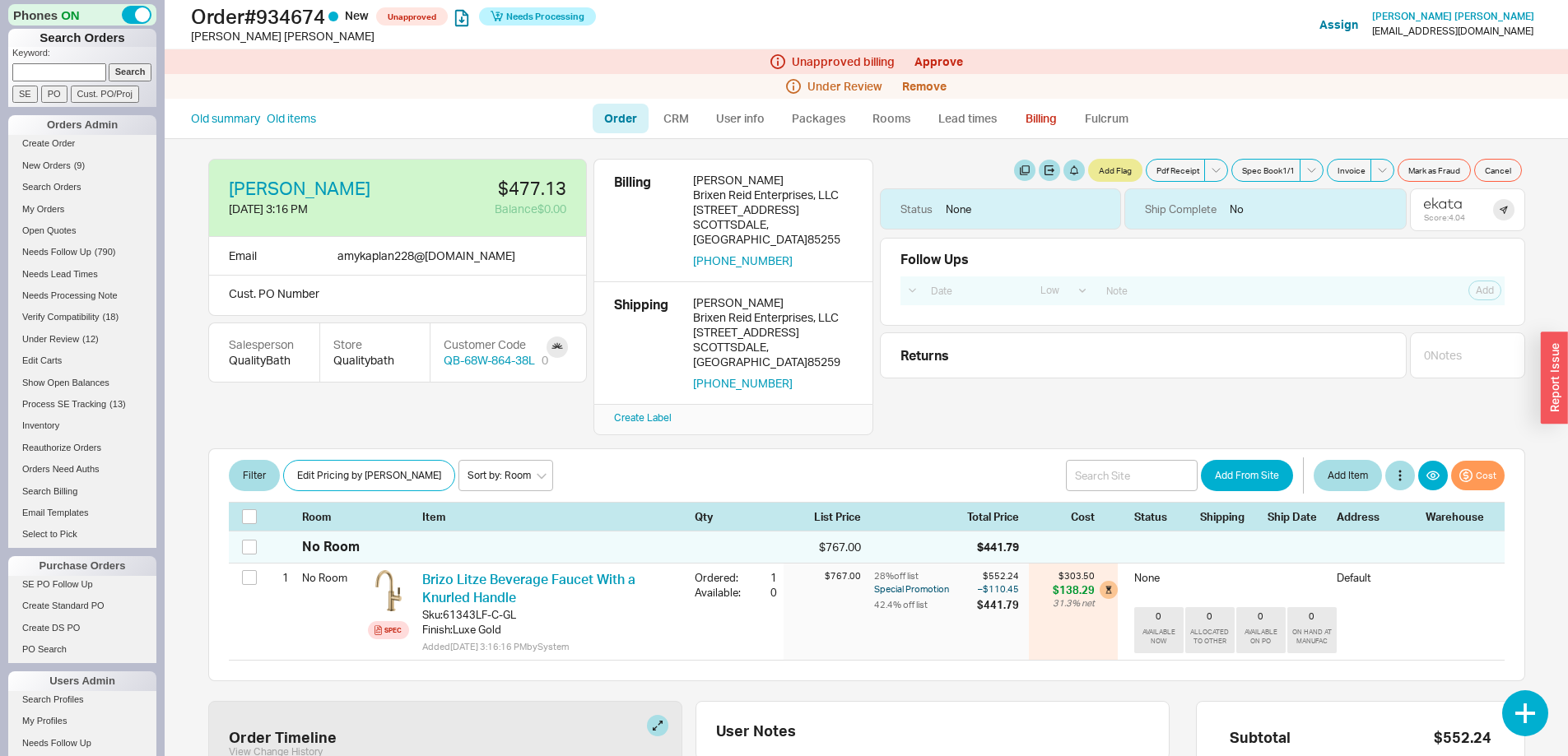
select select "LOW"
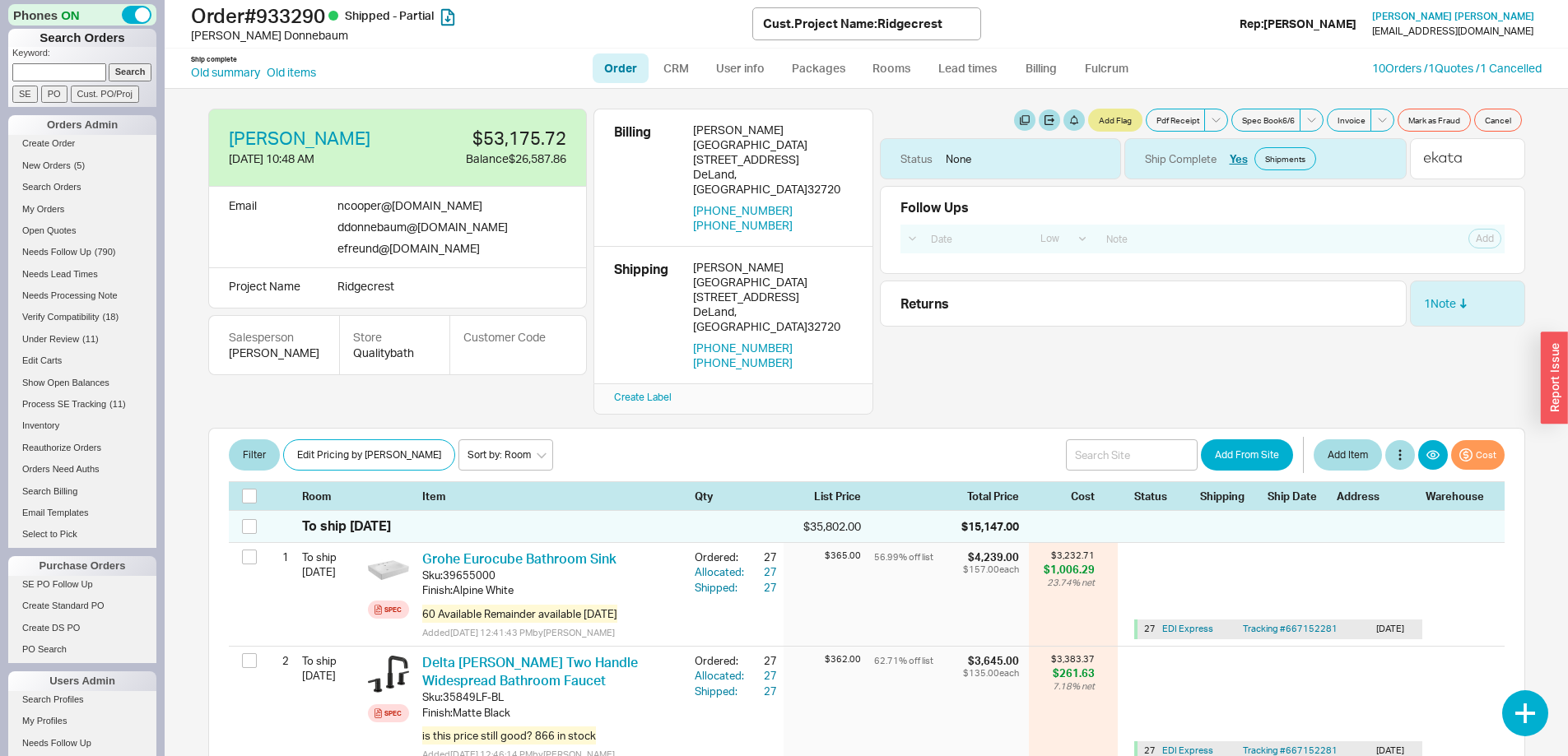
select select "LOW"
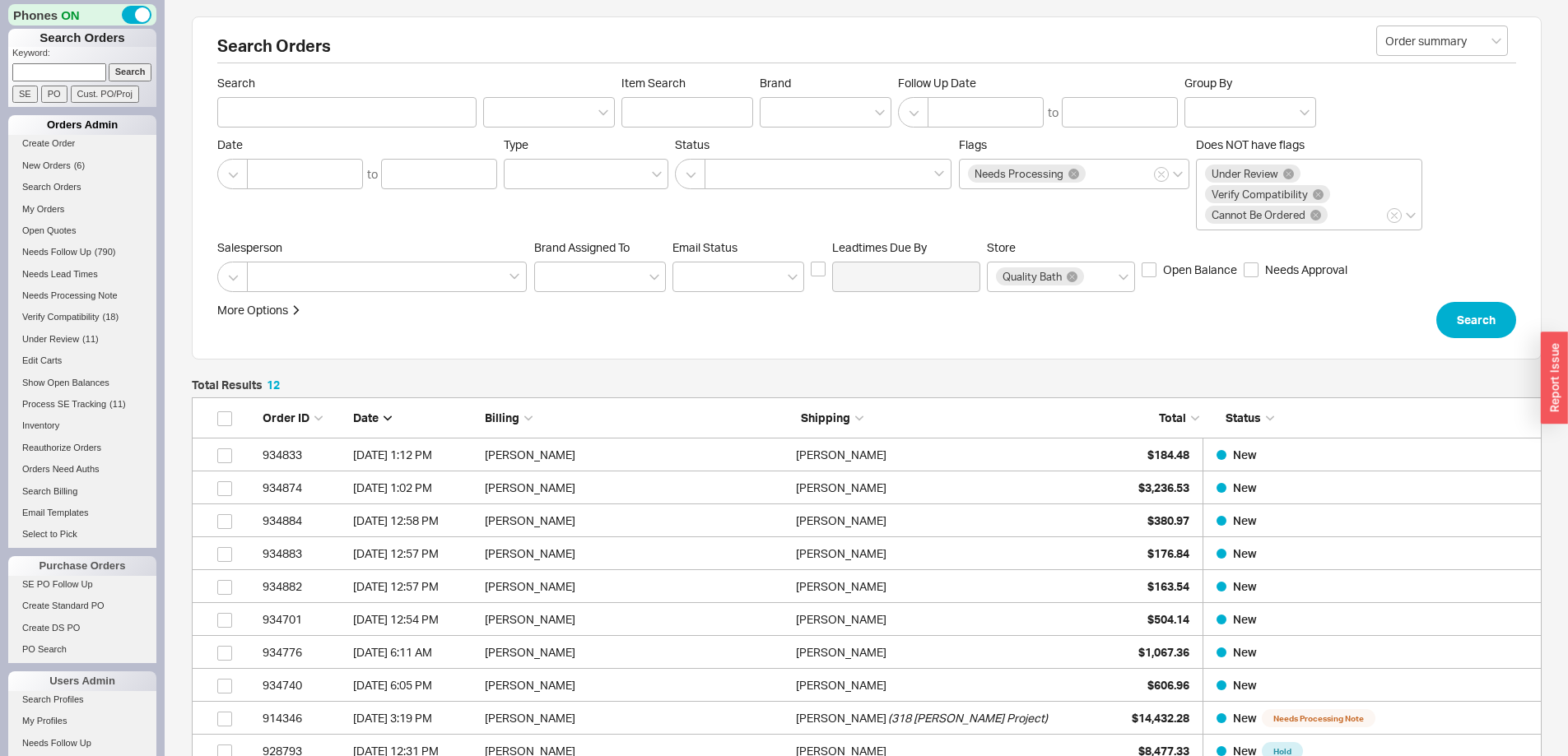
scroll to position [457, 1337]
click at [57, 161] on span "New Orders" at bounding box center [45, 165] width 48 height 10
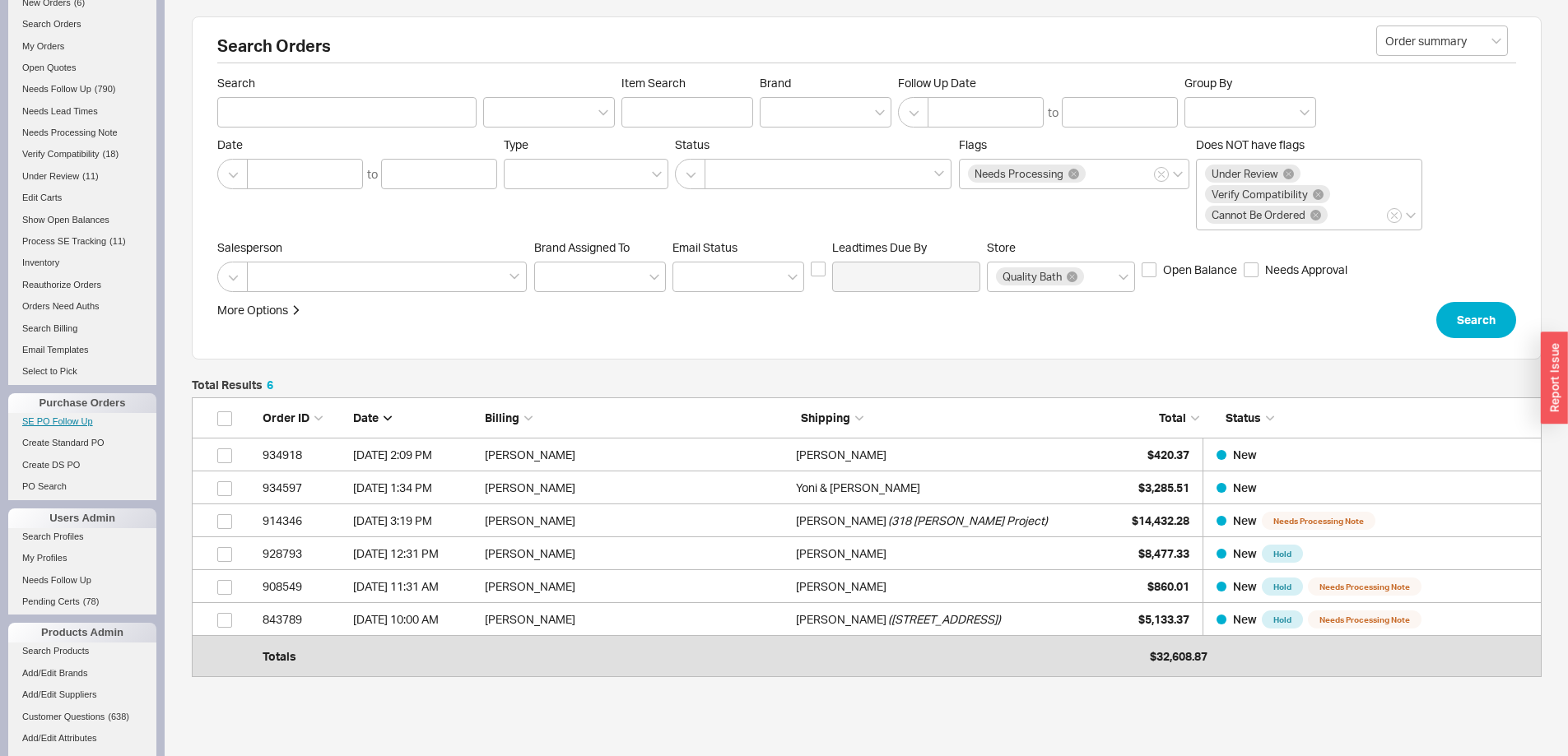
scroll to position [104, 0]
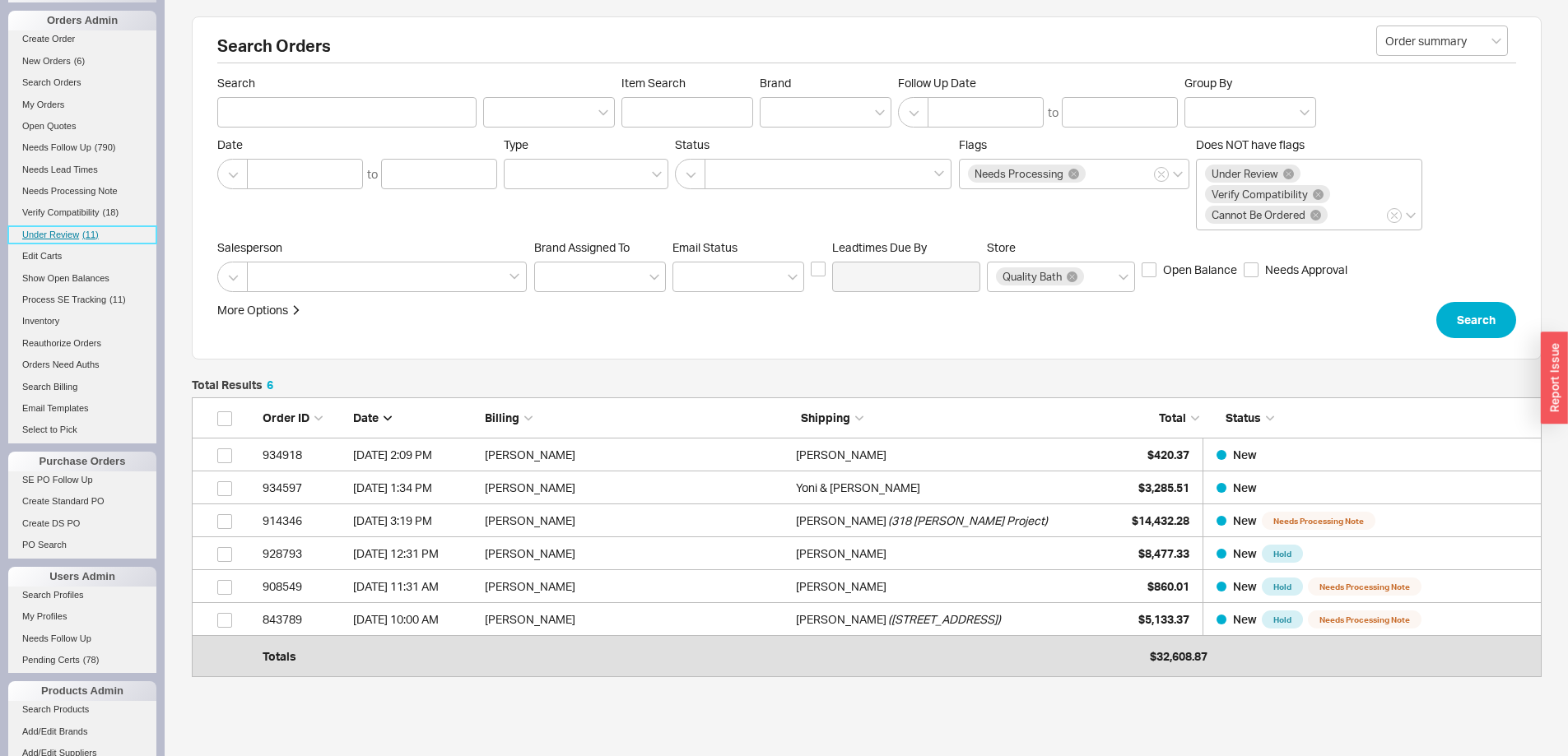
click at [66, 233] on span "Under Review" at bounding box center [50, 234] width 57 height 10
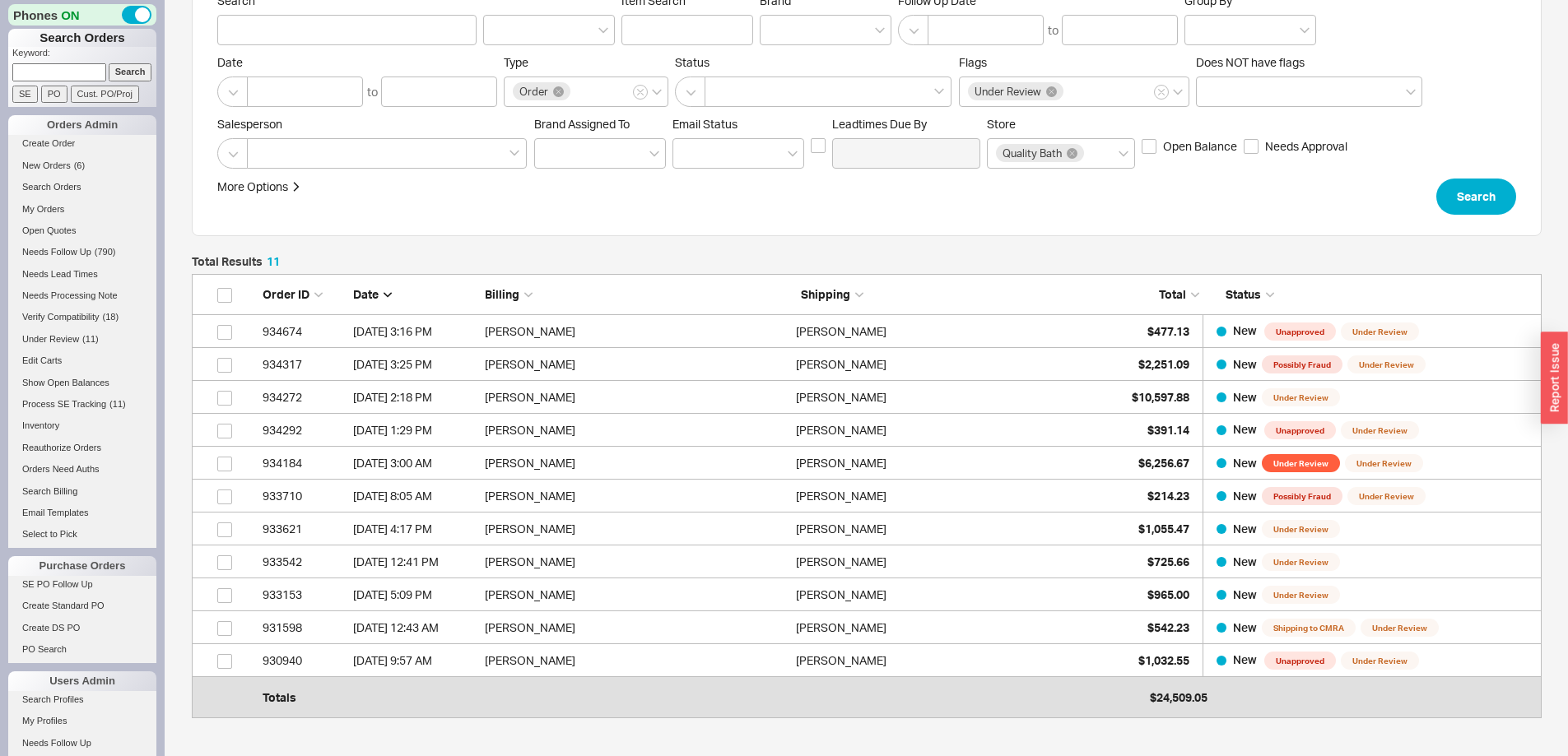
scroll to position [164, 0]
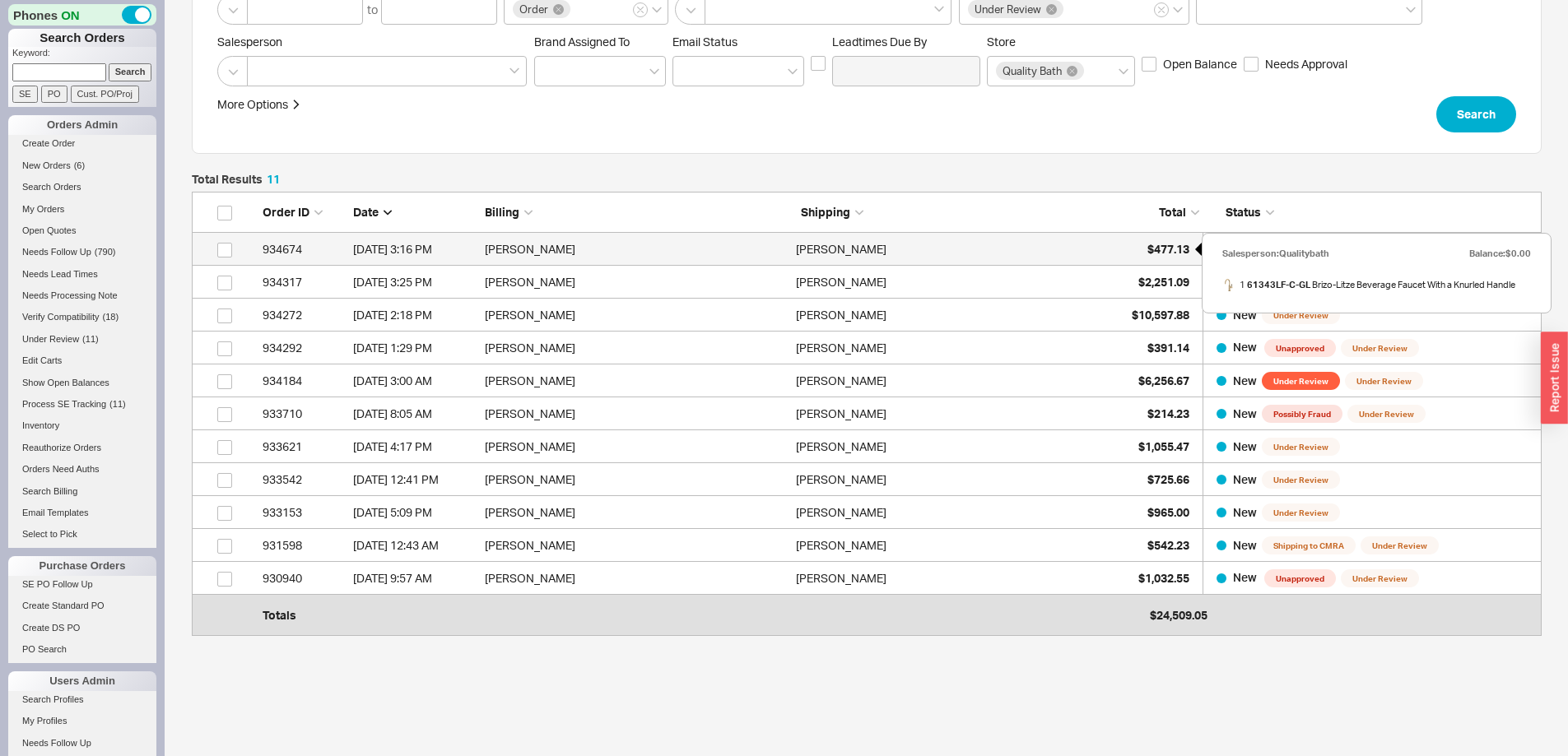
click at [1168, 247] on span "$477.13" at bounding box center [1169, 249] width 42 height 14
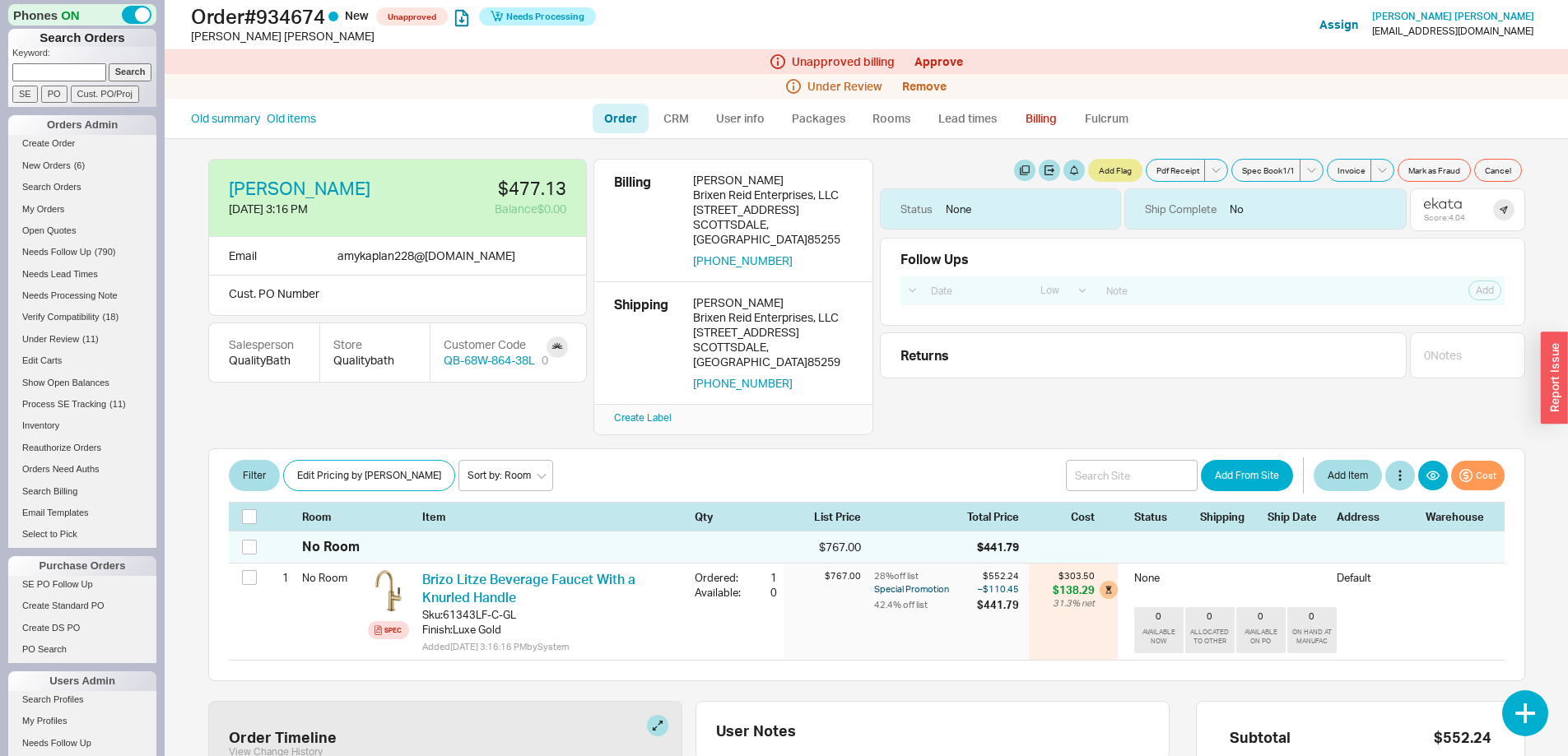
select select "LOW"
click at [1429, 202] on icon at bounding box center [1443, 203] width 38 height 12
